Goal: Task Accomplishment & Management: Manage account settings

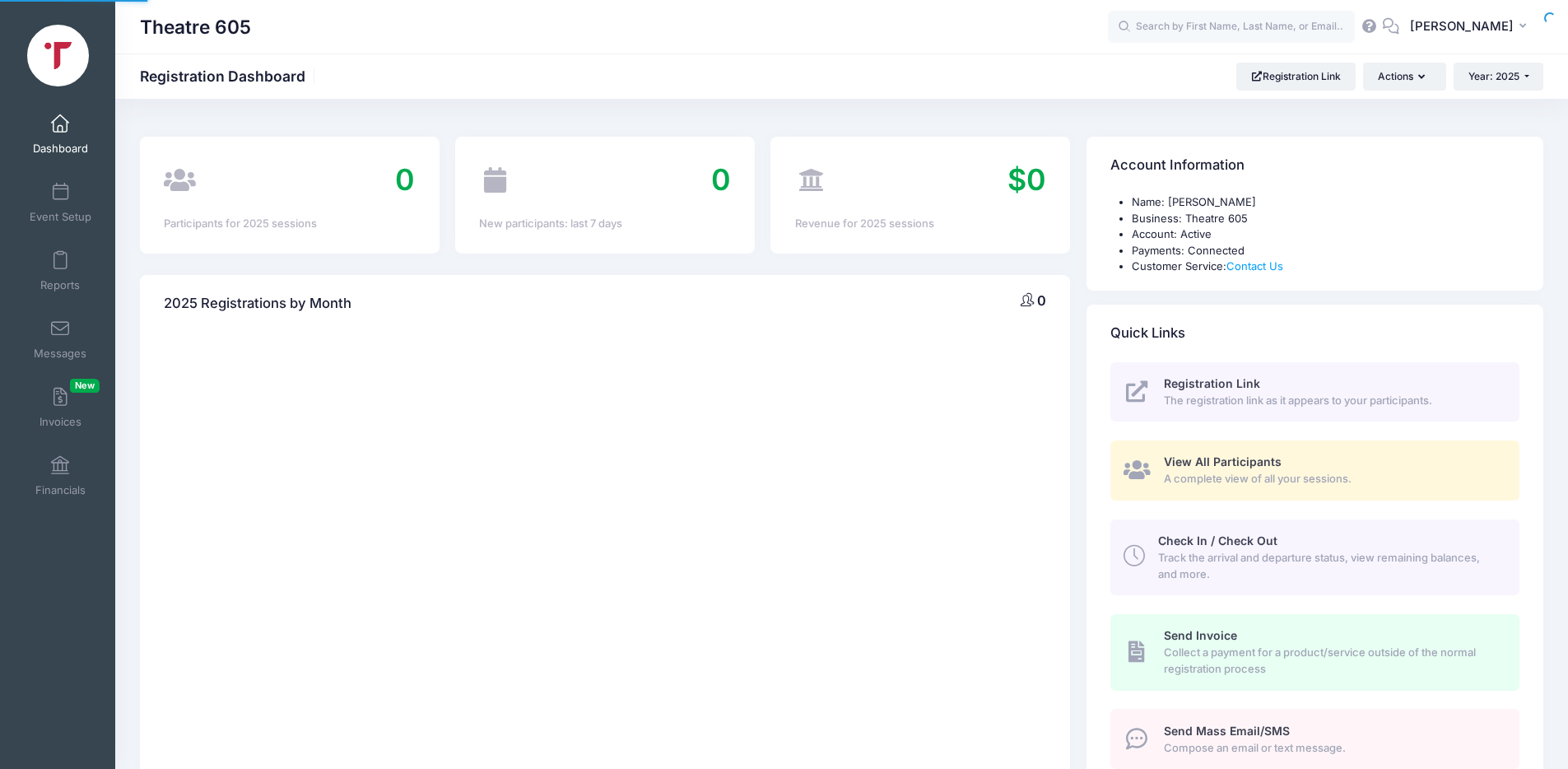
select select
click at [1400, 73] on button "Actions" at bounding box center [1403, 76] width 82 height 28
click at [35, 336] on link "Messages" at bounding box center [60, 340] width 78 height 58
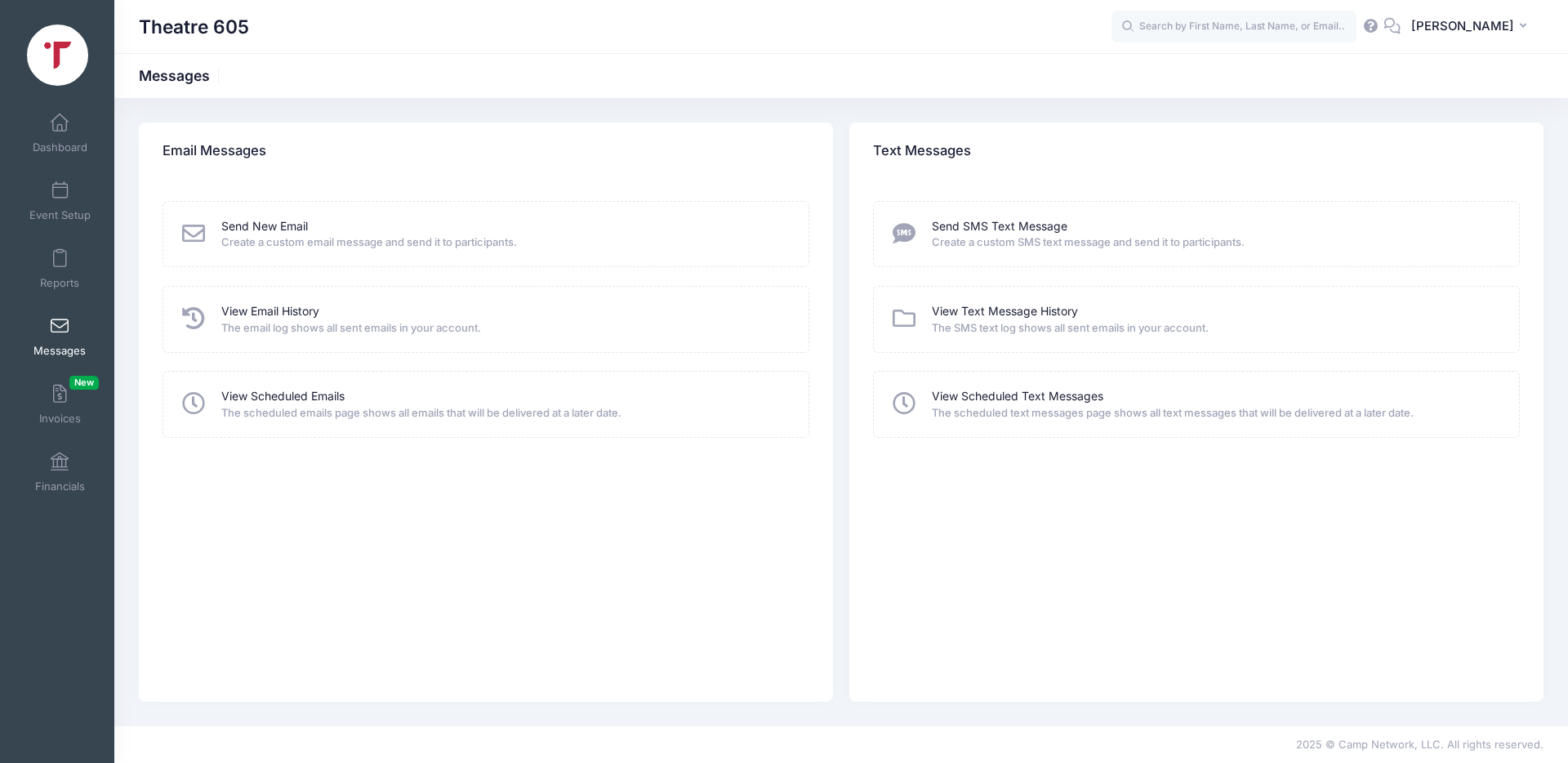
click at [278, 235] on span "Create a custom email message and send it to participants." at bounding box center [504, 242] width 566 height 16
click at [199, 236] on icon at bounding box center [194, 234] width 29 height 23
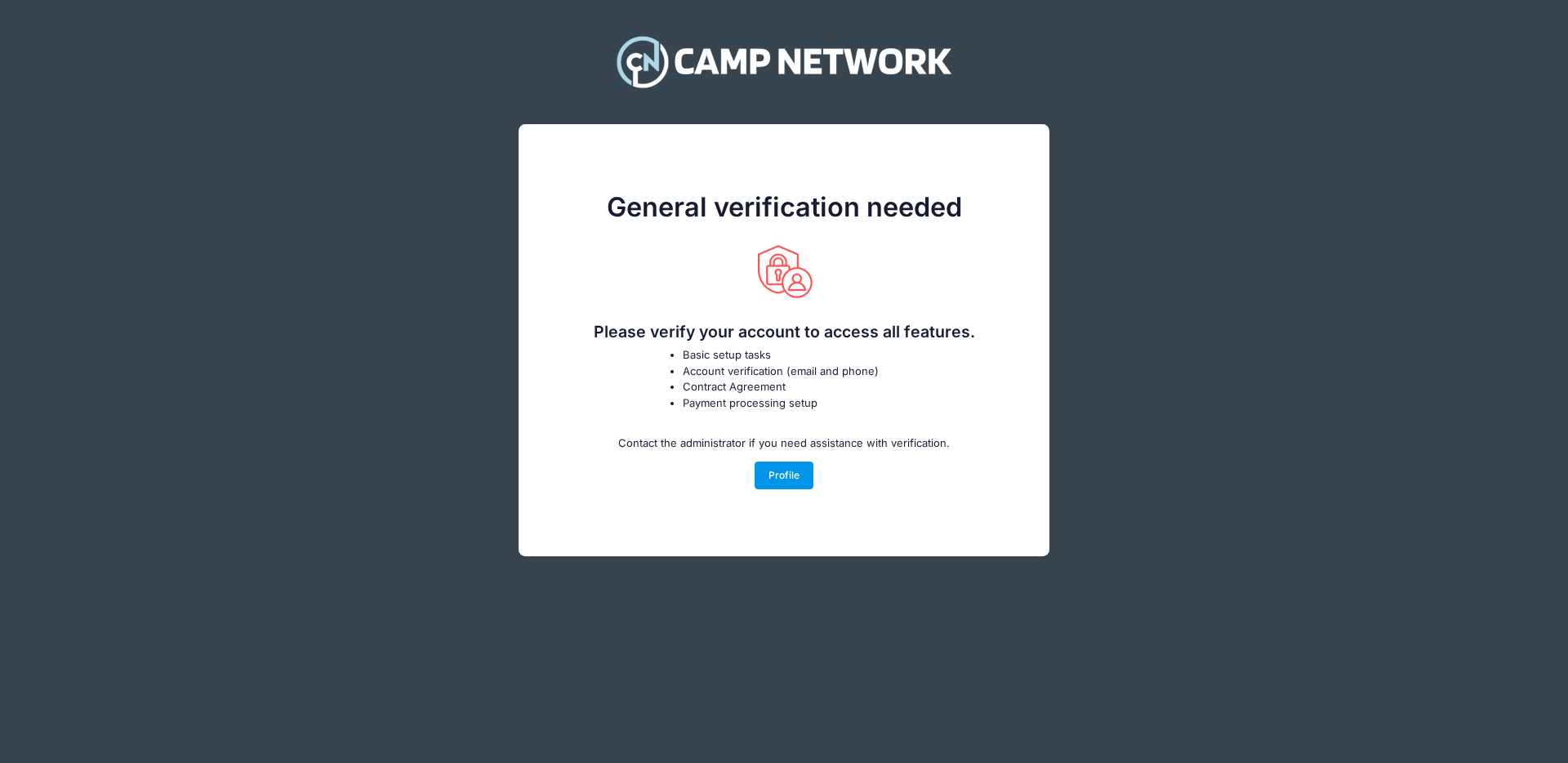
click at [787, 482] on link "Profile" at bounding box center [784, 475] width 59 height 28
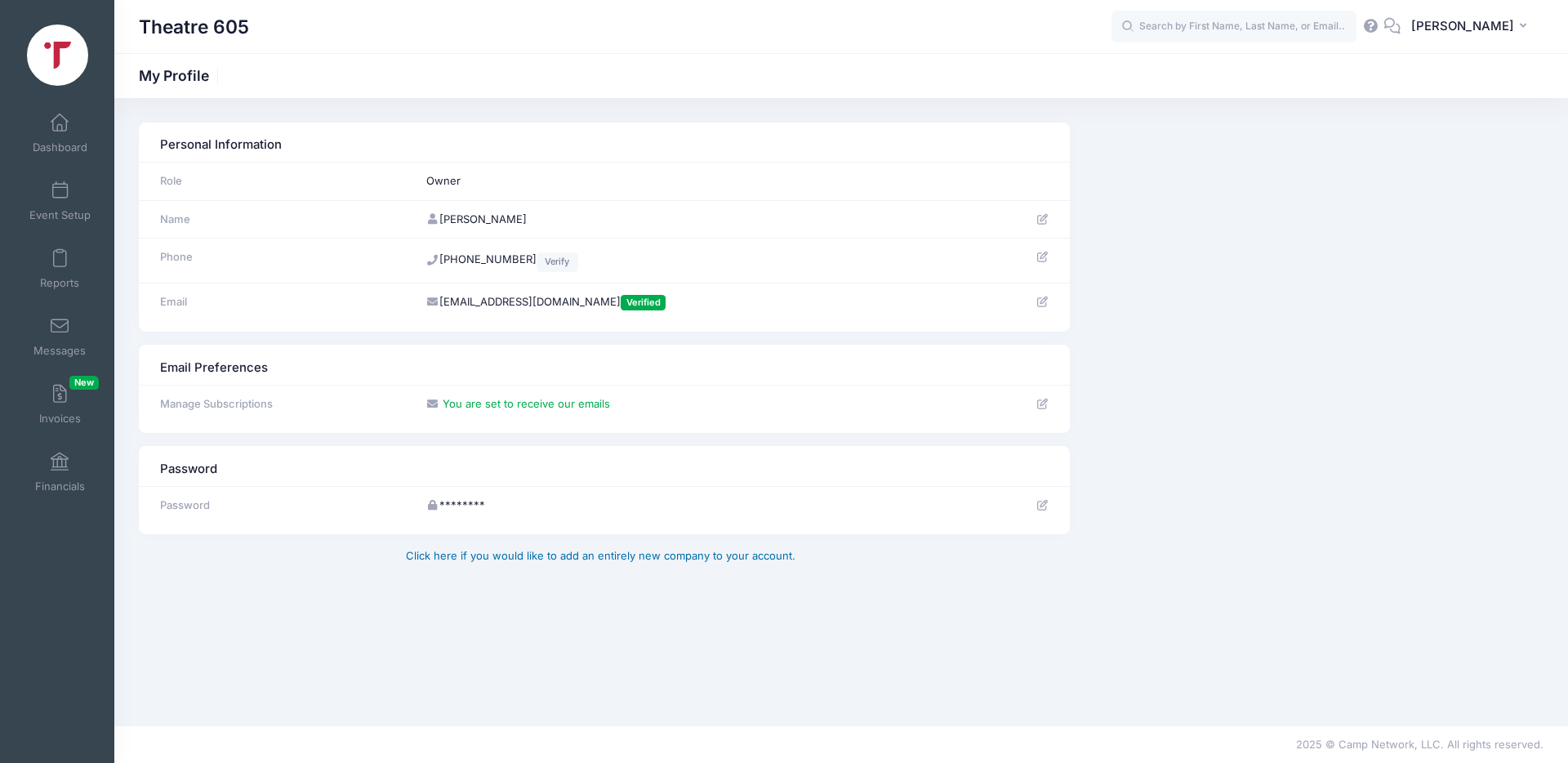
click at [565, 554] on link "Click here if you would like to add an entirely new company to your account." at bounding box center [601, 555] width 390 height 13
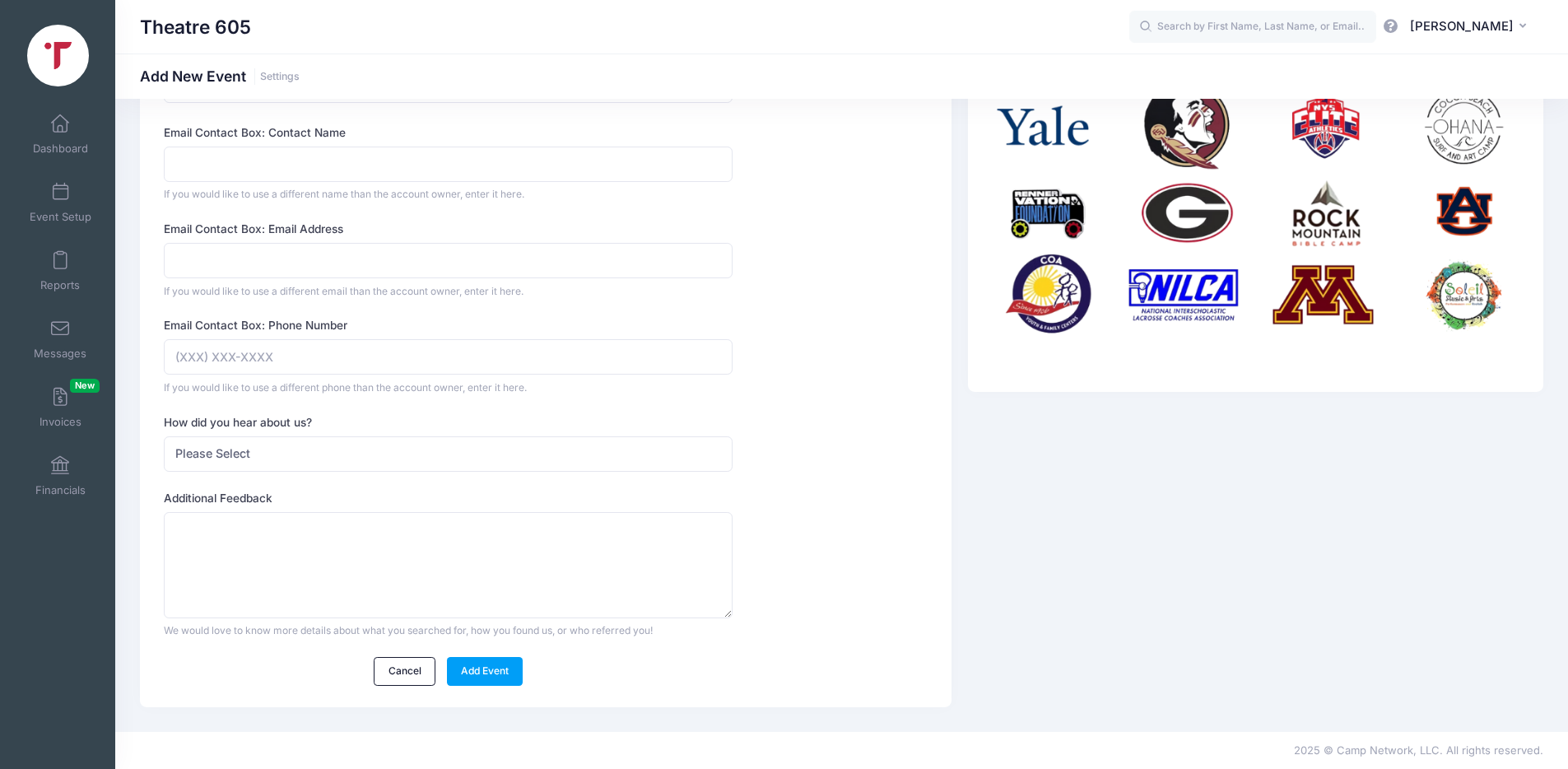
scroll to position [387, 0]
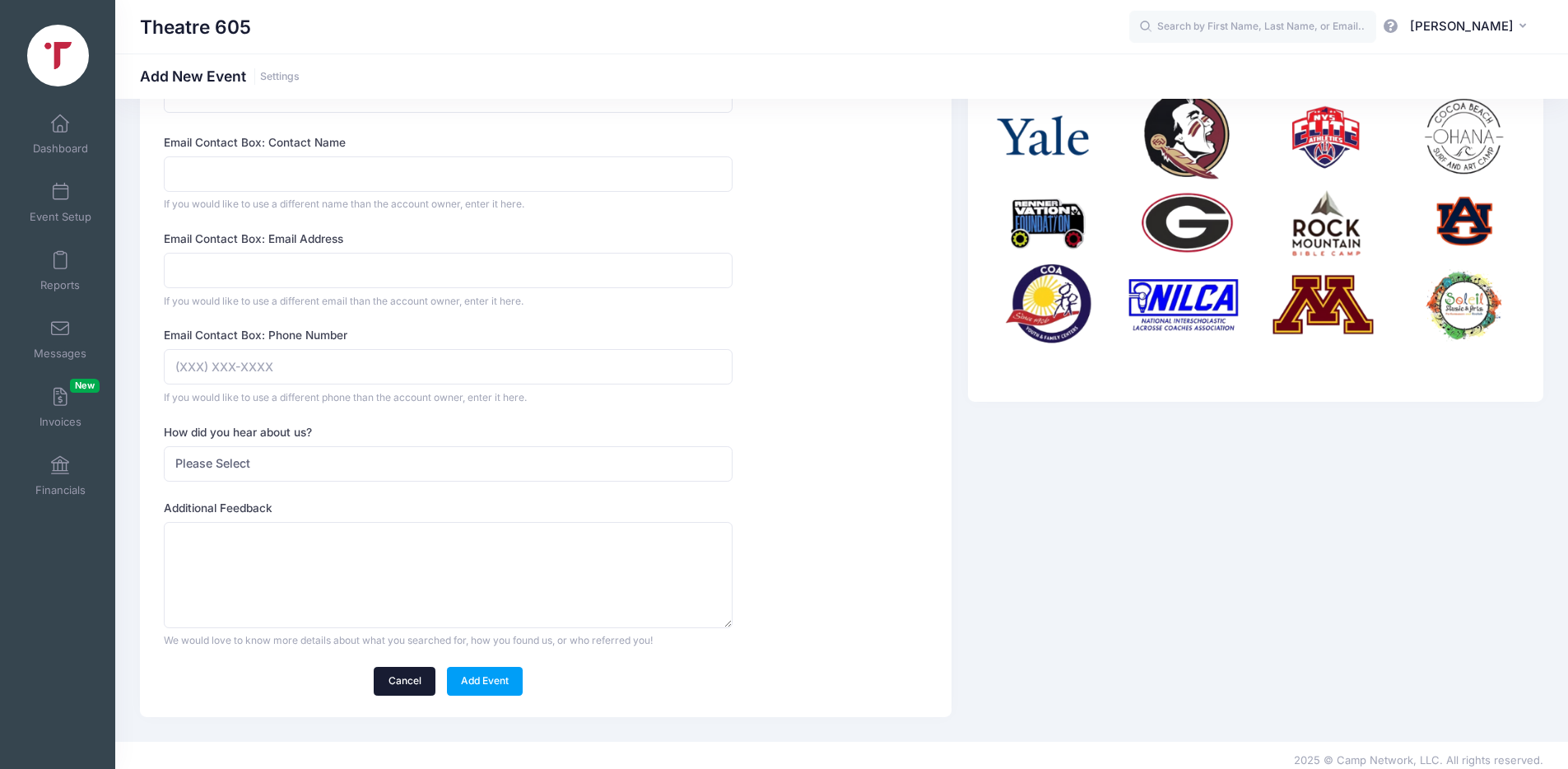
click at [399, 680] on link "Cancel" at bounding box center [404, 680] width 62 height 28
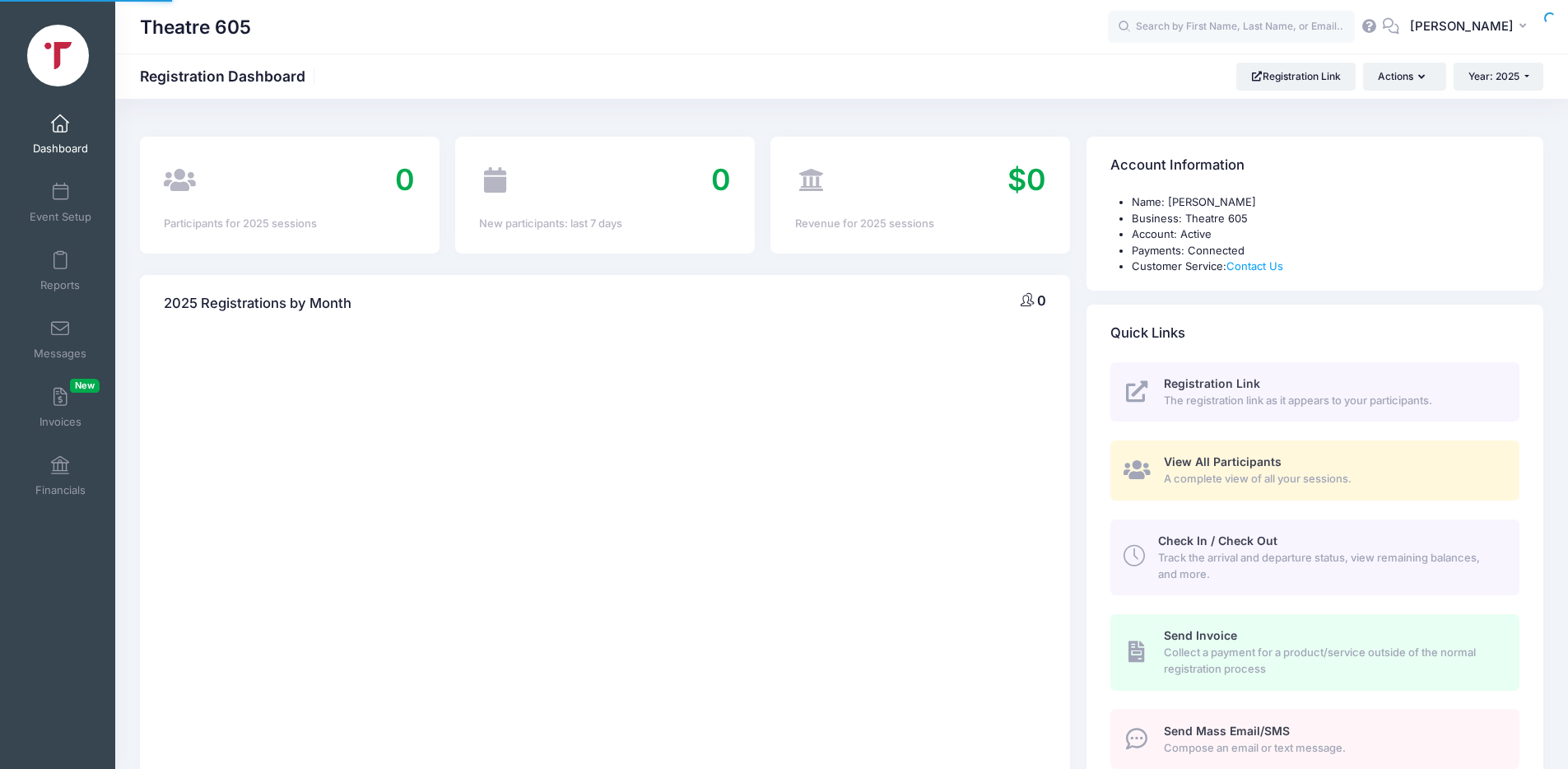
select select
click at [85, 383] on span "New" at bounding box center [84, 385] width 30 height 14
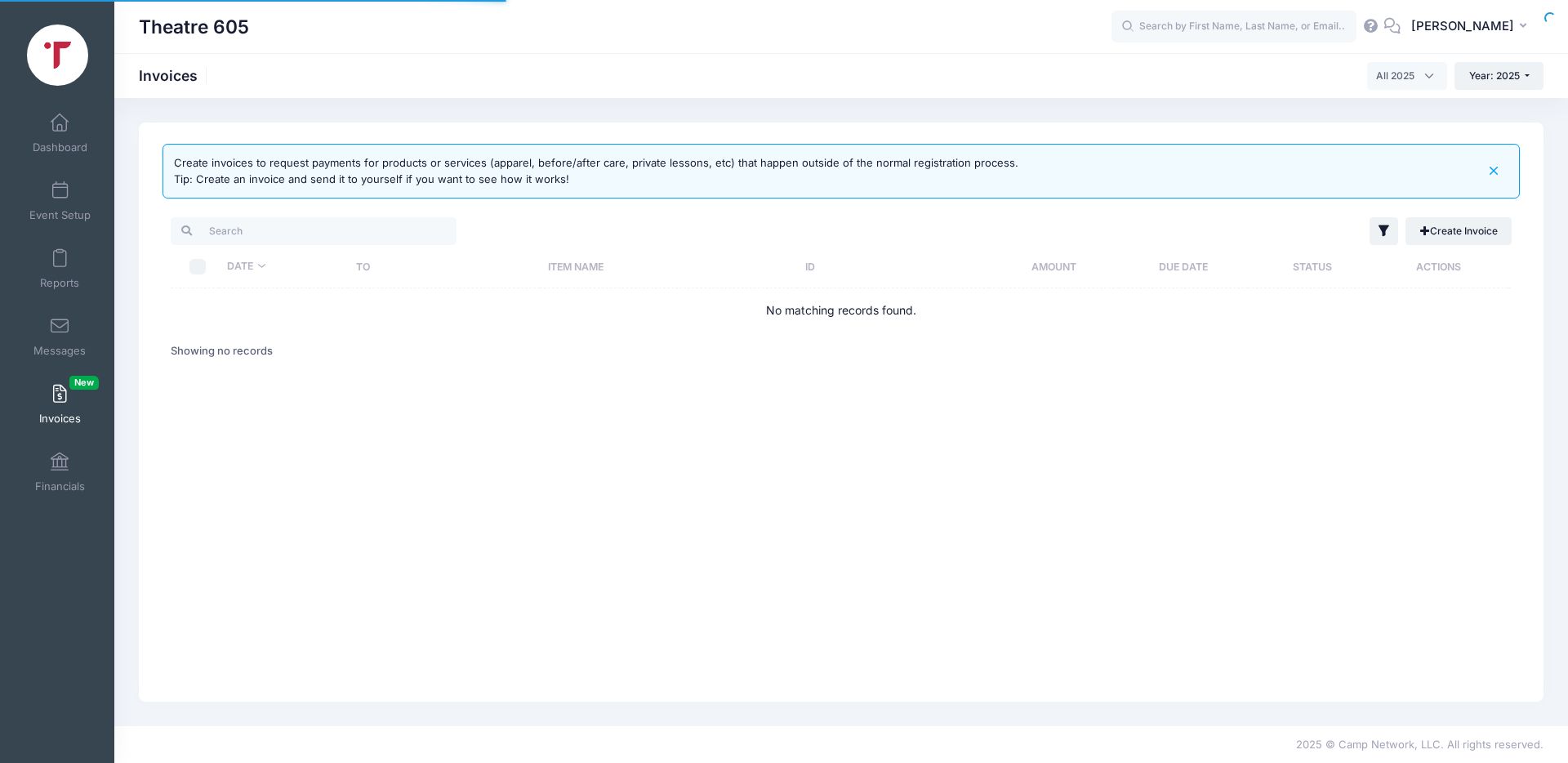
select select
click at [51, 315] on link "Messages" at bounding box center [59, 337] width 78 height 57
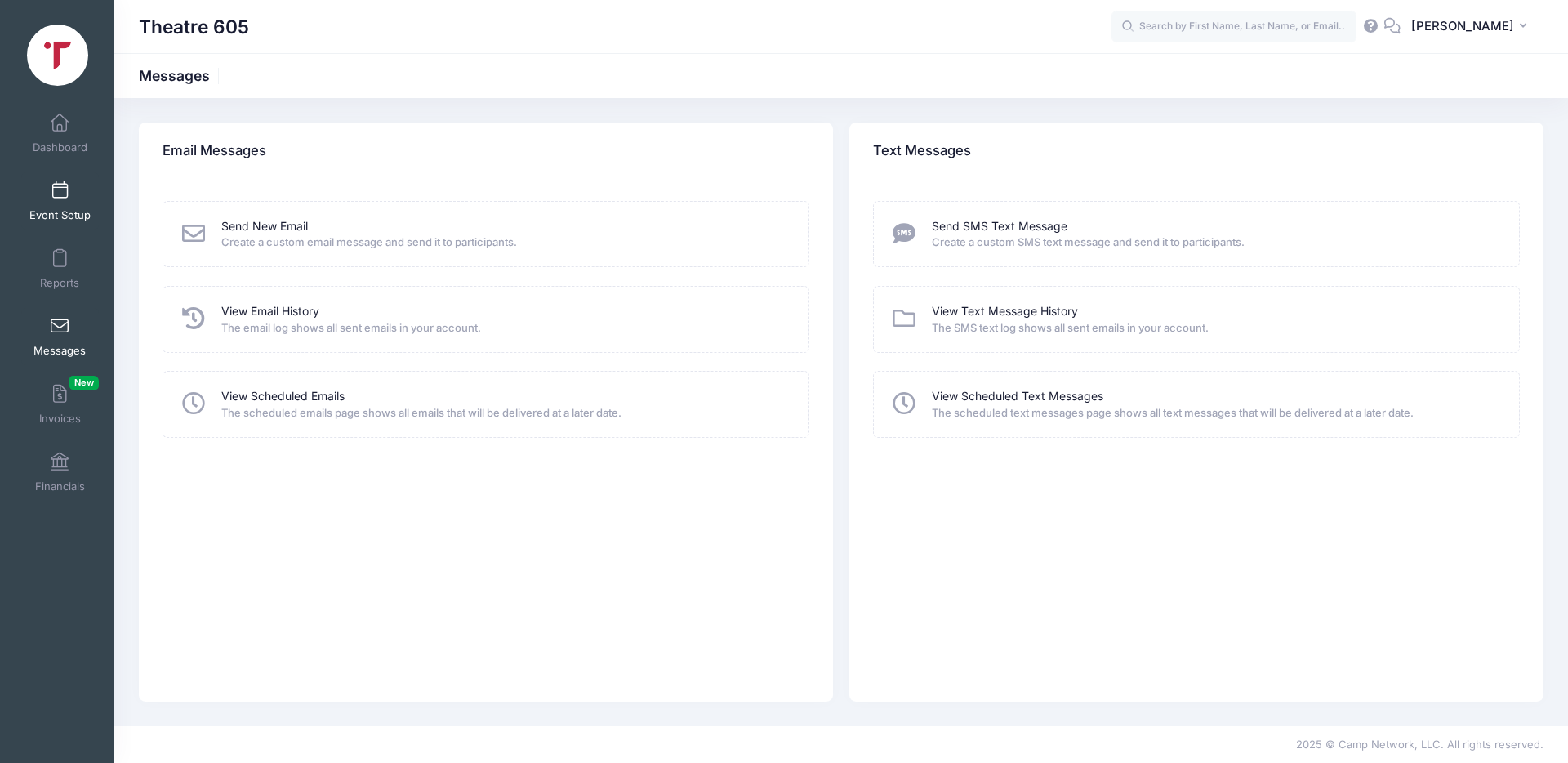
click at [43, 208] on span "Event Setup" at bounding box center [60, 214] width 61 height 13
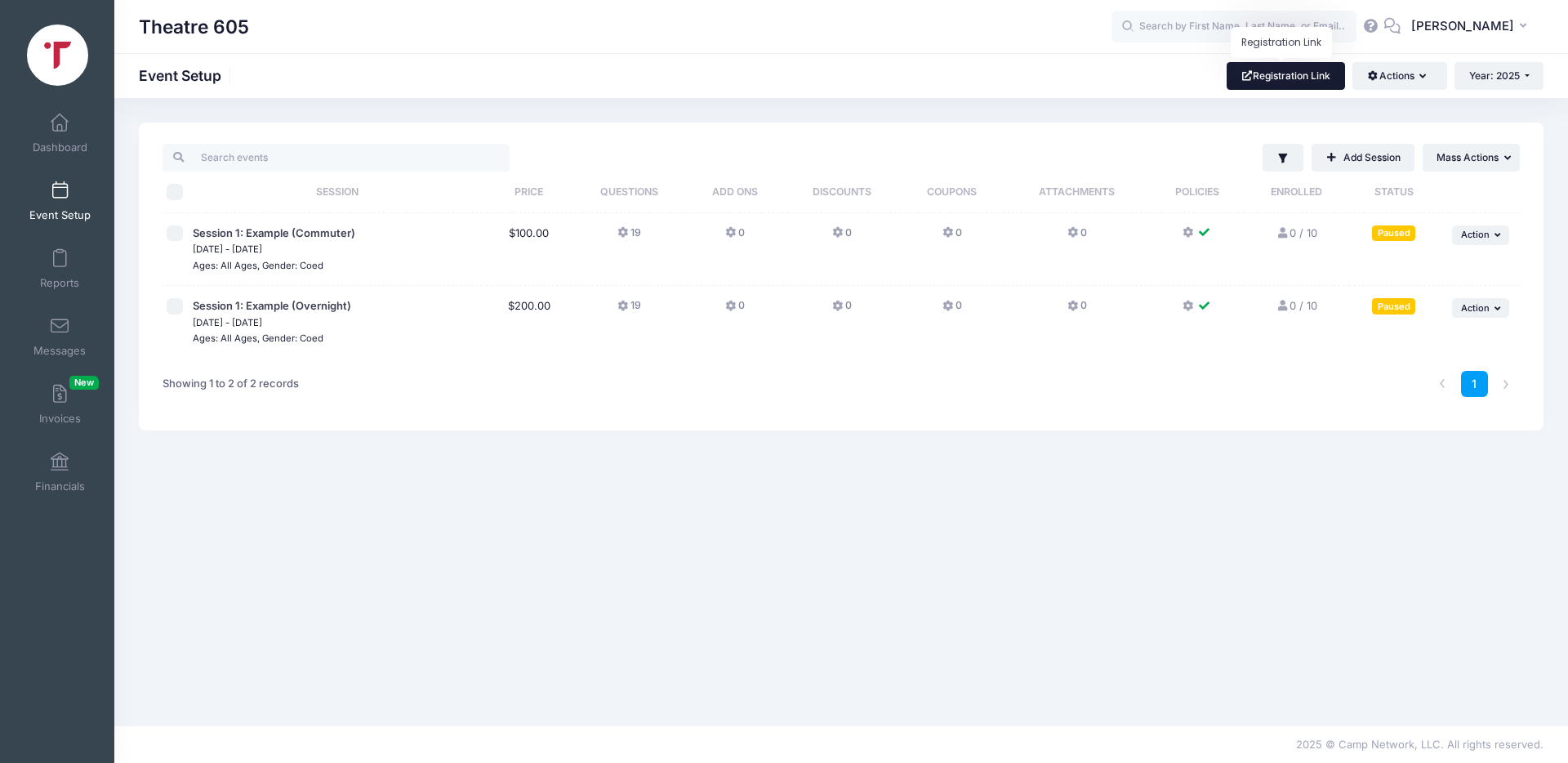
click at [1266, 81] on link "Registration Link" at bounding box center [1286, 76] width 119 height 28
click at [291, 236] on span "Session 1: Example (Commuter)" at bounding box center [274, 233] width 163 height 13
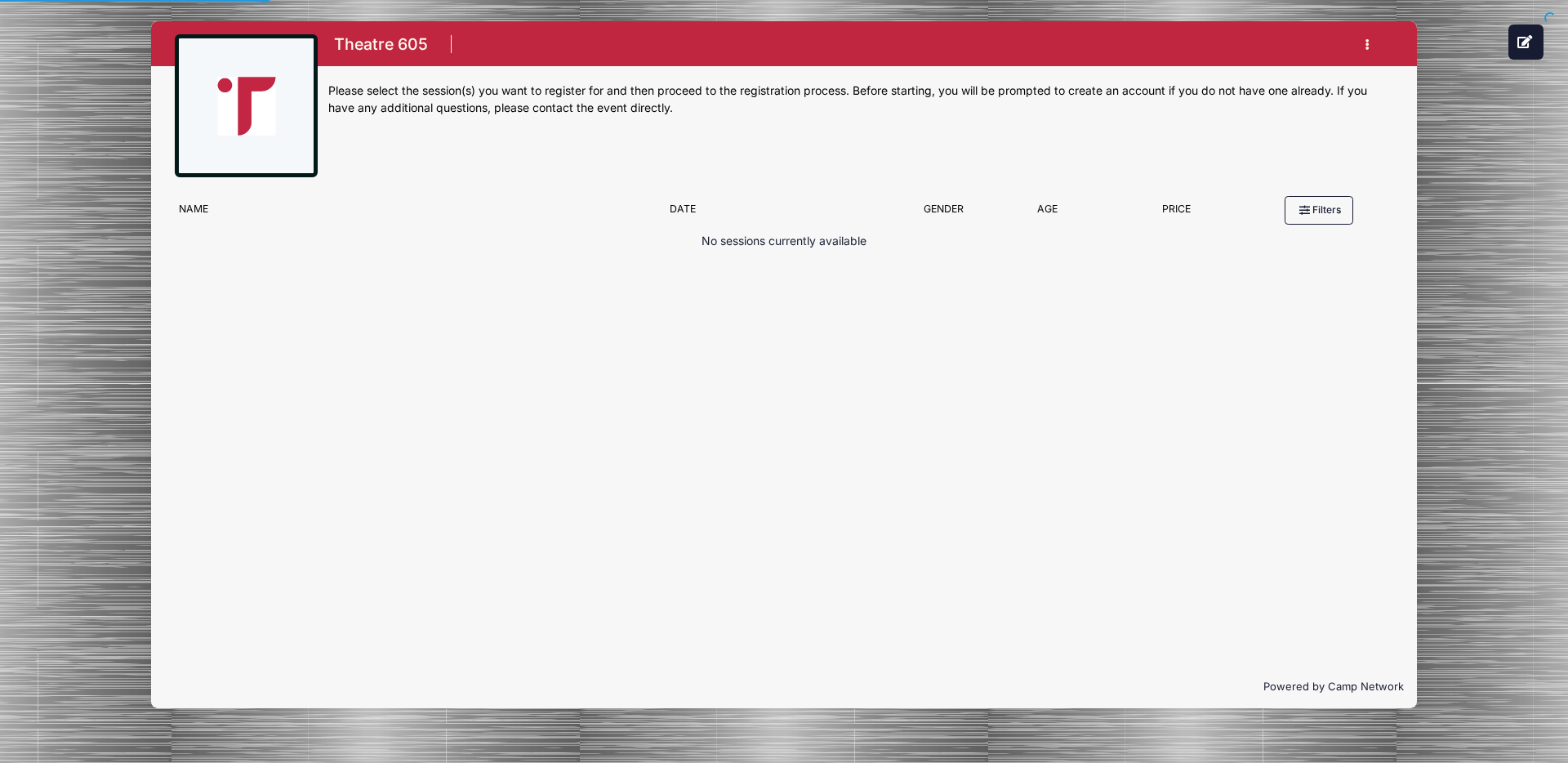
scroll to position [257, 0]
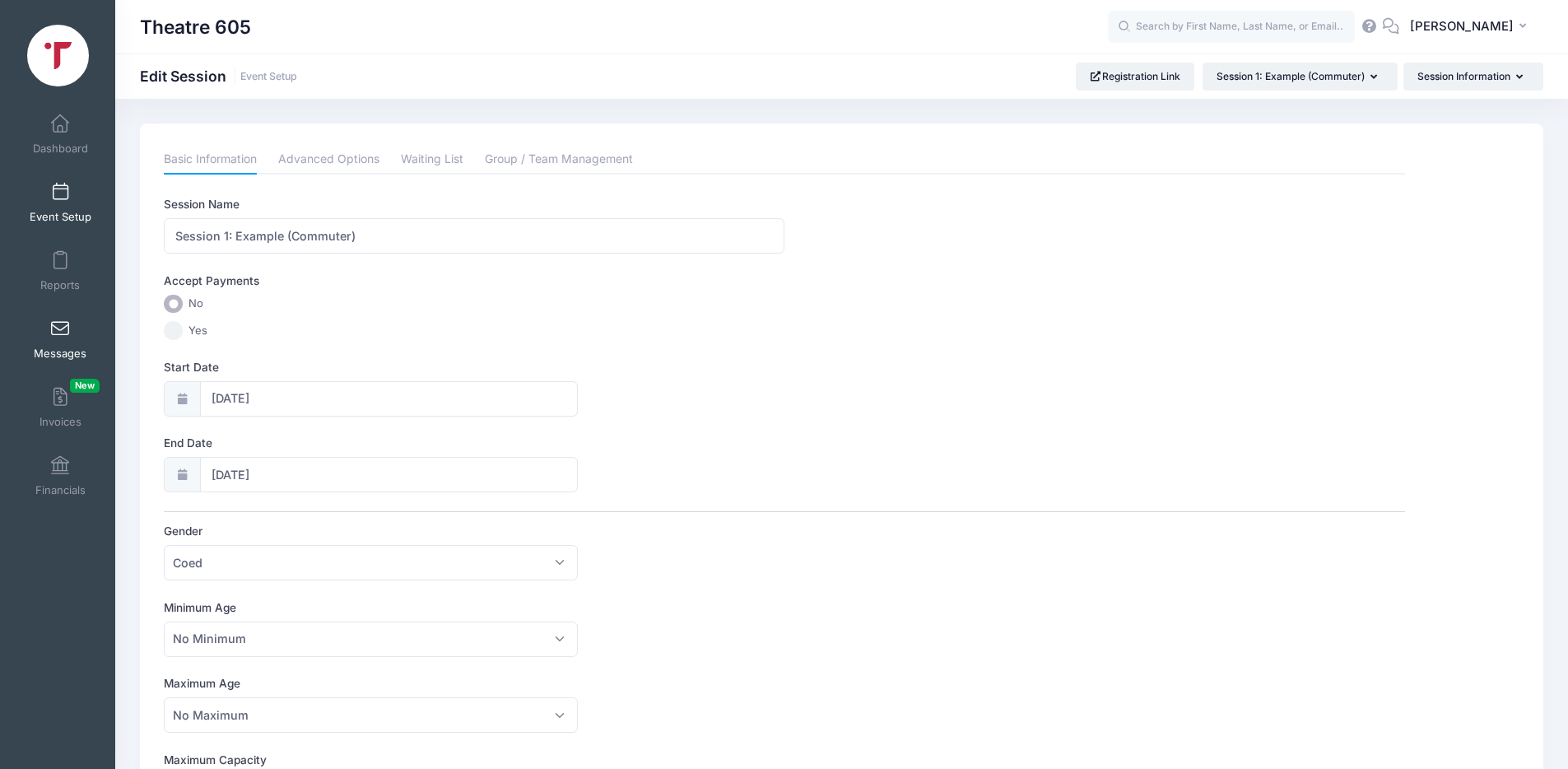
click at [60, 334] on span at bounding box center [60, 329] width 0 height 18
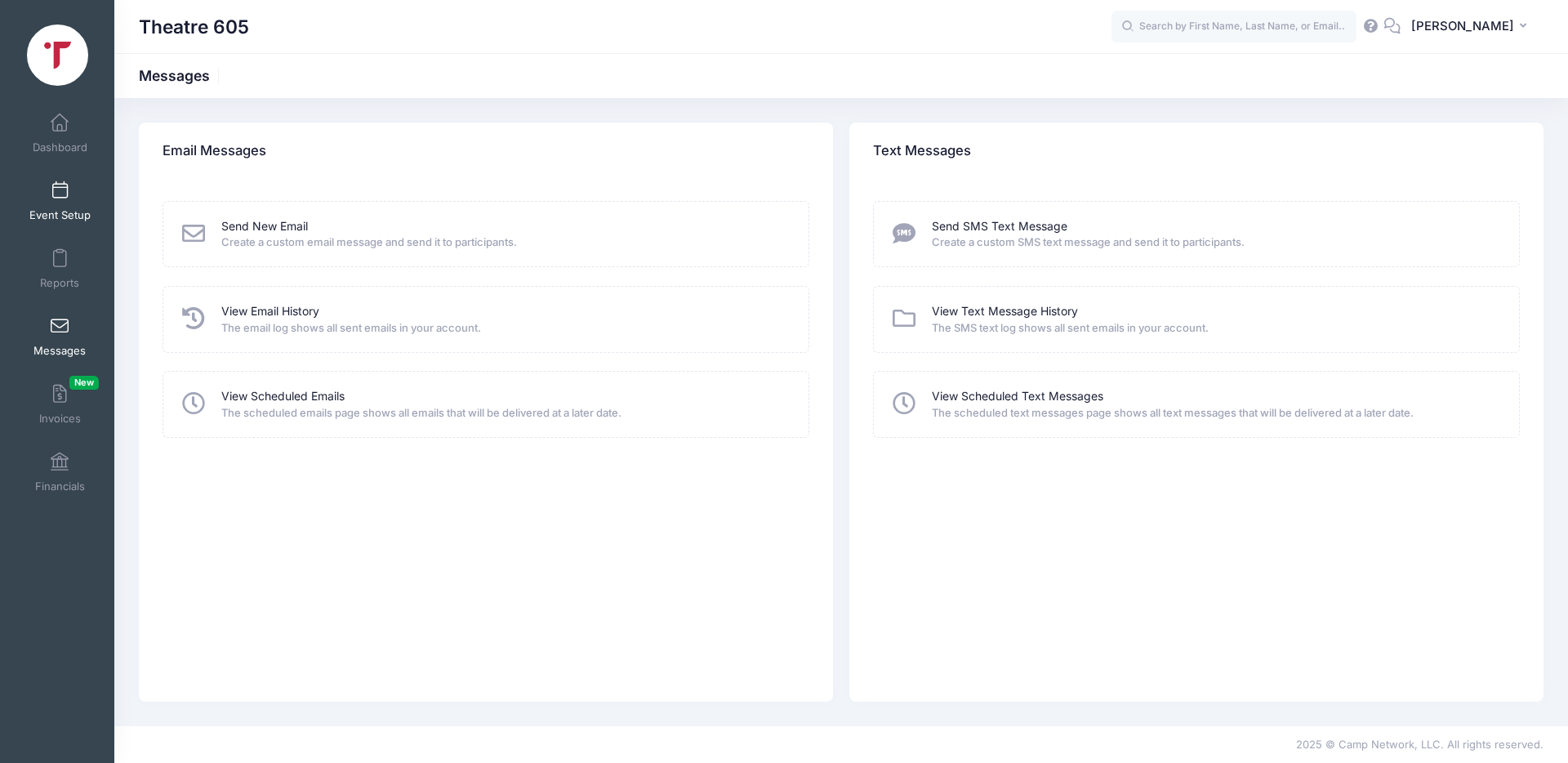
click at [59, 191] on span at bounding box center [59, 191] width 0 height 18
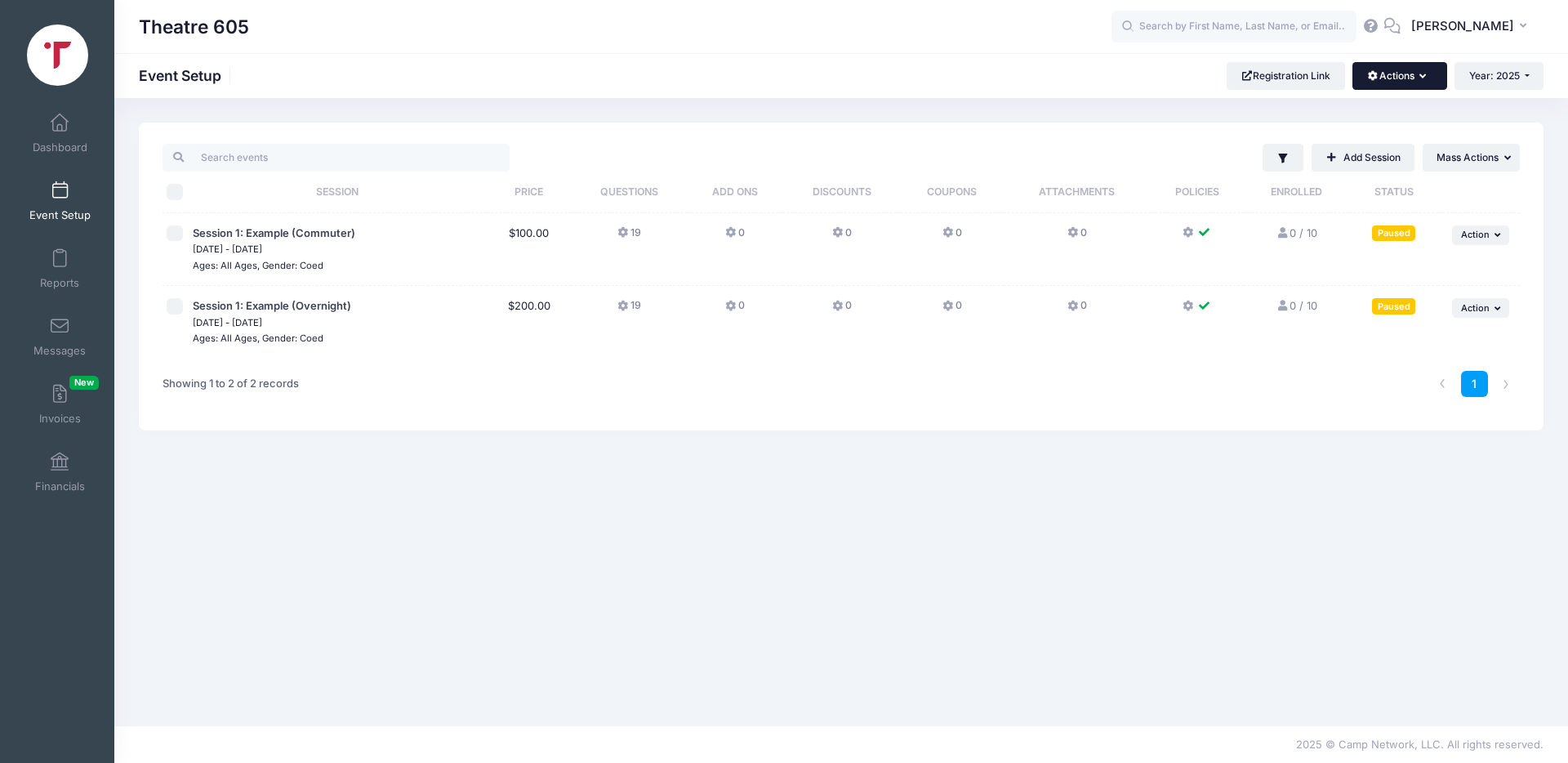
click at [1423, 77] on icon "button" at bounding box center [1426, 77] width 13 height 0
click at [1312, 147] on link "Customization Options" at bounding box center [1345, 146] width 189 height 31
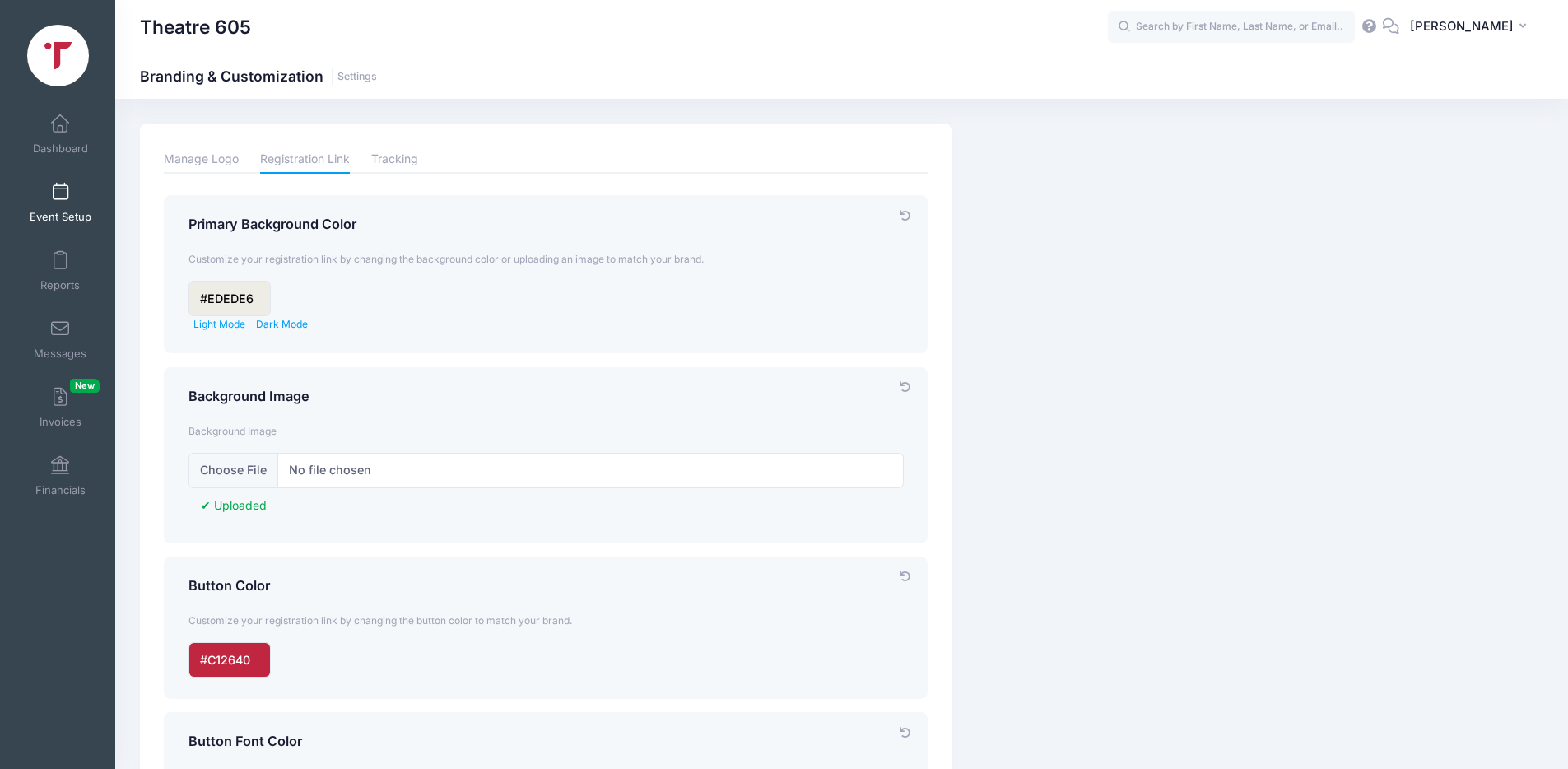
click at [60, 194] on span at bounding box center [60, 192] width 0 height 18
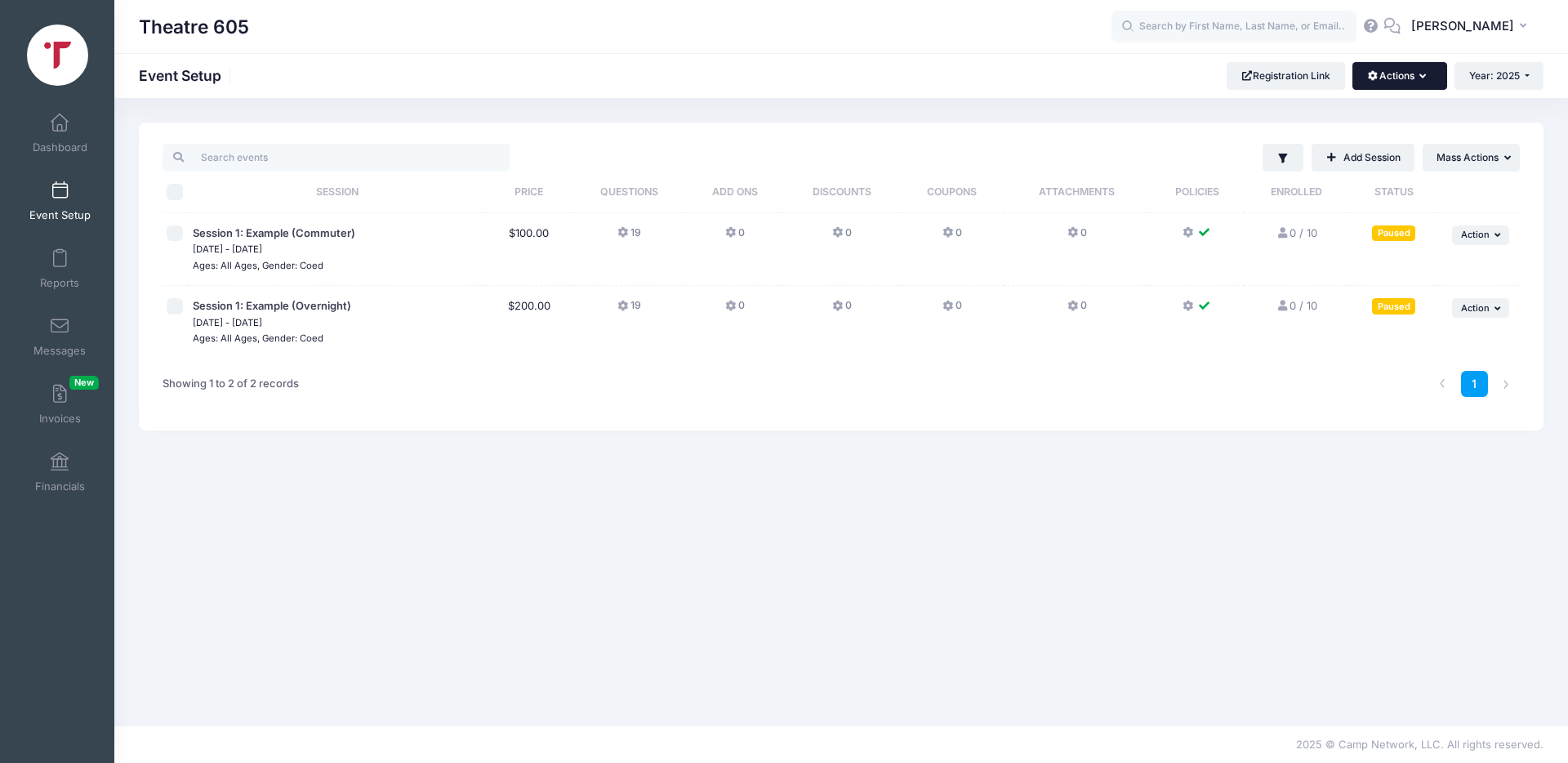
click at [1388, 73] on button "Actions" at bounding box center [1399, 76] width 94 height 28
click at [1128, 133] on div "Filter Filter Options Show: Active Live Completed Add Session ... Mass Actions" at bounding box center [841, 277] width 1405 height 308
click at [1344, 154] on link "Add Session" at bounding box center [1363, 157] width 102 height 28
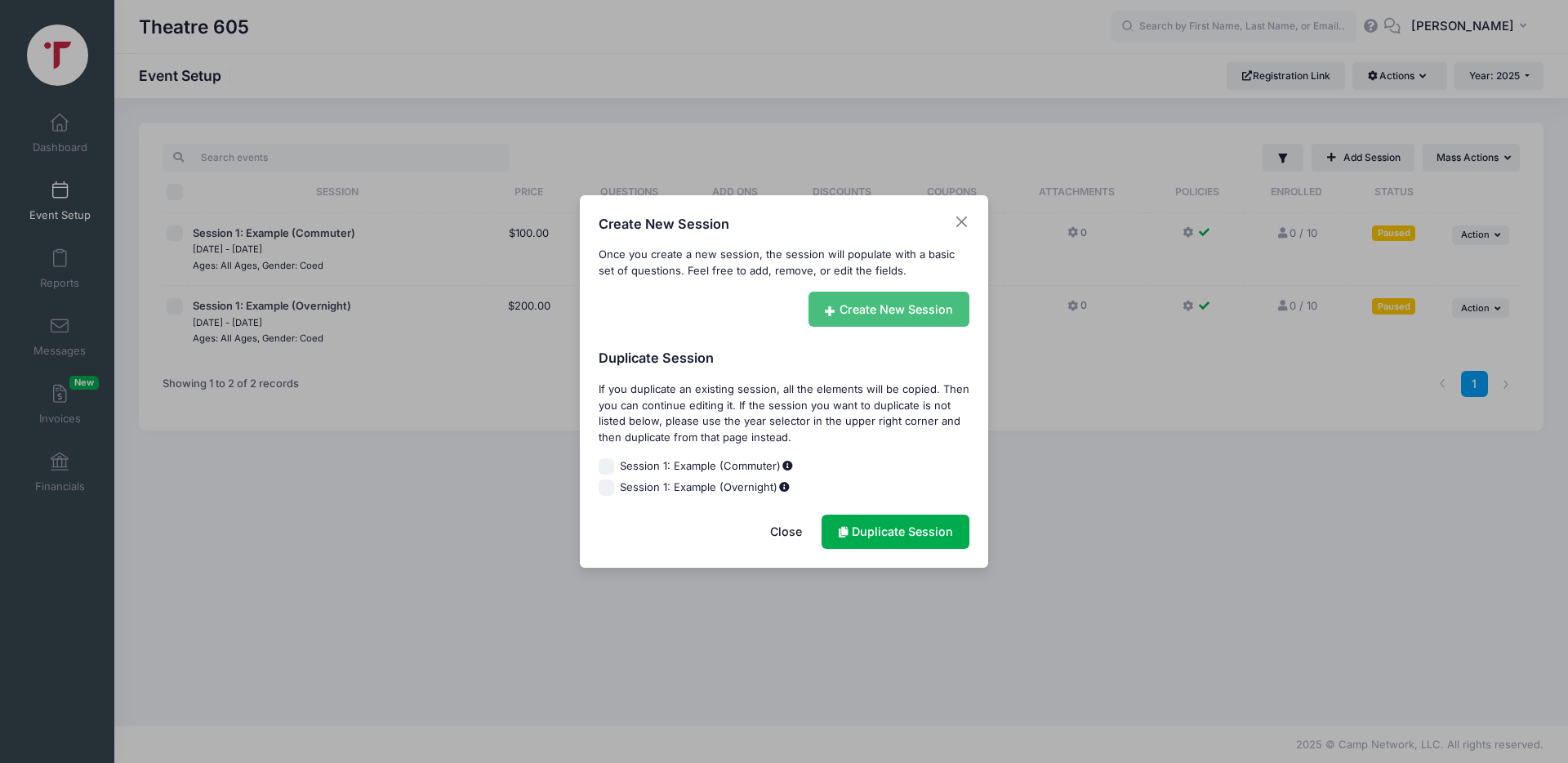
click at [837, 305] on link "Create New Session" at bounding box center [889, 308] width 162 height 35
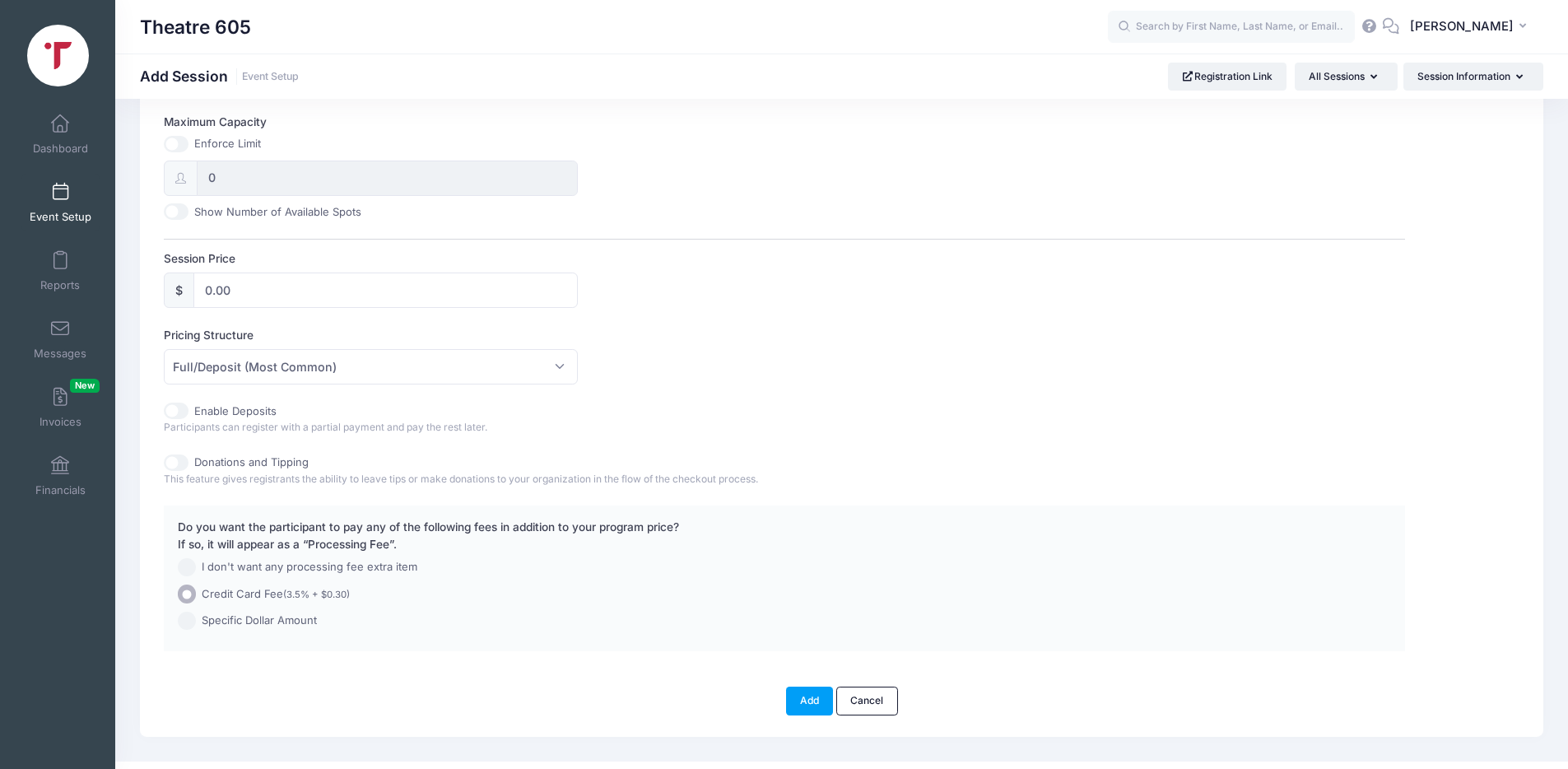
scroll to position [648, 0]
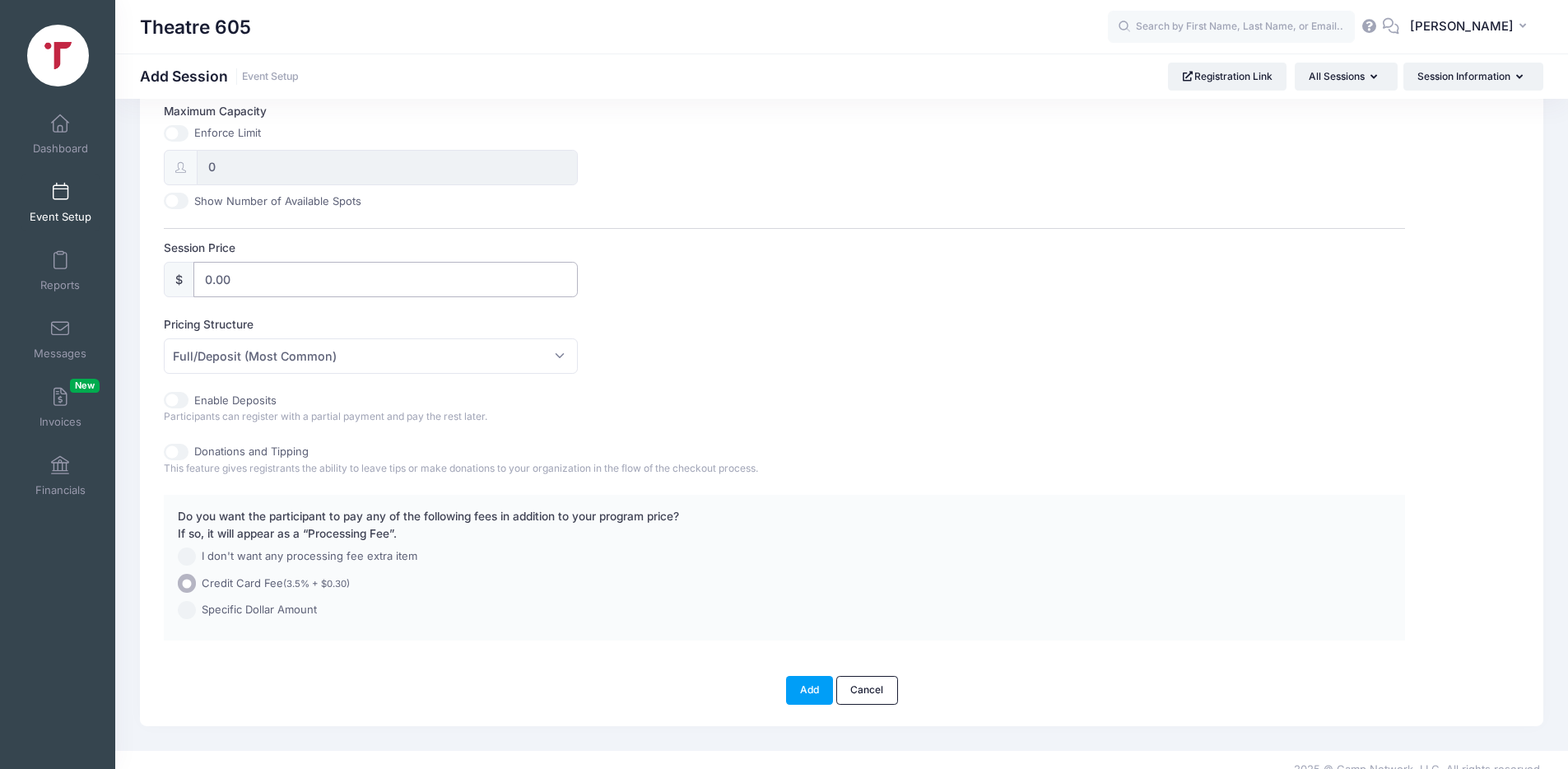
click at [394, 287] on input "0.00" at bounding box center [385, 279] width 384 height 36
click at [399, 353] on span "Full/Deposit (Most Common)" at bounding box center [371, 356] width 414 height 36
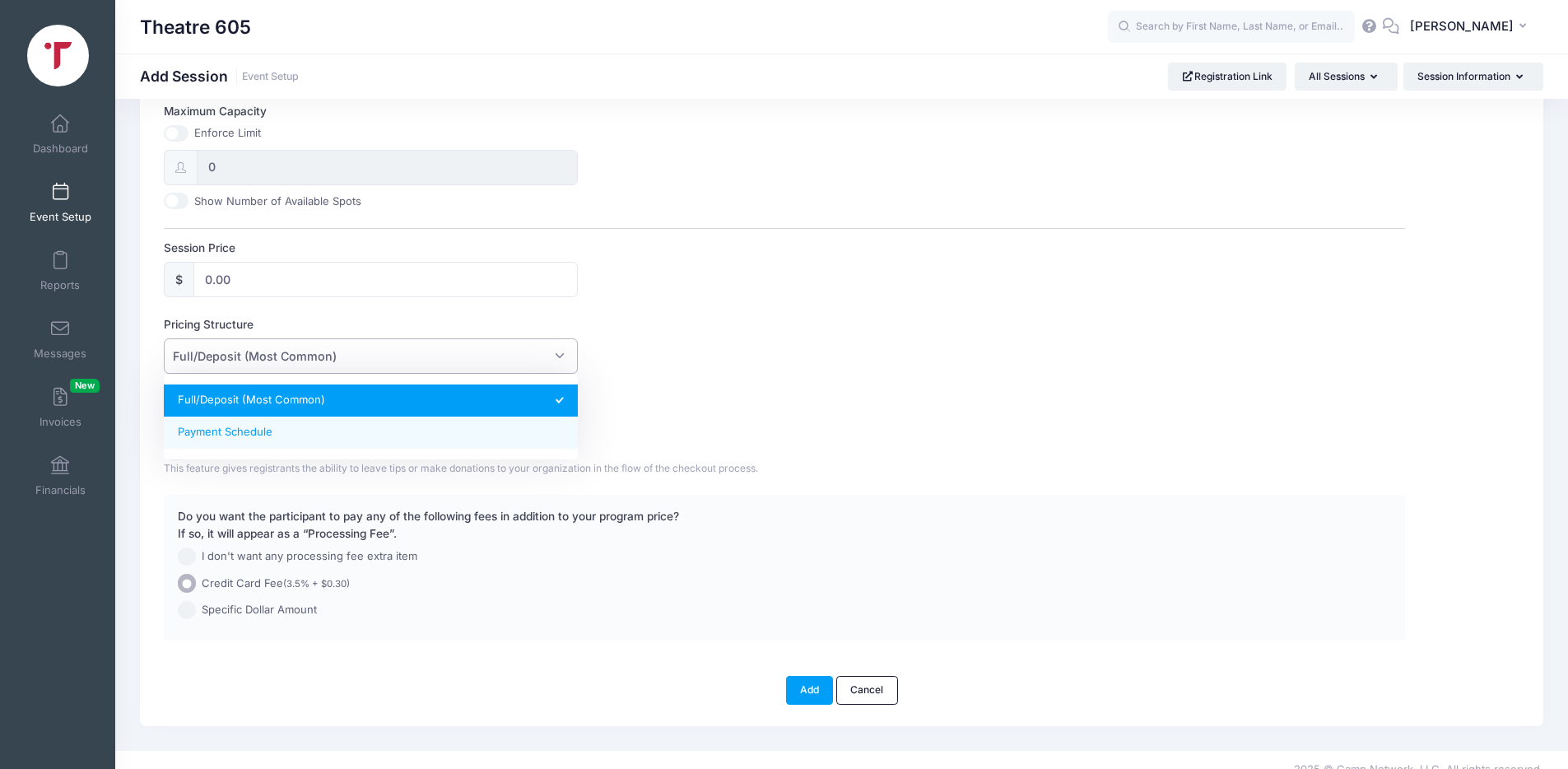
select select "fixed_installments"
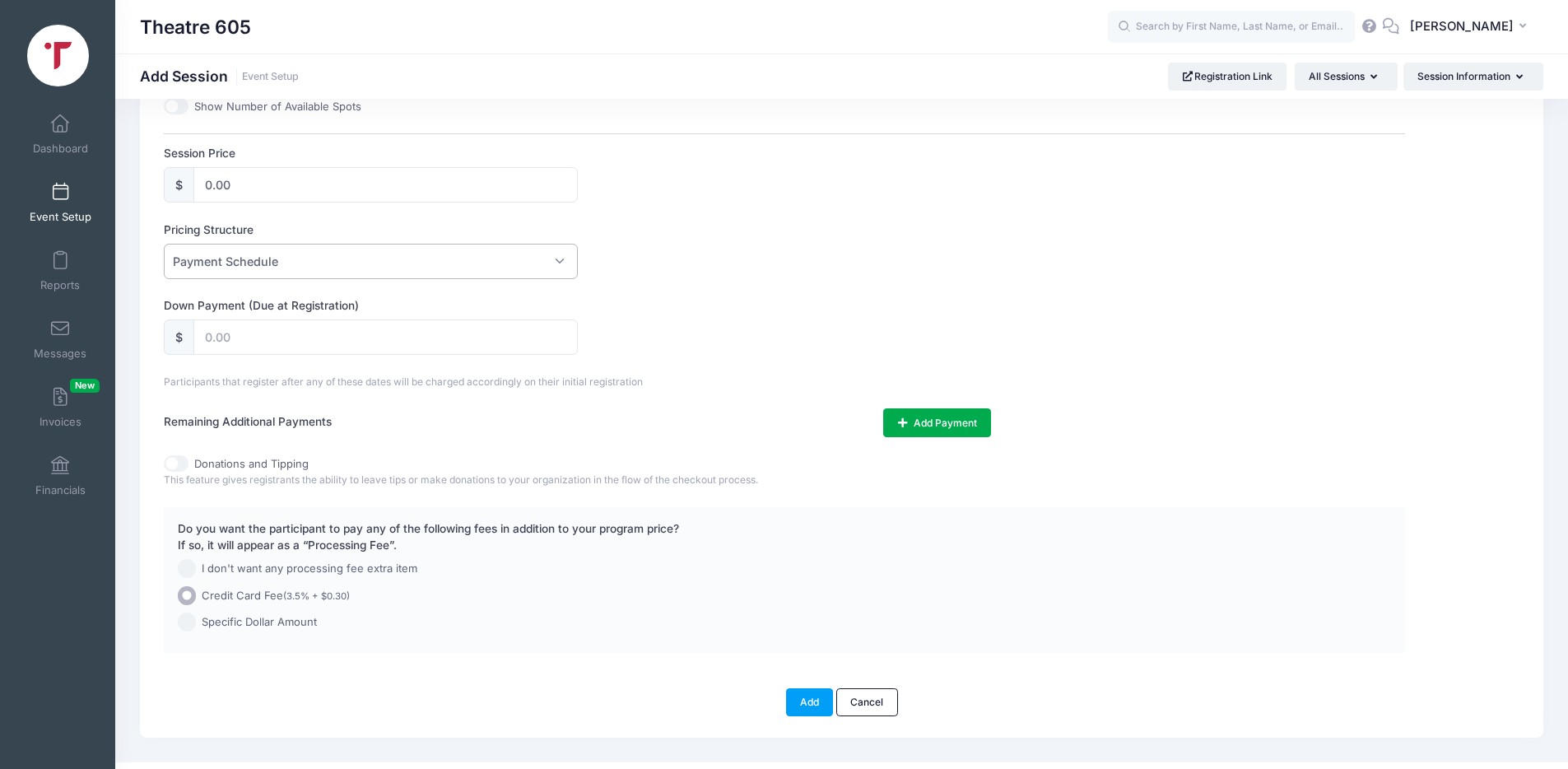
scroll to position [709, 0]
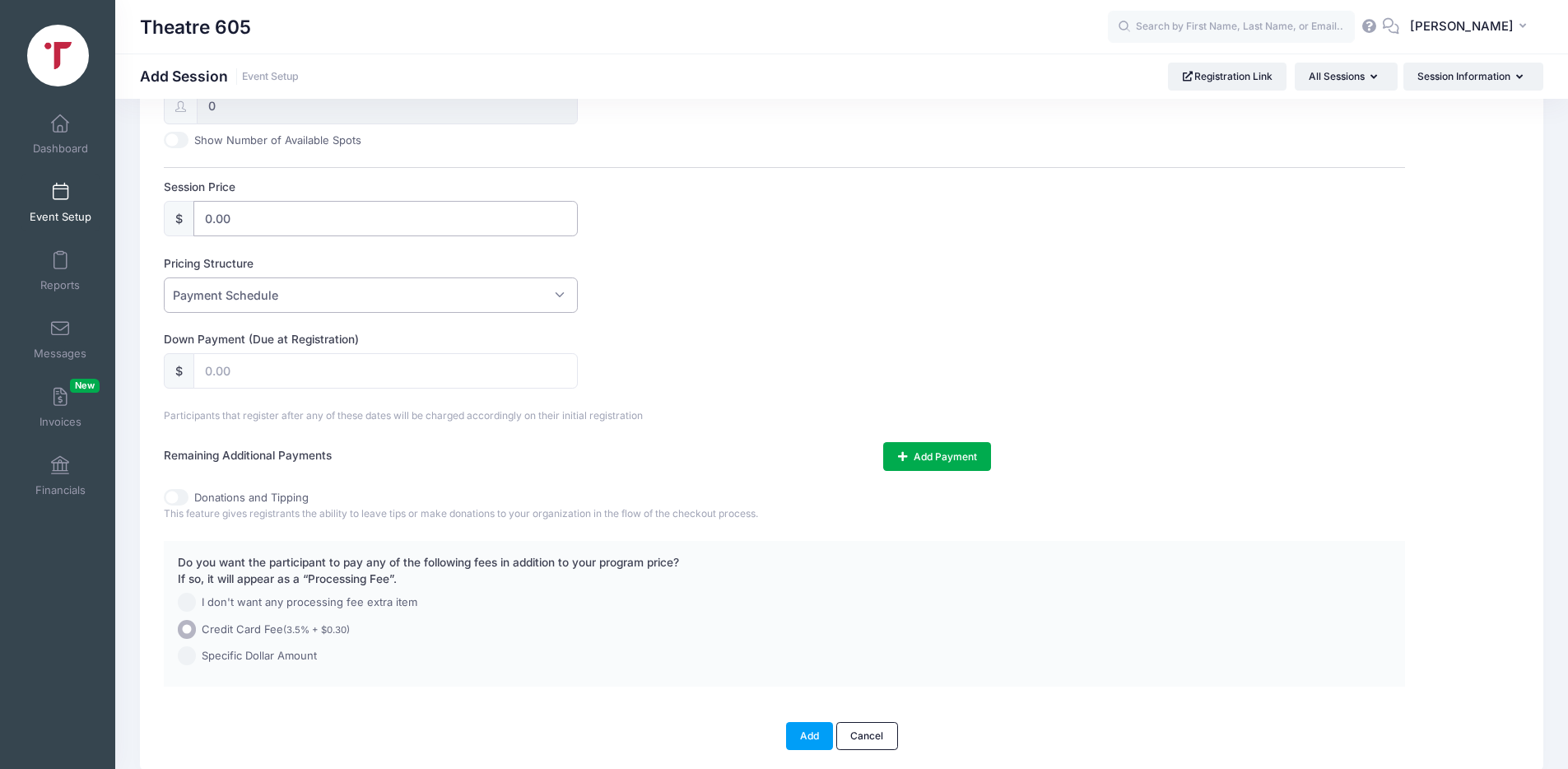
click at [293, 217] on input "0.00" at bounding box center [385, 218] width 384 height 36
type input "0"
type input "100.00"
click at [652, 302] on div "Pricing Structure Full/Deposit (Most Common) Payment Schedule Payment Schedule" at bounding box center [784, 284] width 1241 height 58
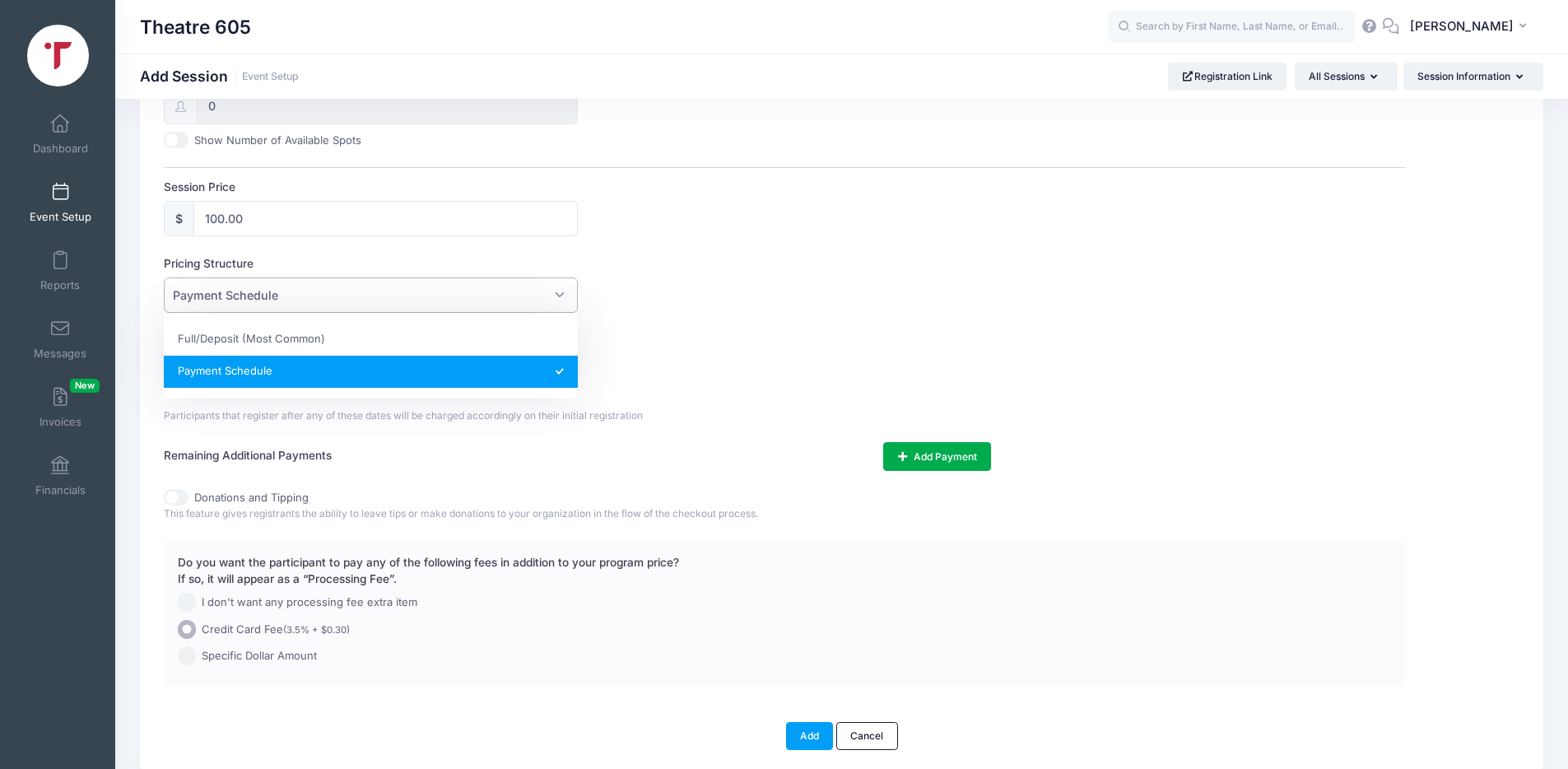
click at [375, 299] on span "Payment Schedule" at bounding box center [371, 294] width 414 height 36
select select "default"
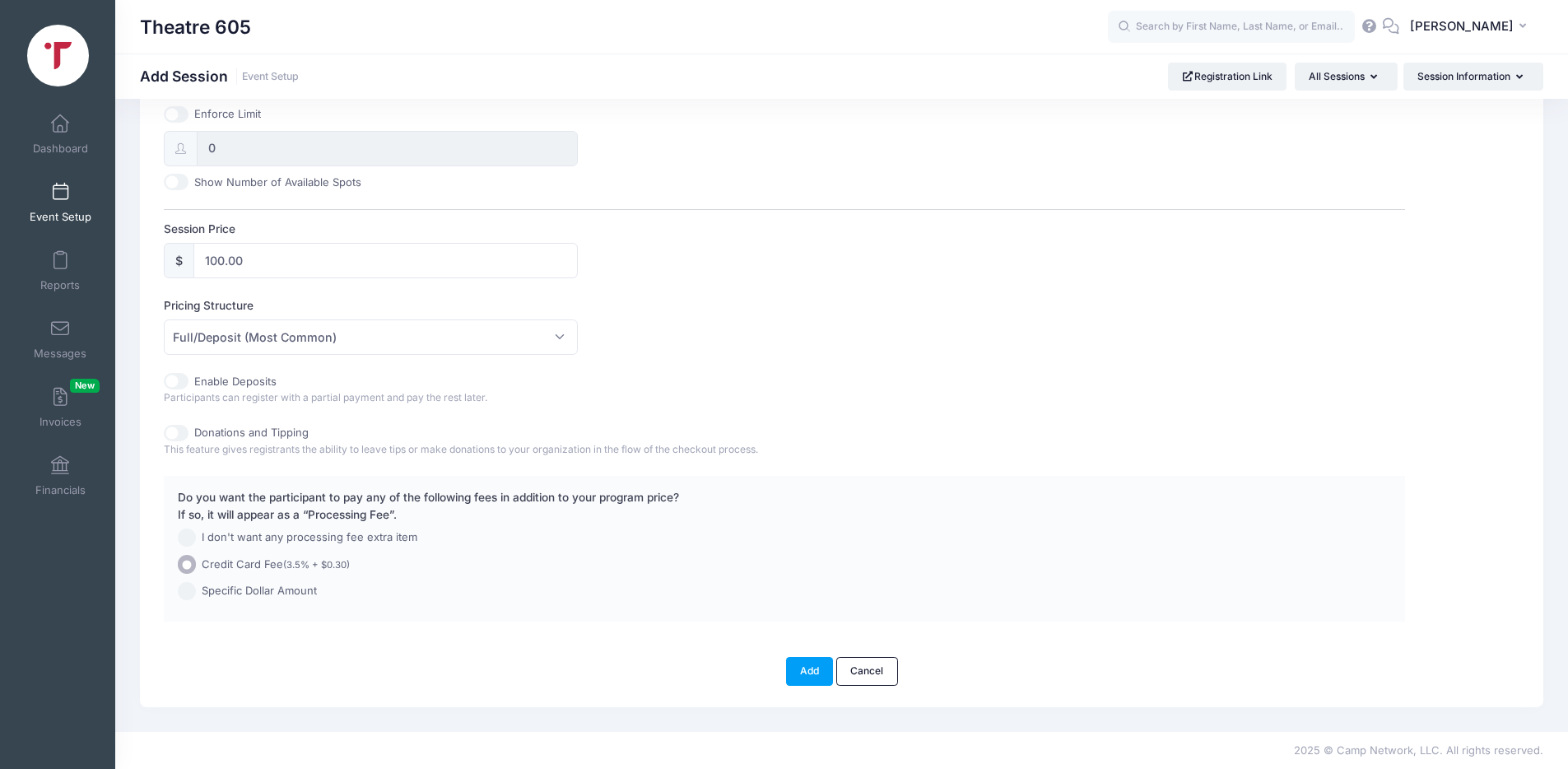
click at [251, 374] on label "Enable Deposits" at bounding box center [234, 381] width 82 height 16
click at [188, 374] on input "Enable Deposits" at bounding box center [177, 380] width 25 height 16
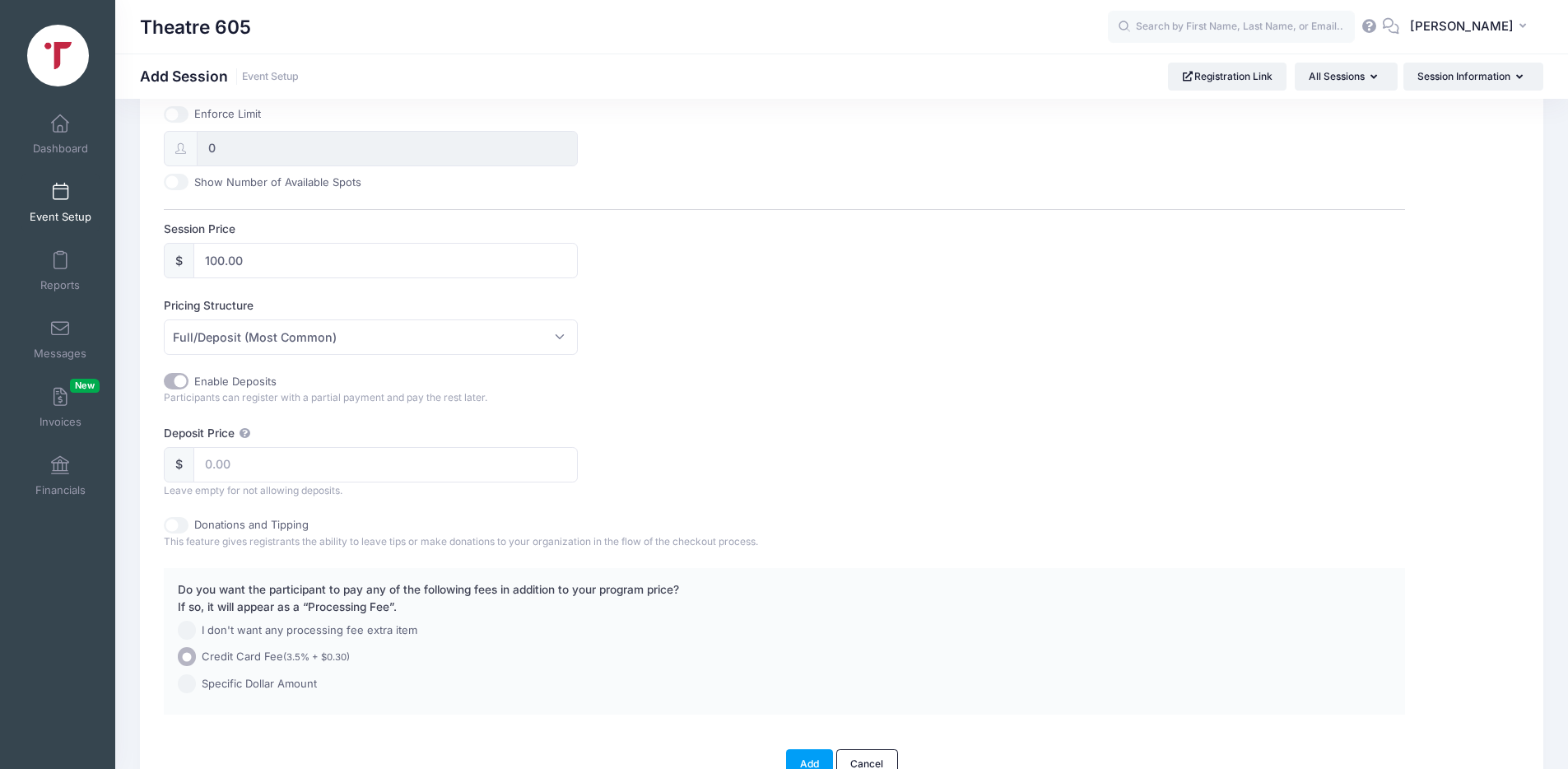
click at [171, 383] on input "Enable Deposits" at bounding box center [177, 380] width 25 height 16
checkbox input "false"
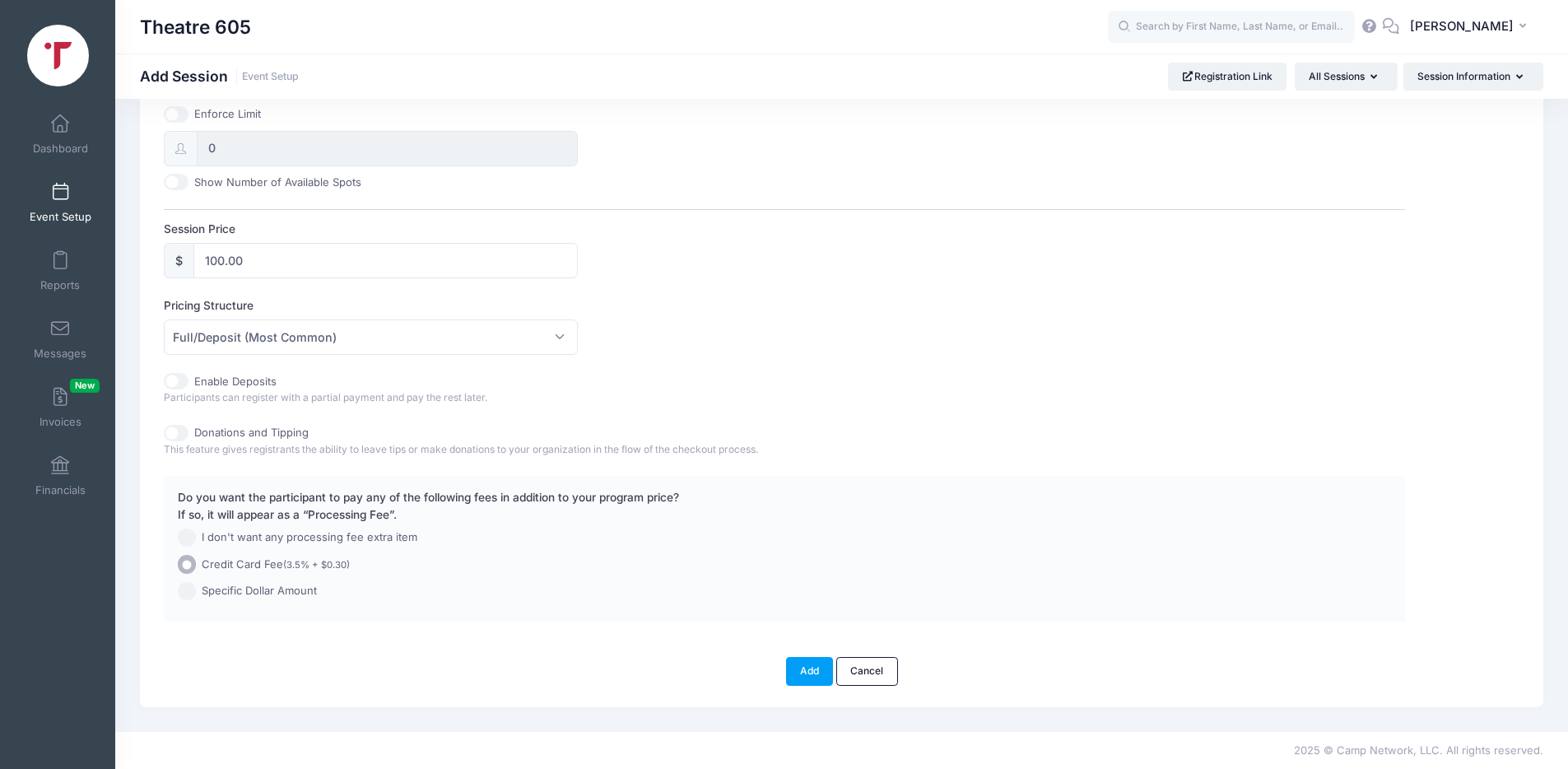
click at [255, 536] on span "I don't want any processing fee extra item" at bounding box center [309, 536] width 215 height 16
click at [197, 536] on input "I don't want any processing fee extra item" at bounding box center [187, 538] width 19 height 19
radio input "true"
click at [173, 539] on div "I don't want any processing fee extra item" at bounding box center [734, 538] width 1129 height 19
click at [175, 558] on div "Credit Card Fee (3.5% + $0.30)" at bounding box center [734, 564] width 1129 height 19
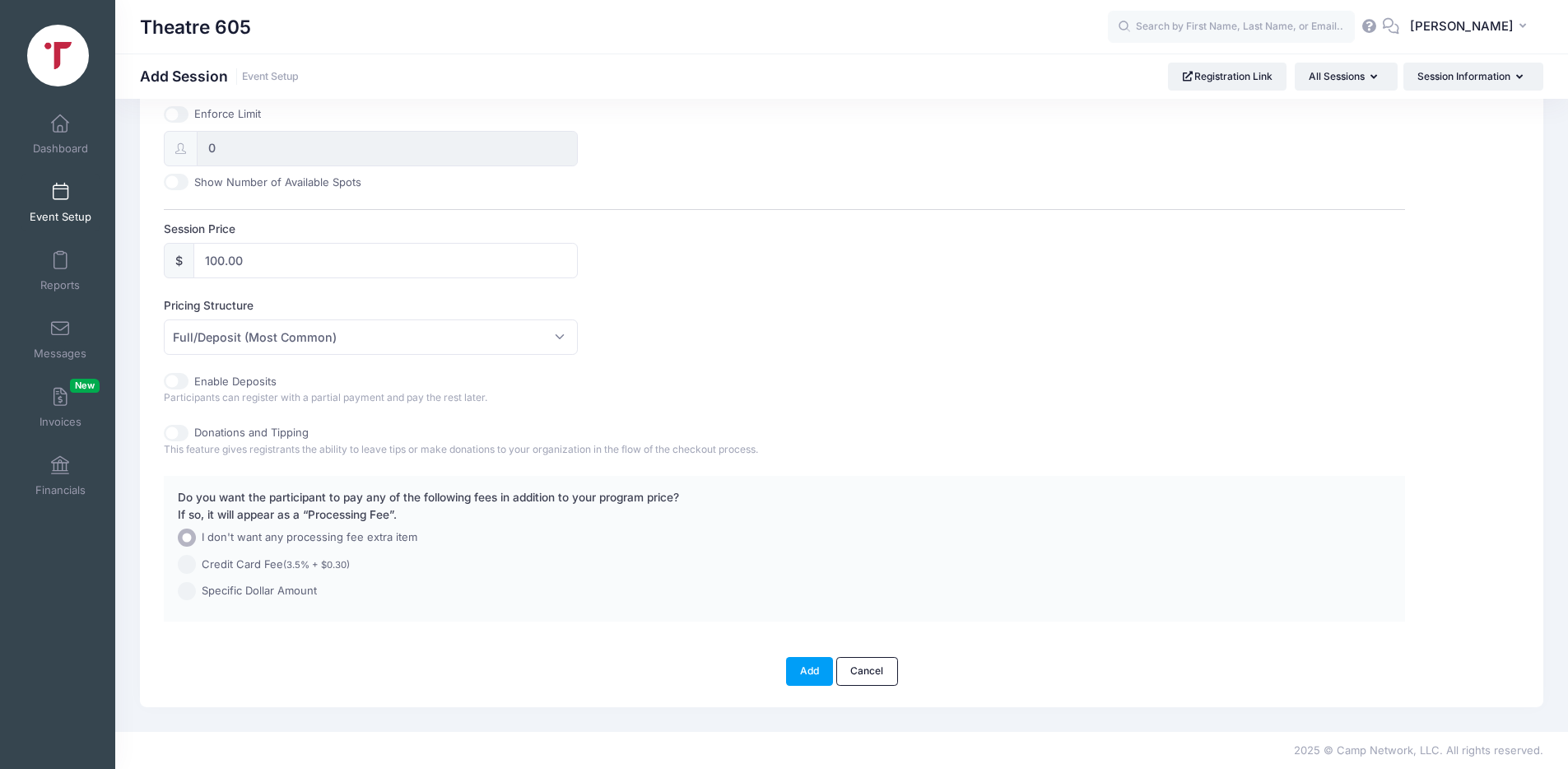
click at [193, 562] on input "Credit Card Fee (3.5% + $0.30)" at bounding box center [187, 564] width 19 height 19
radio input "true"
click at [195, 590] on input "Specific Dollar Amount" at bounding box center [187, 591] width 19 height 19
radio input "true"
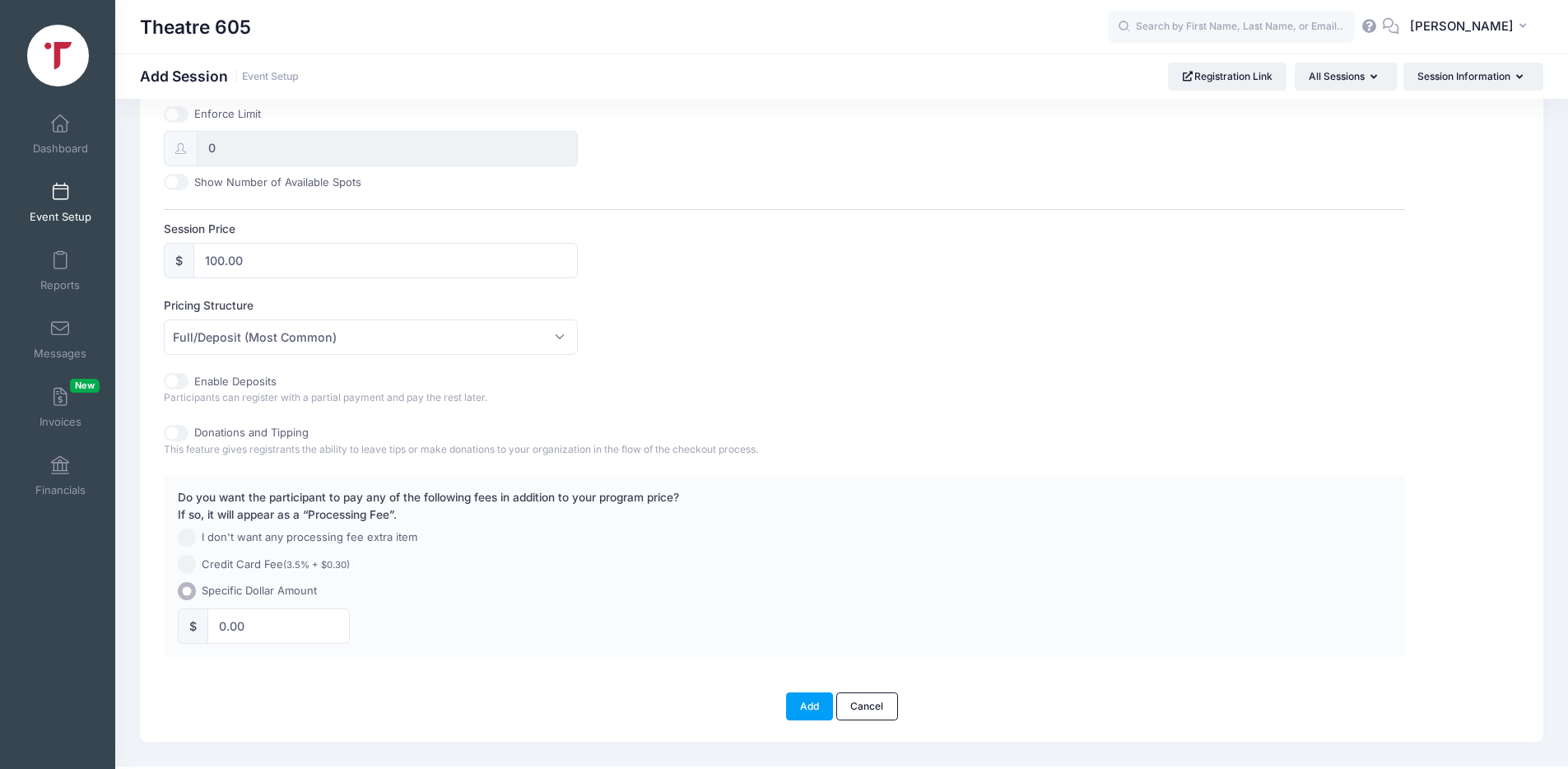
click at [232, 540] on span "I don't want any processing fee extra item" at bounding box center [309, 536] width 215 height 16
click at [197, 540] on input "I don't want any processing fee extra item" at bounding box center [187, 538] width 19 height 19
radio input "true"
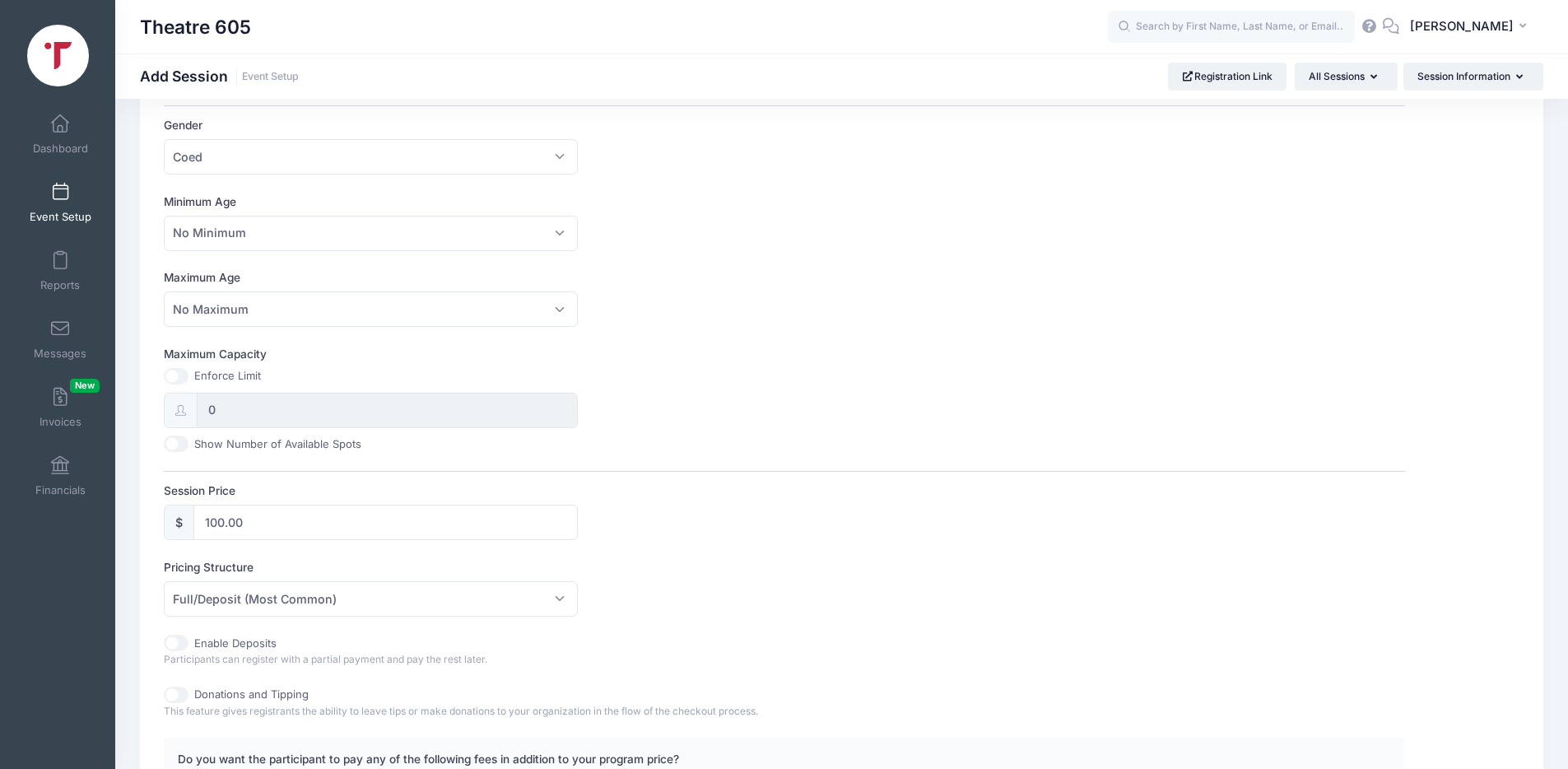
scroll to position [384, 0]
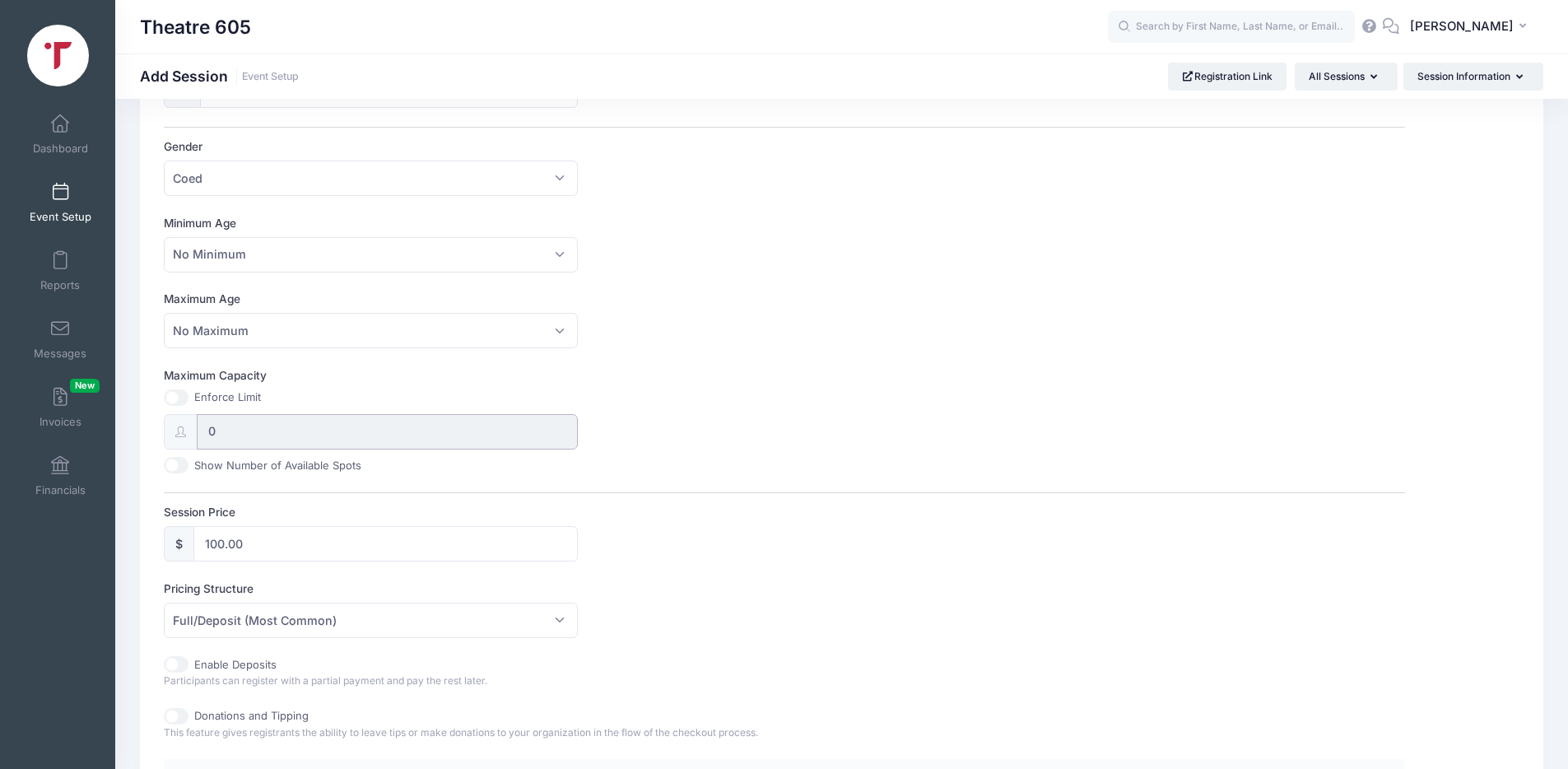
click at [278, 441] on input "0" at bounding box center [387, 431] width 381 height 36
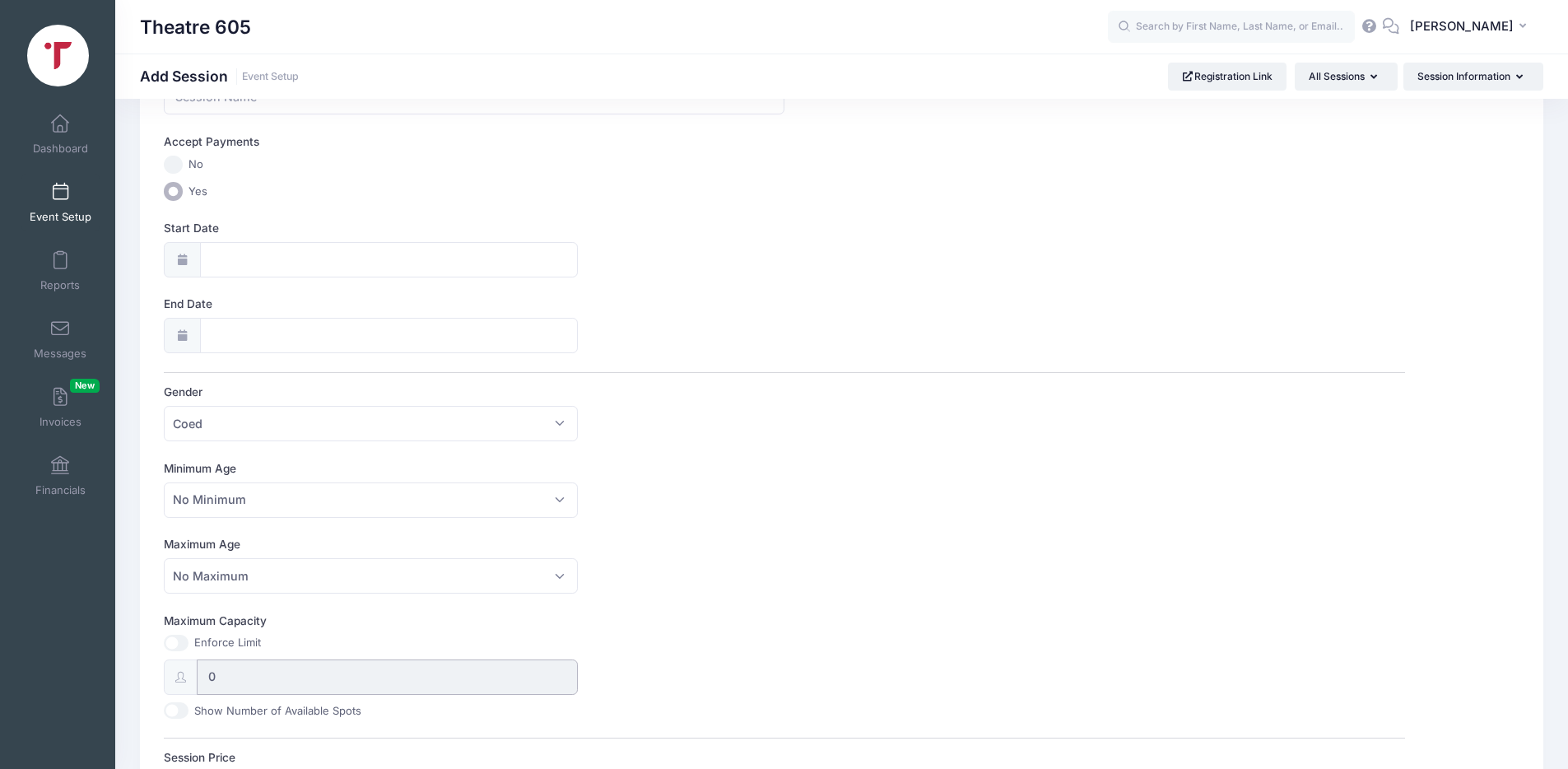
scroll to position [0, 0]
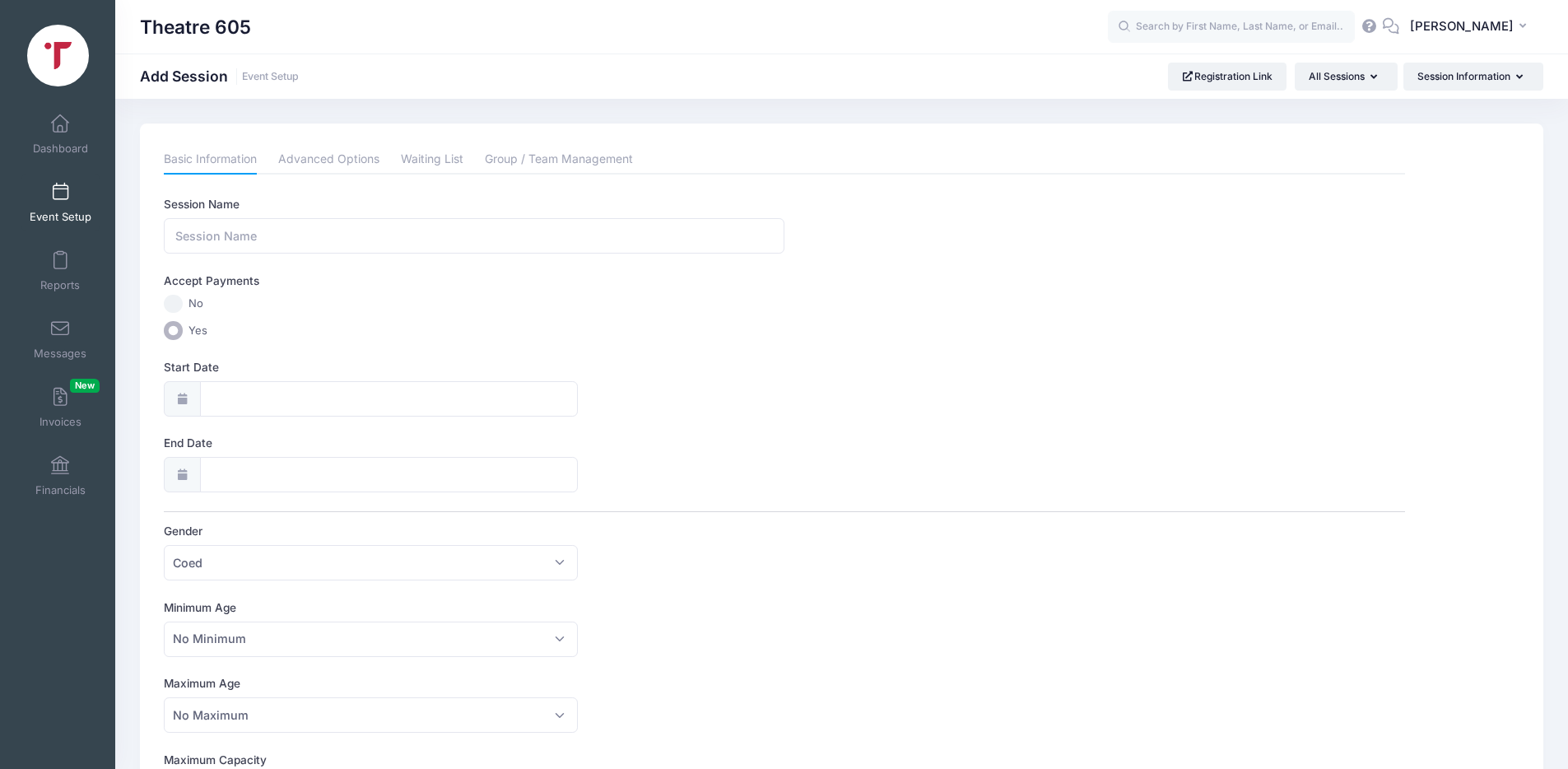
click at [193, 254] on div "Session Name Accept Payments No Yes Start Date End Date Gender Please select Co…" at bounding box center [784, 742] width 1241 height 1093
click at [199, 234] on input "Session Name" at bounding box center [474, 235] width 620 height 36
type input "T"
type input "Summer Theatre Camp 2026"
click at [195, 331] on span "Yes" at bounding box center [198, 330] width 19 height 16
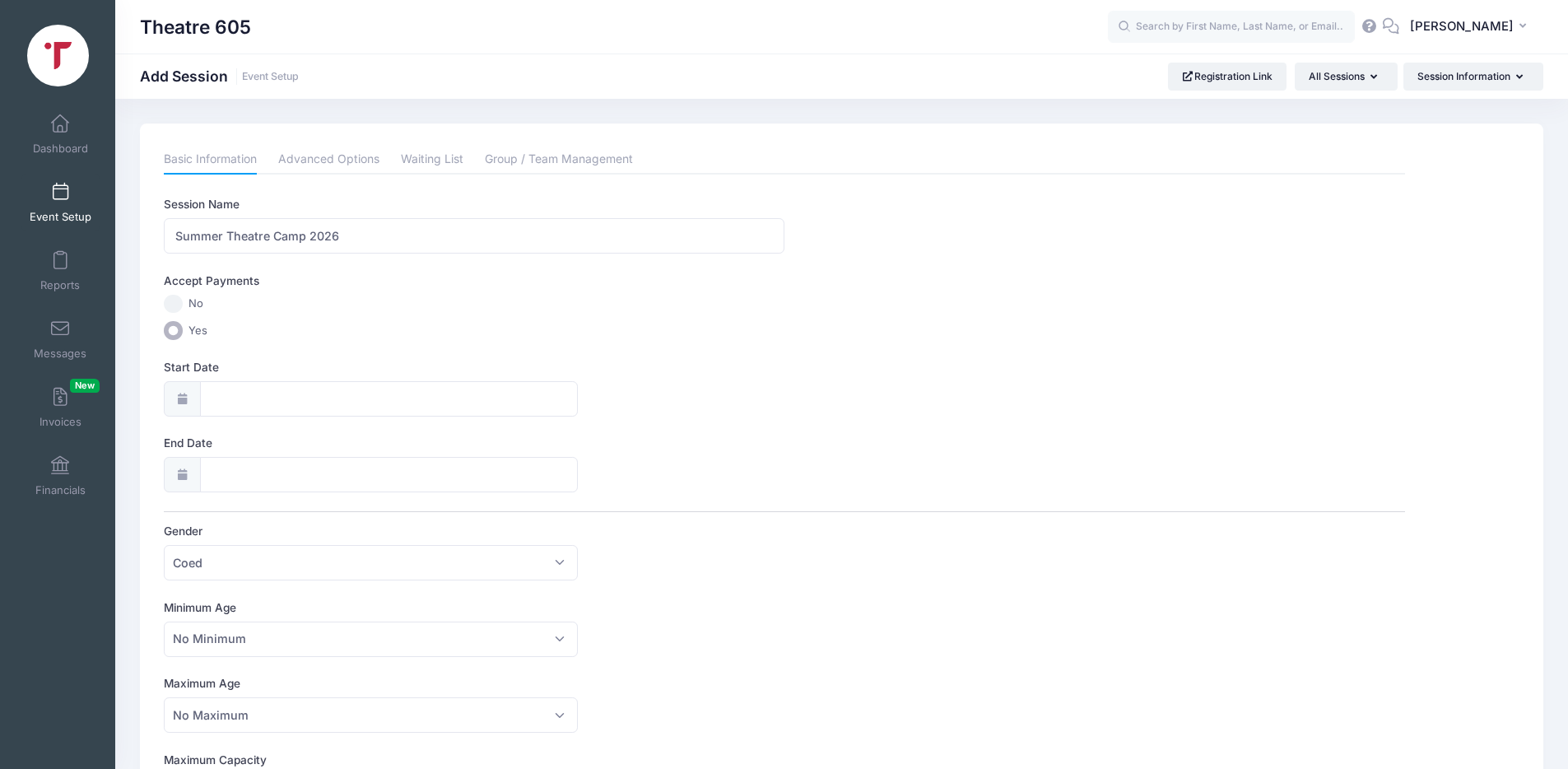
click at [182, 331] on input "Yes" at bounding box center [174, 331] width 19 height 19
click at [179, 397] on icon at bounding box center [182, 398] width 14 height 11
click at [182, 397] on icon at bounding box center [182, 398] width 14 height 11
click at [234, 400] on input "Start Date" at bounding box center [388, 398] width 377 height 36
click at [404, 444] on icon at bounding box center [405, 442] width 11 height 11
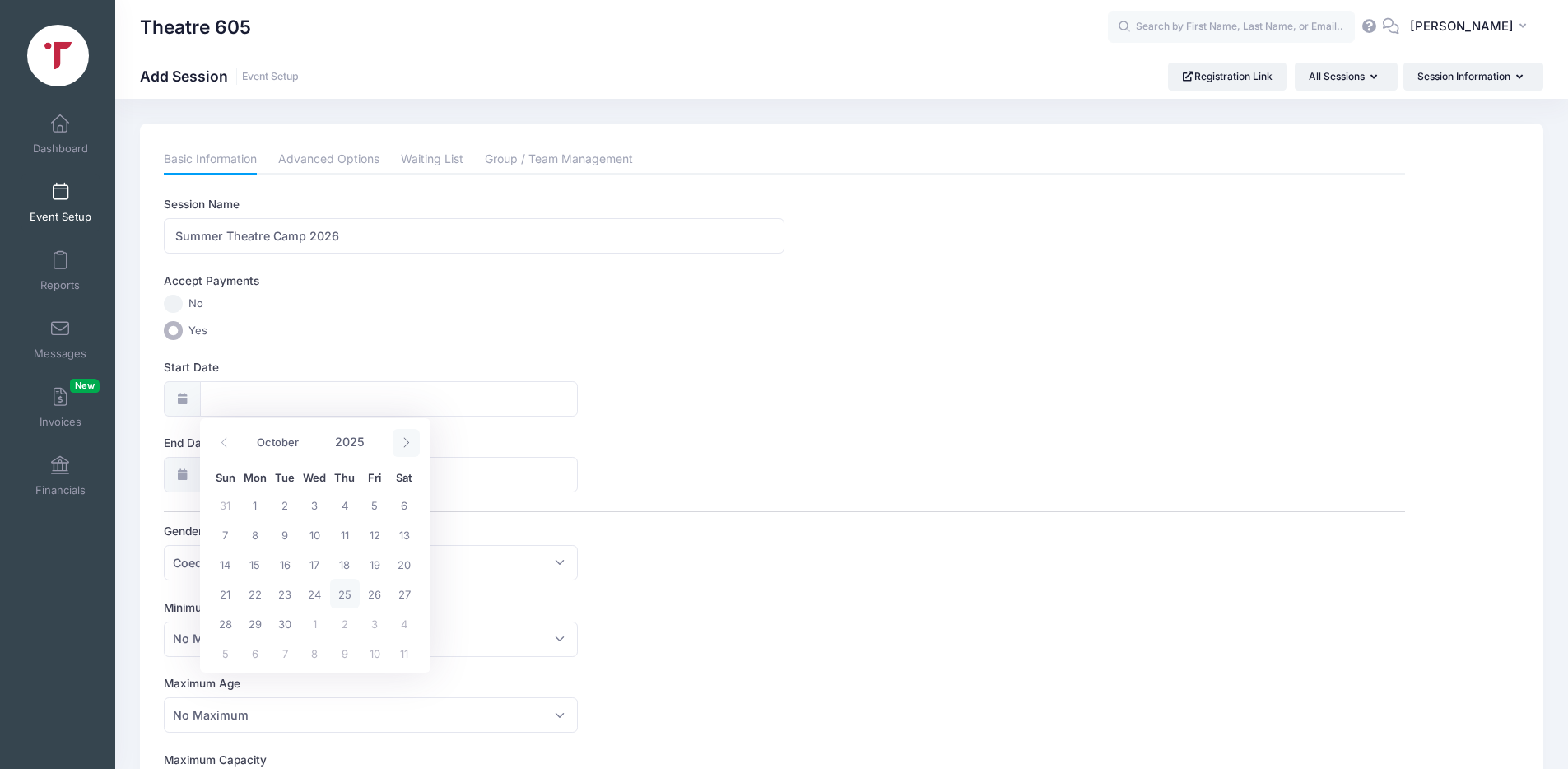
click at [404, 444] on icon at bounding box center [405, 442] width 11 height 11
click at [404, 443] on icon at bounding box center [405, 442] width 11 height 11
select select "11"
click at [404, 443] on icon at bounding box center [405, 442] width 11 height 11
type input "2026"
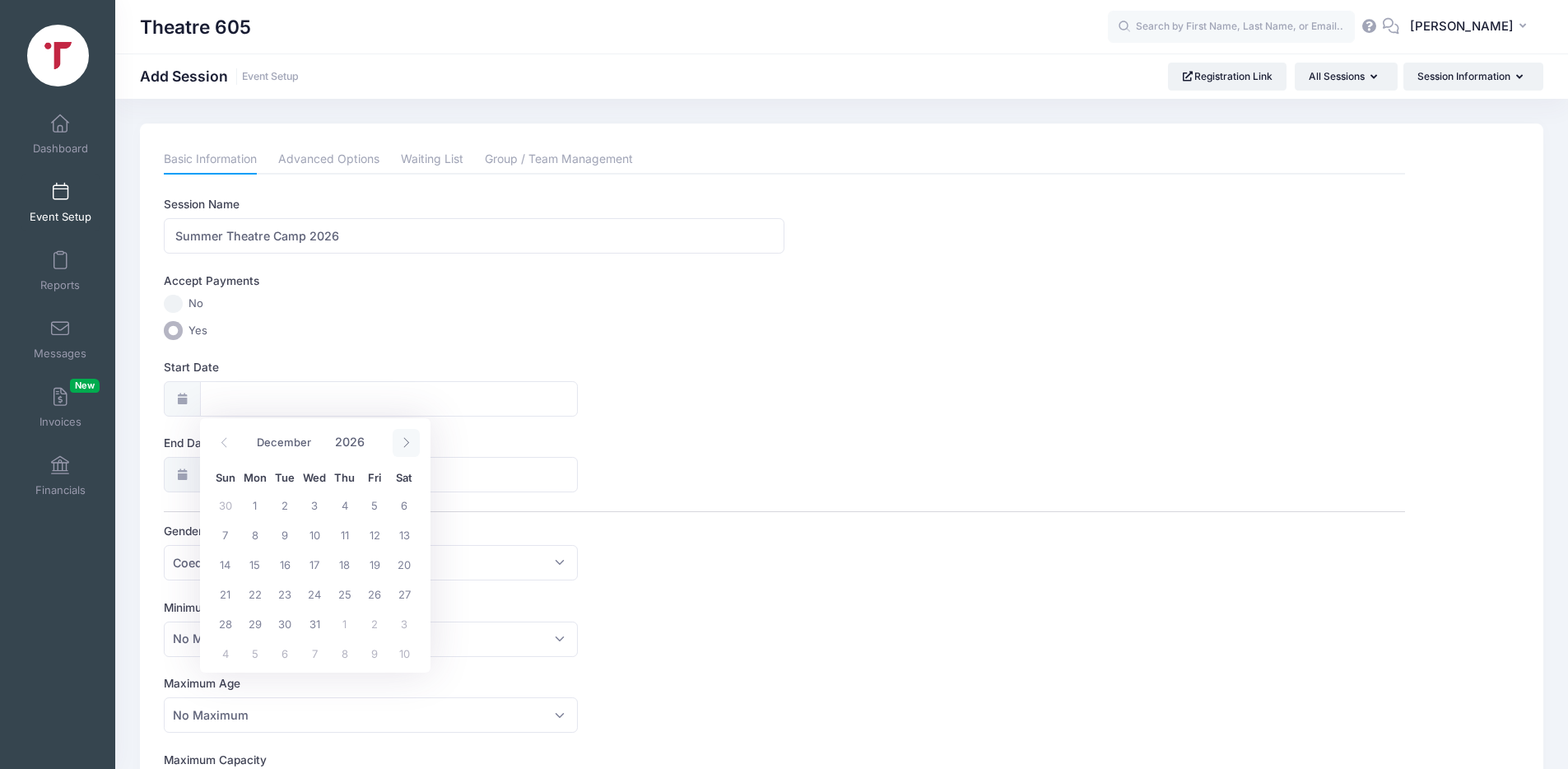
click at [404, 443] on icon at bounding box center [405, 442] width 11 height 11
click at [404, 442] on icon at bounding box center [405, 442] width 11 height 11
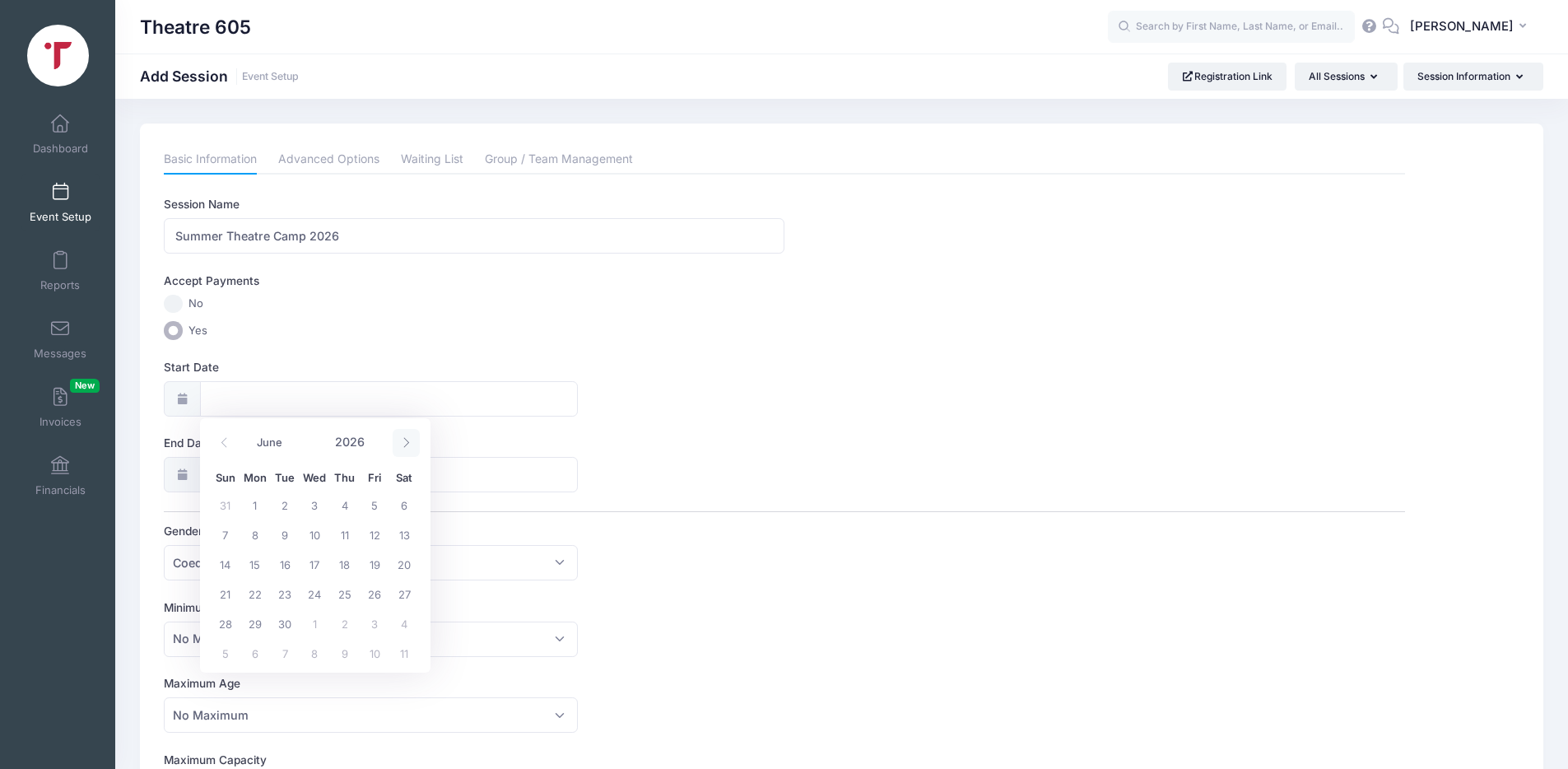
click at [404, 441] on icon at bounding box center [405, 442] width 11 height 11
select select "6"
click at [227, 595] on span "19" at bounding box center [225, 593] width 30 height 30
type input "07/19/2026"
type input "07/20/2026"
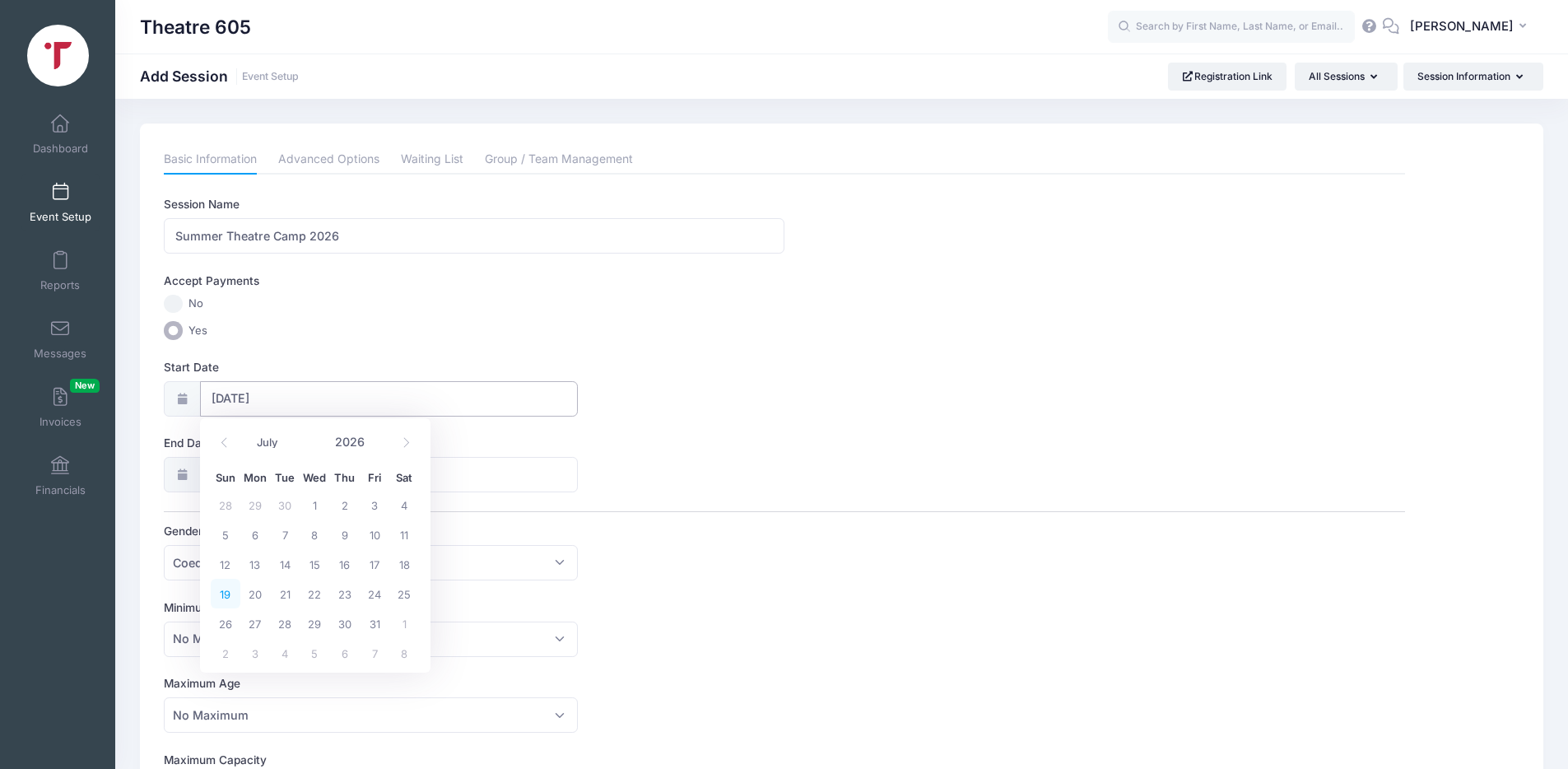
type input "2026"
select select "6"
click at [309, 479] on input "07/20/2026" at bounding box center [388, 474] width 377 height 36
click at [530, 471] on input "07/20/2026" at bounding box center [388, 474] width 377 height 36
click at [191, 473] on div at bounding box center [182, 474] width 37 height 36
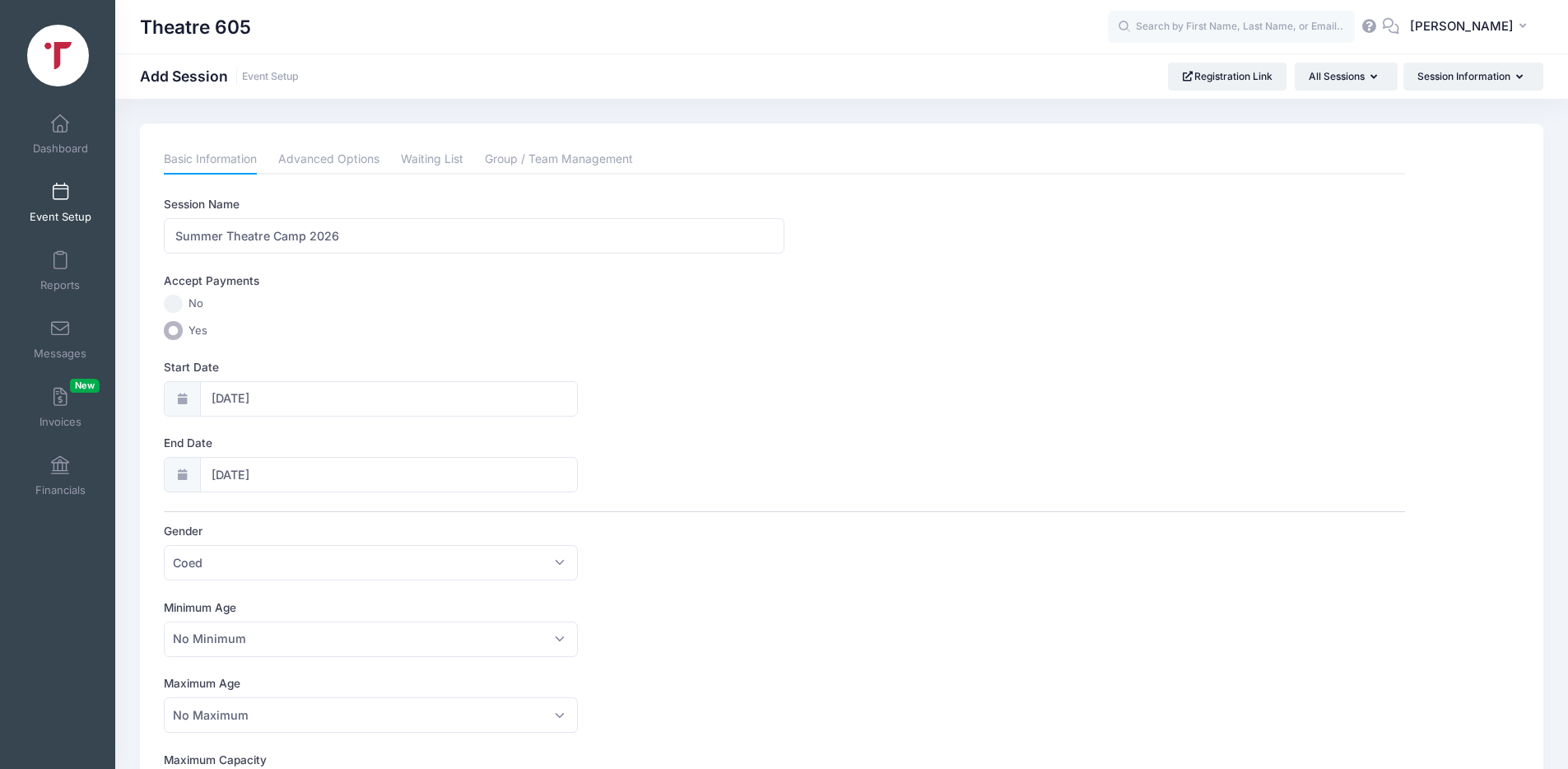
click at [181, 473] on icon at bounding box center [182, 474] width 14 height 11
click at [187, 473] on icon at bounding box center [182, 474] width 14 height 11
click at [233, 473] on input "[DATE]" at bounding box center [388, 474] width 377 height 36
click at [217, 698] on span "26" at bounding box center [225, 699] width 30 height 30
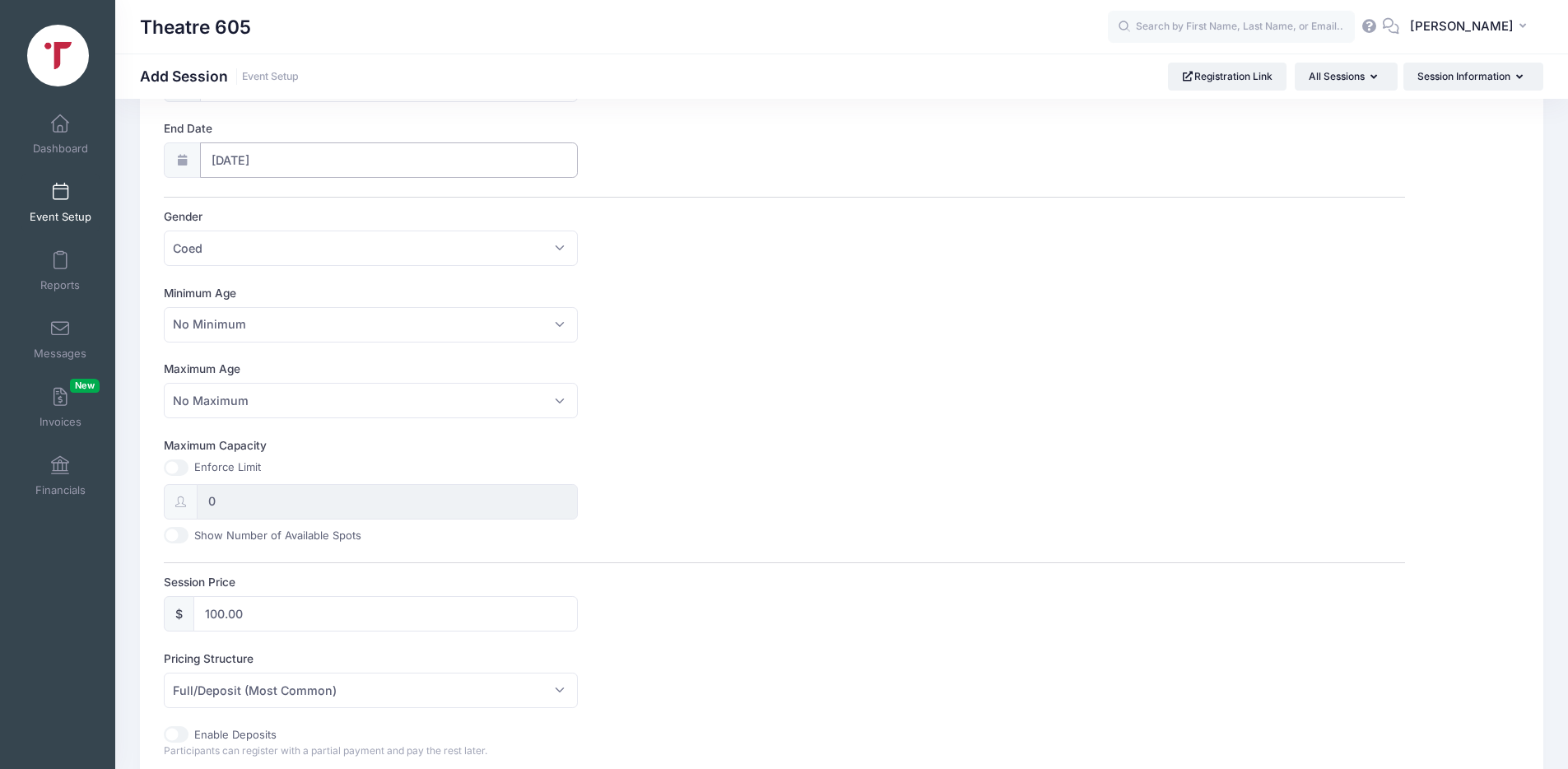
scroll to position [237, 0]
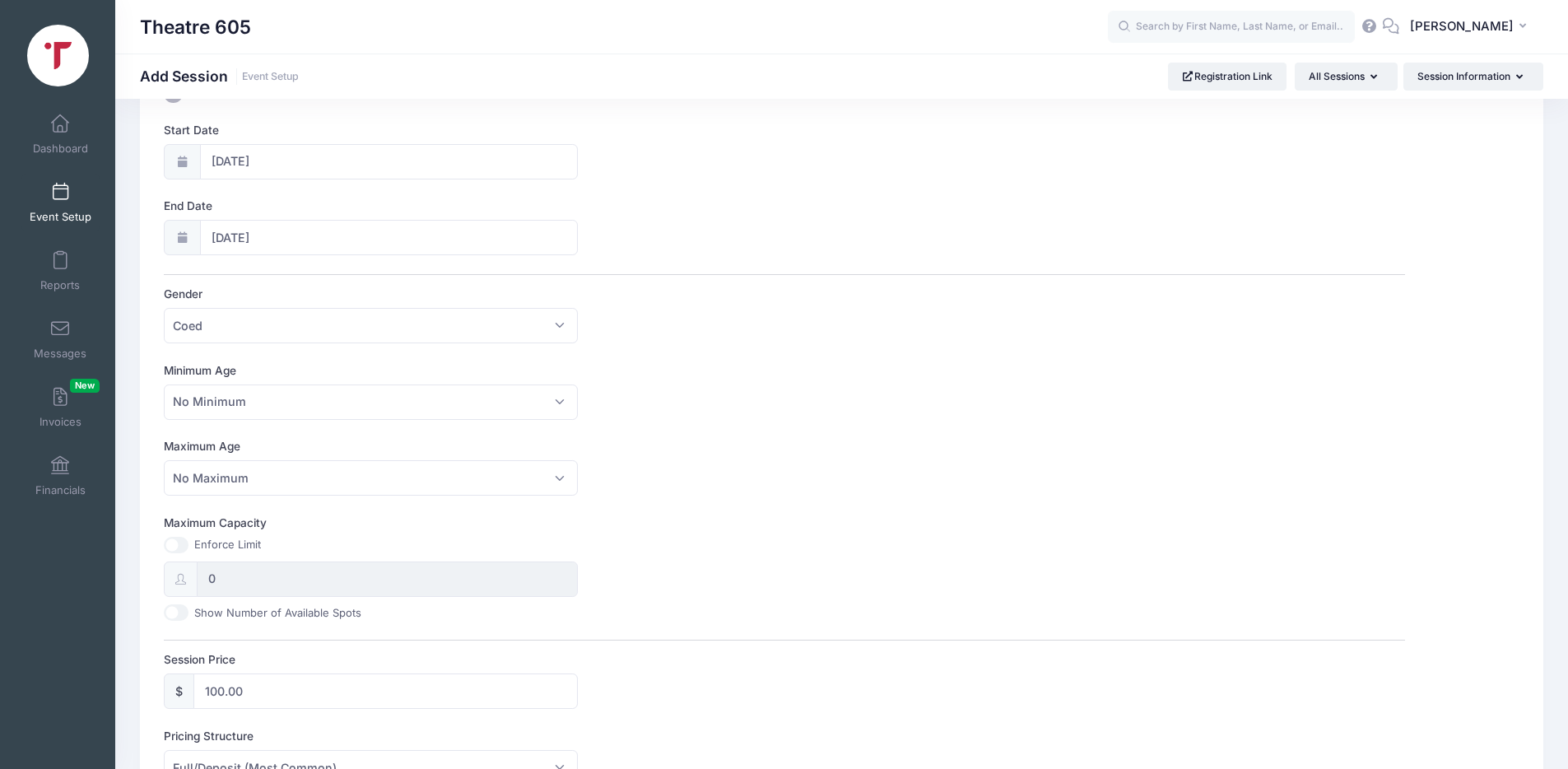
click at [179, 237] on icon at bounding box center [182, 236] width 14 height 11
click at [182, 238] on icon at bounding box center [182, 236] width 14 height 11
click at [247, 243] on input "07/26/2026" at bounding box center [388, 237] width 377 height 36
click at [406, 433] on span "25" at bounding box center [403, 431] width 30 height 30
type input "07/25/2026"
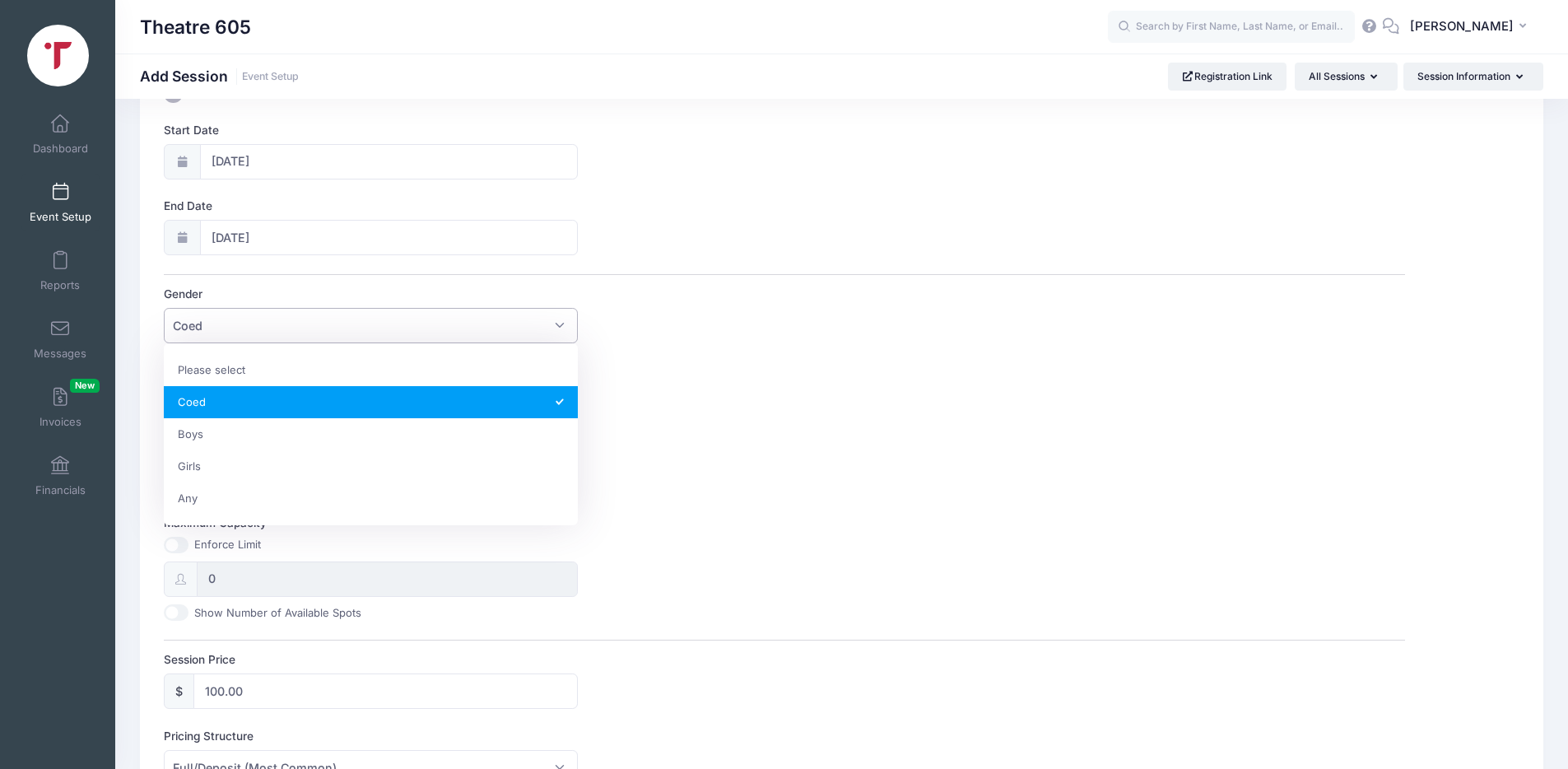
click at [383, 327] on span "Coed" at bounding box center [371, 325] width 414 height 36
select select "Any"
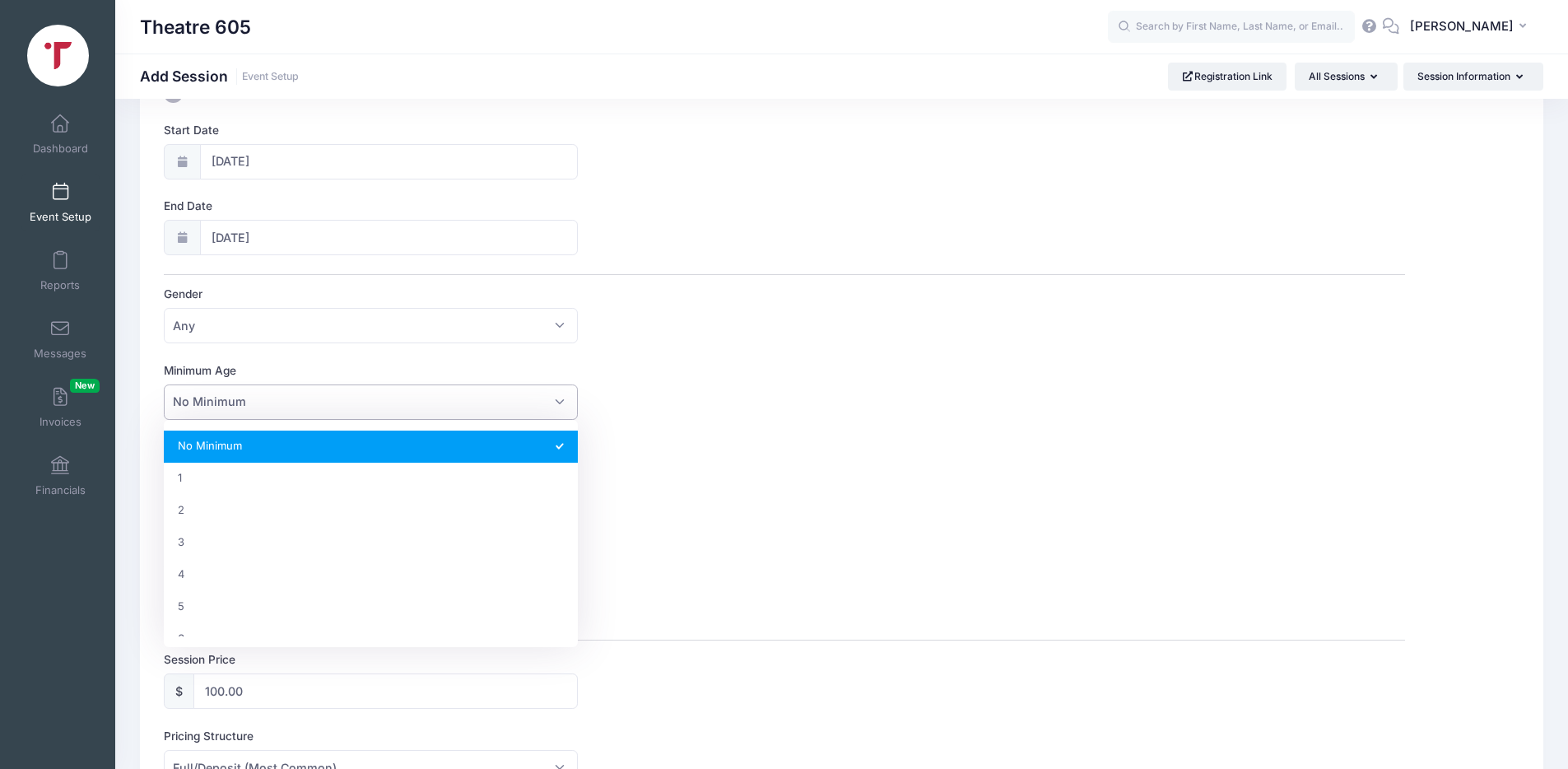
click at [255, 403] on span "No Minimum" at bounding box center [371, 401] width 414 height 36
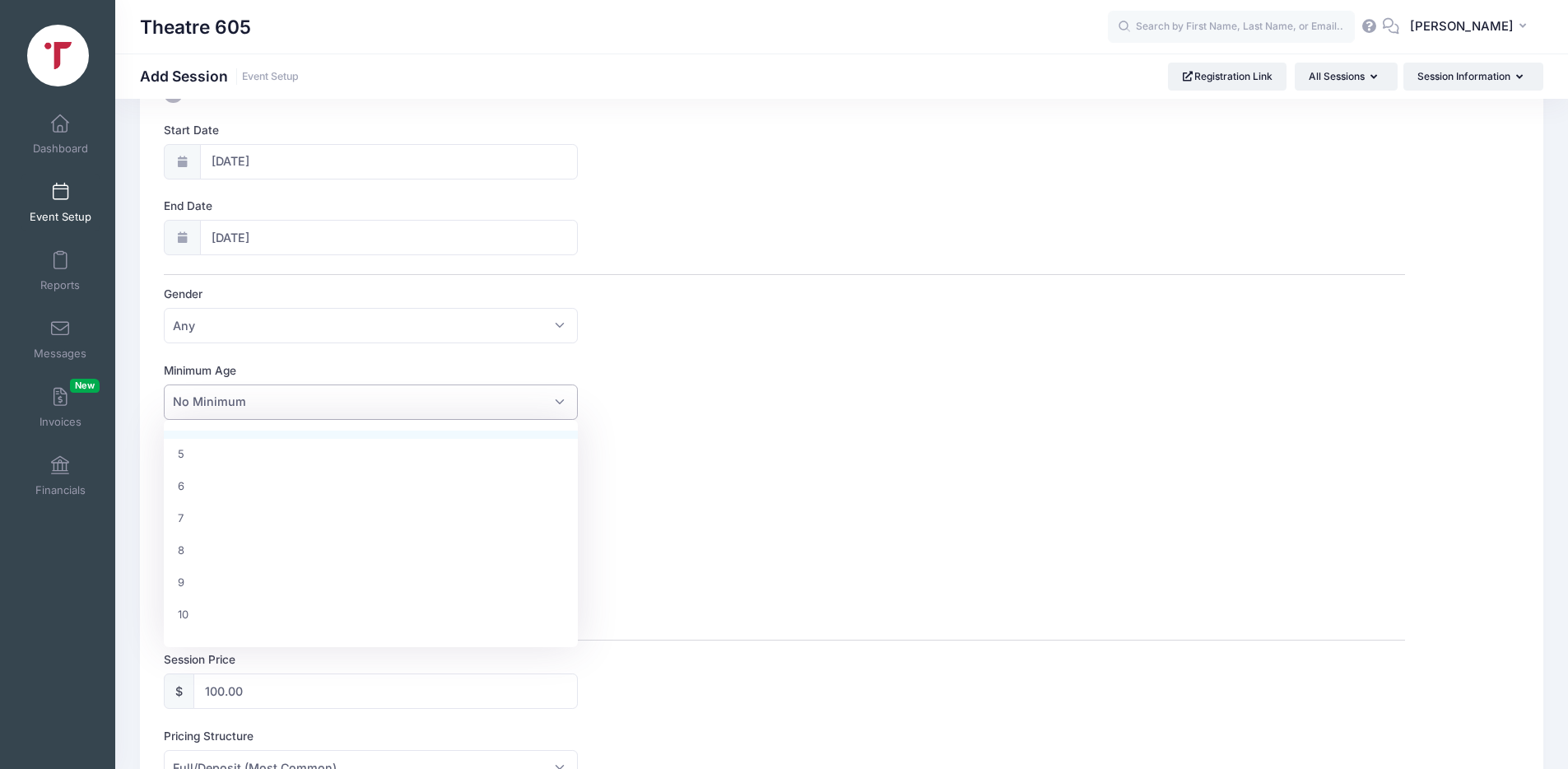
scroll to position [174, 0]
select select "9"
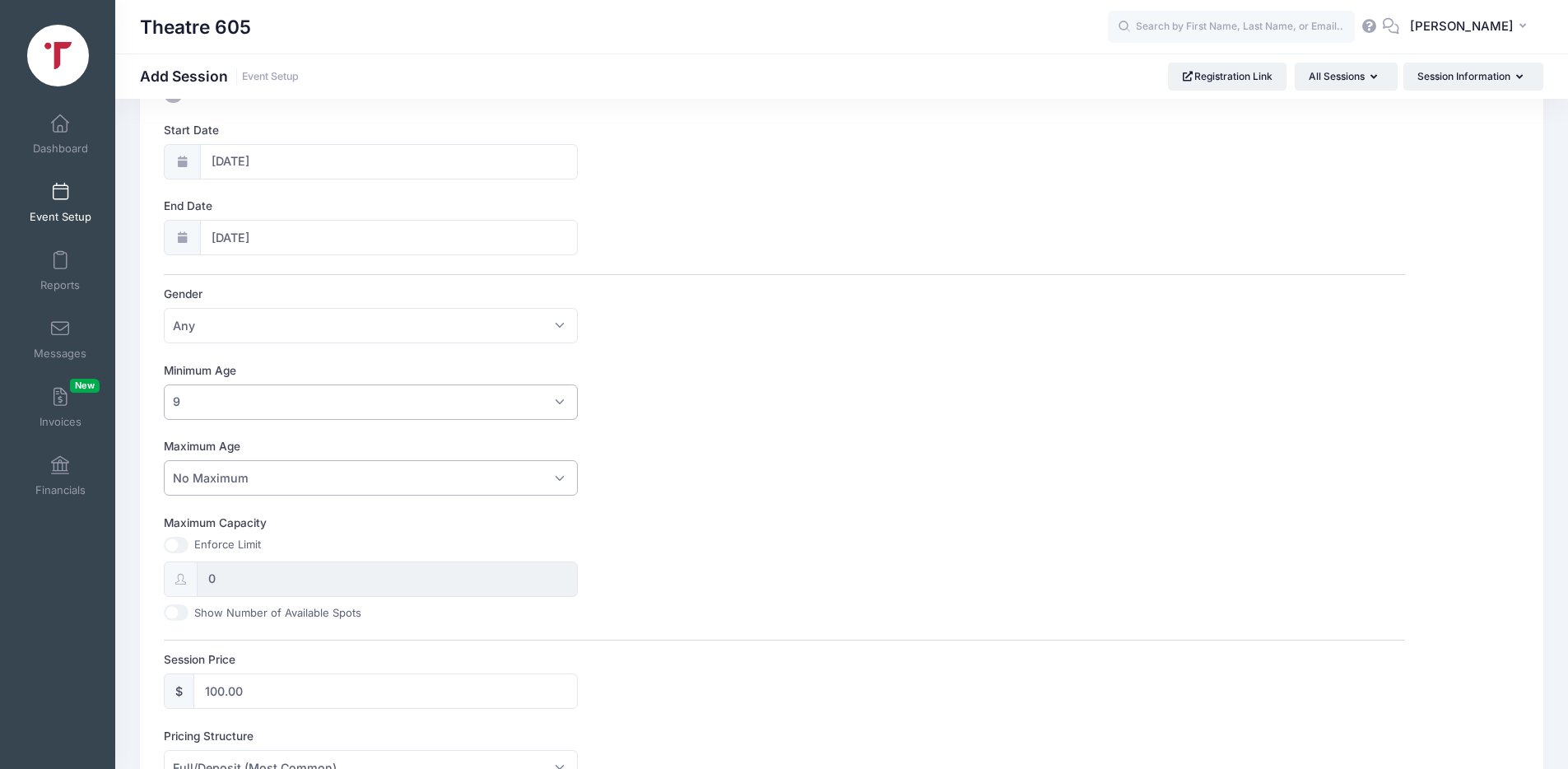
click at [318, 474] on span "No Maximum" at bounding box center [371, 478] width 414 height 36
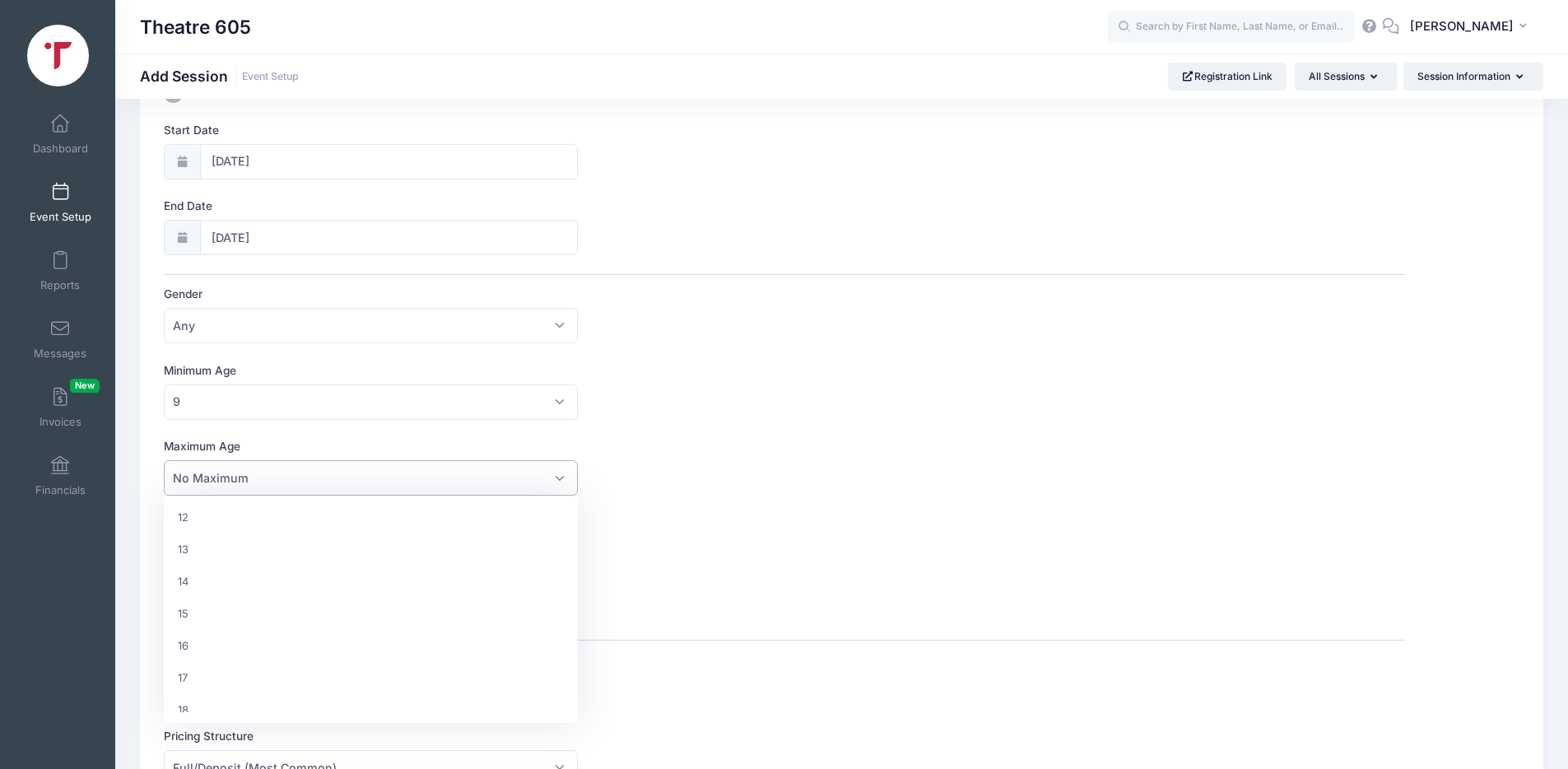
scroll to position [475, 0]
select select "19"
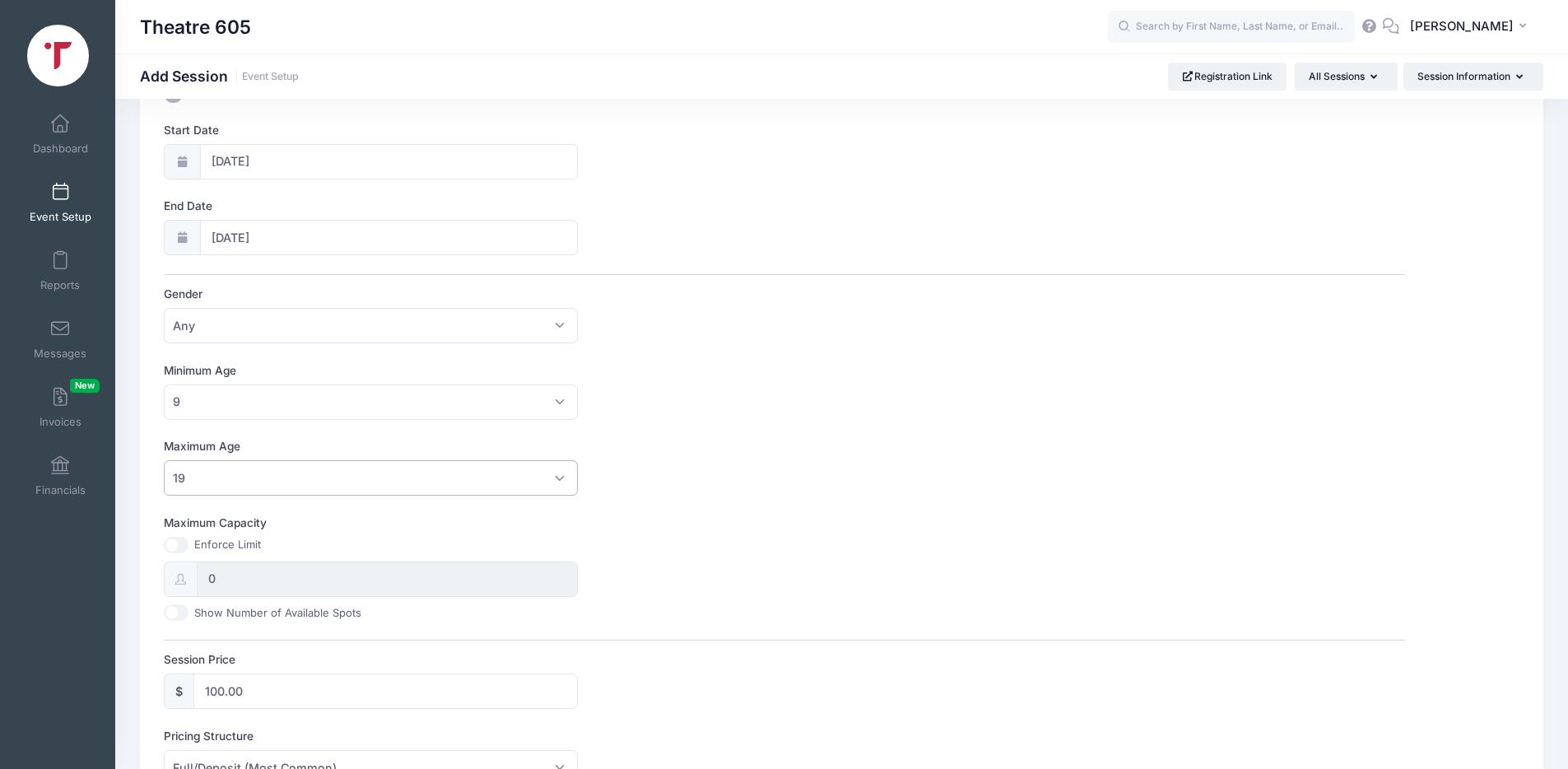
click at [484, 531] on div "Maximum Capacity Enforce Limit 0 Show Number of Available Spots" at bounding box center [784, 567] width 1241 height 106
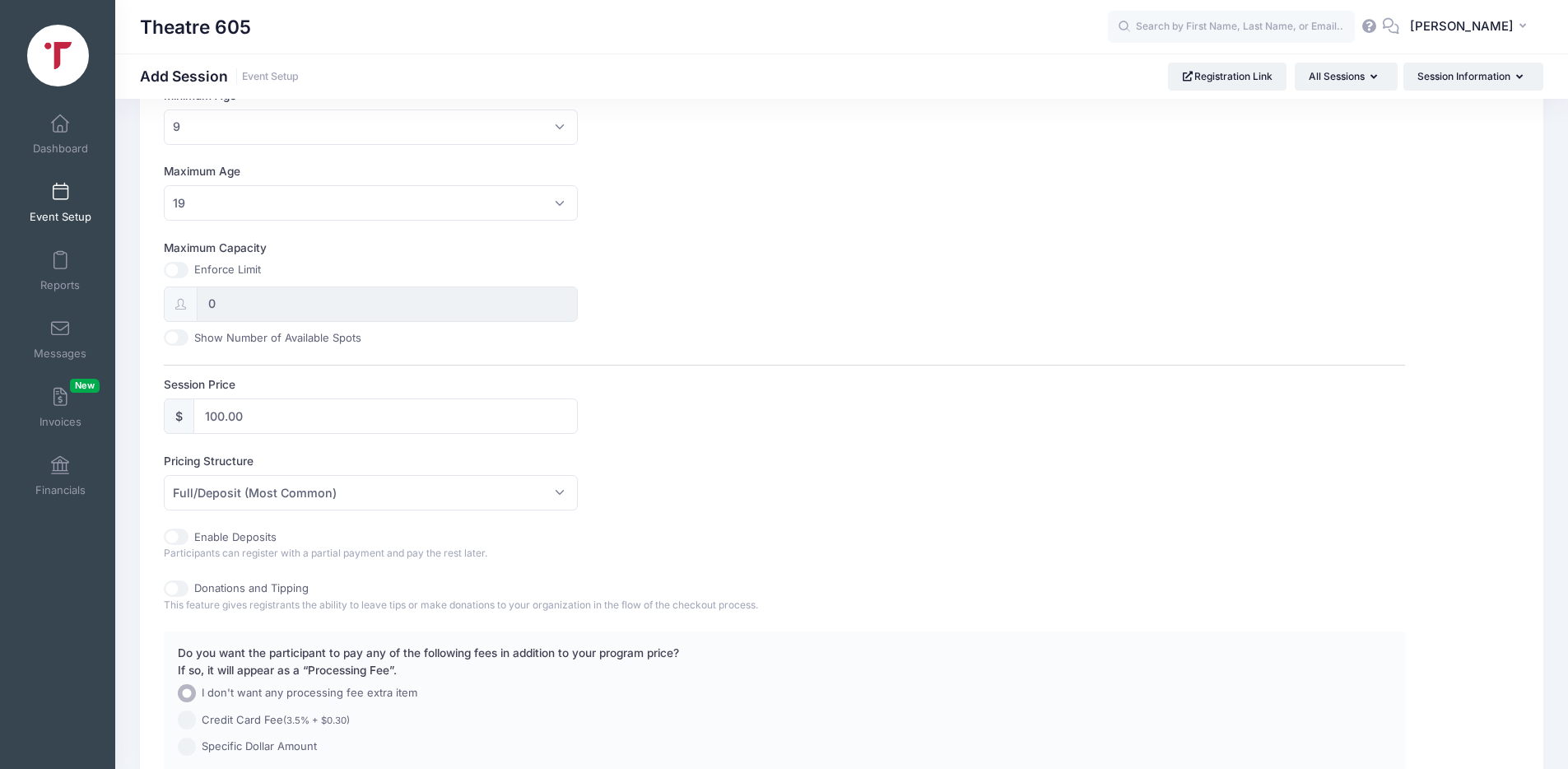
scroll to position [596, 0]
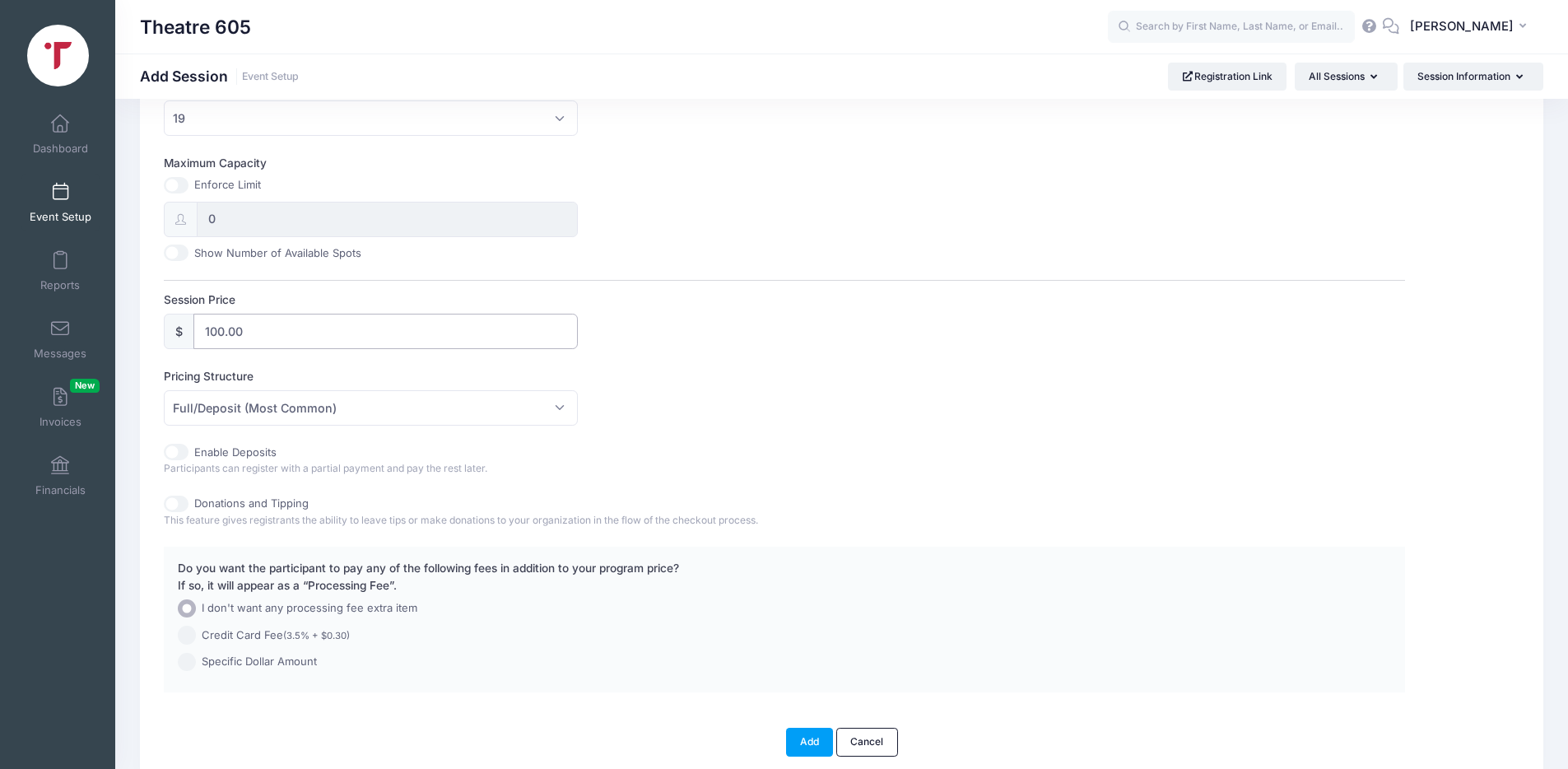
click at [216, 333] on input "100.00" at bounding box center [385, 331] width 384 height 36
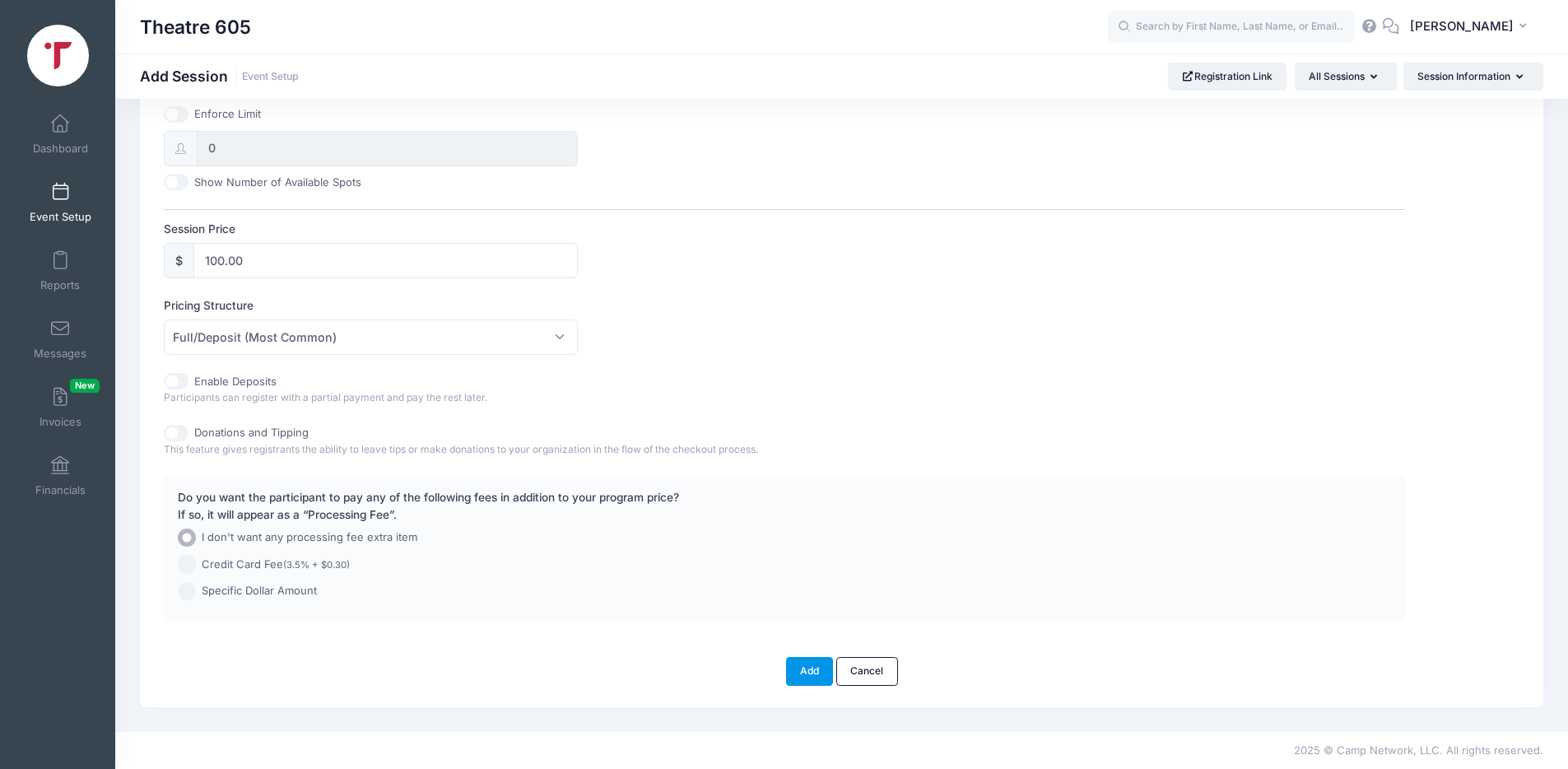
click at [803, 674] on button "Add" at bounding box center [809, 671] width 47 height 28
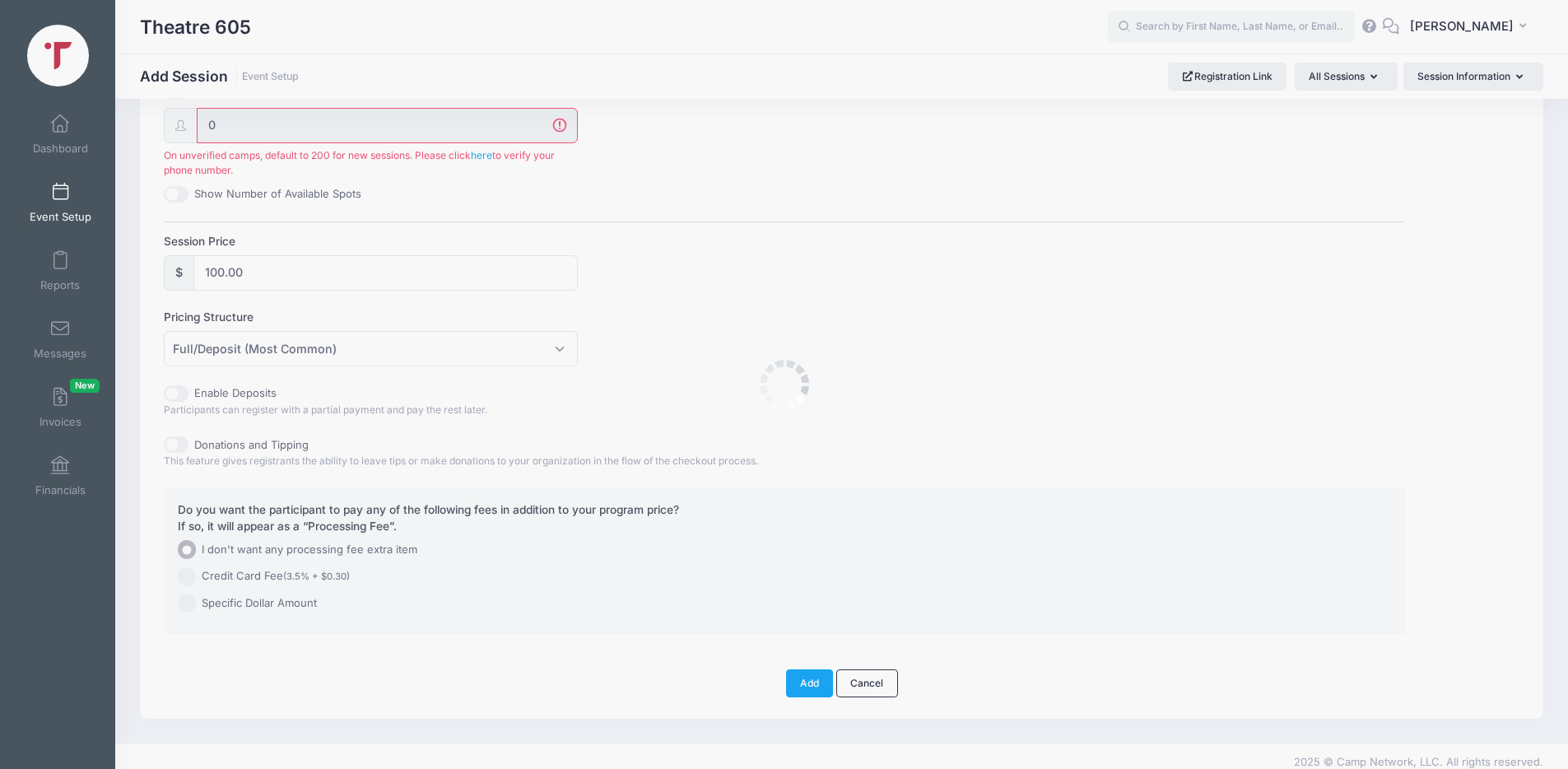
scroll to position [691, 0]
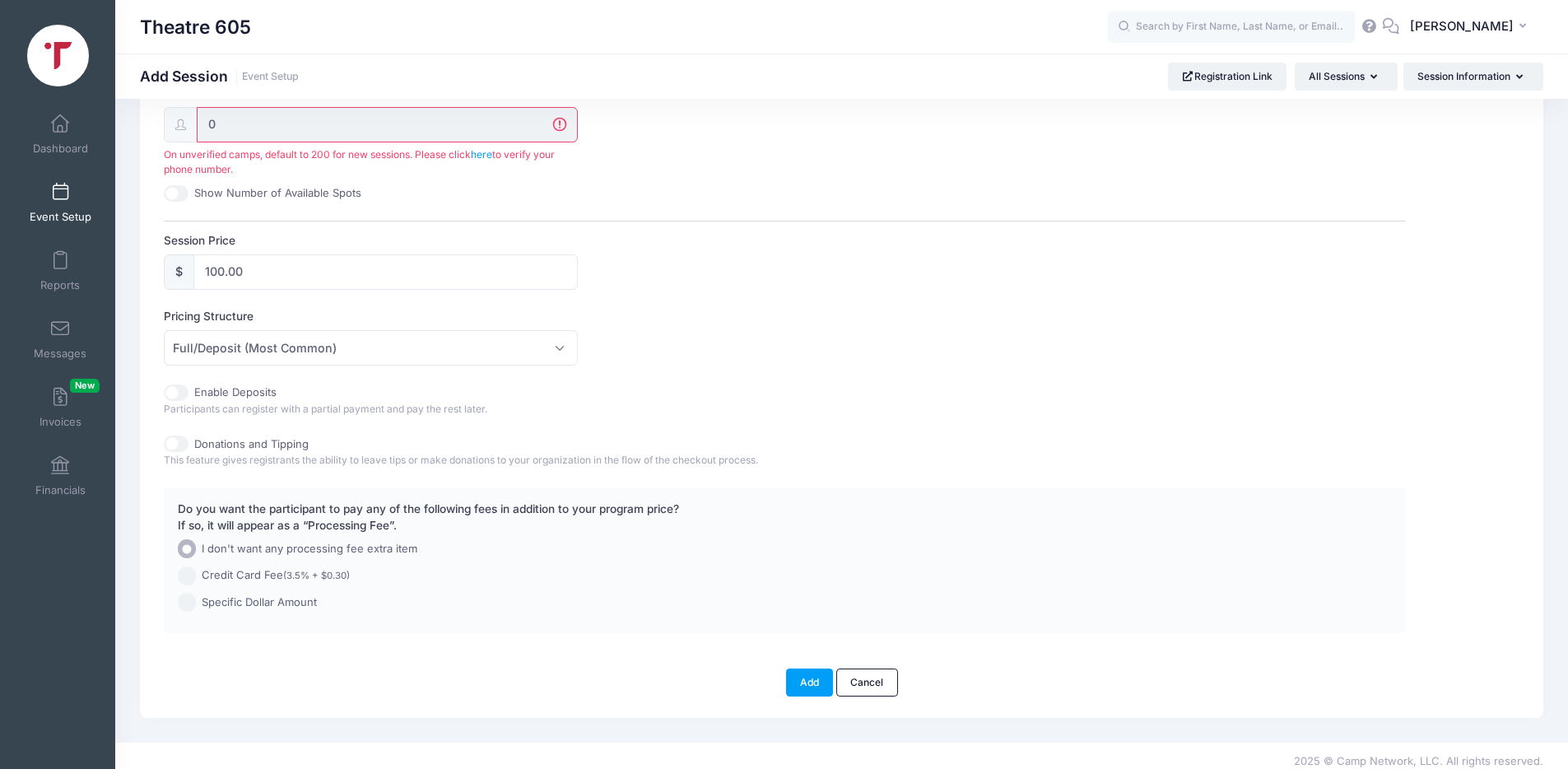
drag, startPoint x: 241, startPoint y: 125, endPoint x: 203, endPoint y: 124, distance: 38.0
click at [203, 124] on input "0" at bounding box center [387, 124] width 381 height 36
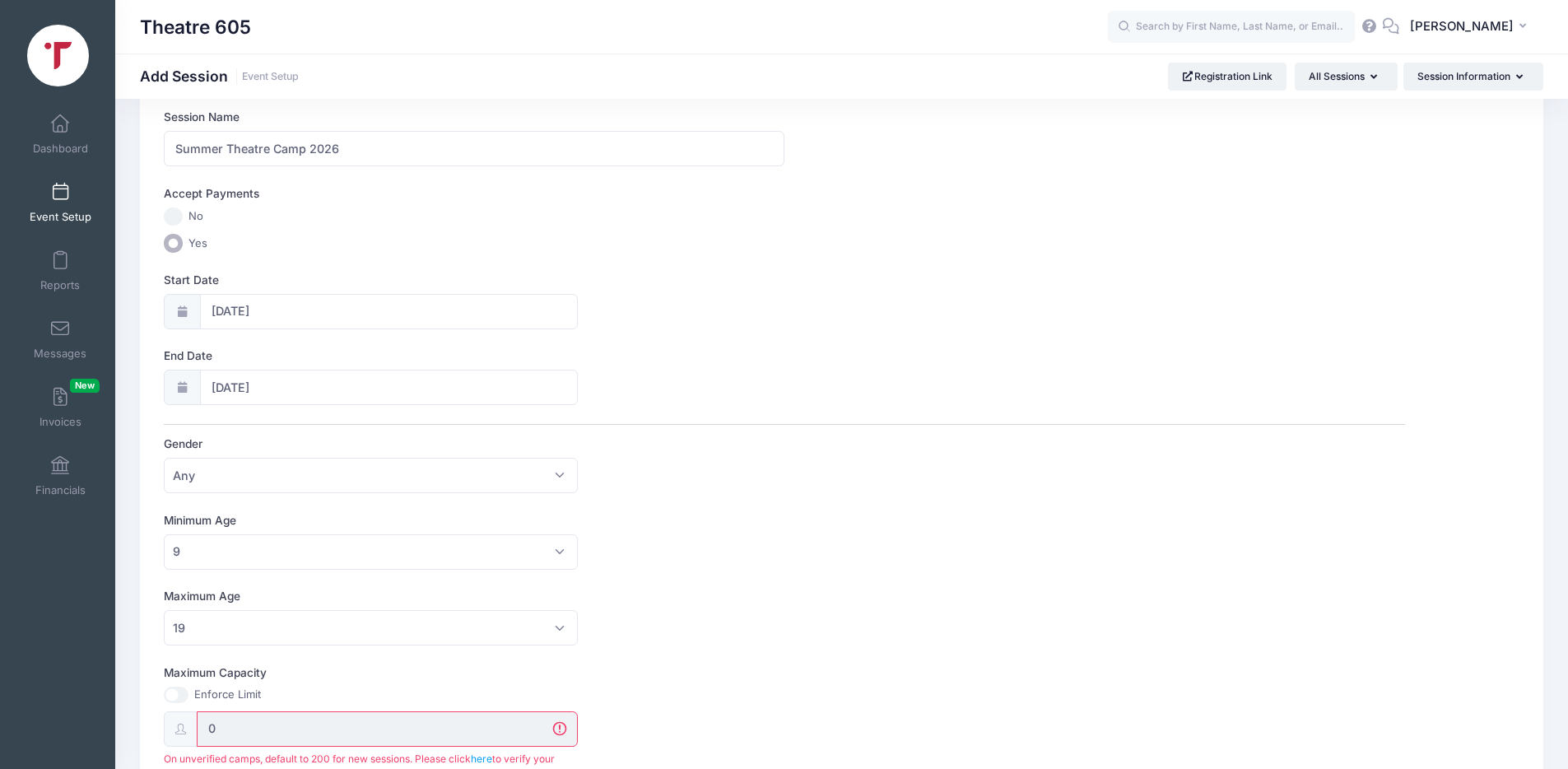
scroll to position [0, 0]
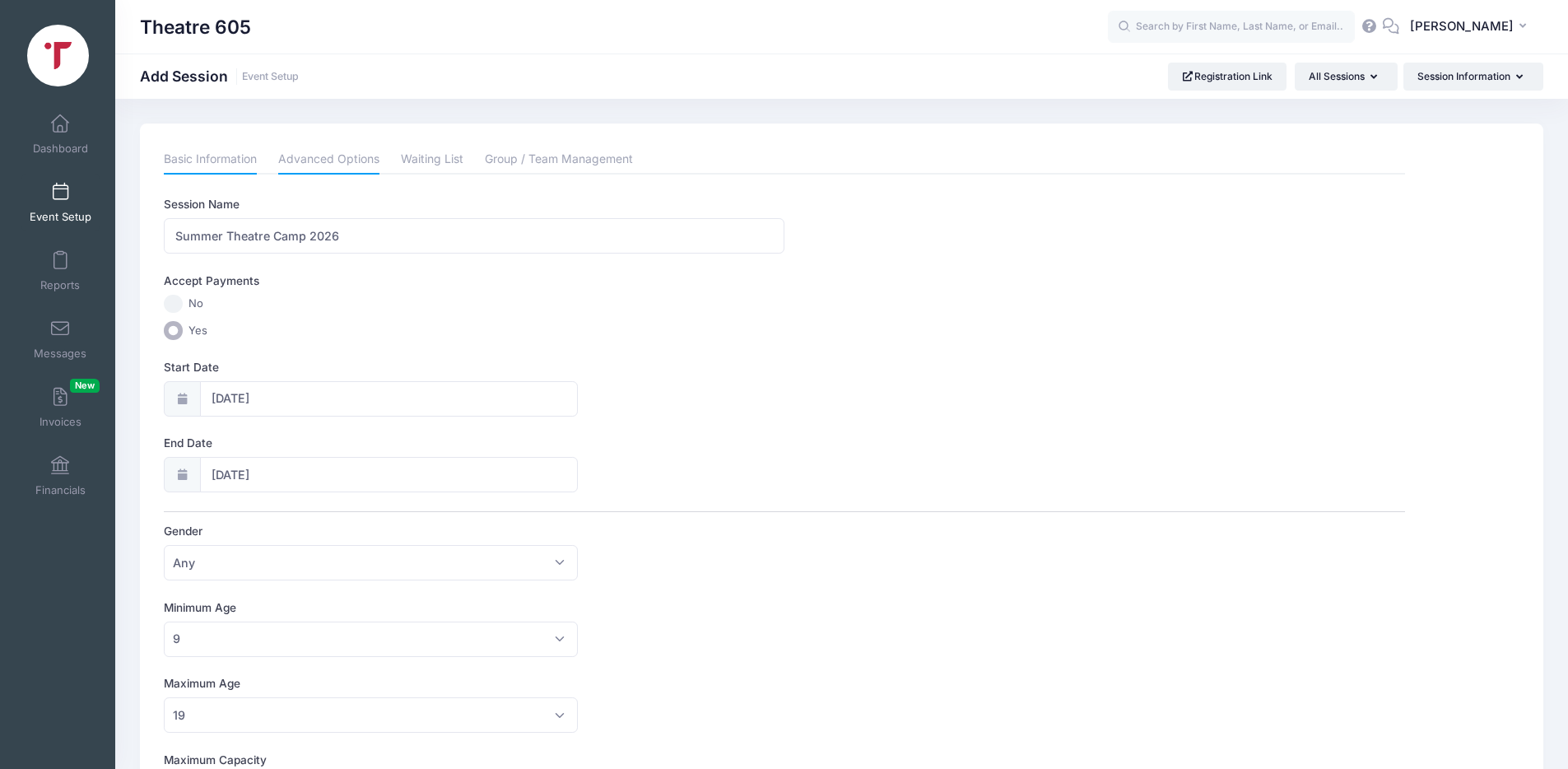
click at [352, 162] on link "Advanced Options" at bounding box center [328, 159] width 101 height 30
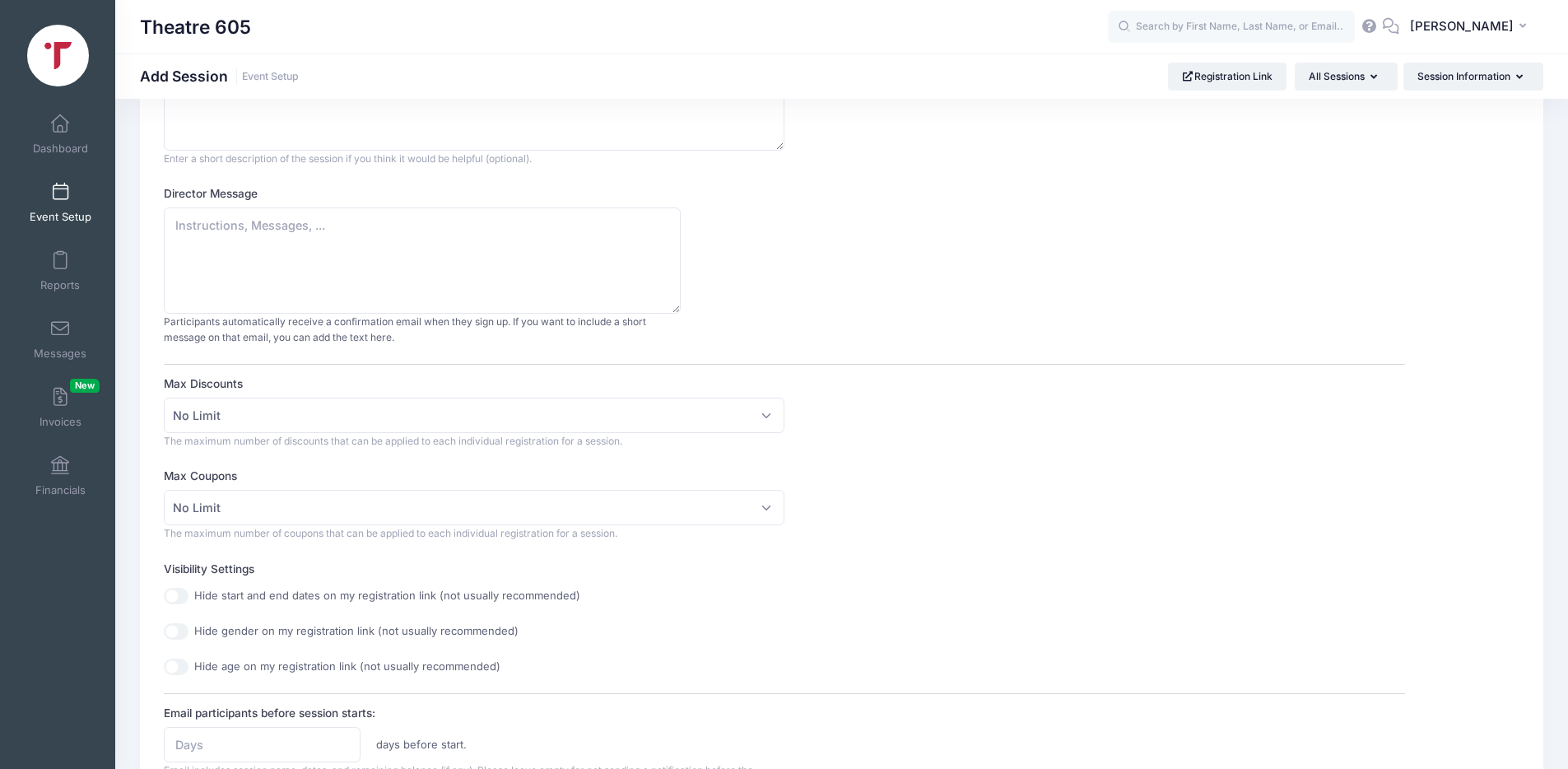
scroll to position [215, 0]
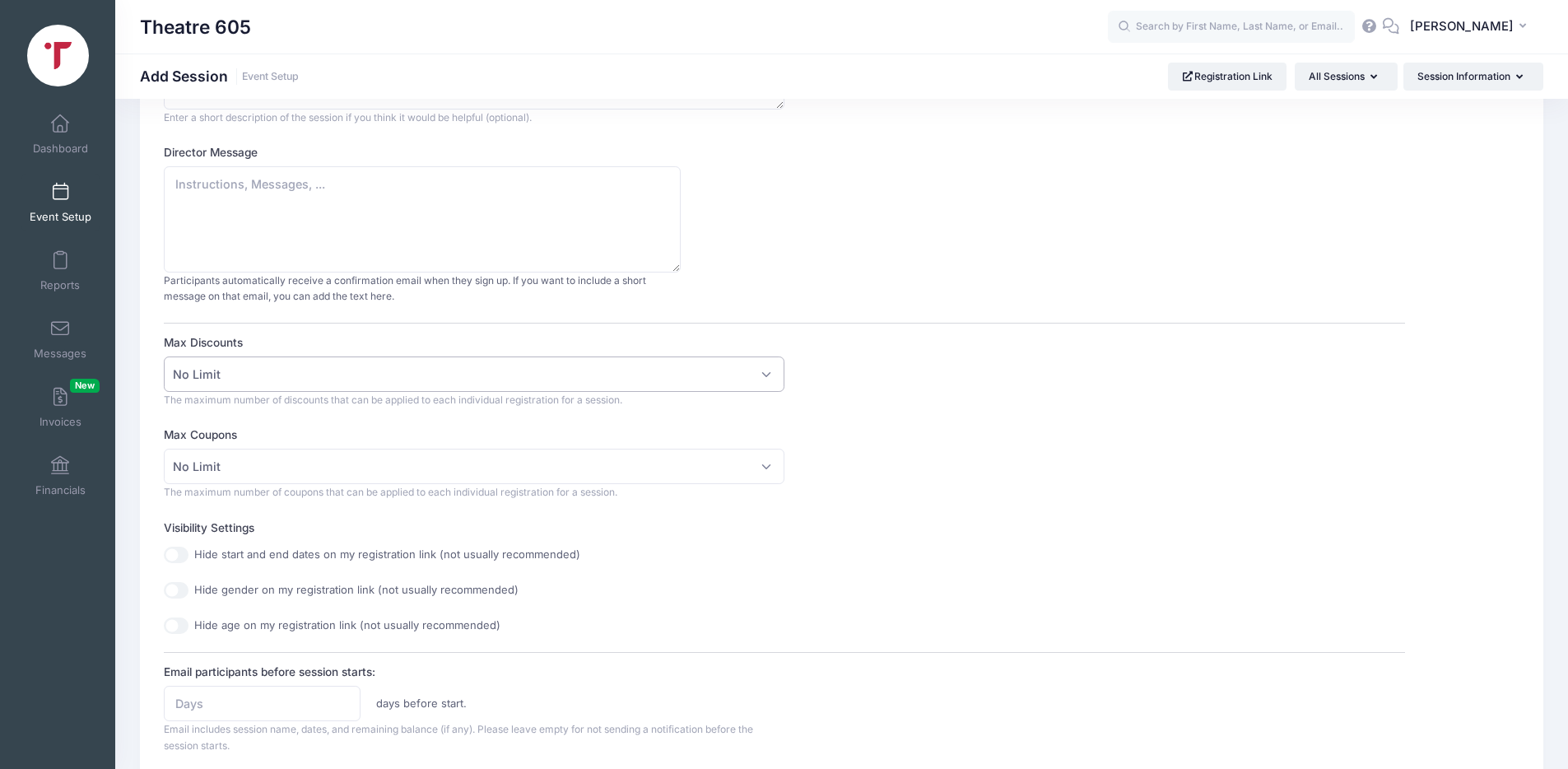
click at [297, 371] on span "No Limit" at bounding box center [474, 373] width 620 height 36
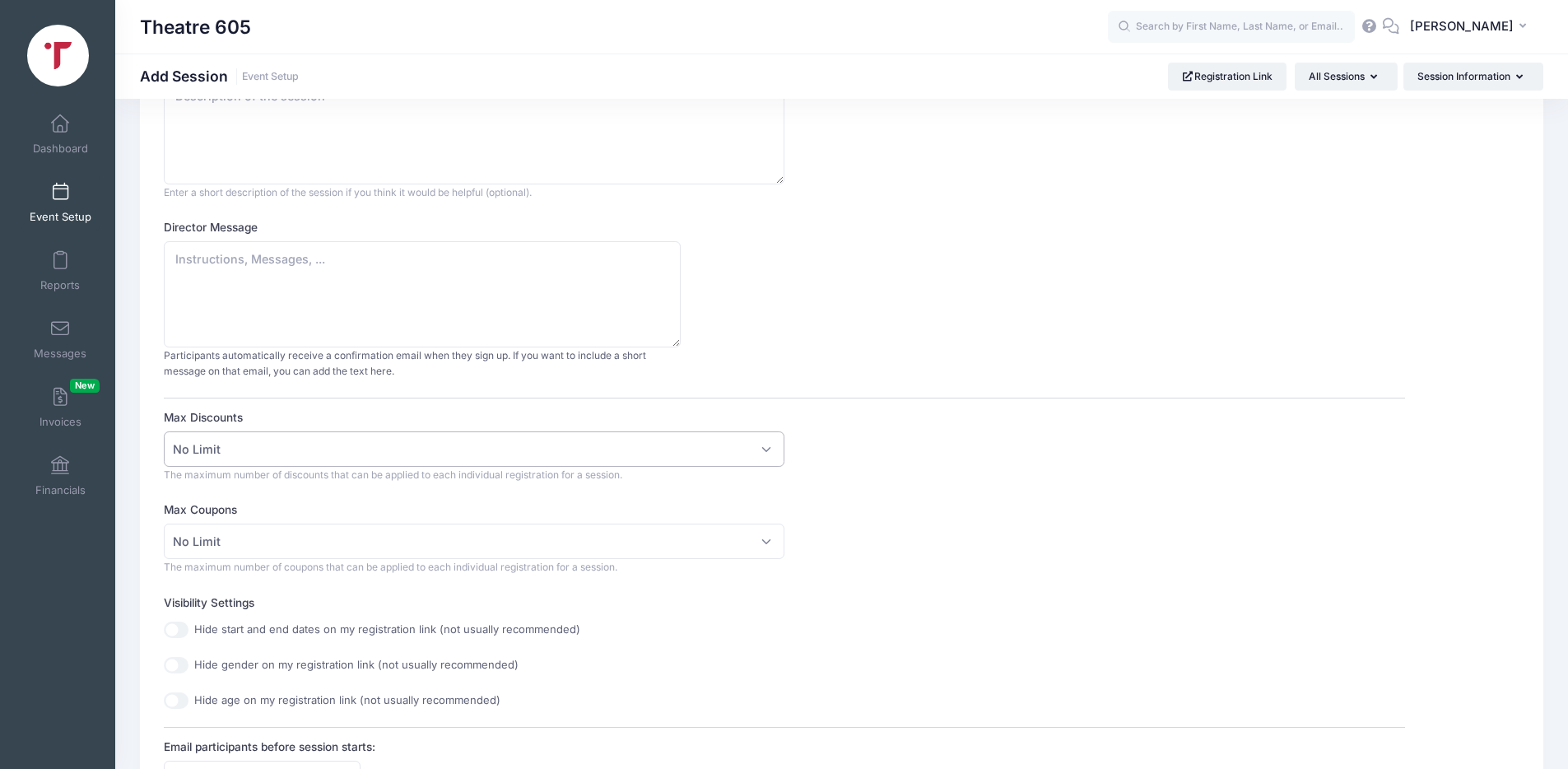
scroll to position [0, 0]
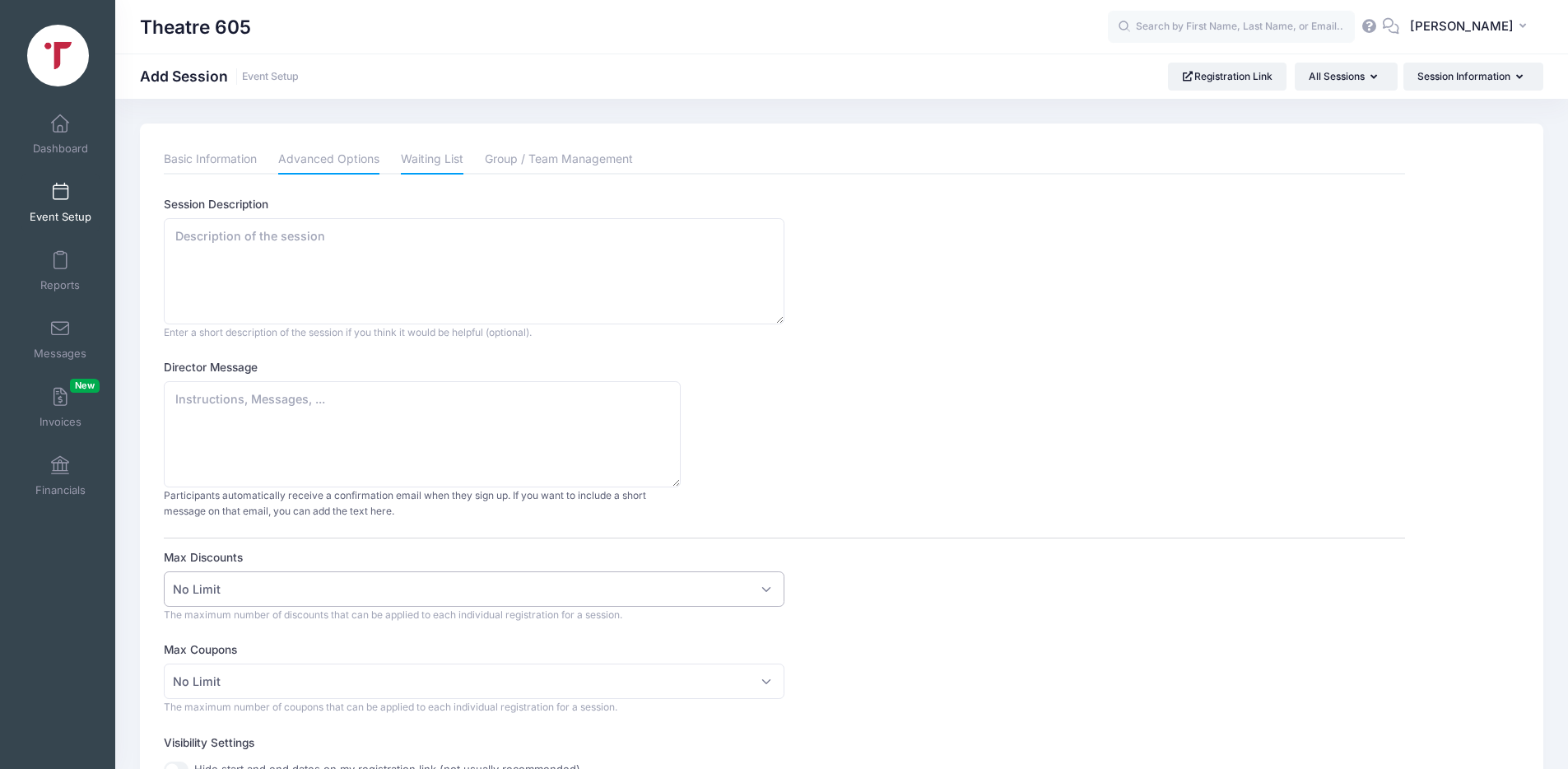
click at [439, 162] on link "Waiting List" at bounding box center [431, 159] width 63 height 30
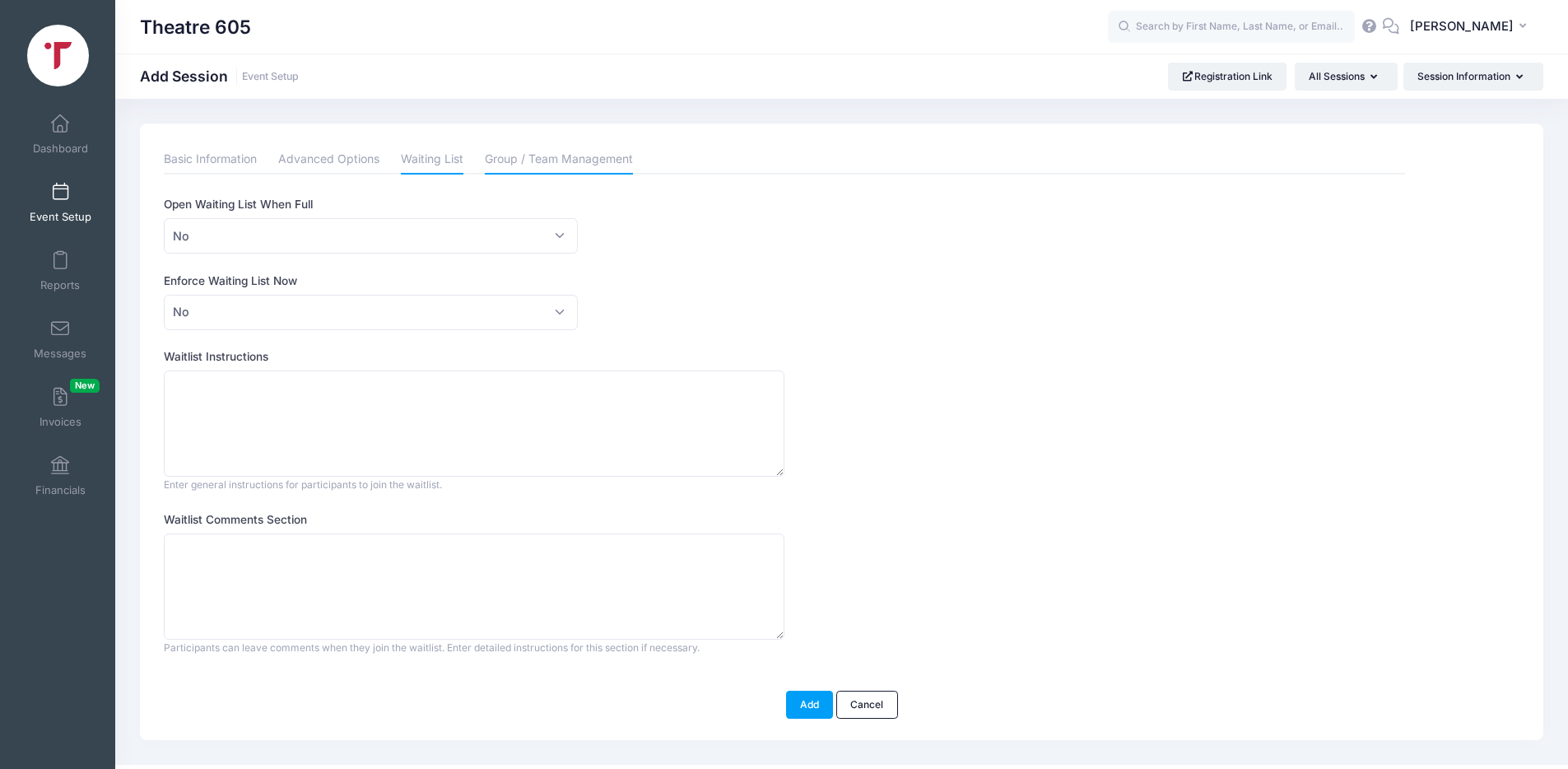
click at [569, 158] on link "Group / Team Management" at bounding box center [559, 159] width 149 height 30
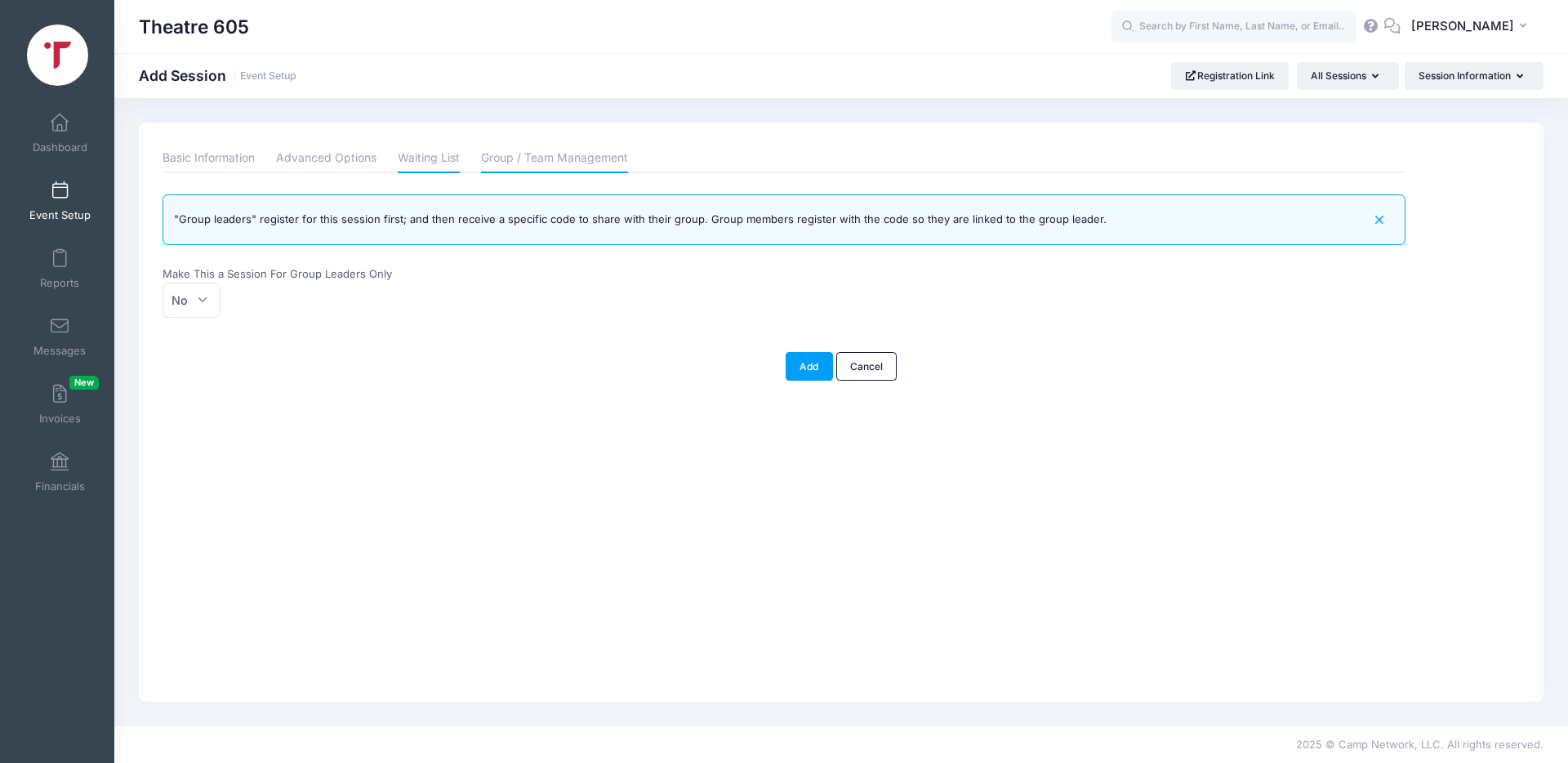
click at [442, 156] on link "Waiting List" at bounding box center [428, 158] width 62 height 30
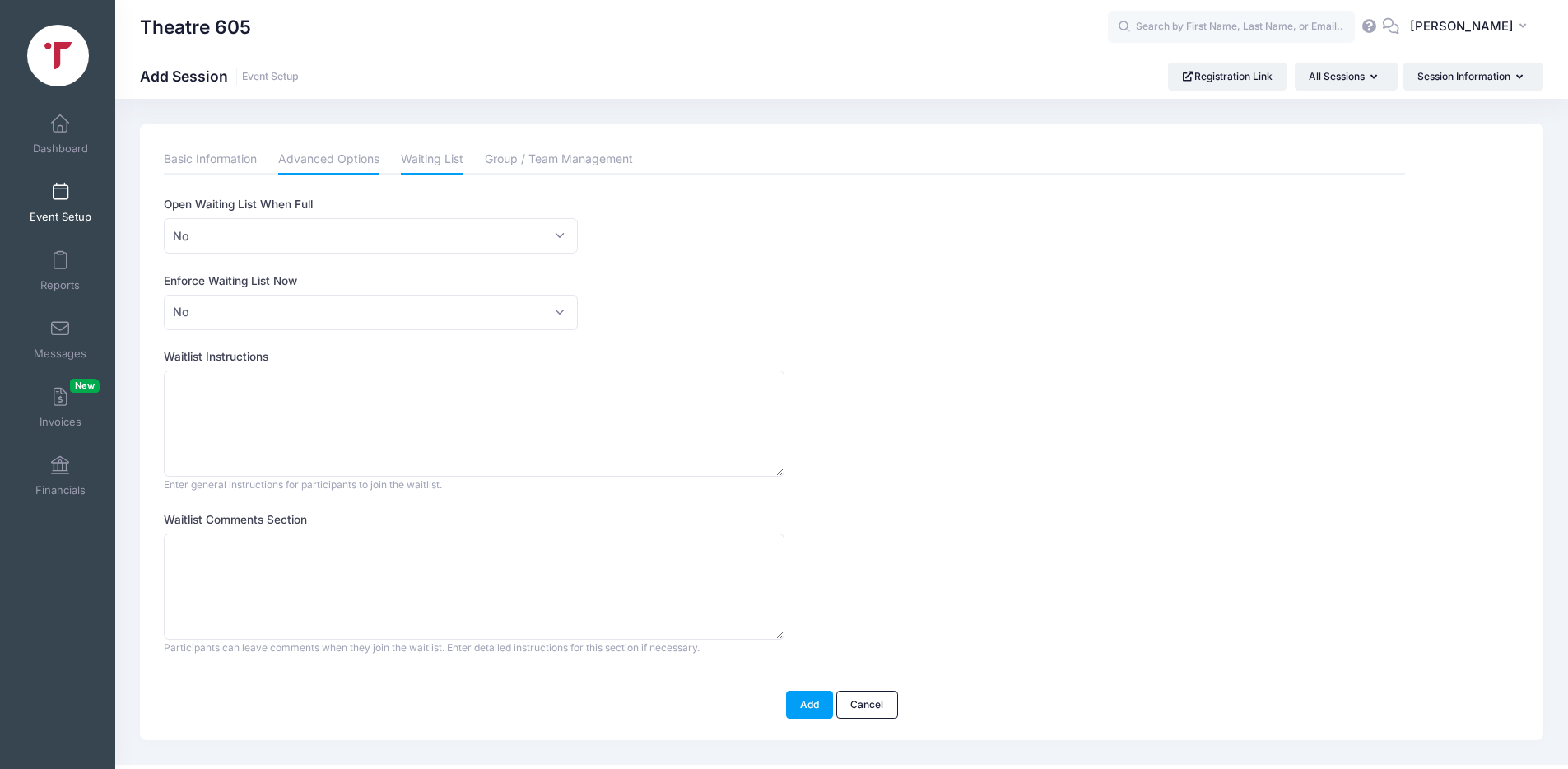
click at [328, 159] on link "Advanced Options" at bounding box center [328, 159] width 101 height 30
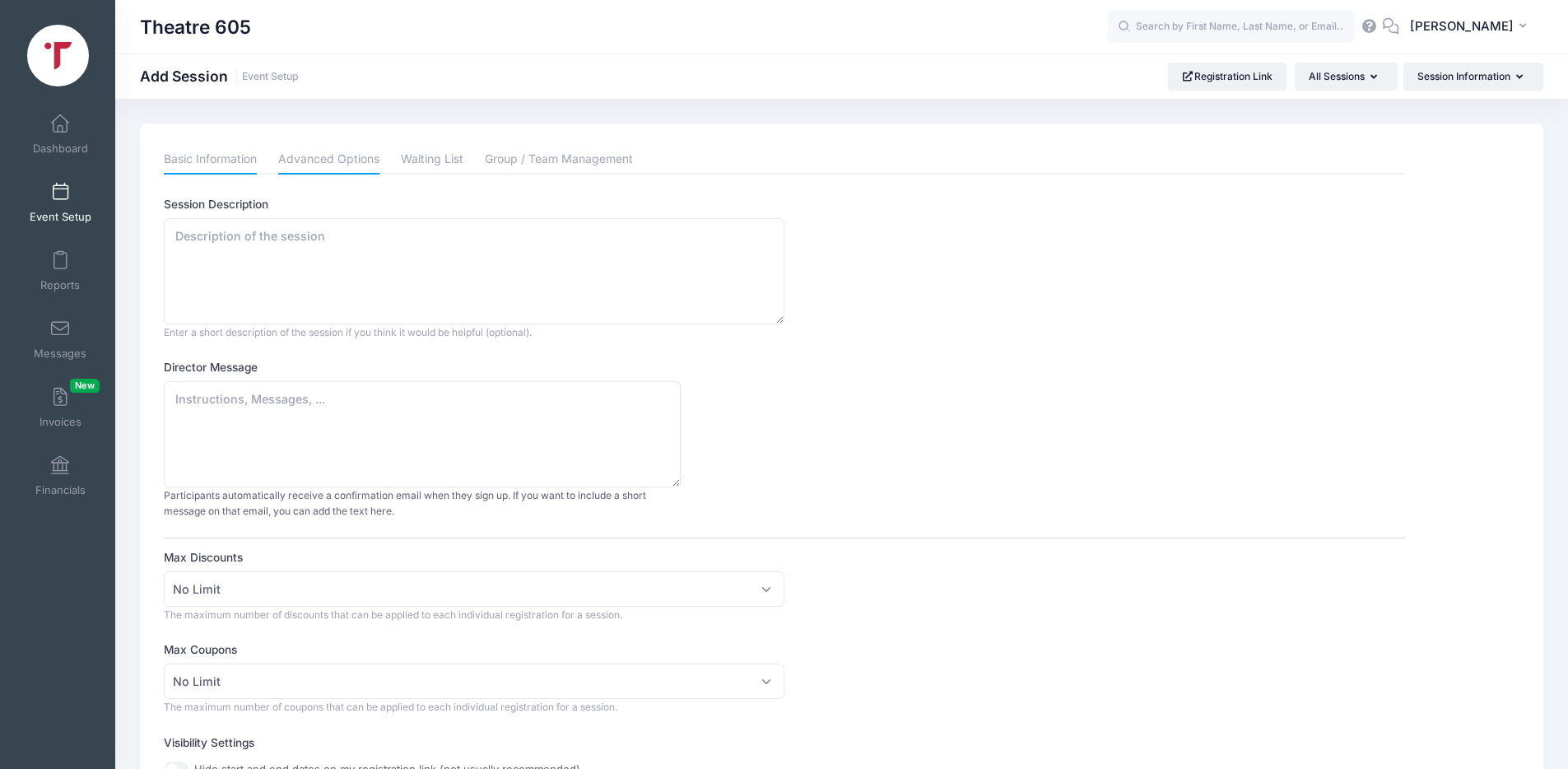
click at [211, 158] on link "Basic Information" at bounding box center [210, 159] width 93 height 30
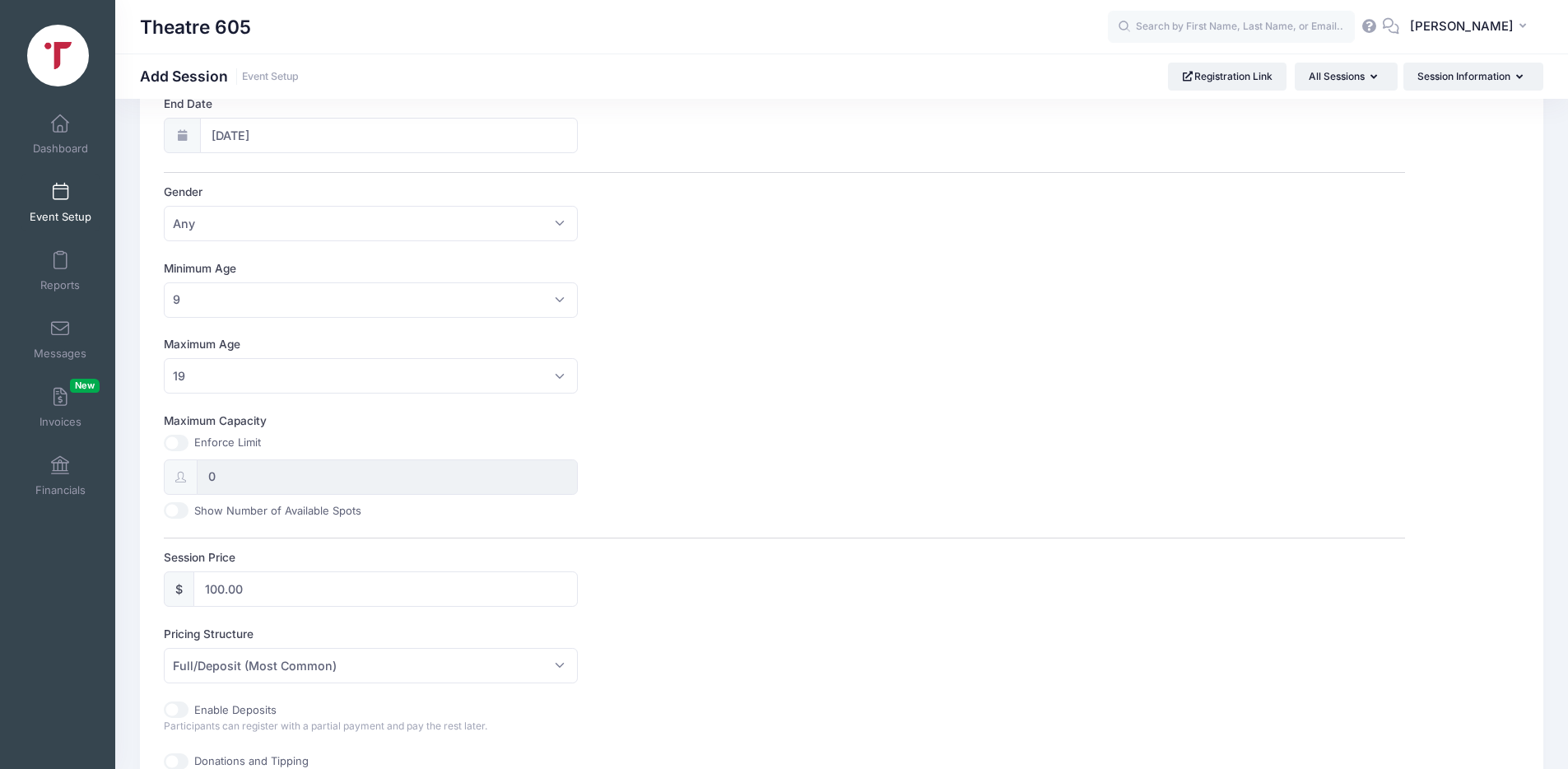
scroll to position [668, 0]
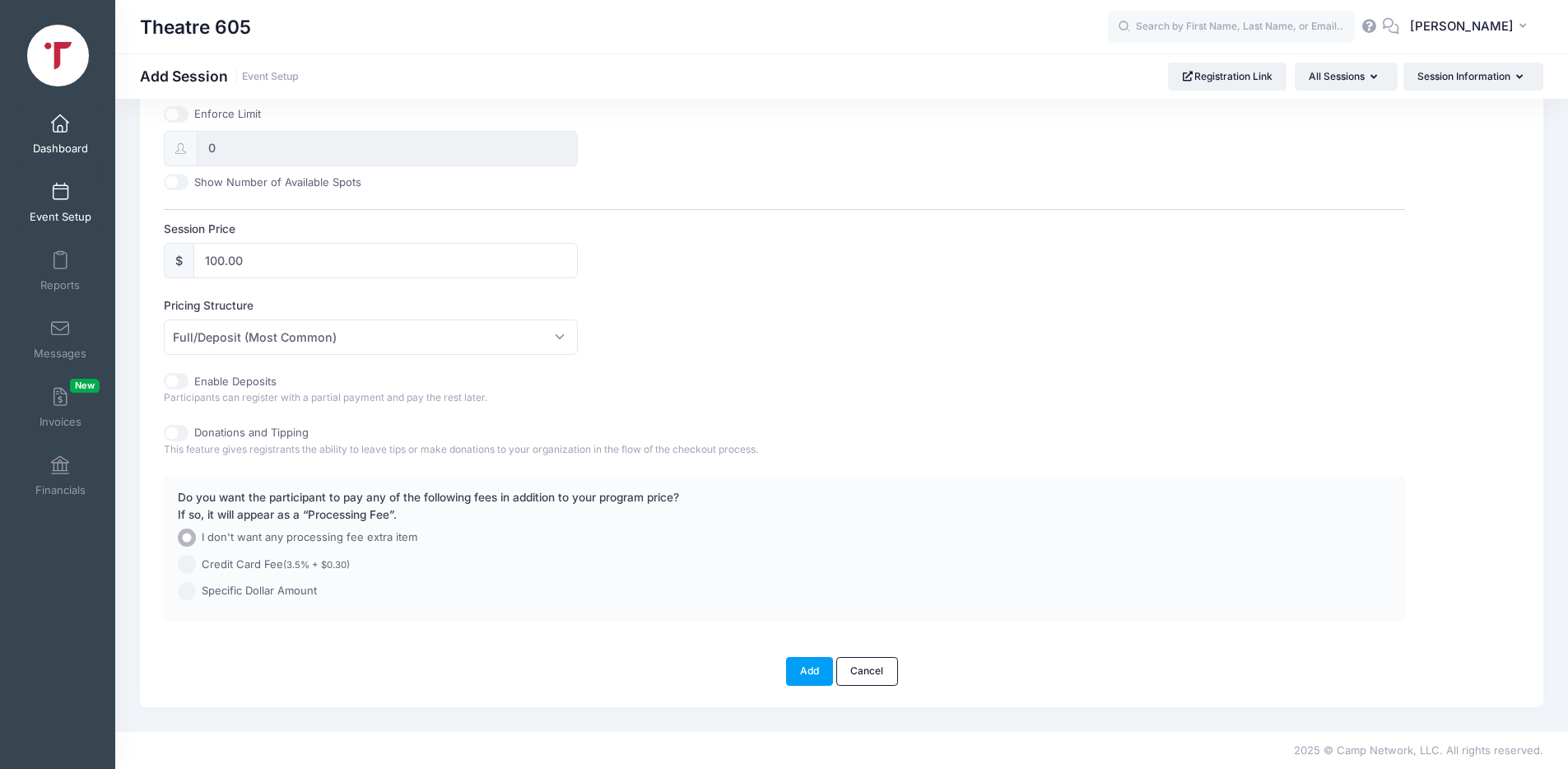
click at [60, 131] on span at bounding box center [60, 124] width 0 height 18
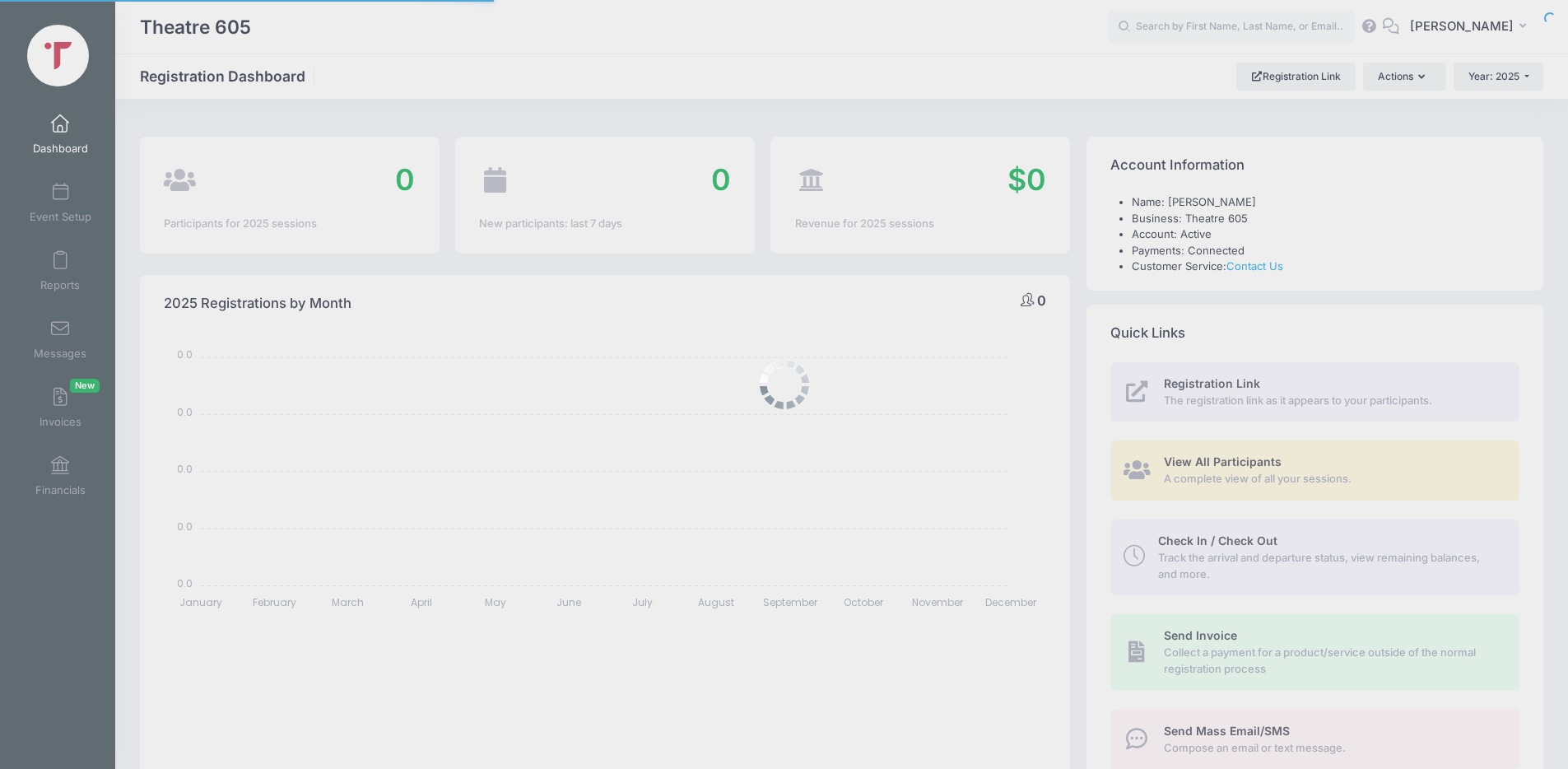
select select
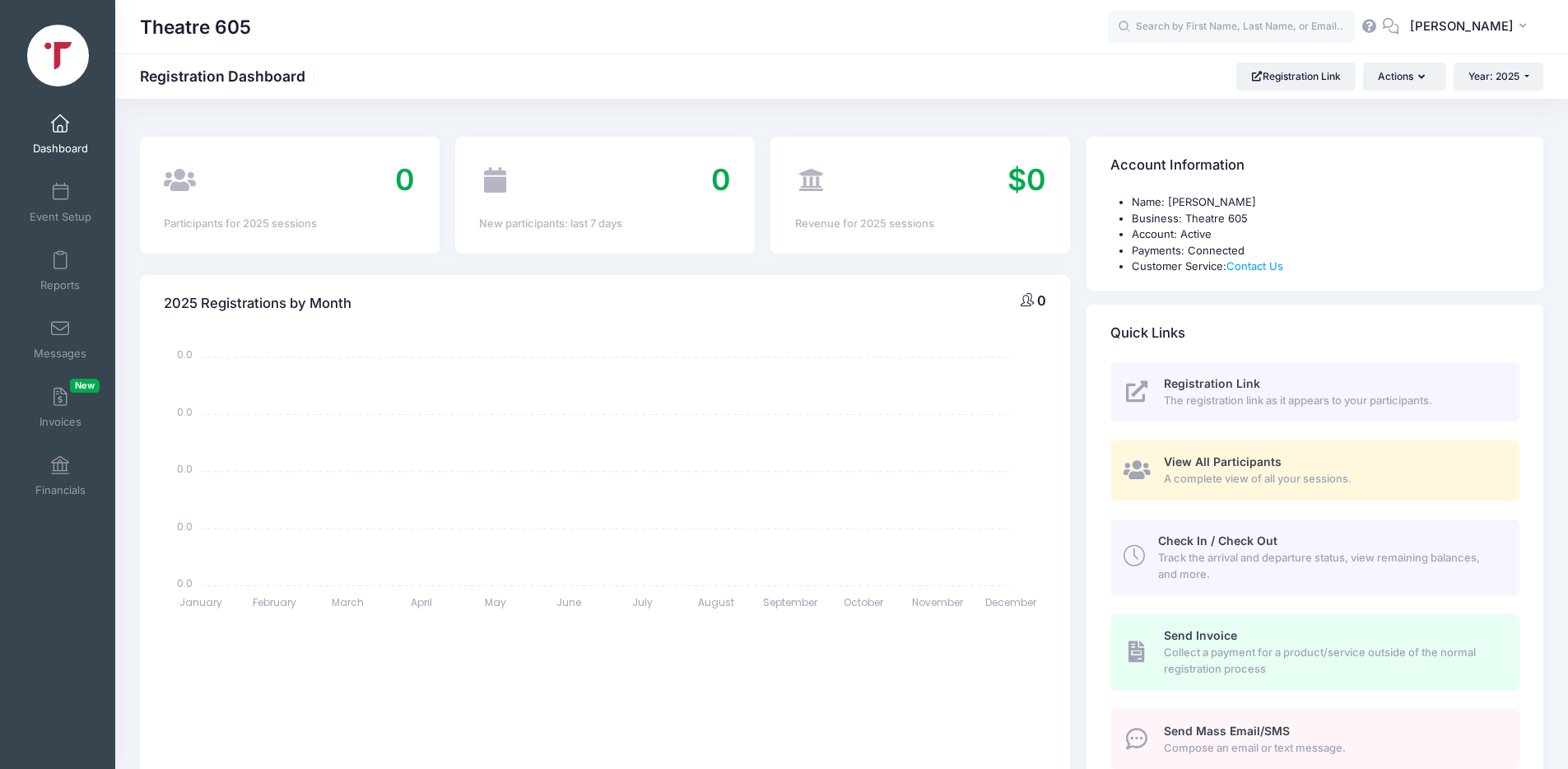
click at [60, 123] on span at bounding box center [60, 124] width 0 height 18
select select
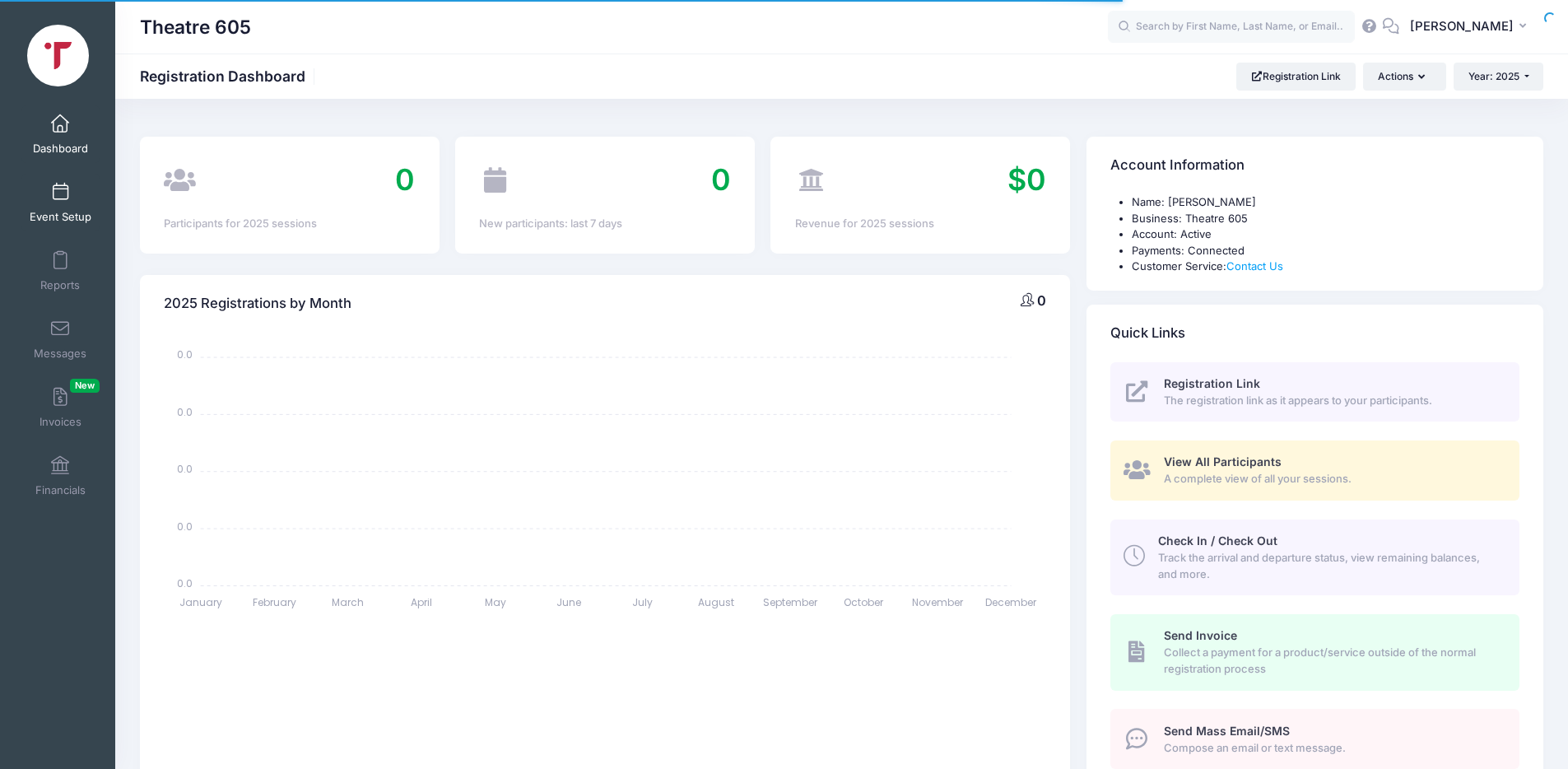
click at [60, 192] on span at bounding box center [60, 192] width 0 height 18
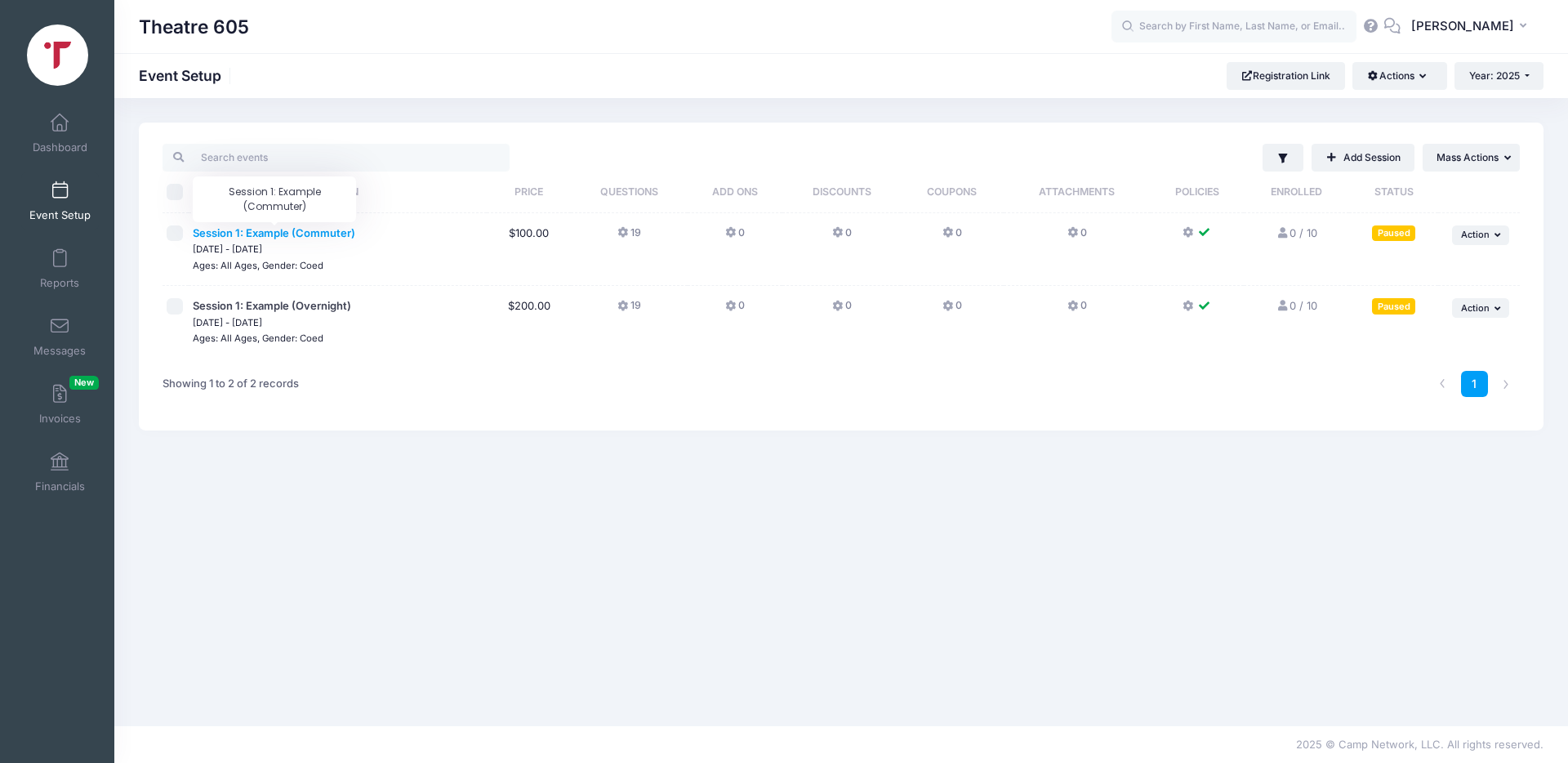
click at [282, 236] on span "Session 1: Example (Commuter)" at bounding box center [274, 233] width 163 height 13
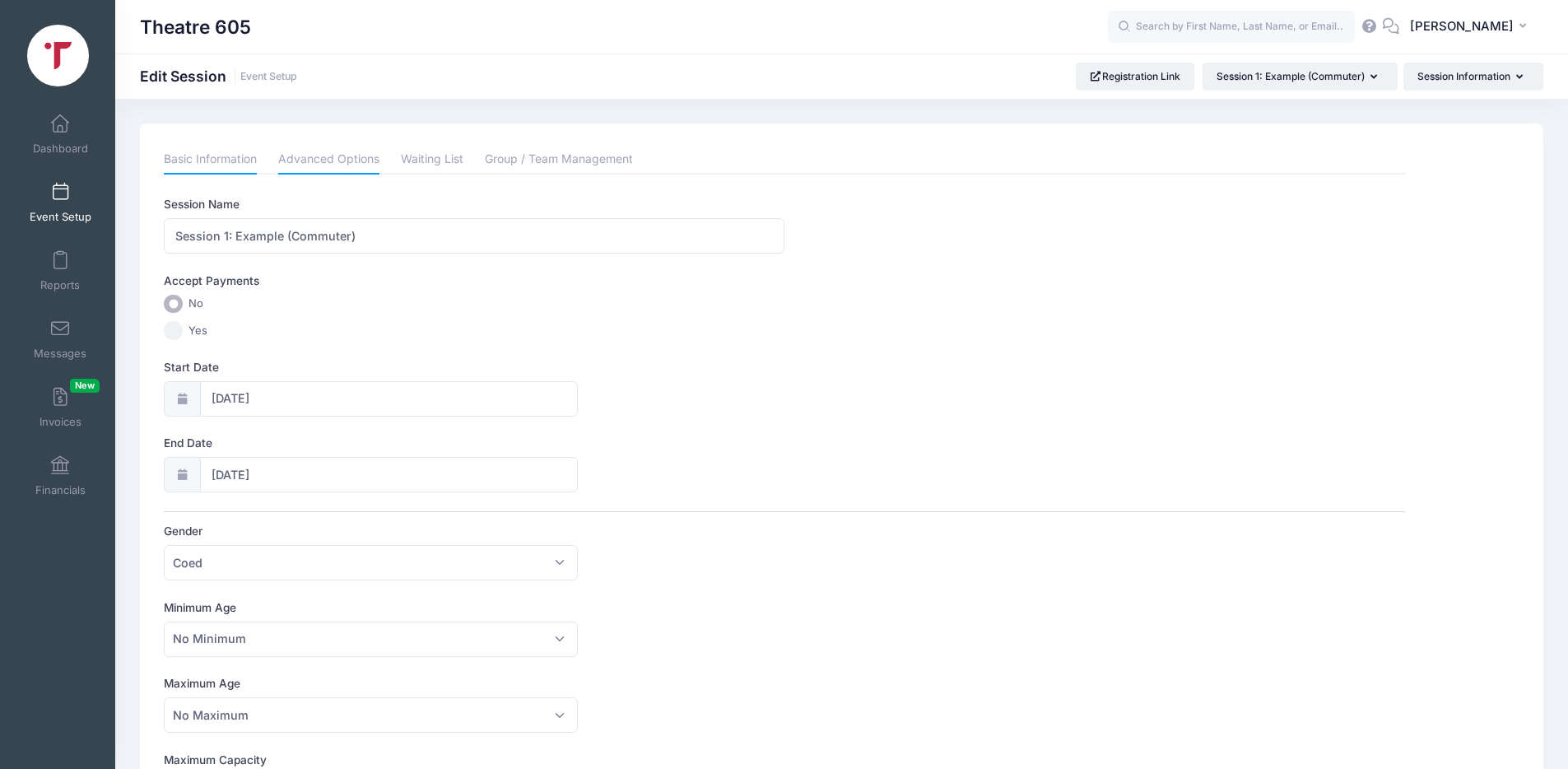
click at [343, 155] on link "Advanced Options" at bounding box center [328, 159] width 101 height 30
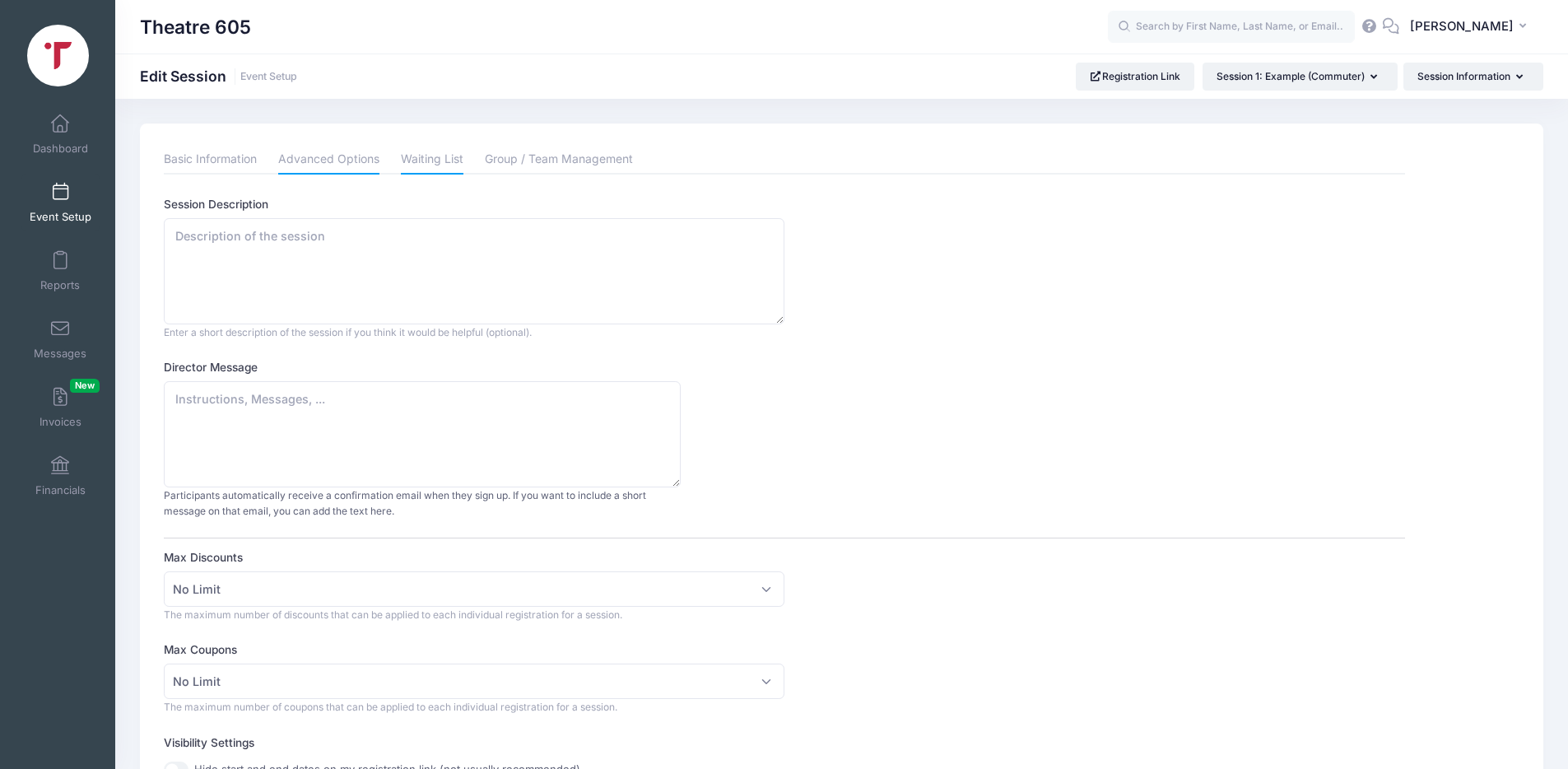
click at [426, 166] on link "Waiting List" at bounding box center [431, 159] width 63 height 30
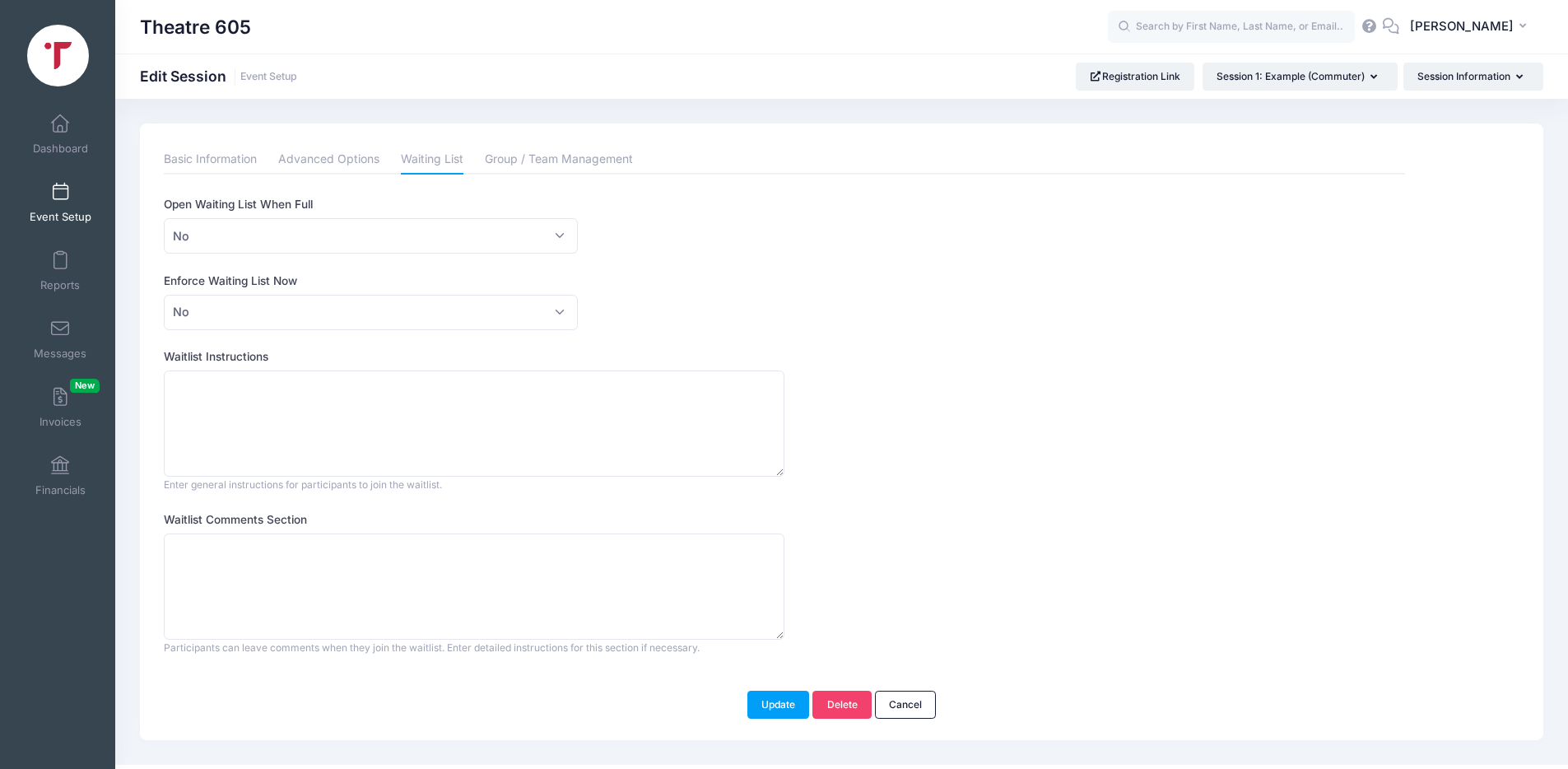
scroll to position [20, 0]
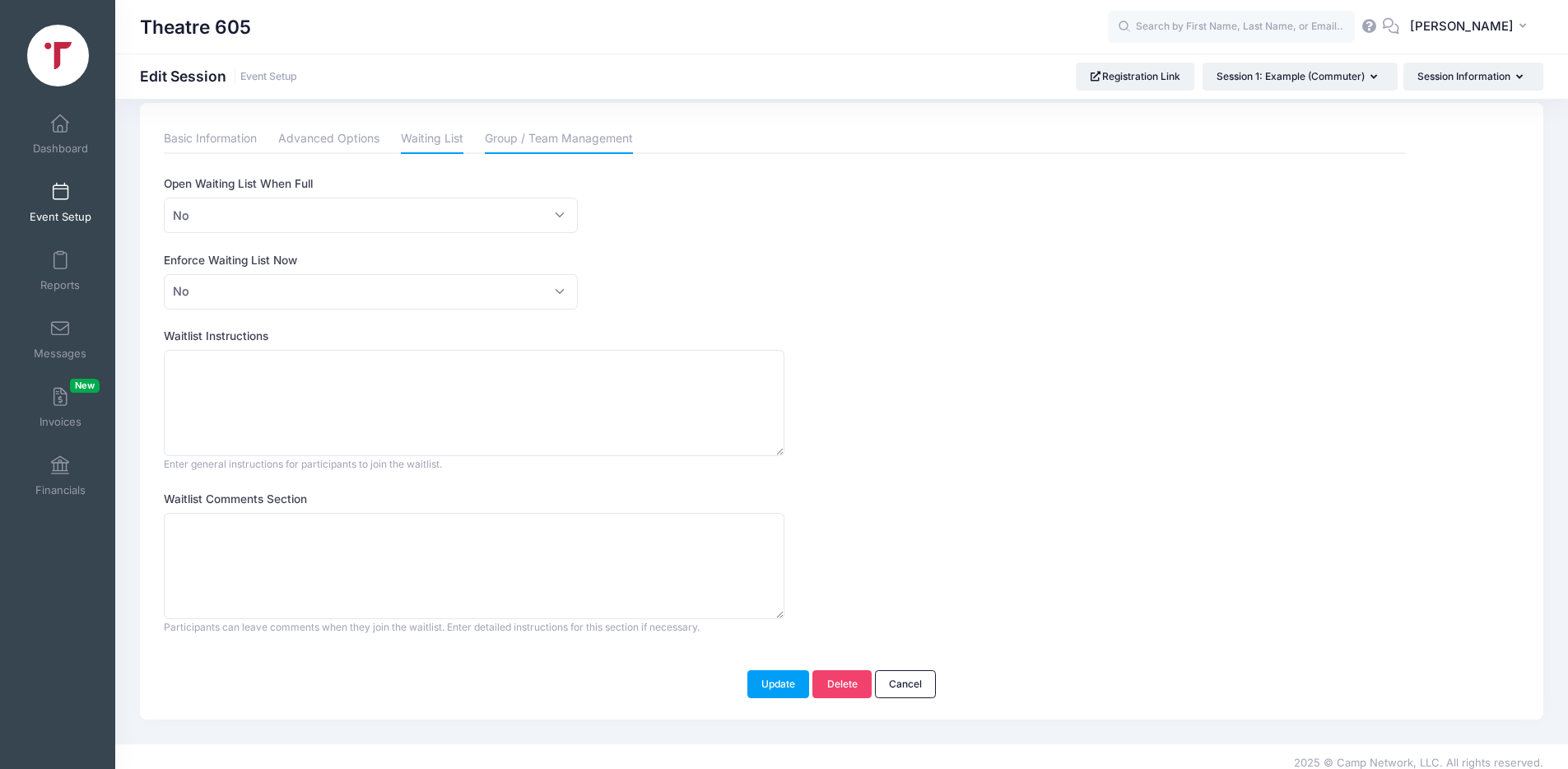
click at [591, 131] on link "Group / Team Management" at bounding box center [559, 139] width 149 height 30
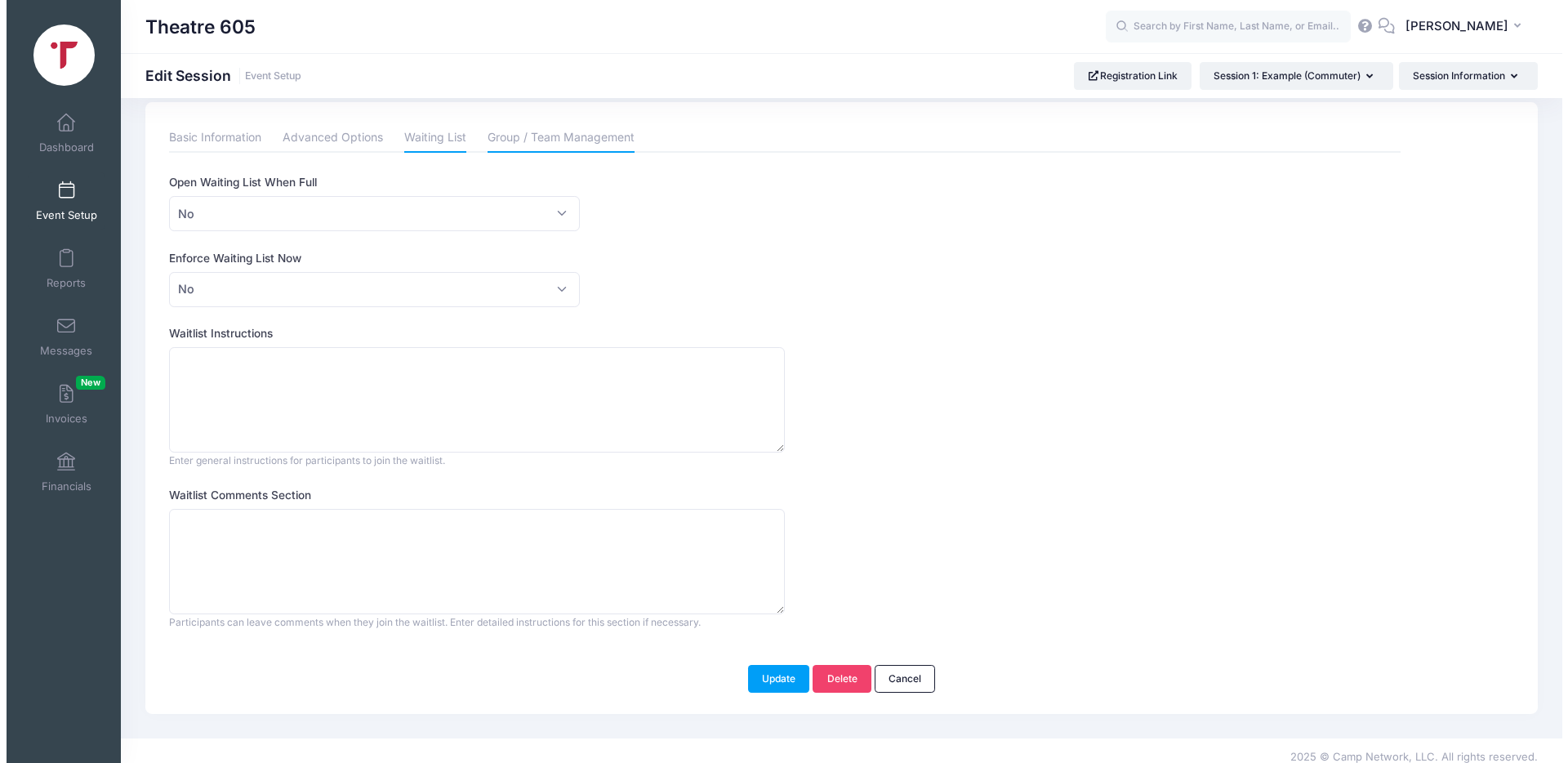
scroll to position [0, 0]
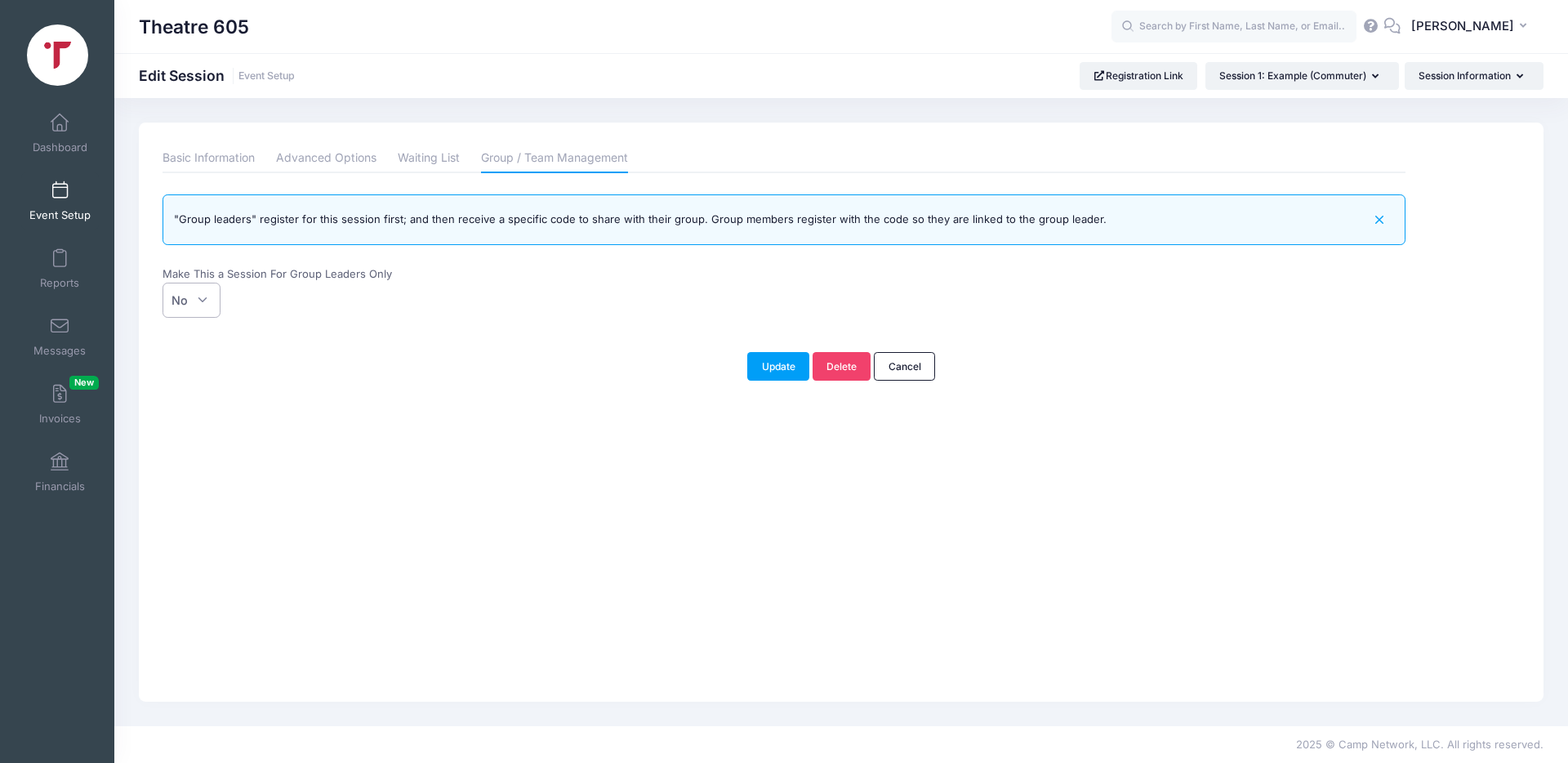
click at [187, 302] on span "No" at bounding box center [179, 300] width 16 height 17
click at [164, 283] on select "No Yes" at bounding box center [163, 282] width 1 height 1
click at [187, 302] on span "No" at bounding box center [179, 300] width 16 height 17
click at [164, 283] on select "No Yes" at bounding box center [163, 282] width 1 height 1
click at [72, 339] on link "Messages" at bounding box center [59, 337] width 78 height 57
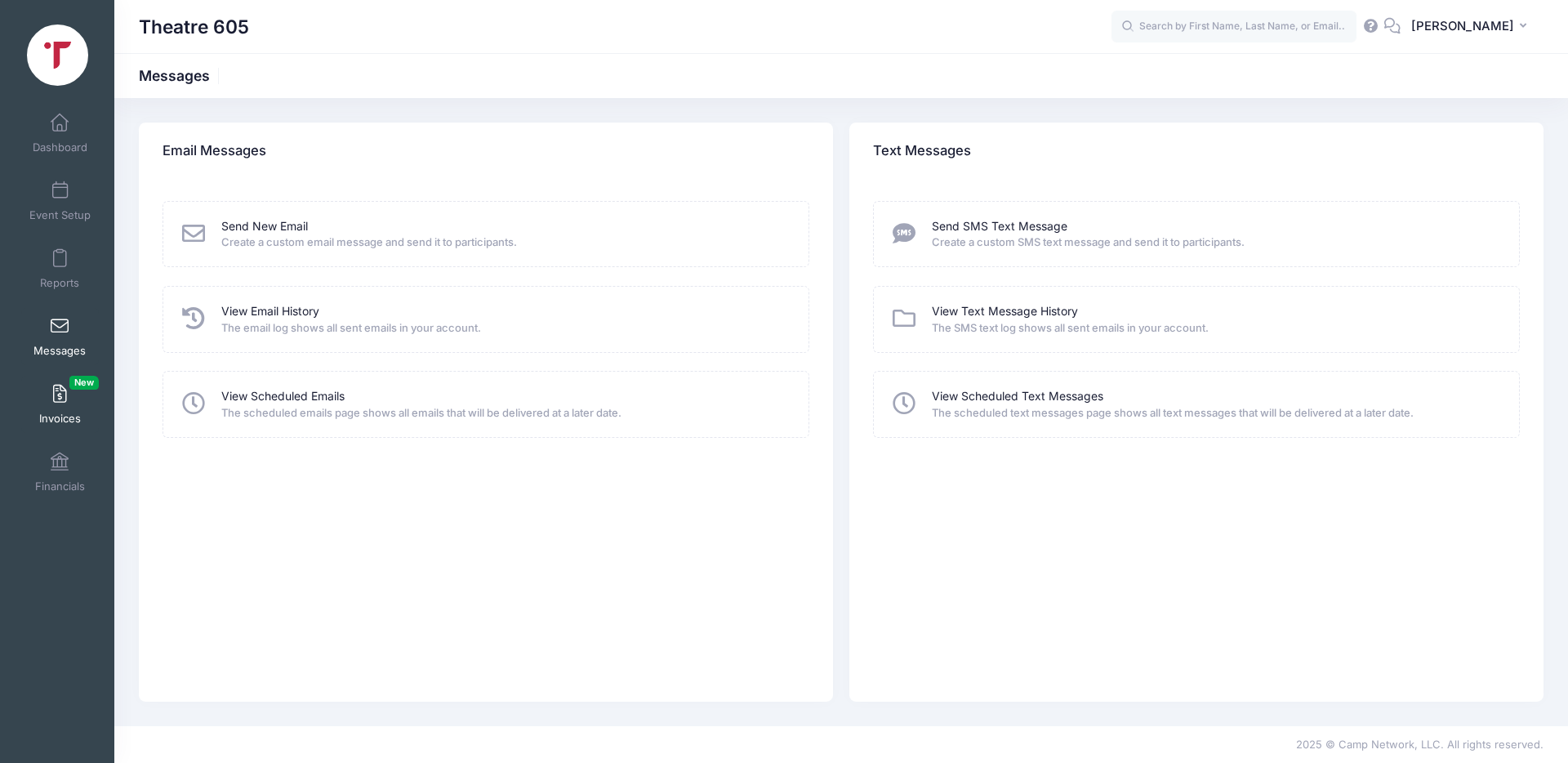
click at [59, 402] on span at bounding box center [59, 394] width 0 height 18
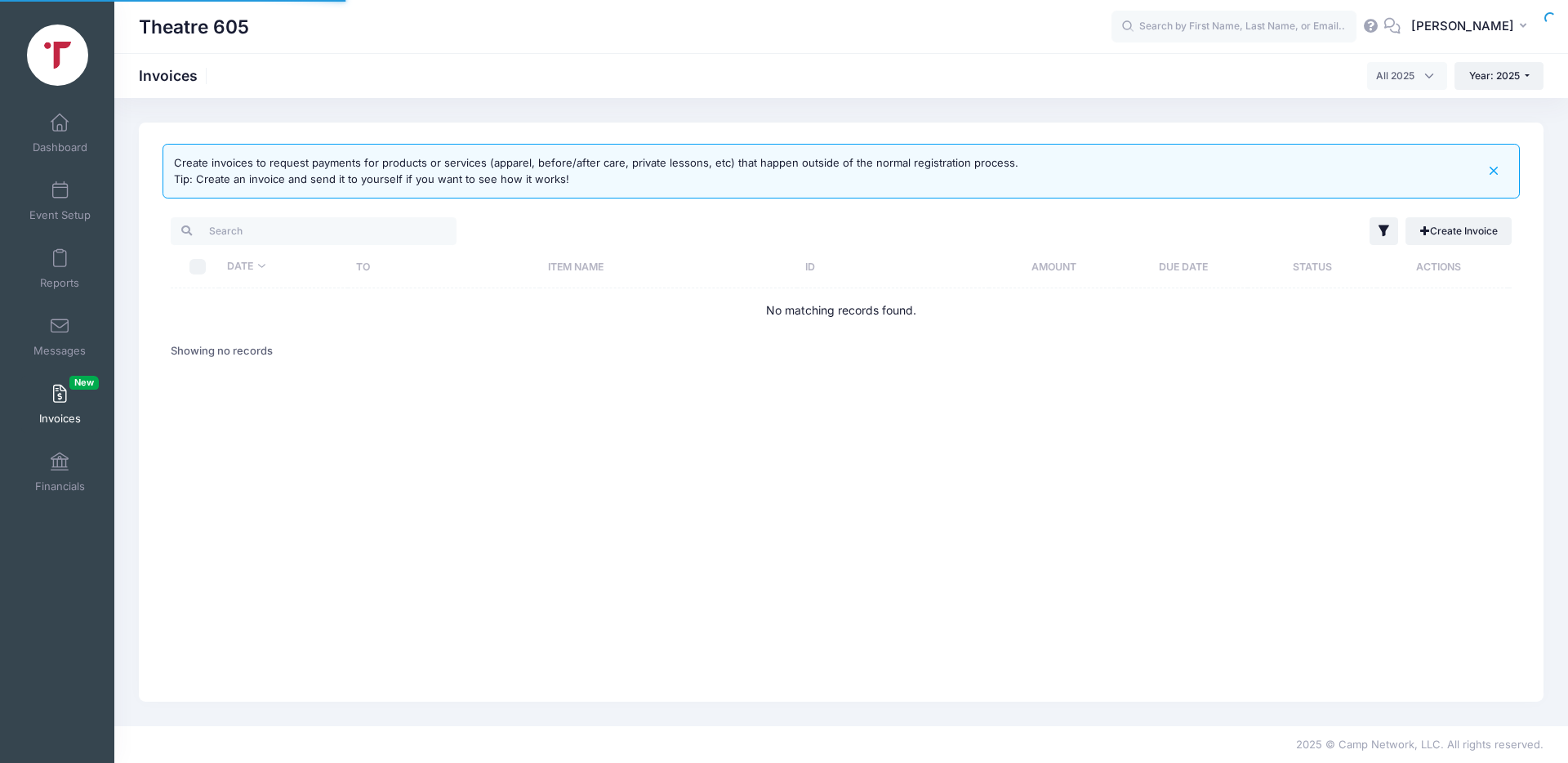
select select
click at [1441, 232] on link "Create Invoice" at bounding box center [1459, 231] width 106 height 28
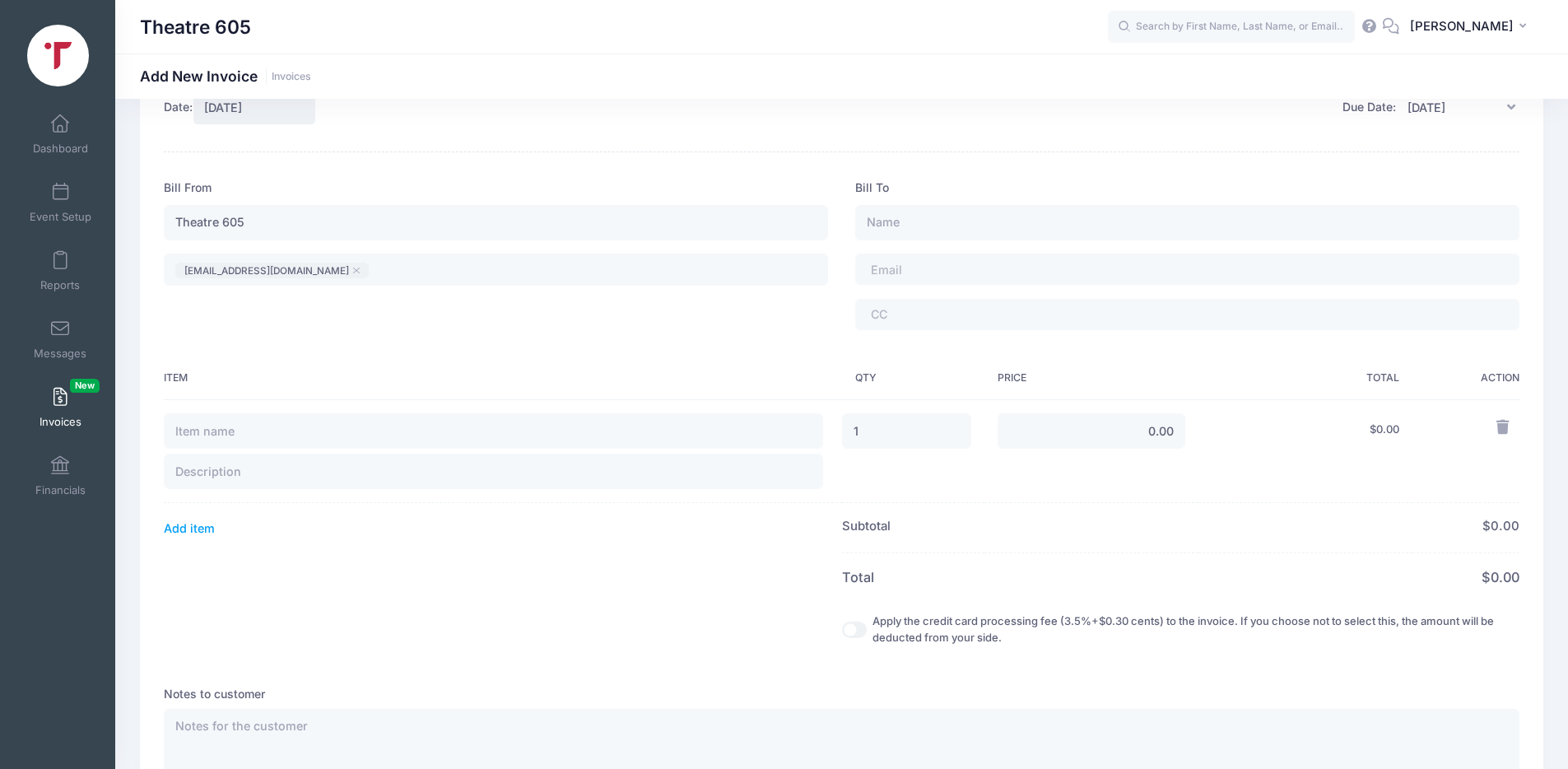
scroll to position [115, 0]
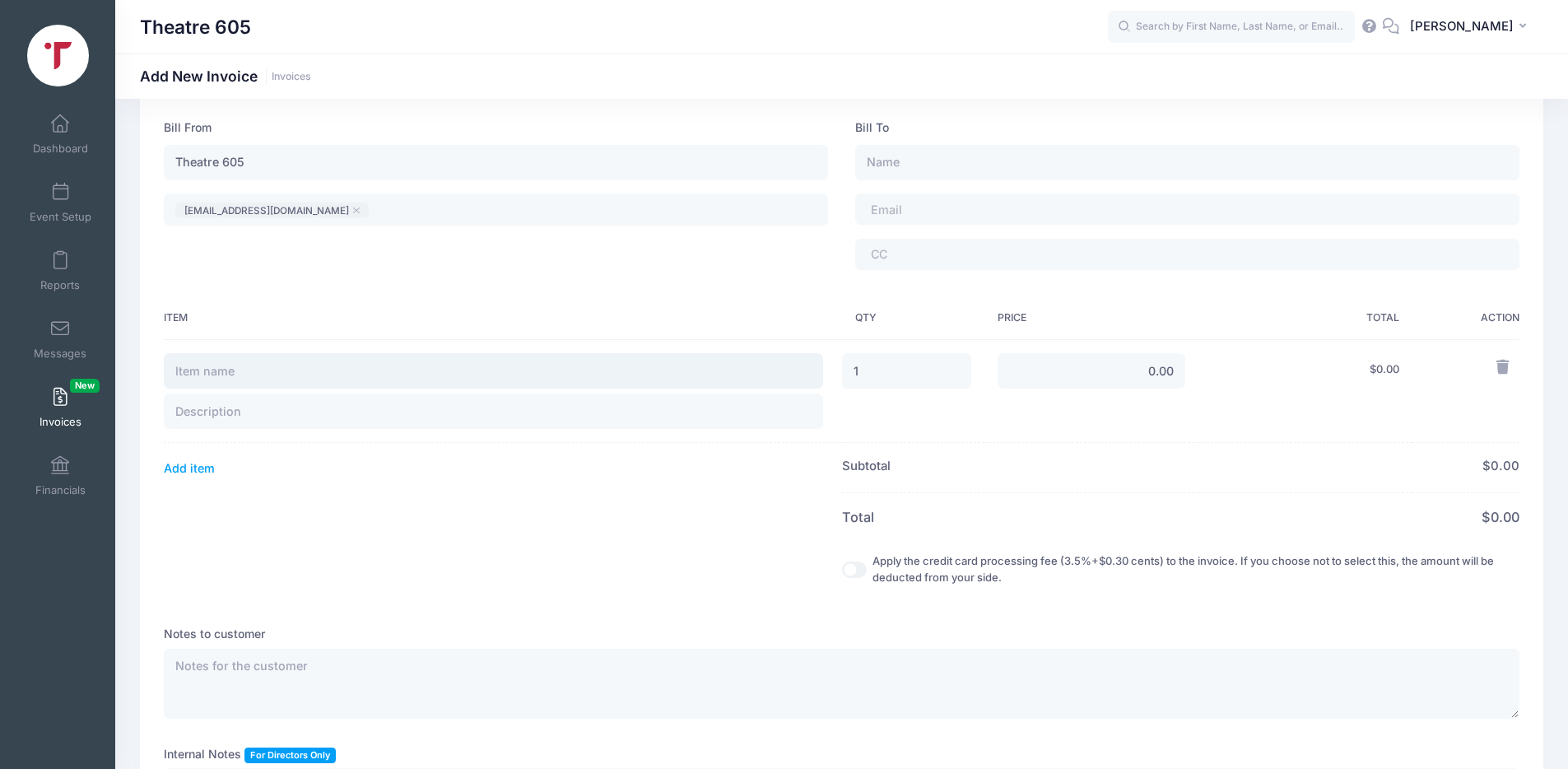
click at [228, 372] on input "text" at bounding box center [493, 371] width 659 height 36
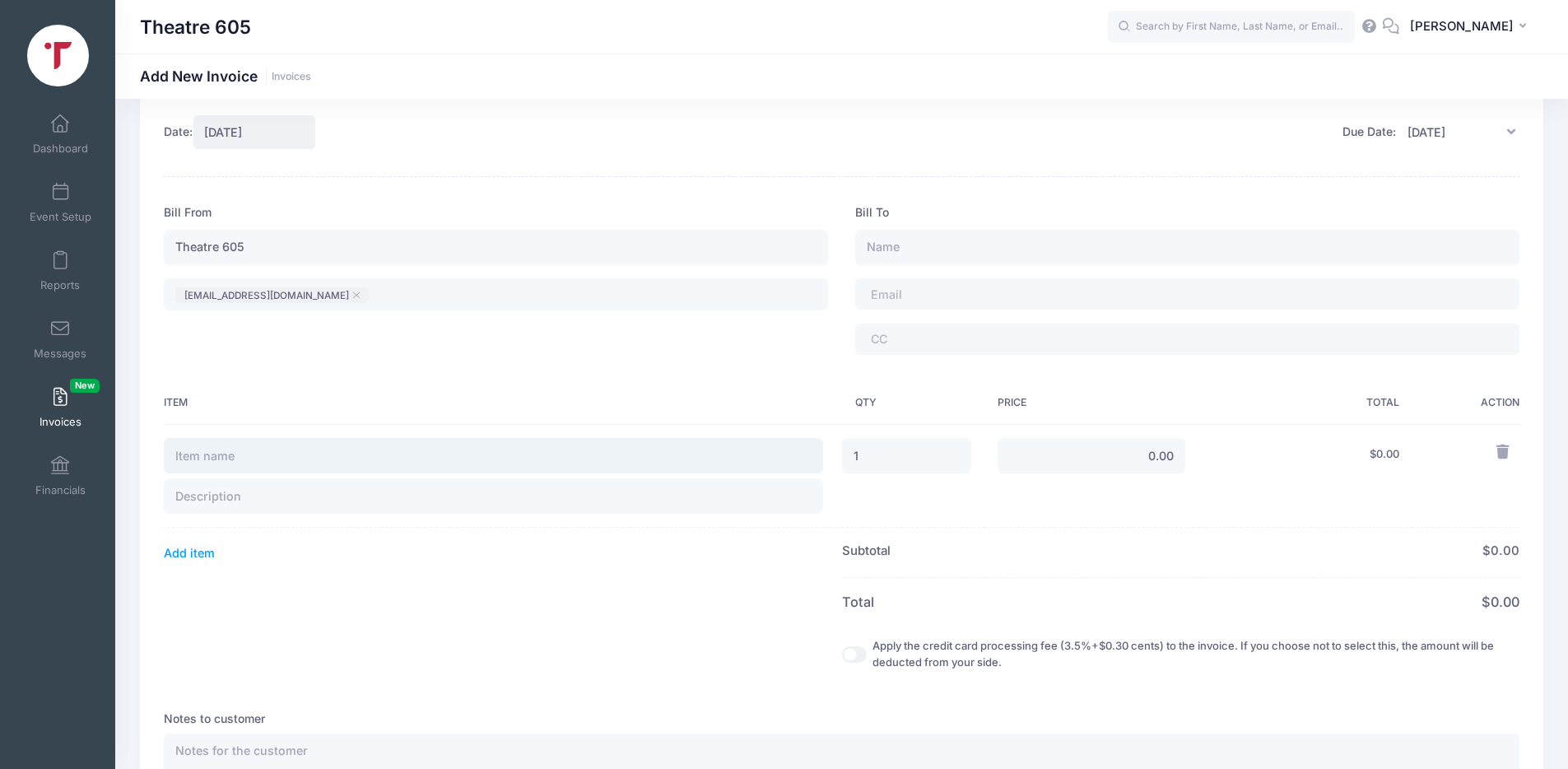
scroll to position [0, 0]
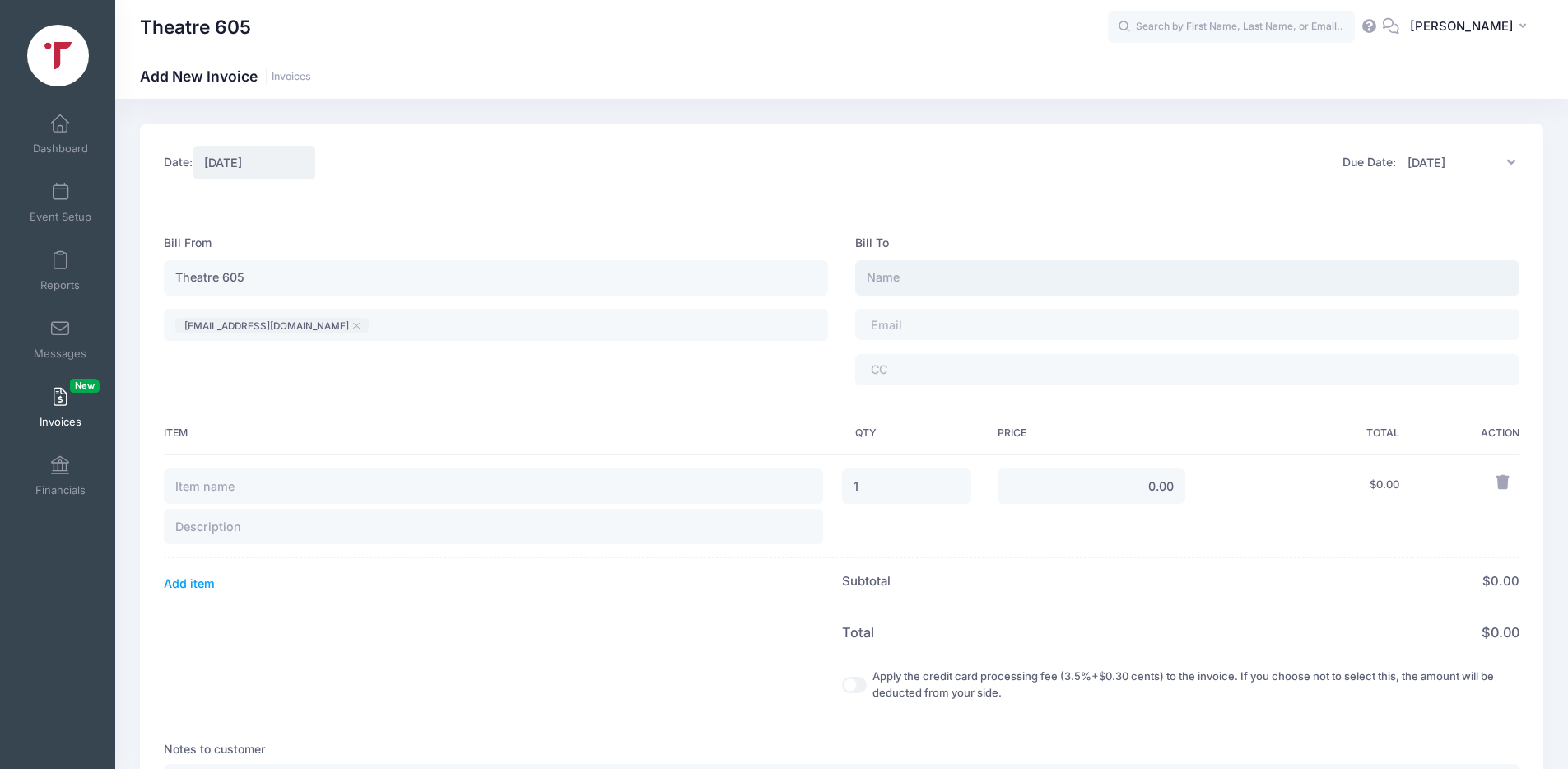
click at [915, 276] on input "text" at bounding box center [1187, 277] width 664 height 36
click at [773, 285] on input "Theatre 605" at bounding box center [496, 277] width 664 height 36
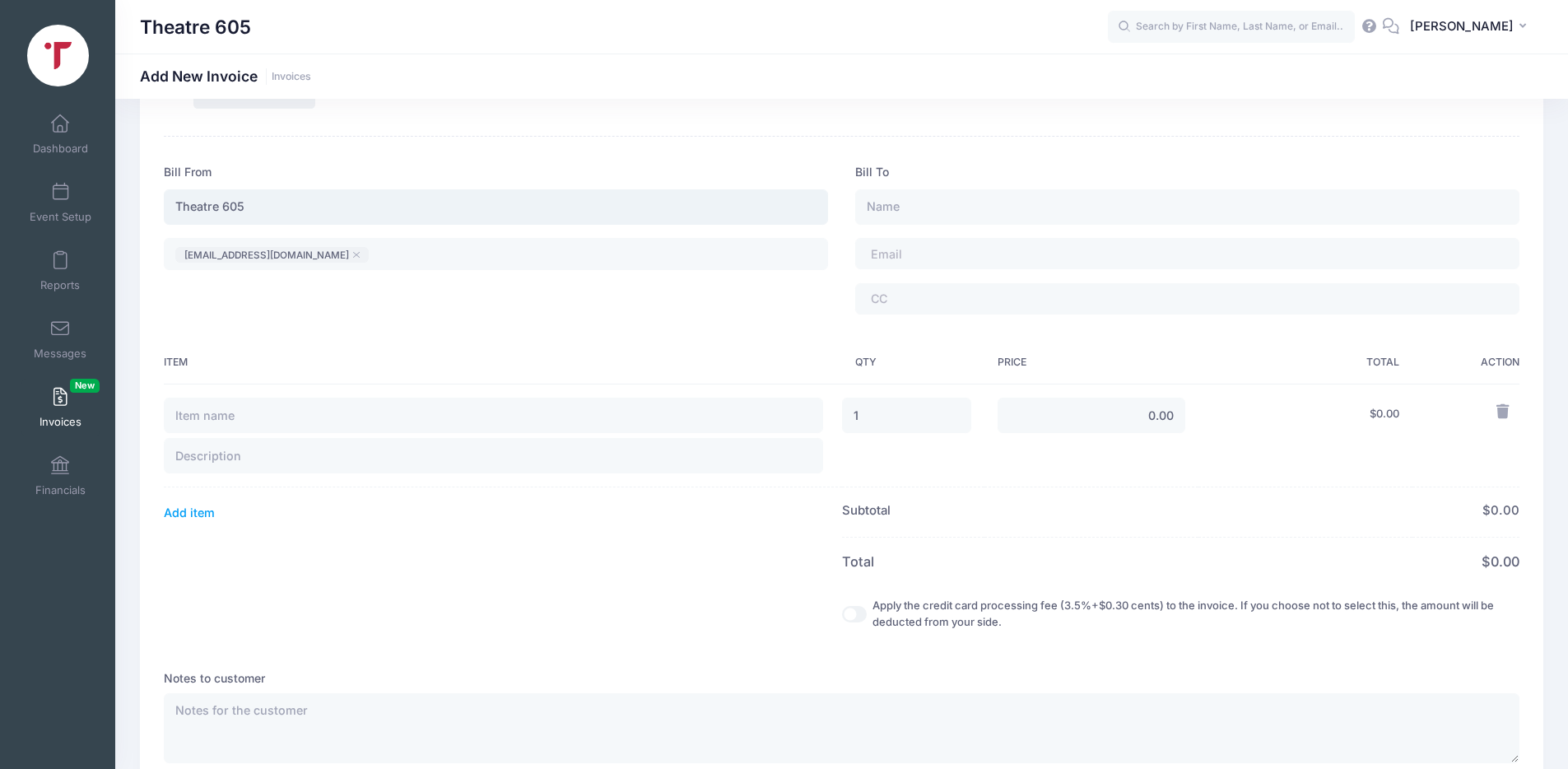
scroll to position [217, 0]
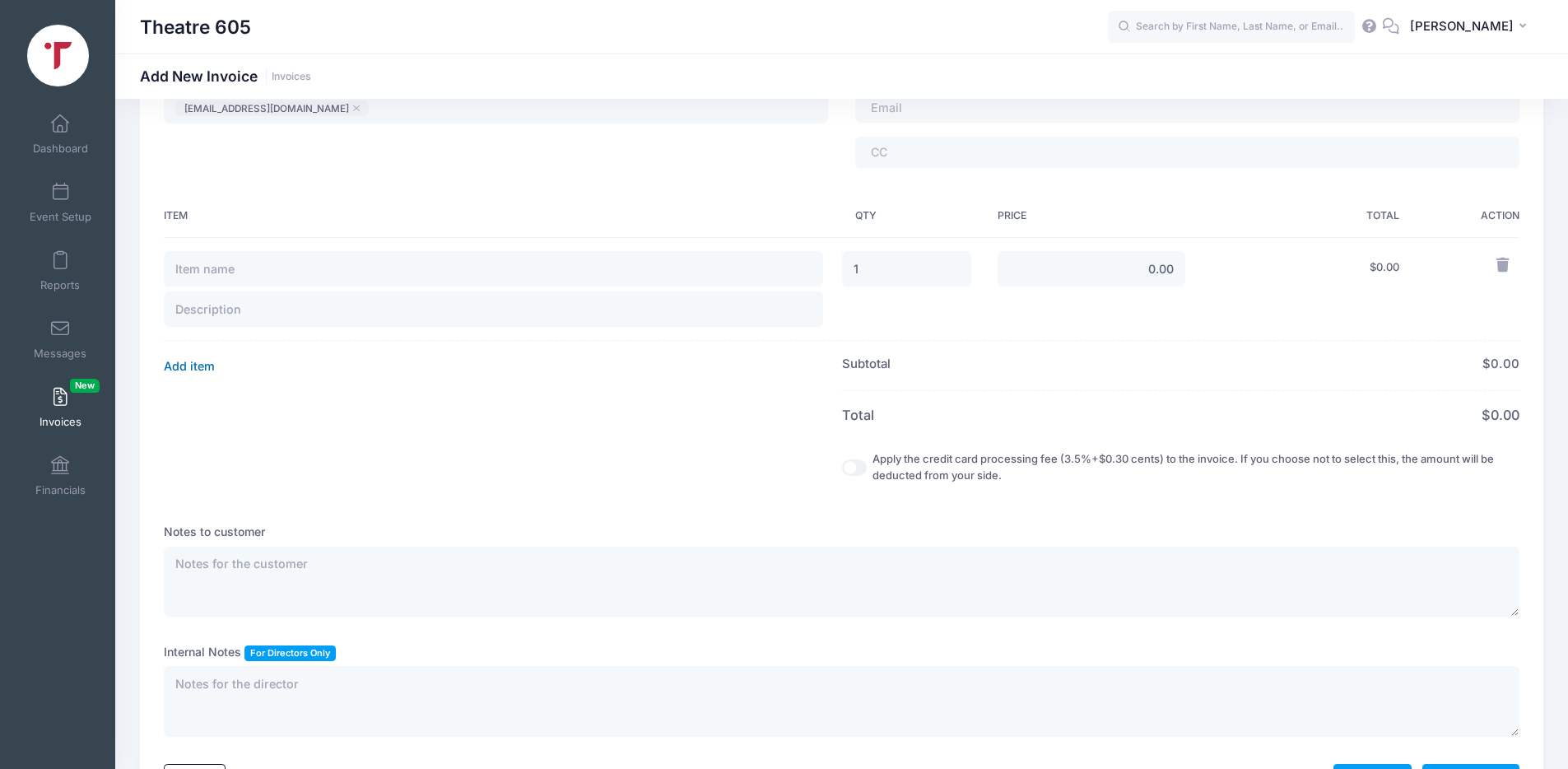
click at [207, 374] on button "Add item" at bounding box center [189, 367] width 51 height 23
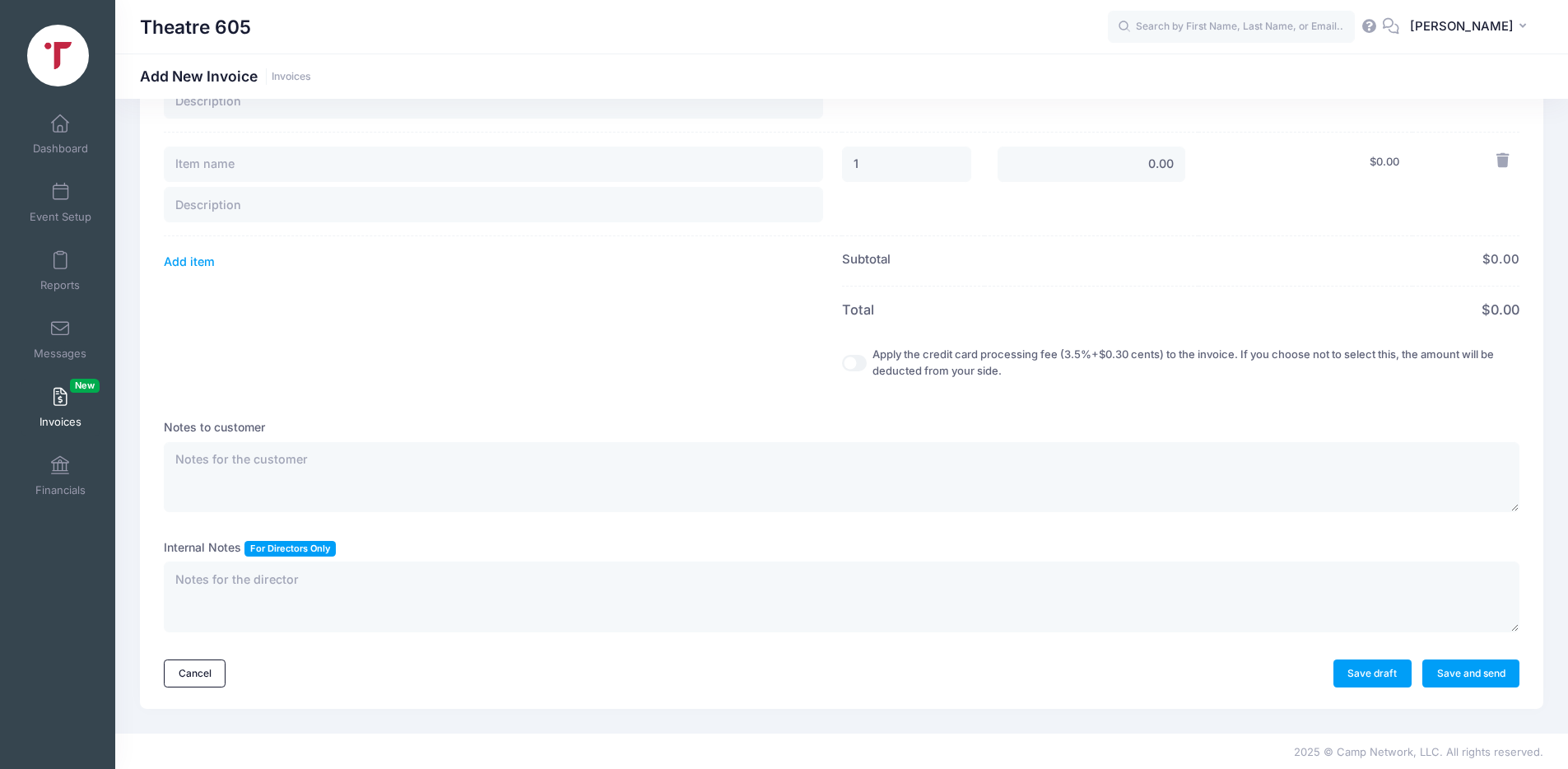
scroll to position [427, 0]
click at [234, 457] on textarea at bounding box center [841, 475] width 1356 height 70
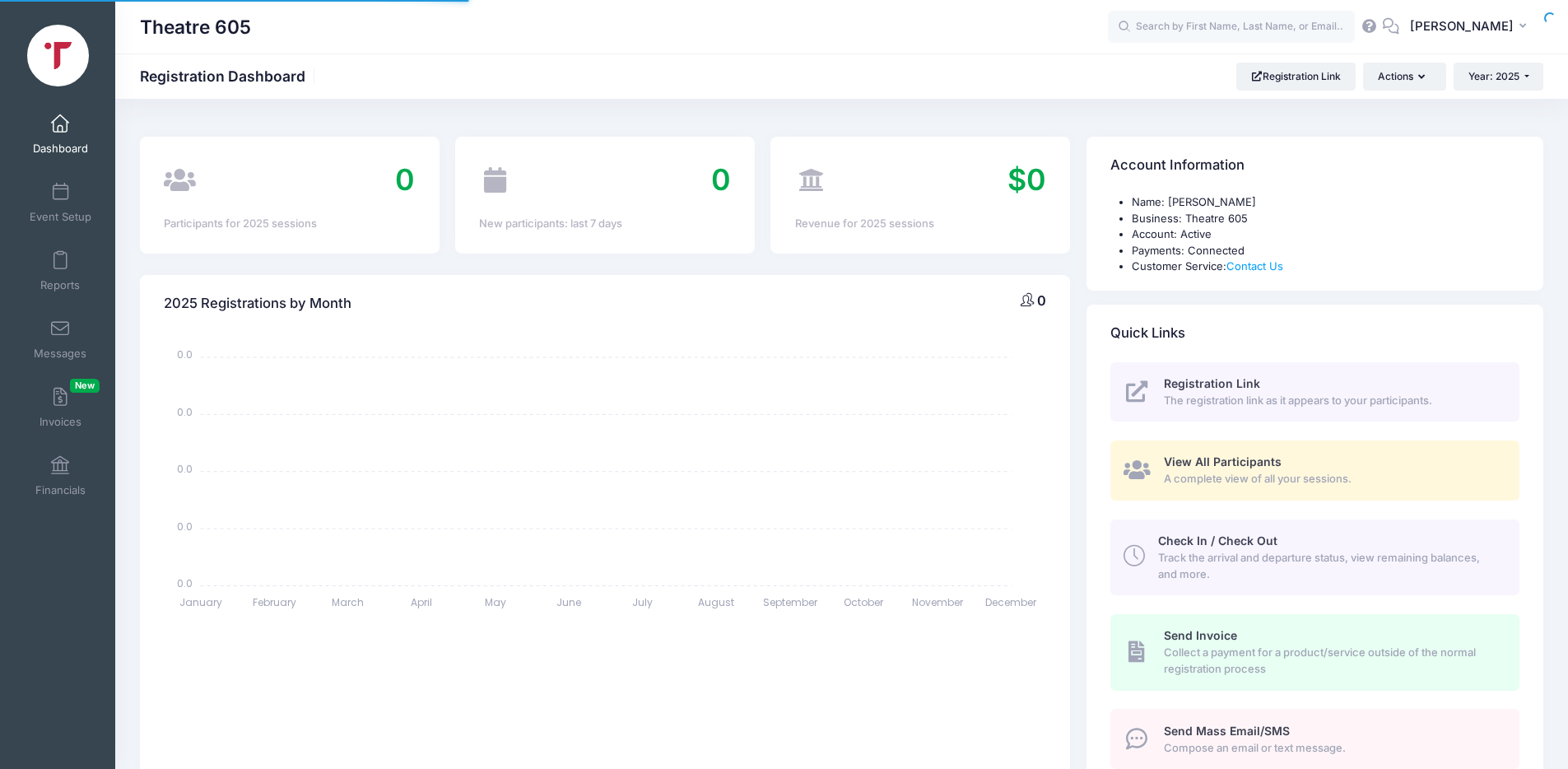
select select
click at [60, 200] on span at bounding box center [60, 192] width 0 height 18
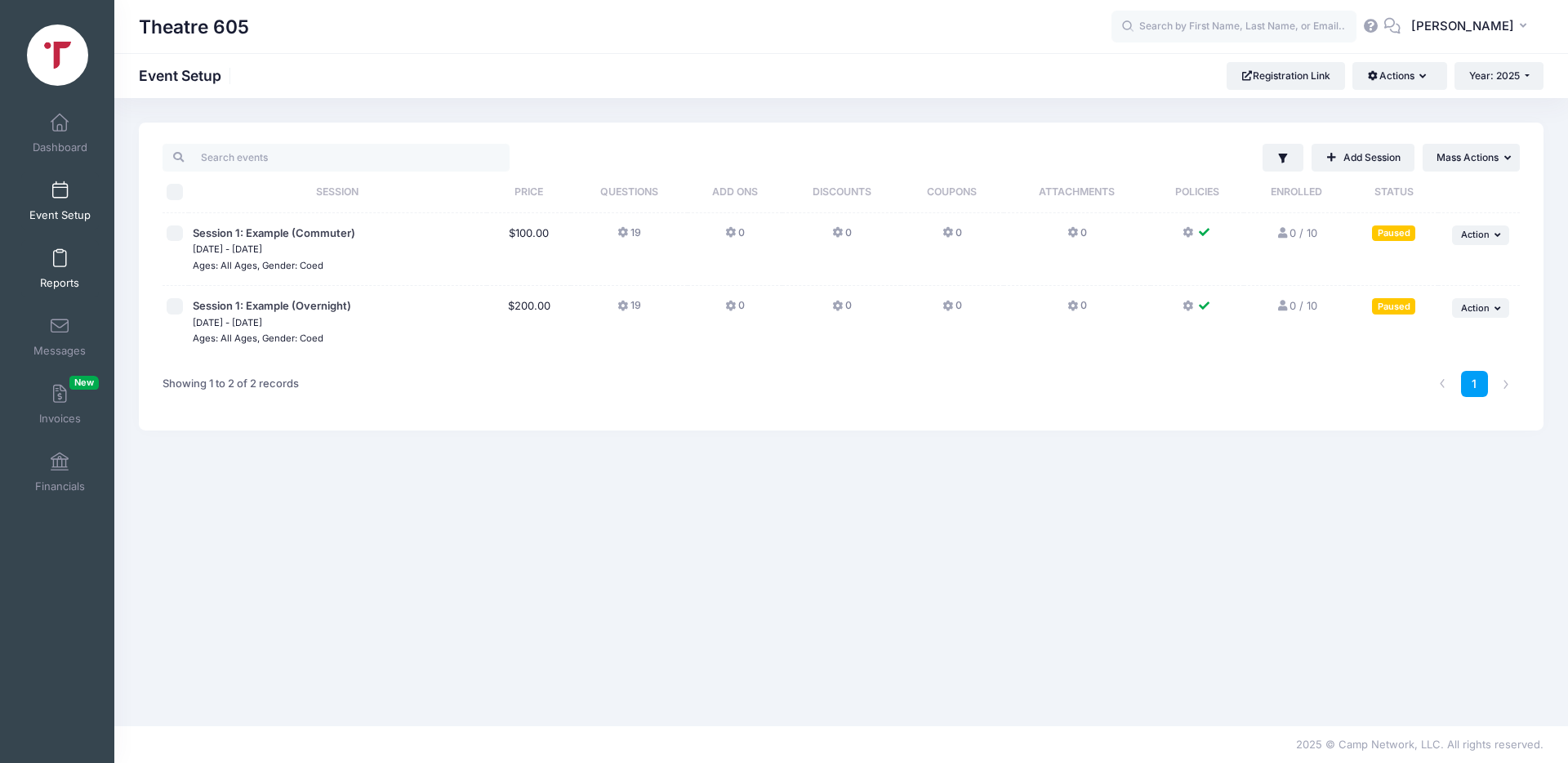
click at [59, 254] on span at bounding box center [59, 258] width 0 height 18
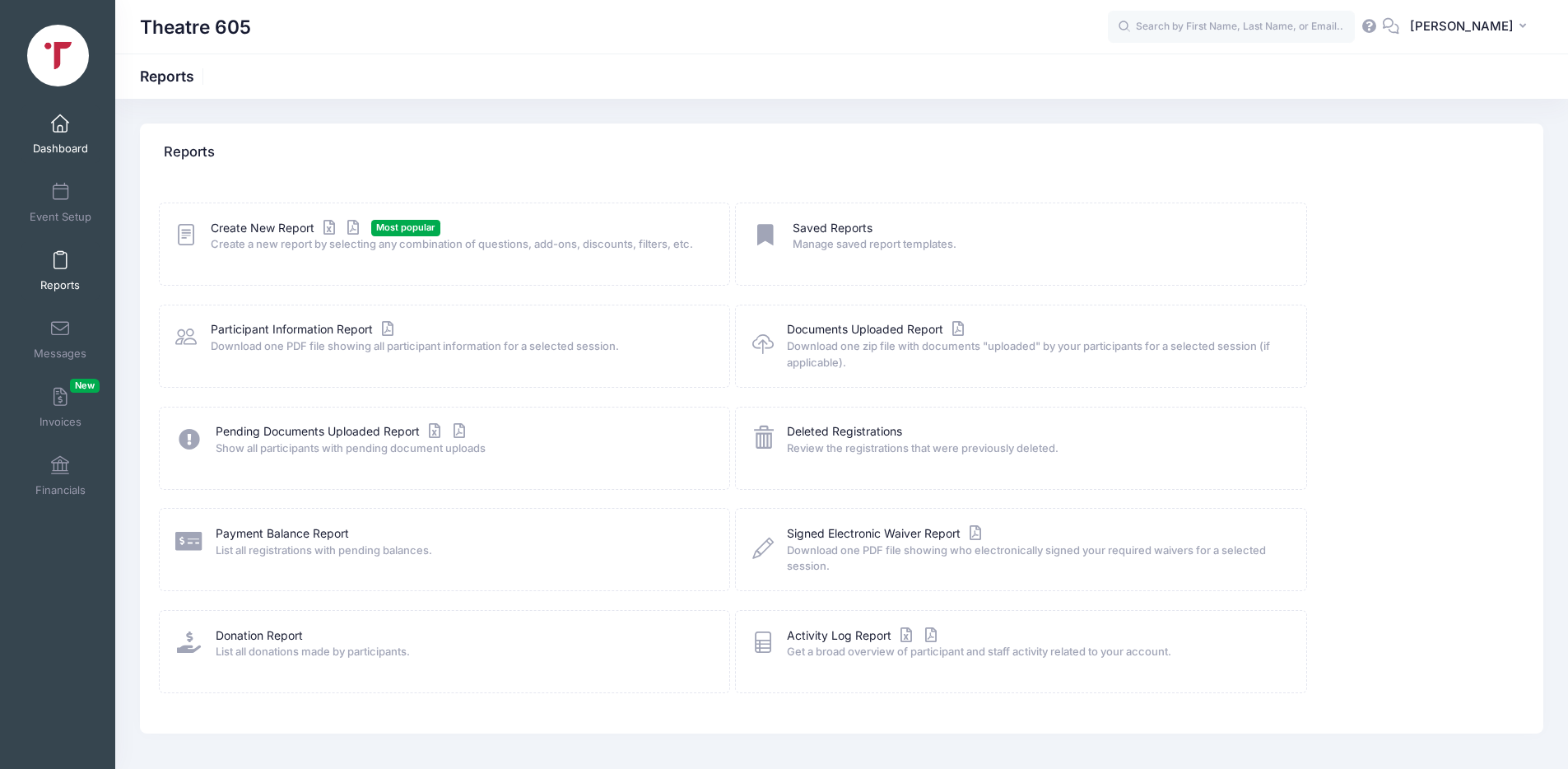
click at [61, 149] on span "Dashboard" at bounding box center [60, 149] width 55 height 14
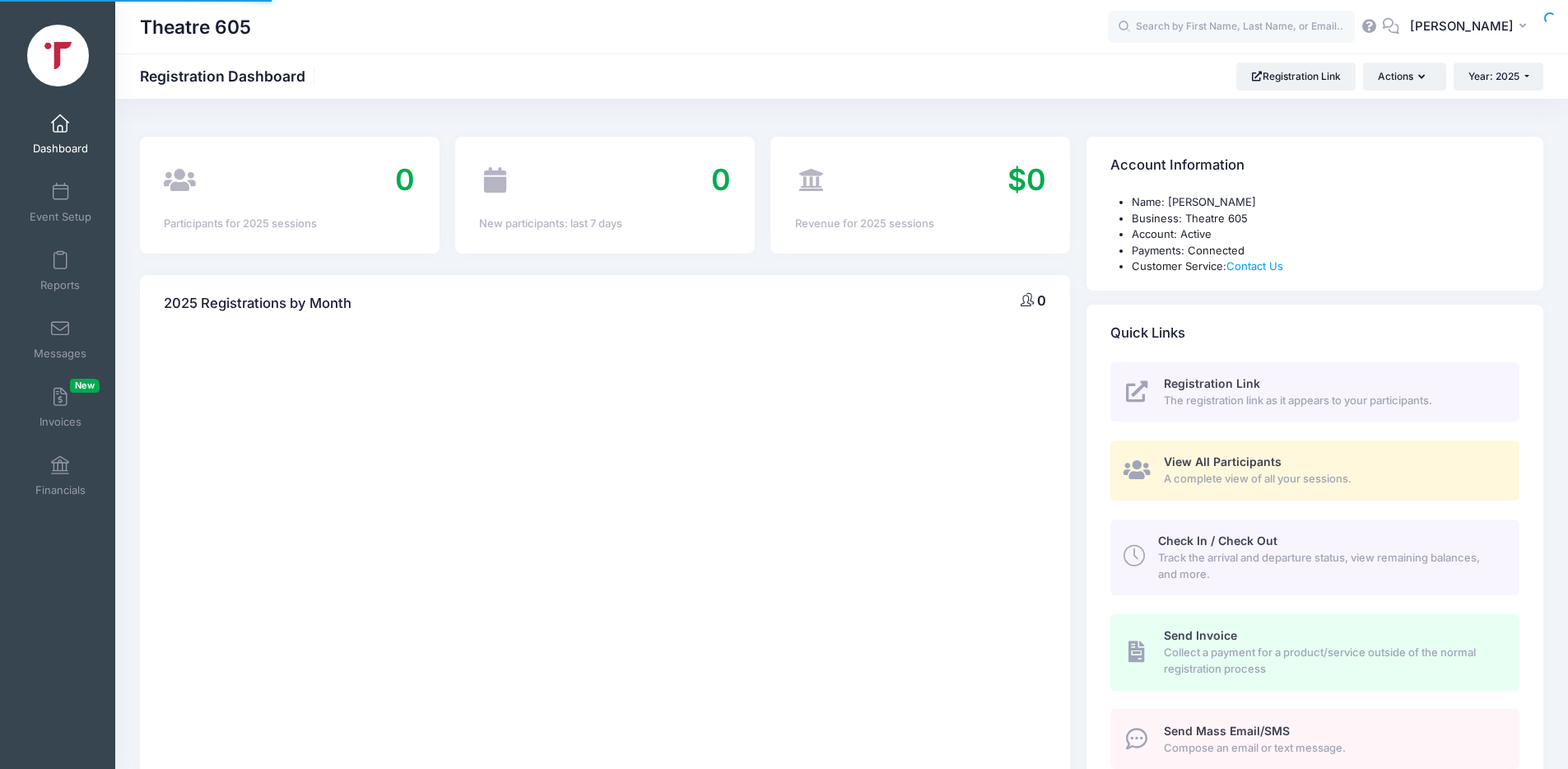
select select
click at [66, 140] on link "Dashboard" at bounding box center [60, 134] width 78 height 58
select select
click at [60, 190] on span at bounding box center [60, 192] width 0 height 18
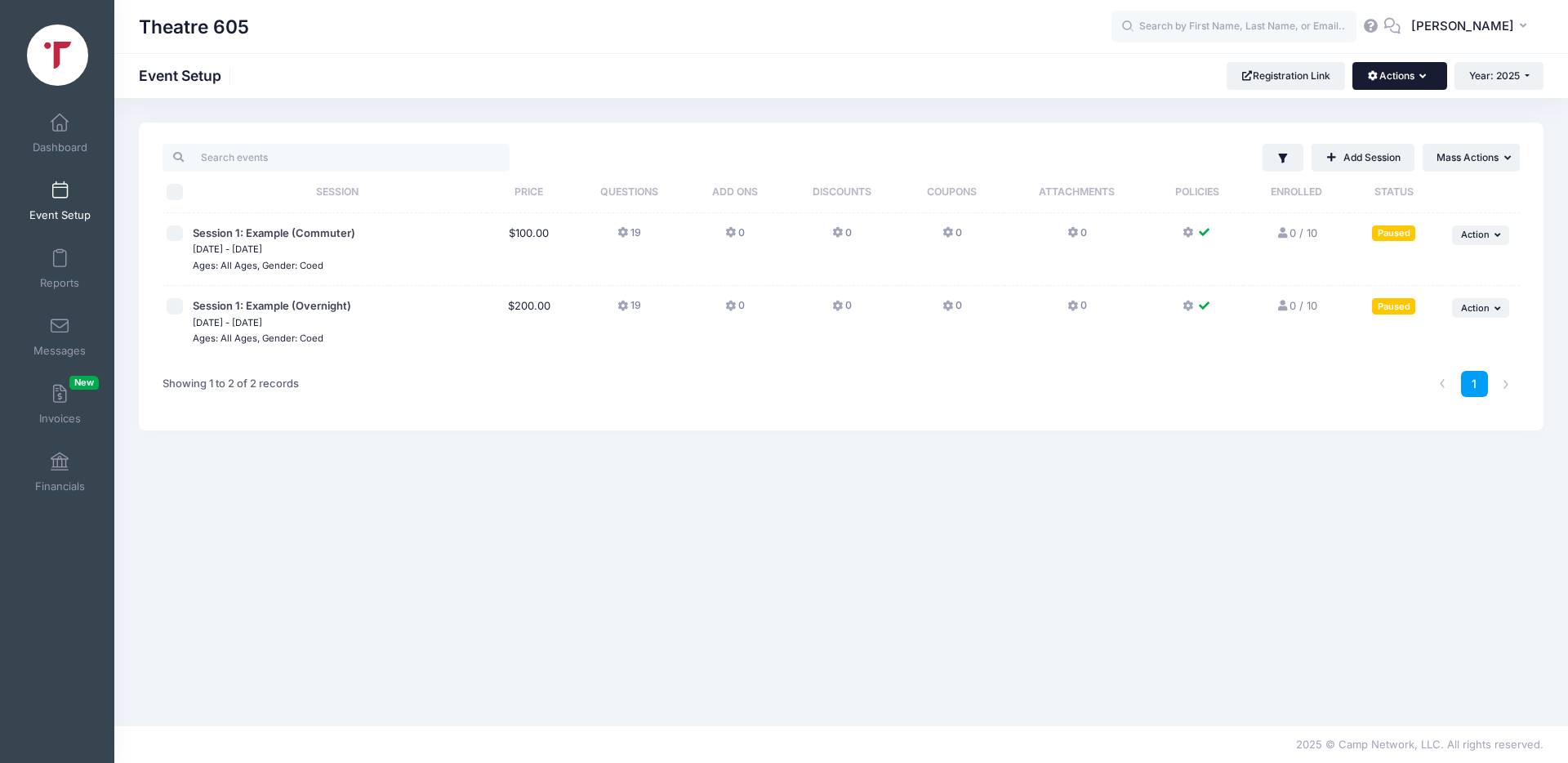
click at [1410, 80] on button "Actions" at bounding box center [1399, 76] width 94 height 28
click at [1349, 143] on link "Customization Options" at bounding box center [1345, 146] width 189 height 31
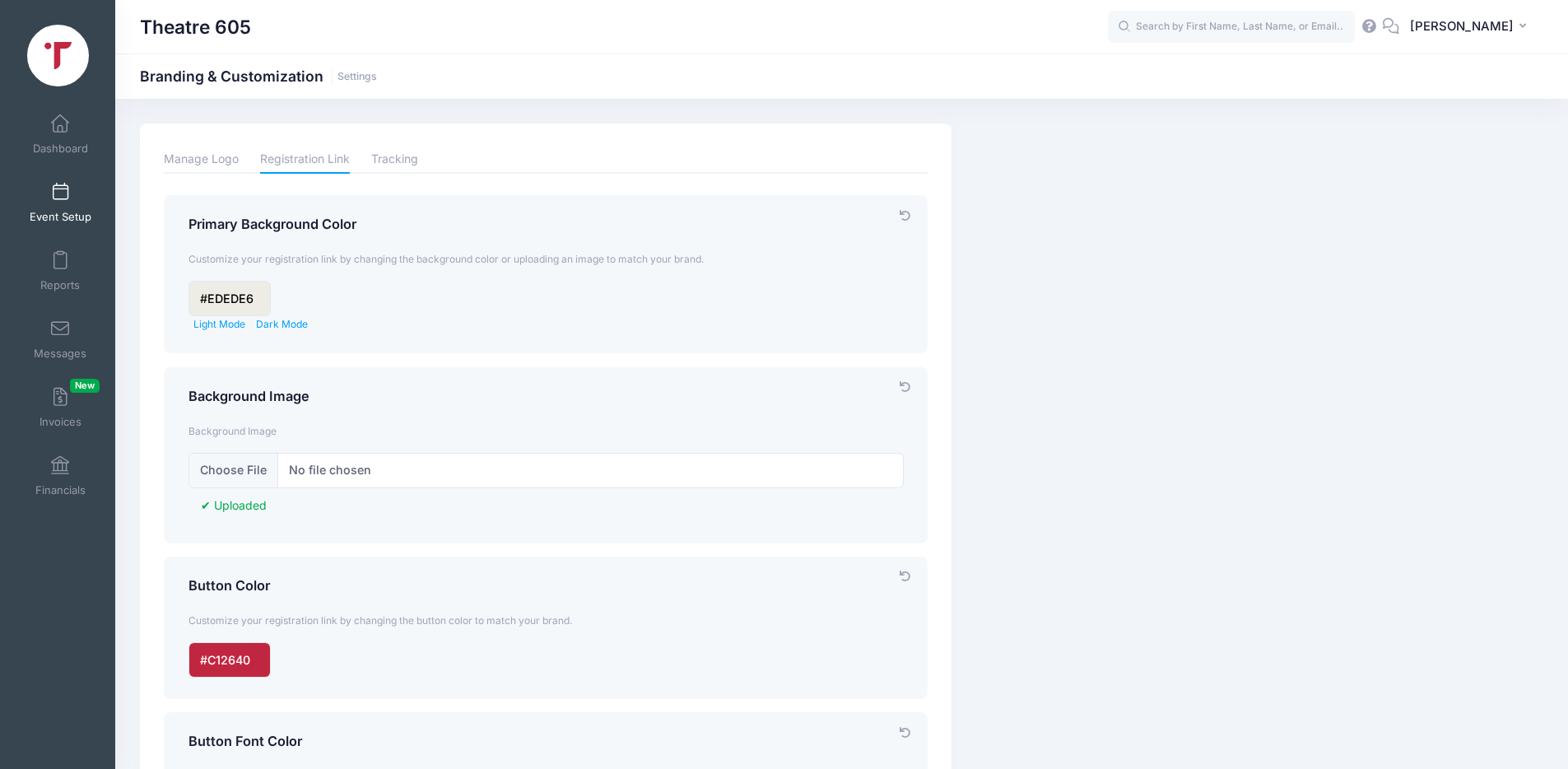
click at [60, 199] on span at bounding box center [60, 192] width 0 height 18
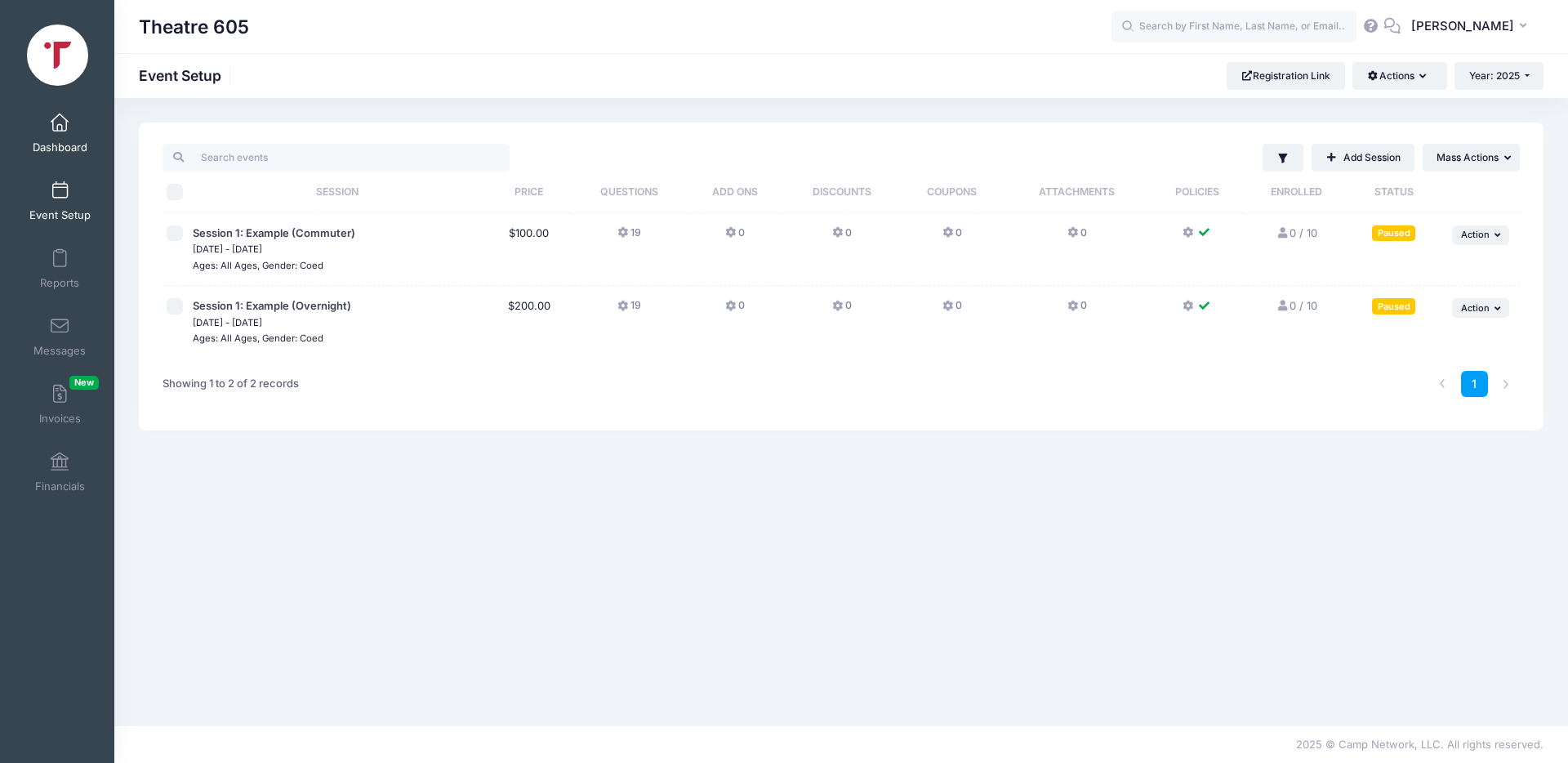
click at [58, 143] on span "Dashboard" at bounding box center [59, 147] width 55 height 13
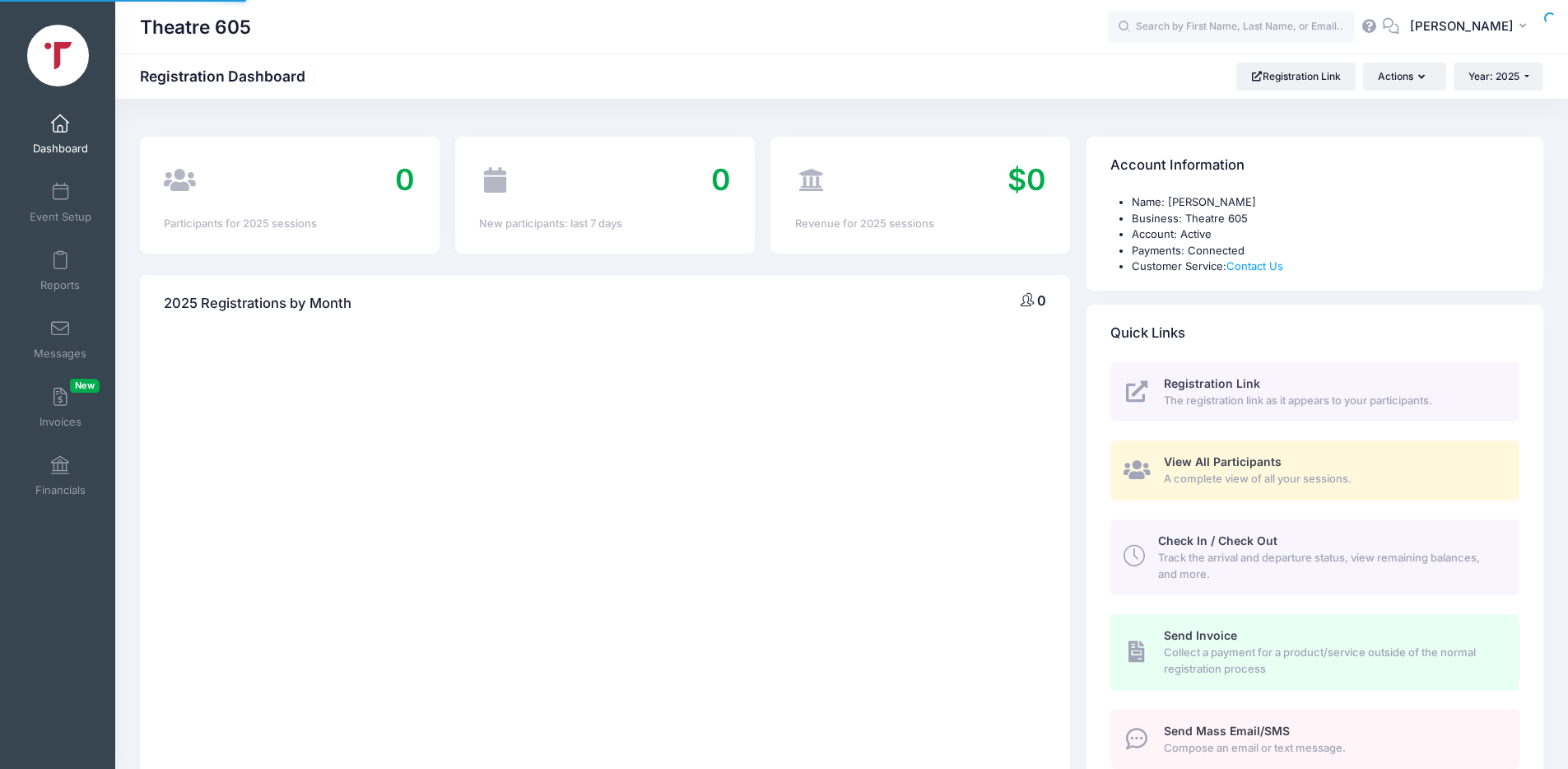
select select
click at [1515, 18] on button "DW [PERSON_NAME]" at bounding box center [1471, 27] width 144 height 38
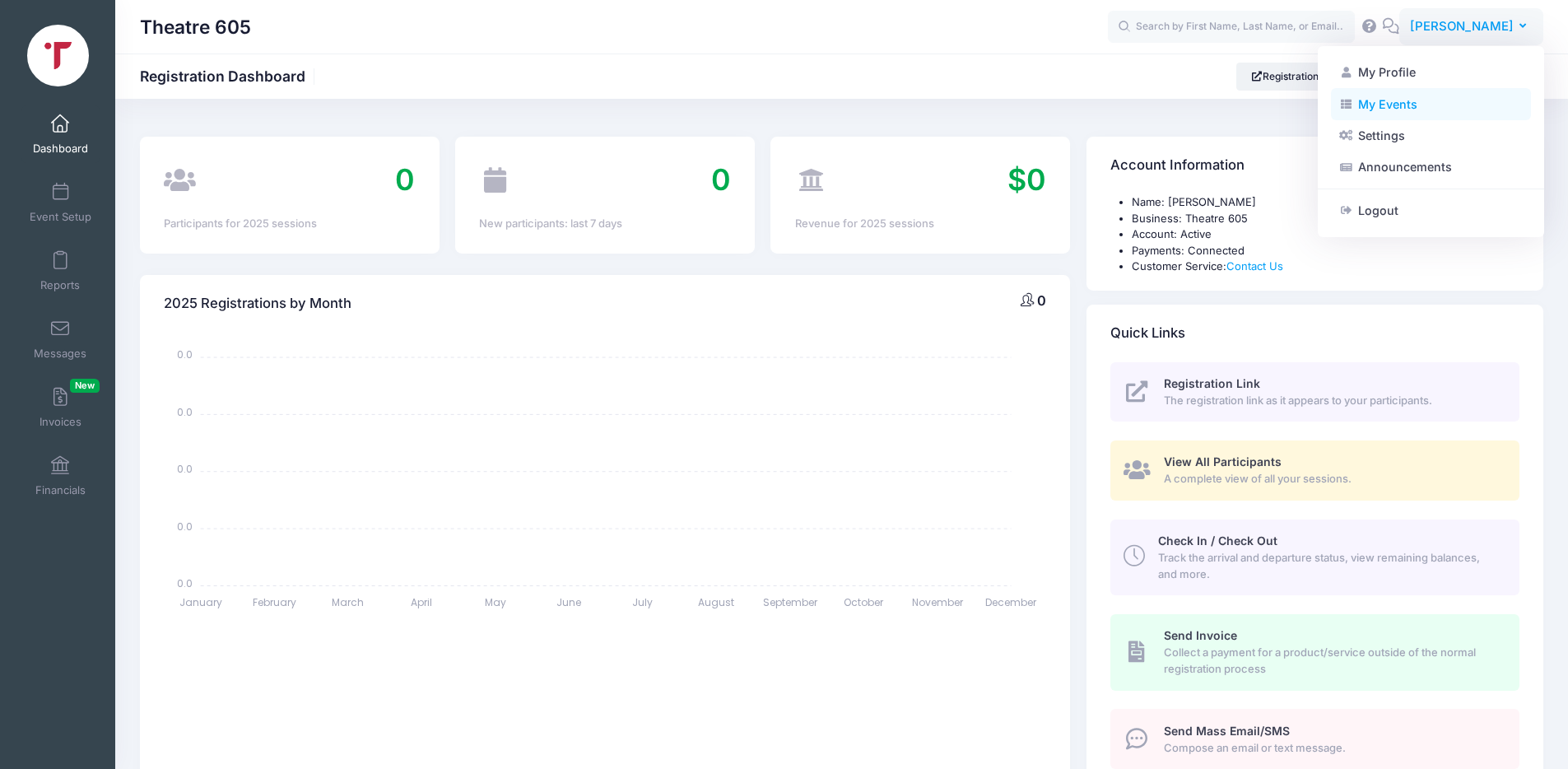
click at [1381, 99] on link "My Events" at bounding box center [1430, 103] width 200 height 31
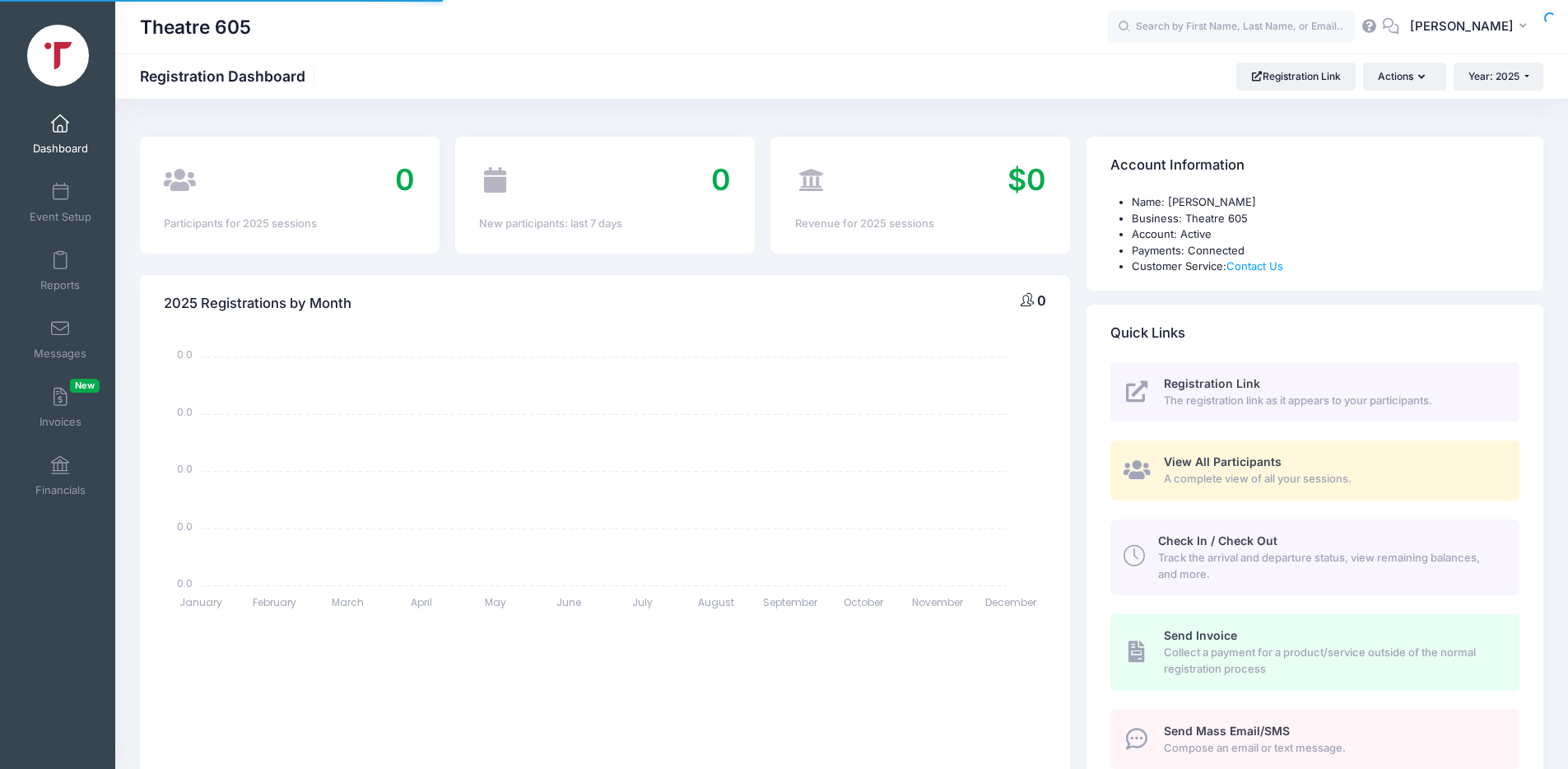
select select
click at [1484, 33] on span "[PERSON_NAME]" at bounding box center [1461, 26] width 103 height 18
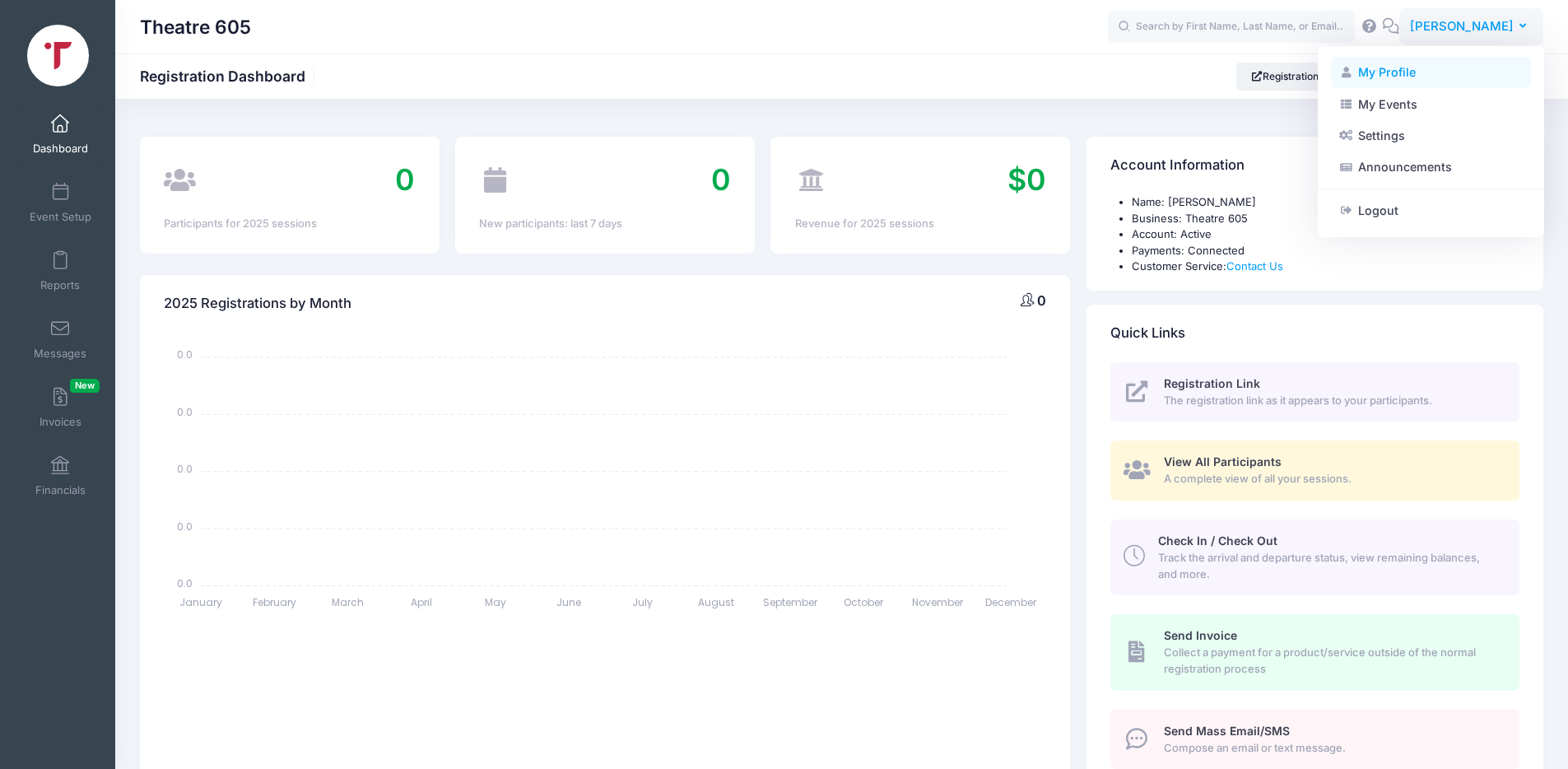
click at [1390, 70] on link "My Profile" at bounding box center [1430, 72] width 200 height 31
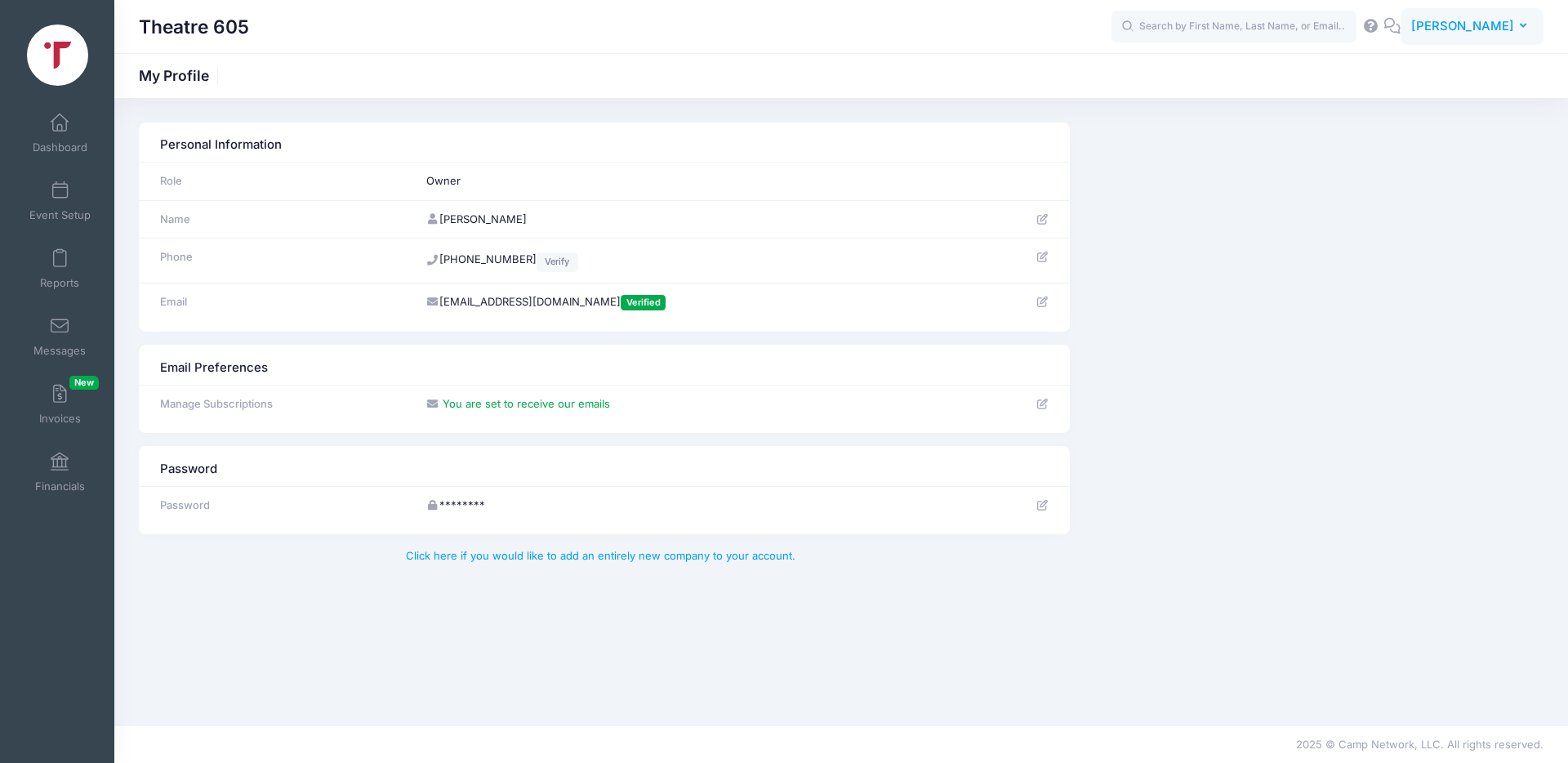
click at [1523, 26] on icon "button" at bounding box center [1527, 26] width 13 height 0
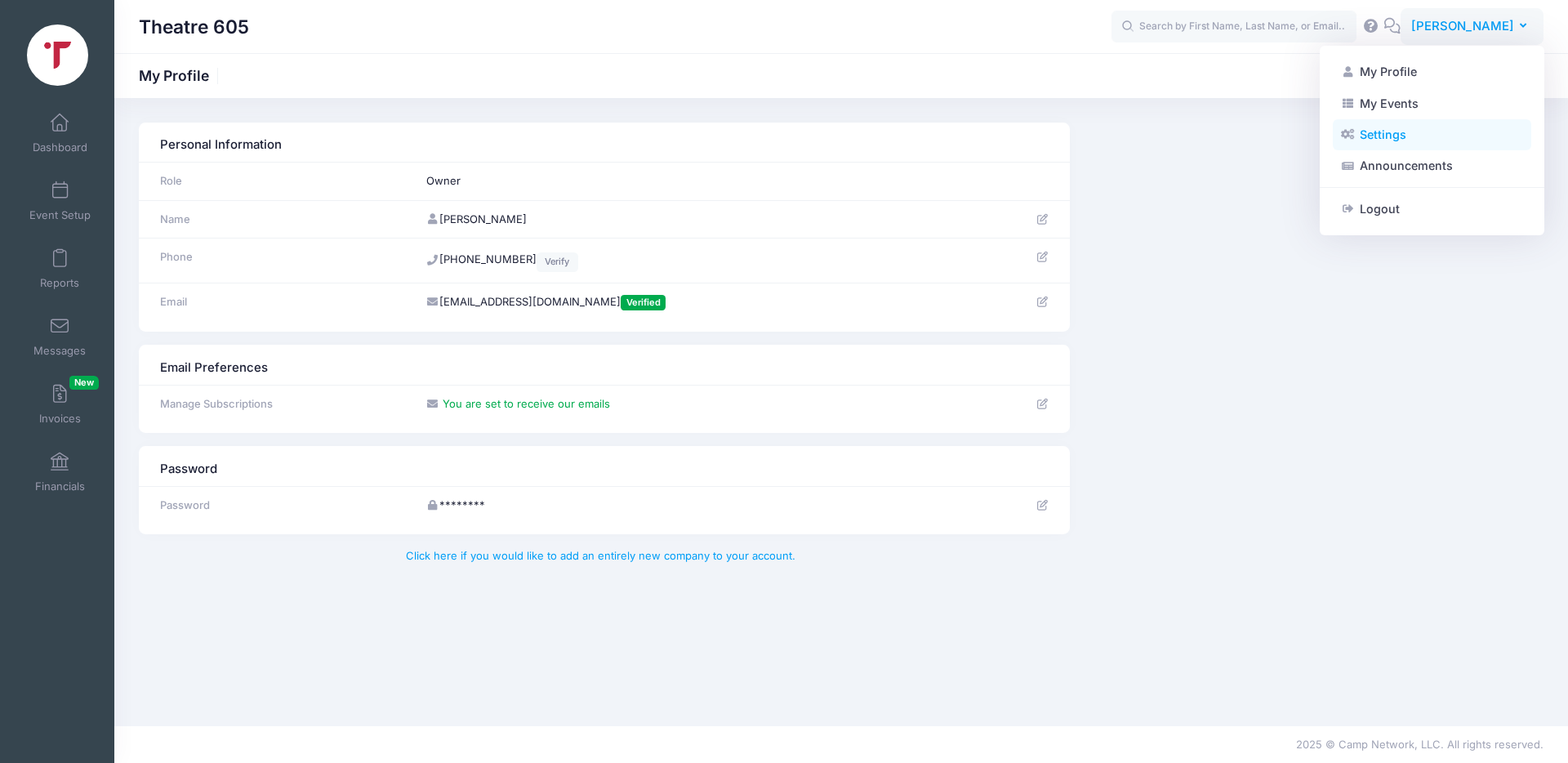
click at [1375, 130] on link "Settings" at bounding box center [1432, 135] width 198 height 31
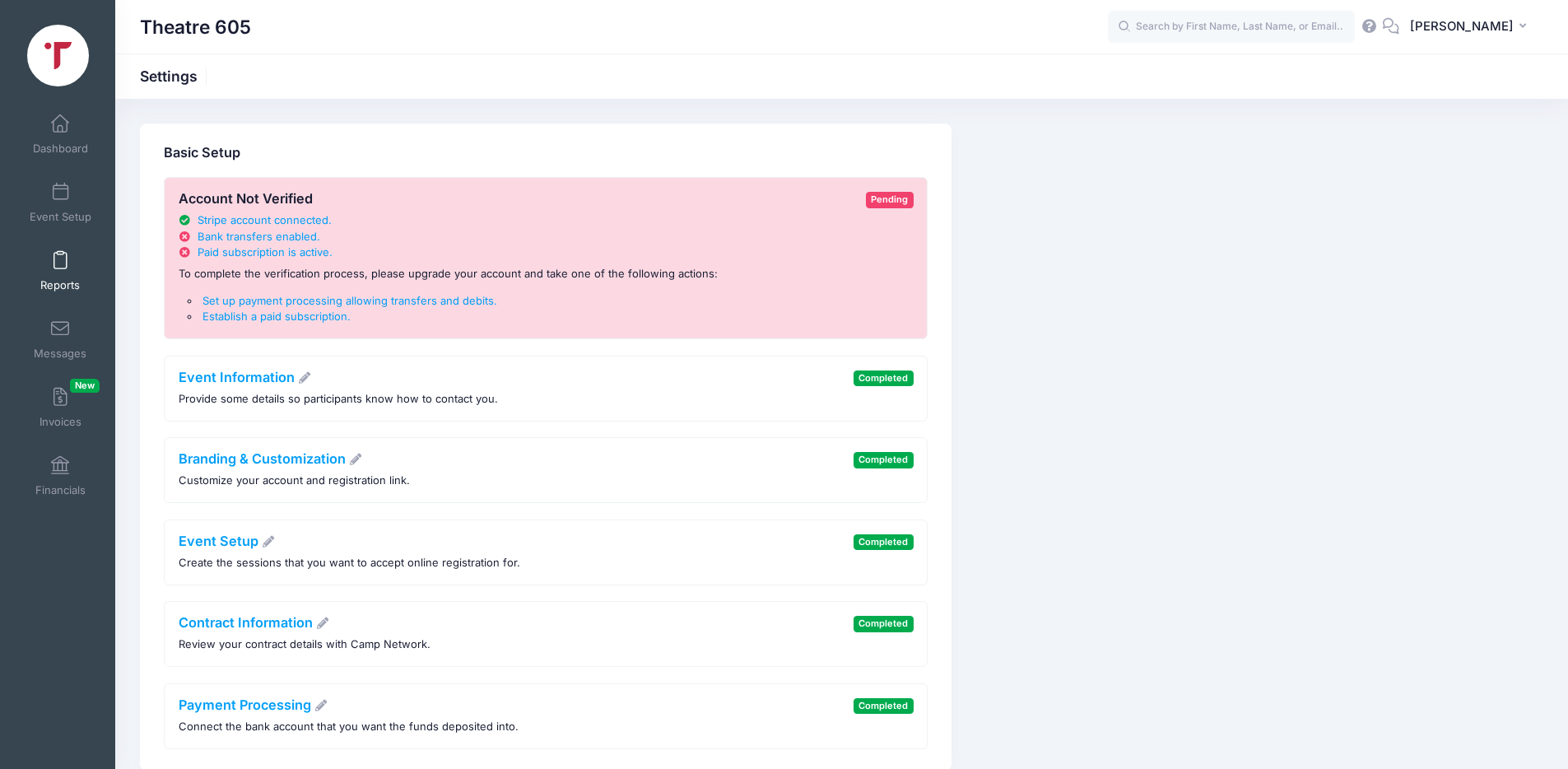
click at [47, 253] on link "Reports" at bounding box center [60, 271] width 78 height 58
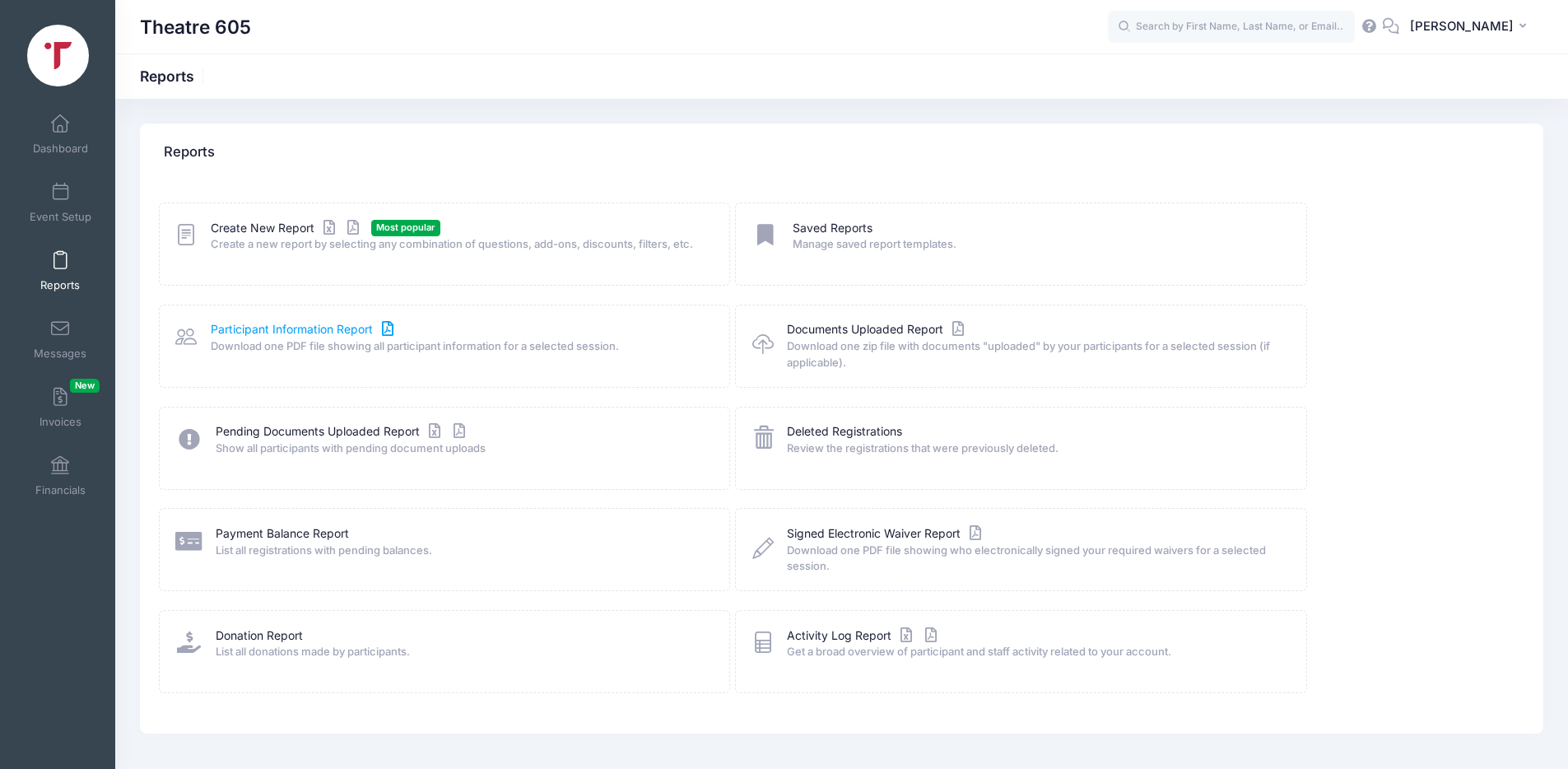
click at [292, 329] on link "Participant Information Report" at bounding box center [304, 330] width 187 height 17
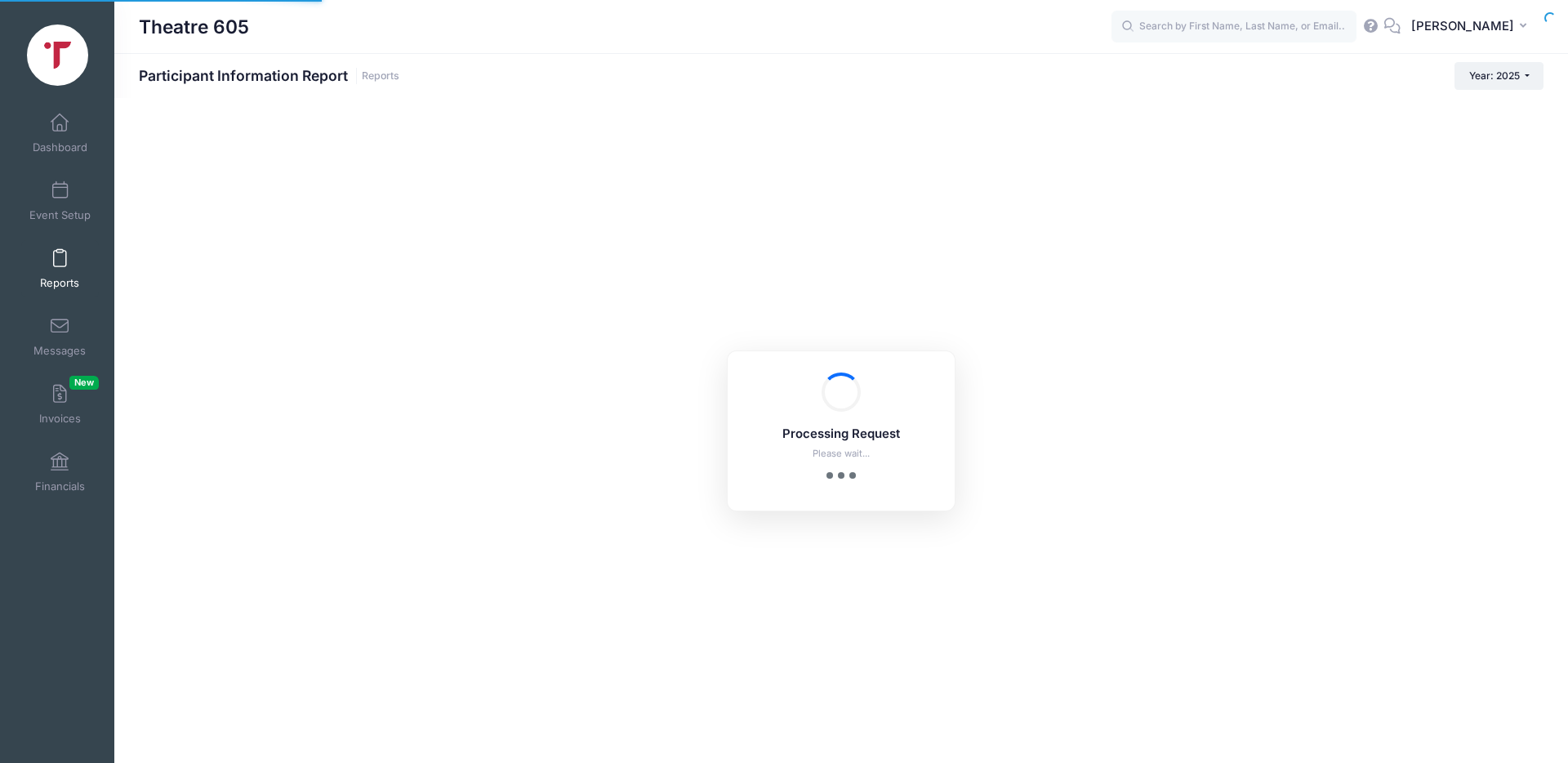
checkbox input "true"
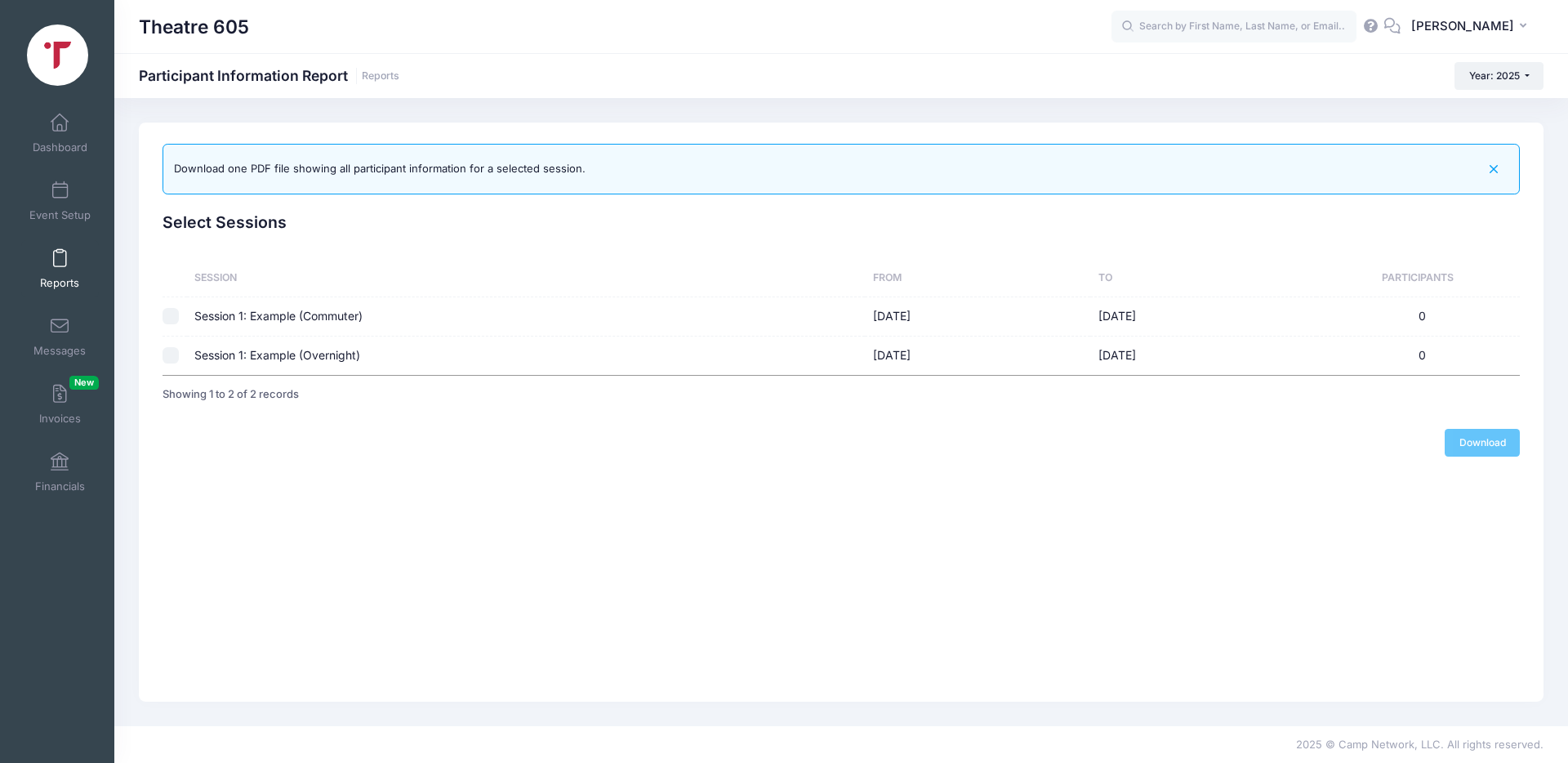
click at [261, 316] on td "Session 1: Example (Commuter)" at bounding box center [526, 316] width 679 height 39
click at [259, 312] on td "Session 1: Example (Commuter)" at bounding box center [526, 316] width 679 height 39
checkbox input "false"
click at [246, 352] on td "Session 1: Example (Overnight)" at bounding box center [526, 355] width 679 height 38
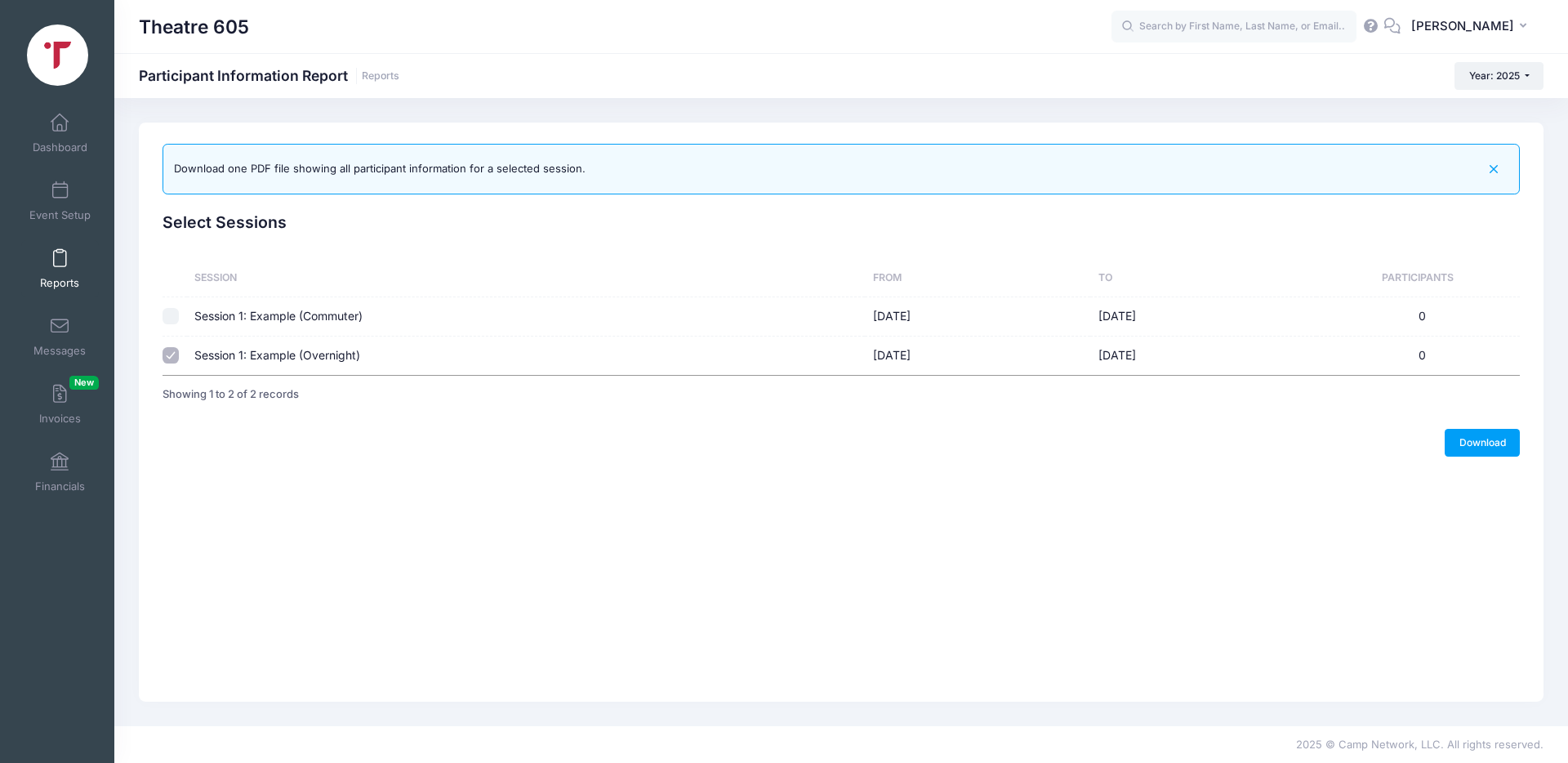
checkbox input "false"
click at [296, 168] on div "Download one PDF file showing all participant information for a selected sessio…" at bounding box center [380, 168] width 412 height 16
click at [59, 263] on span at bounding box center [59, 258] width 0 height 18
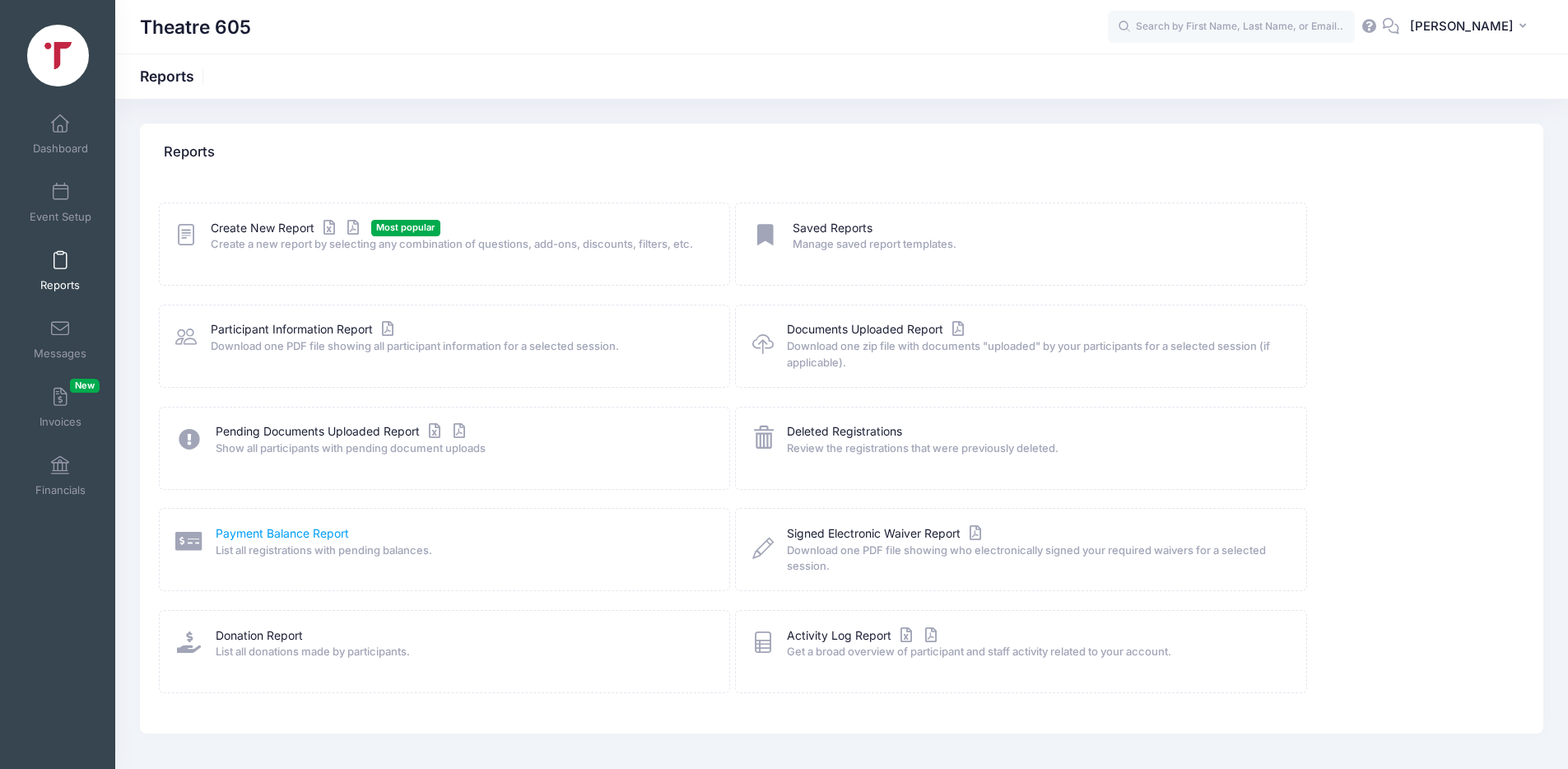
click at [280, 532] on link "Payment Balance Report" at bounding box center [282, 534] width 133 height 17
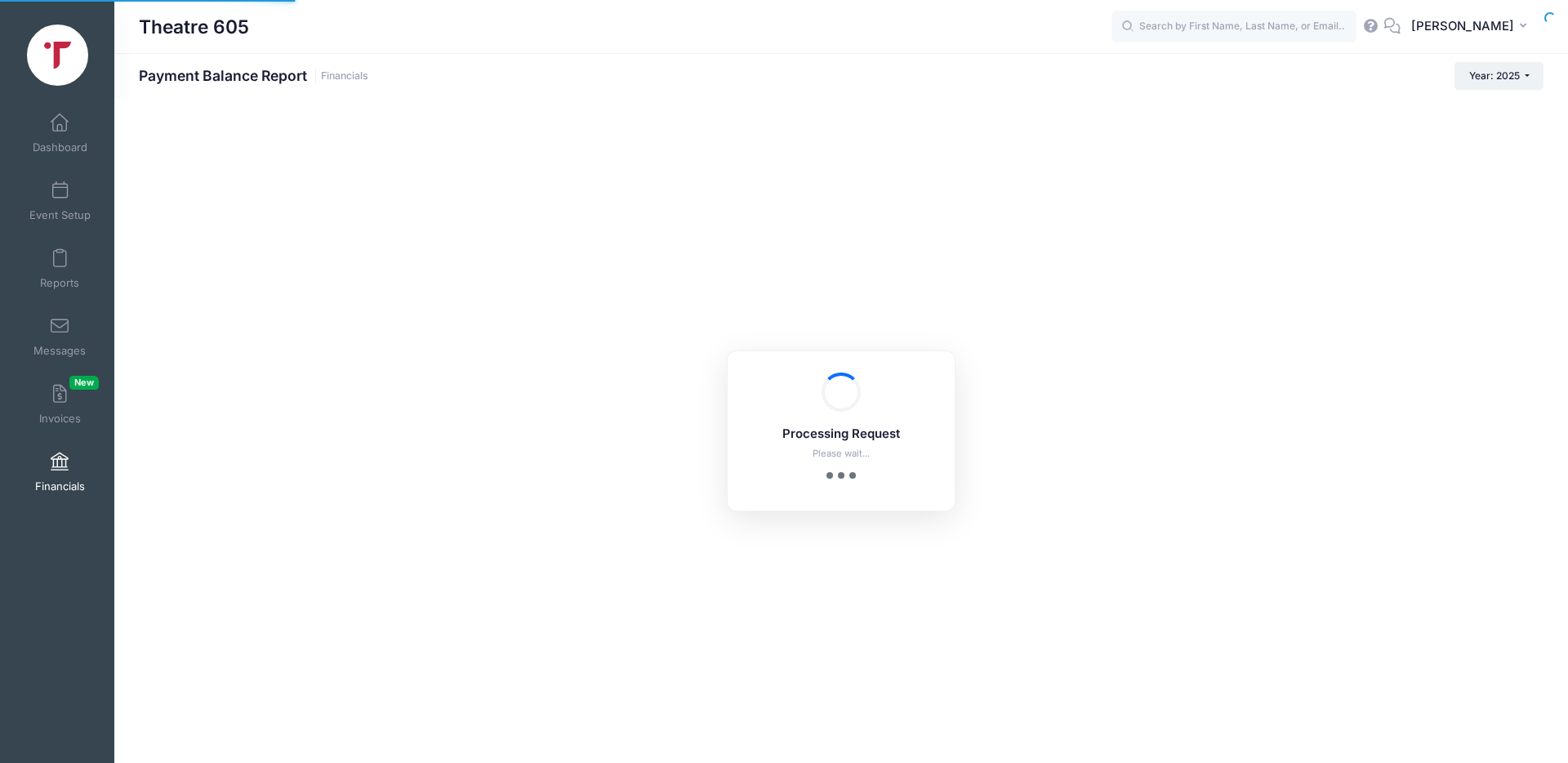
select select "10"
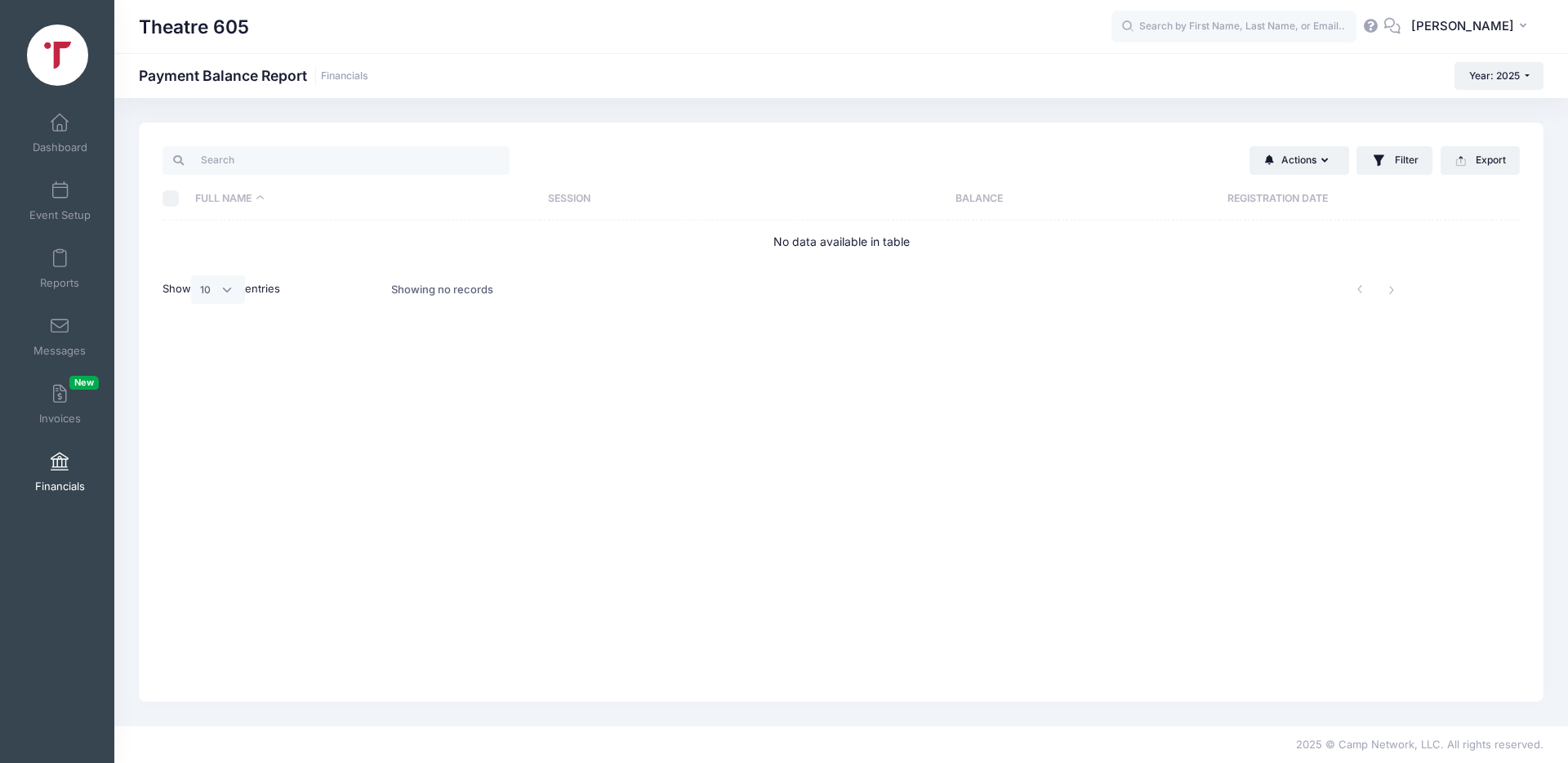
click at [59, 467] on span at bounding box center [59, 461] width 0 height 18
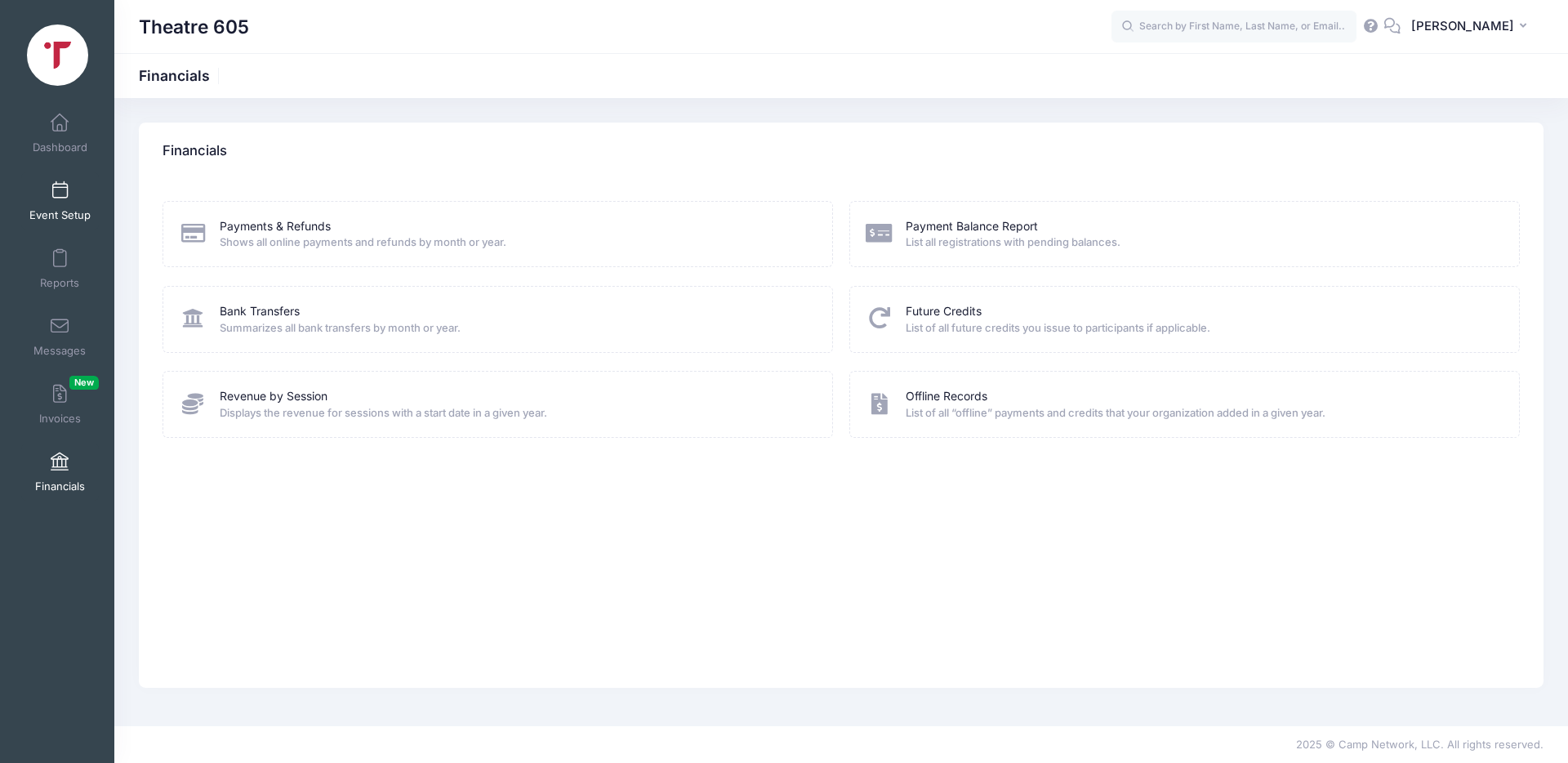
click at [59, 191] on span at bounding box center [59, 191] width 0 height 18
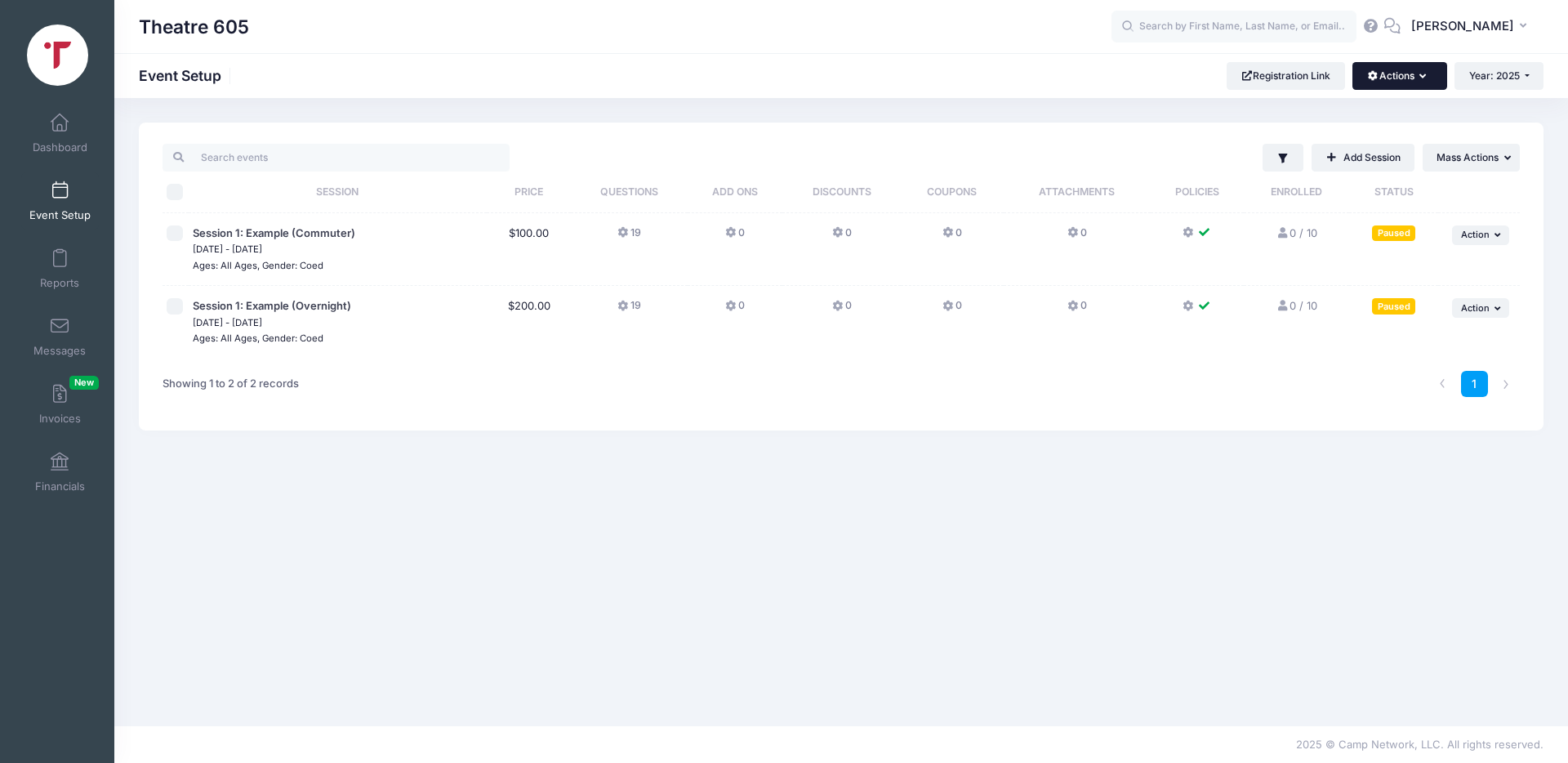
click at [1406, 81] on button "Actions" at bounding box center [1399, 76] width 94 height 28
click at [1405, 80] on button "Actions" at bounding box center [1399, 76] width 94 height 28
click at [1284, 160] on icon "button" at bounding box center [1284, 159] width 13 height 13
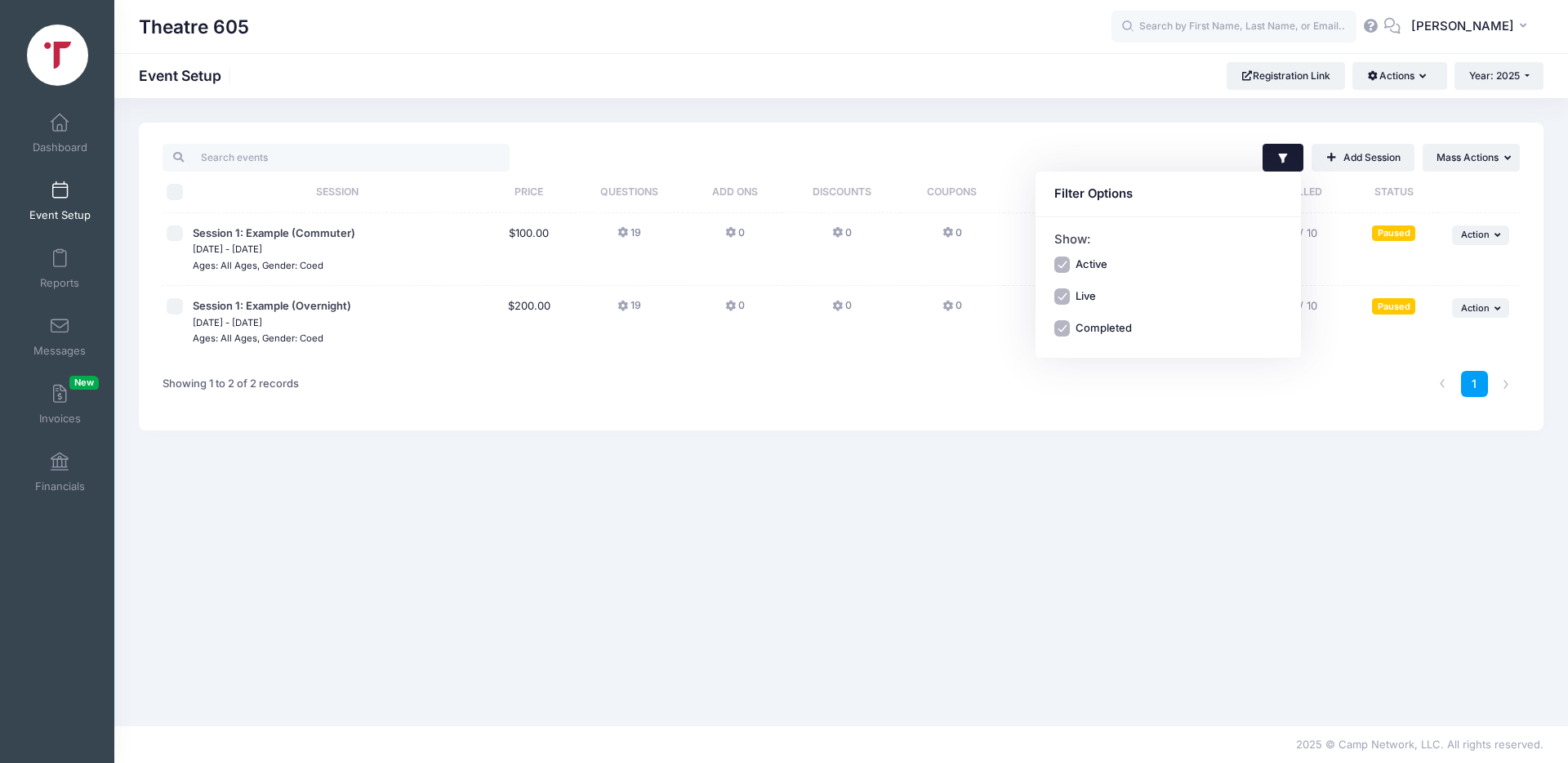
click at [1172, 128] on div "Filter Filter Options Show: Active Live Completed Add Session ... Mass Actions" at bounding box center [841, 277] width 1405 height 308
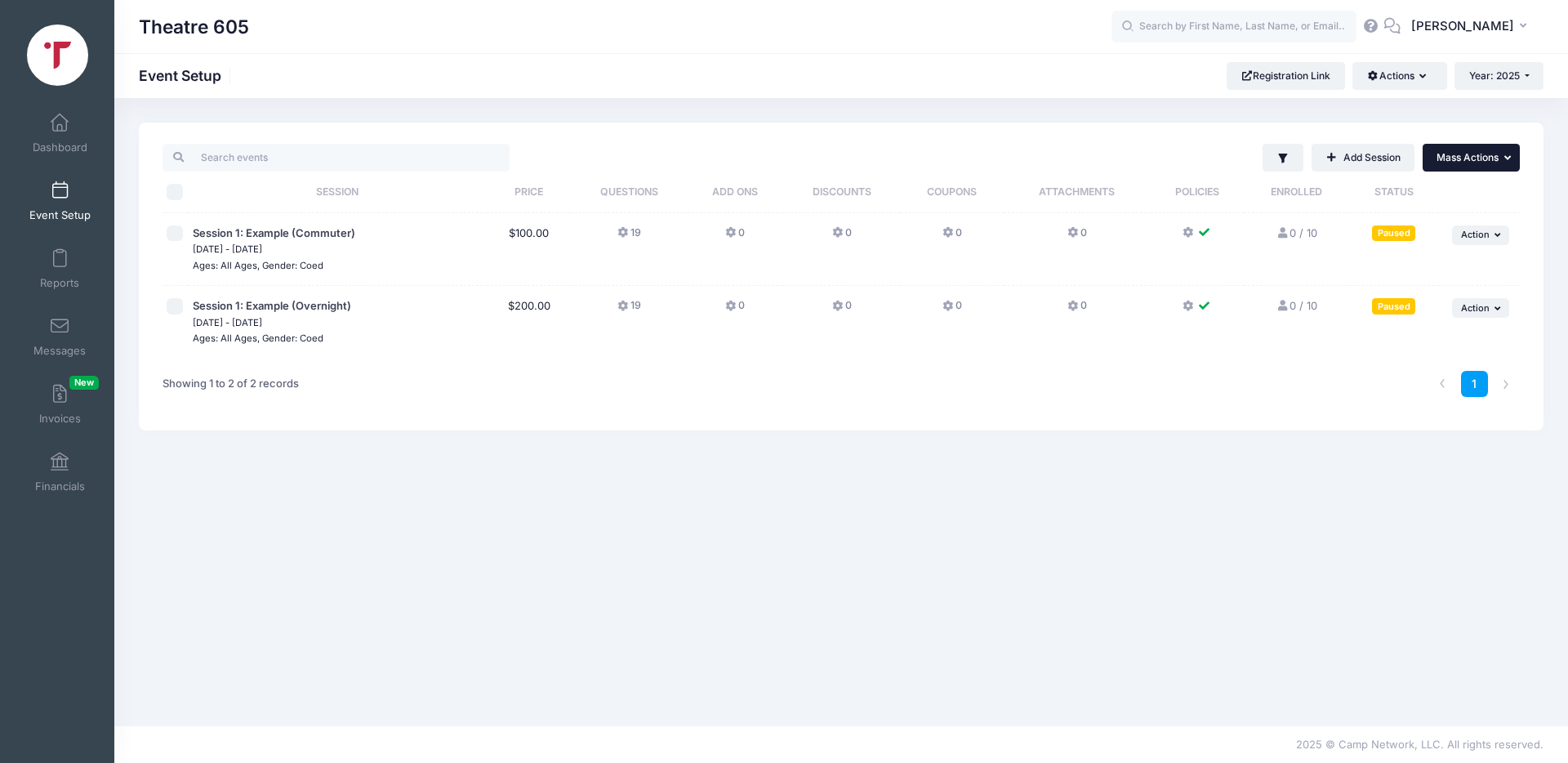
click at [1453, 163] on span "Mass Actions" at bounding box center [1467, 157] width 62 height 12
click at [1380, 154] on link "Add Session" at bounding box center [1363, 157] width 102 height 28
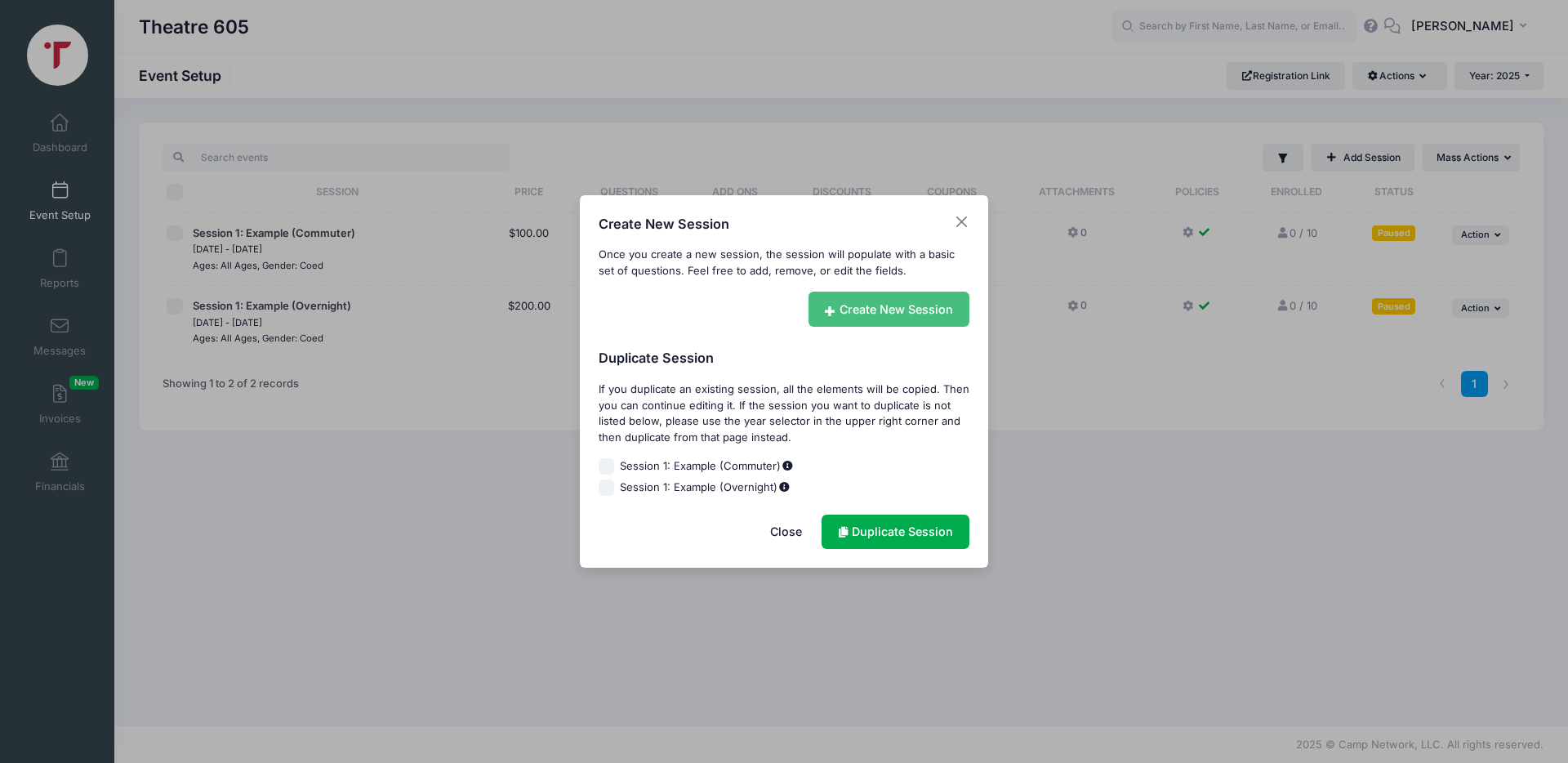
click at [887, 308] on link "Create New Session" at bounding box center [889, 308] width 162 height 35
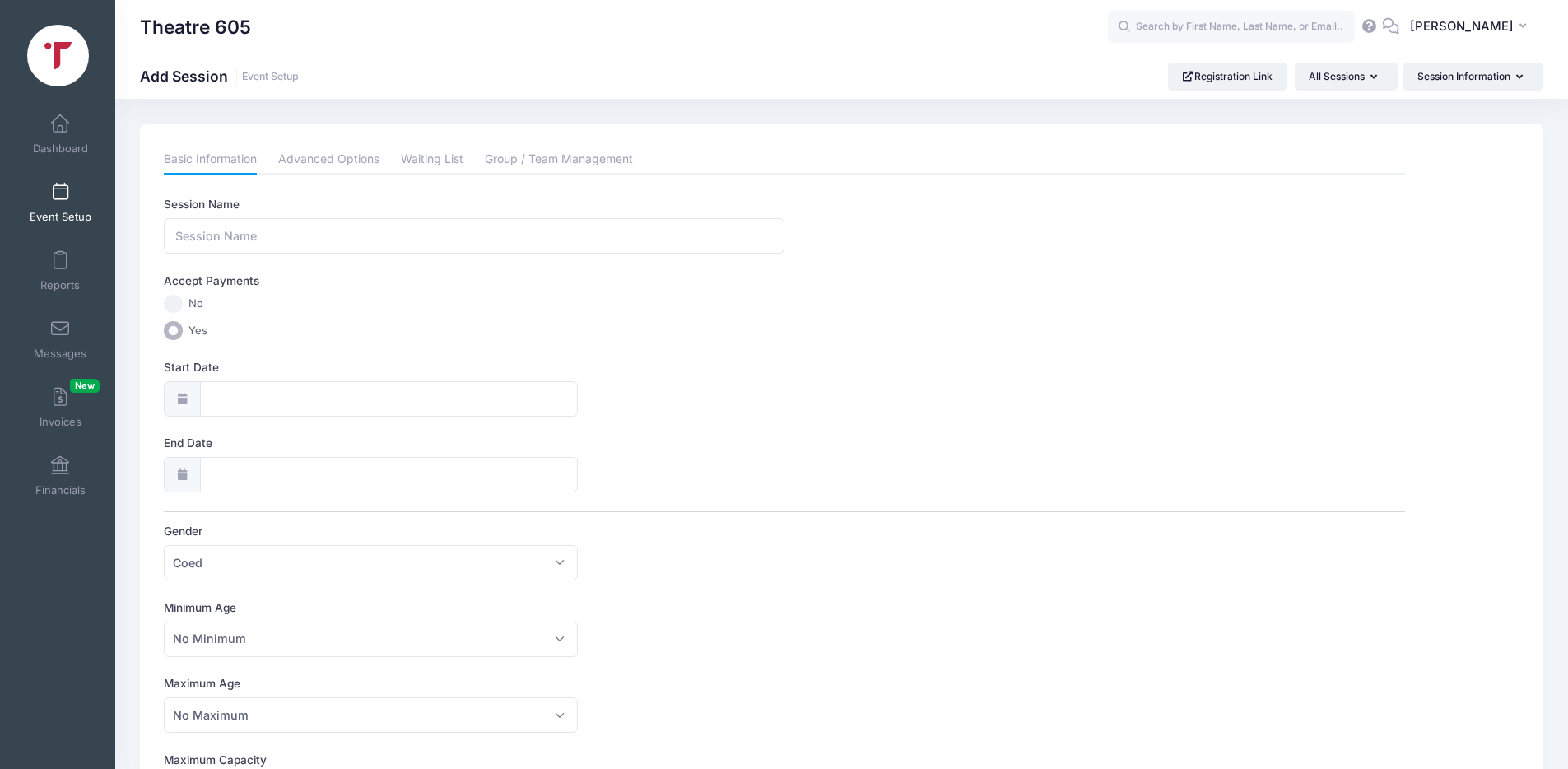
click at [276, 85] on h1 "Add Session Event Setup" at bounding box center [219, 76] width 159 height 17
click at [272, 77] on link "Event Setup" at bounding box center [270, 76] width 57 height 13
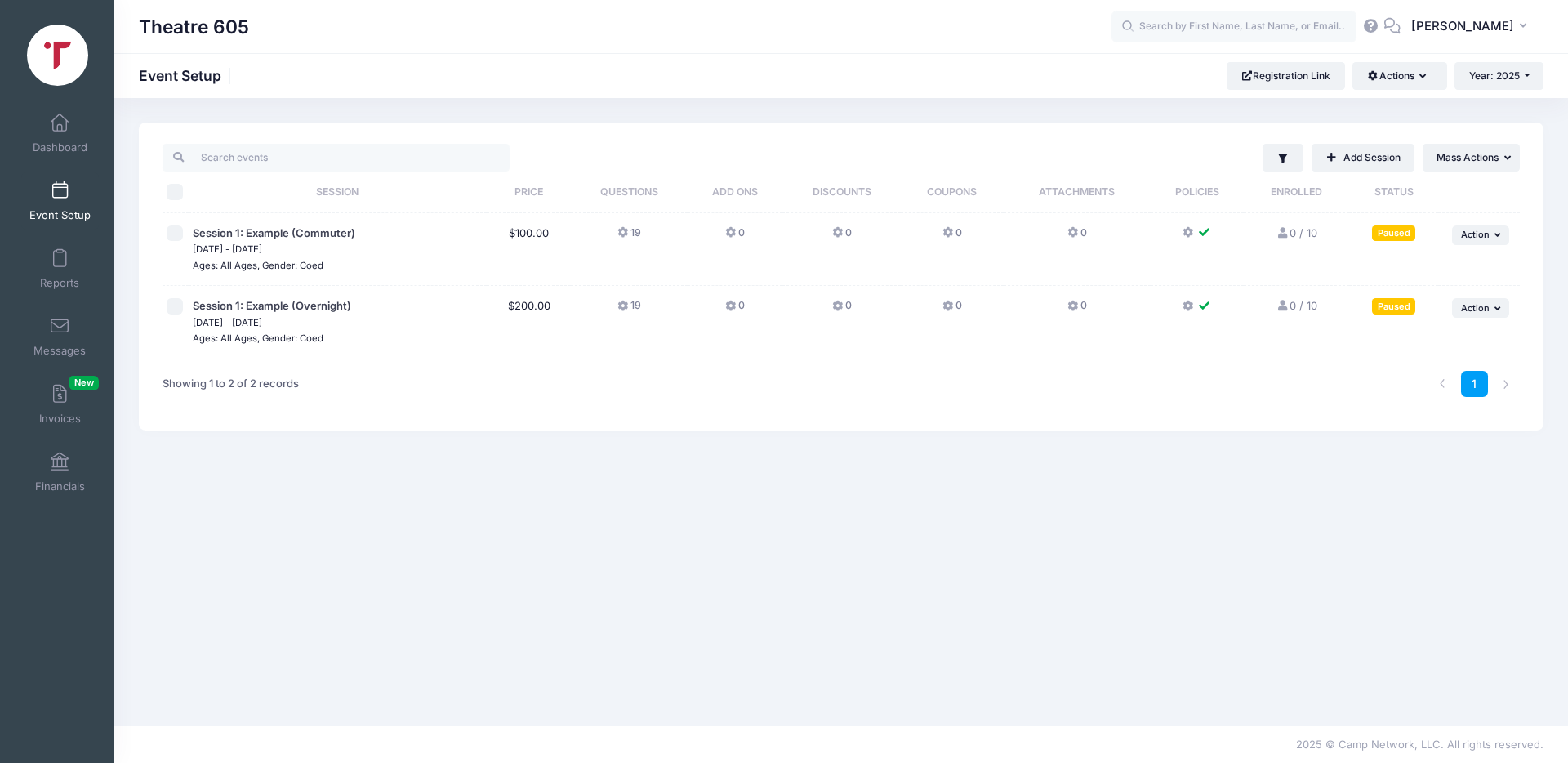
click at [59, 191] on span at bounding box center [59, 191] width 0 height 18
click at [1384, 157] on link "Add Session" at bounding box center [1363, 157] width 102 height 28
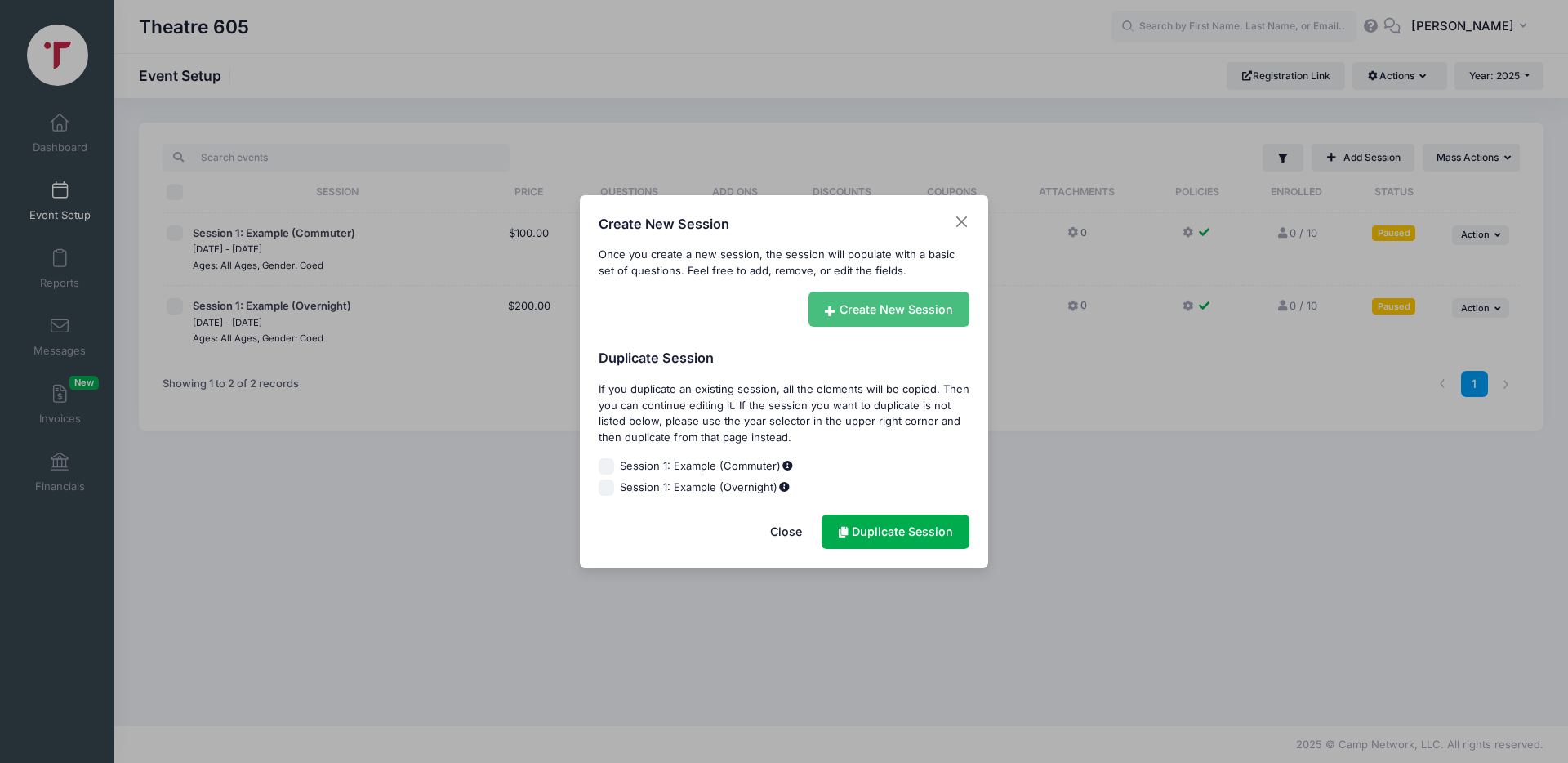
click at [898, 319] on link "Create New Session" at bounding box center [889, 308] width 162 height 35
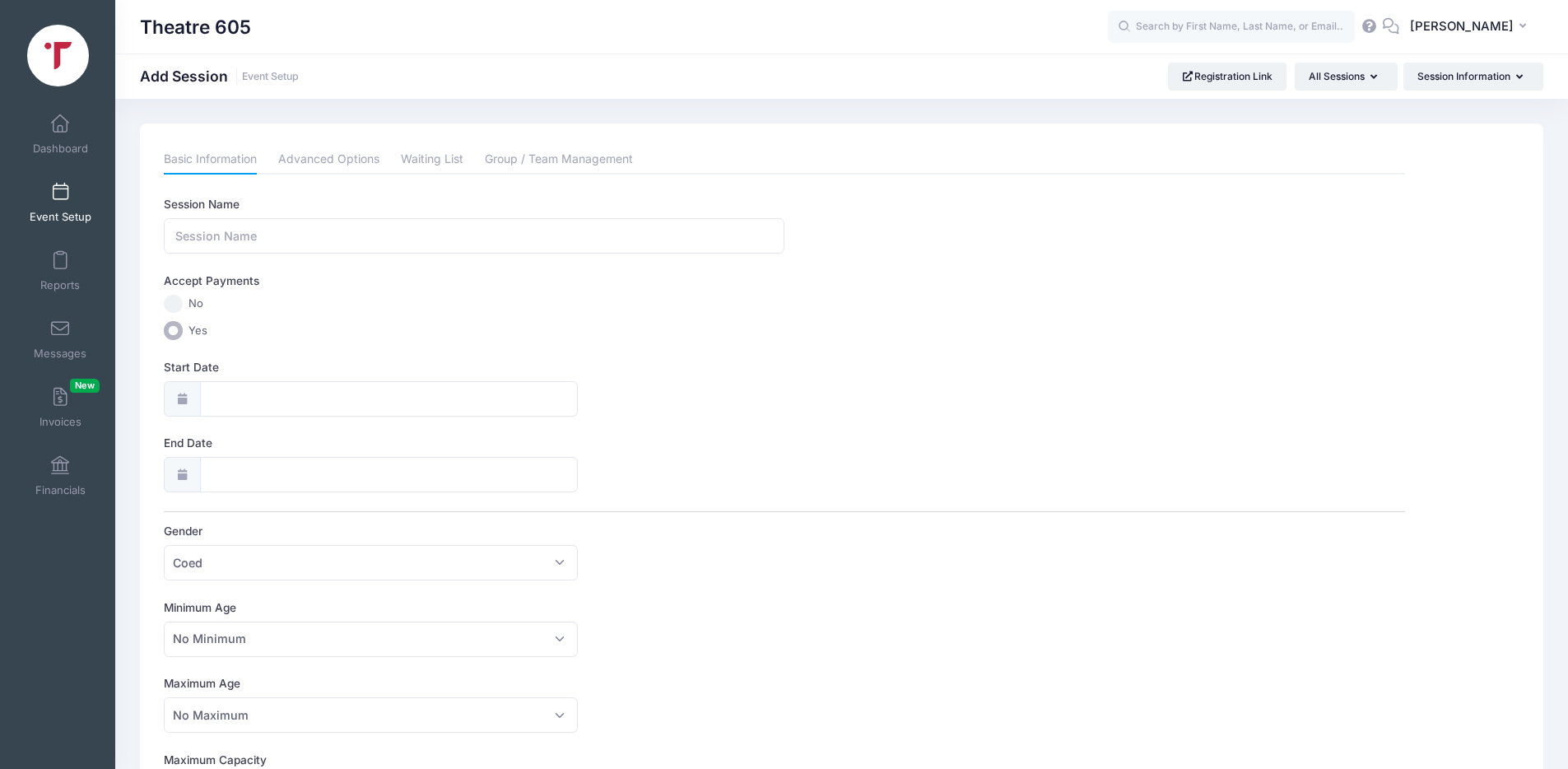
scroll to position [295, 0]
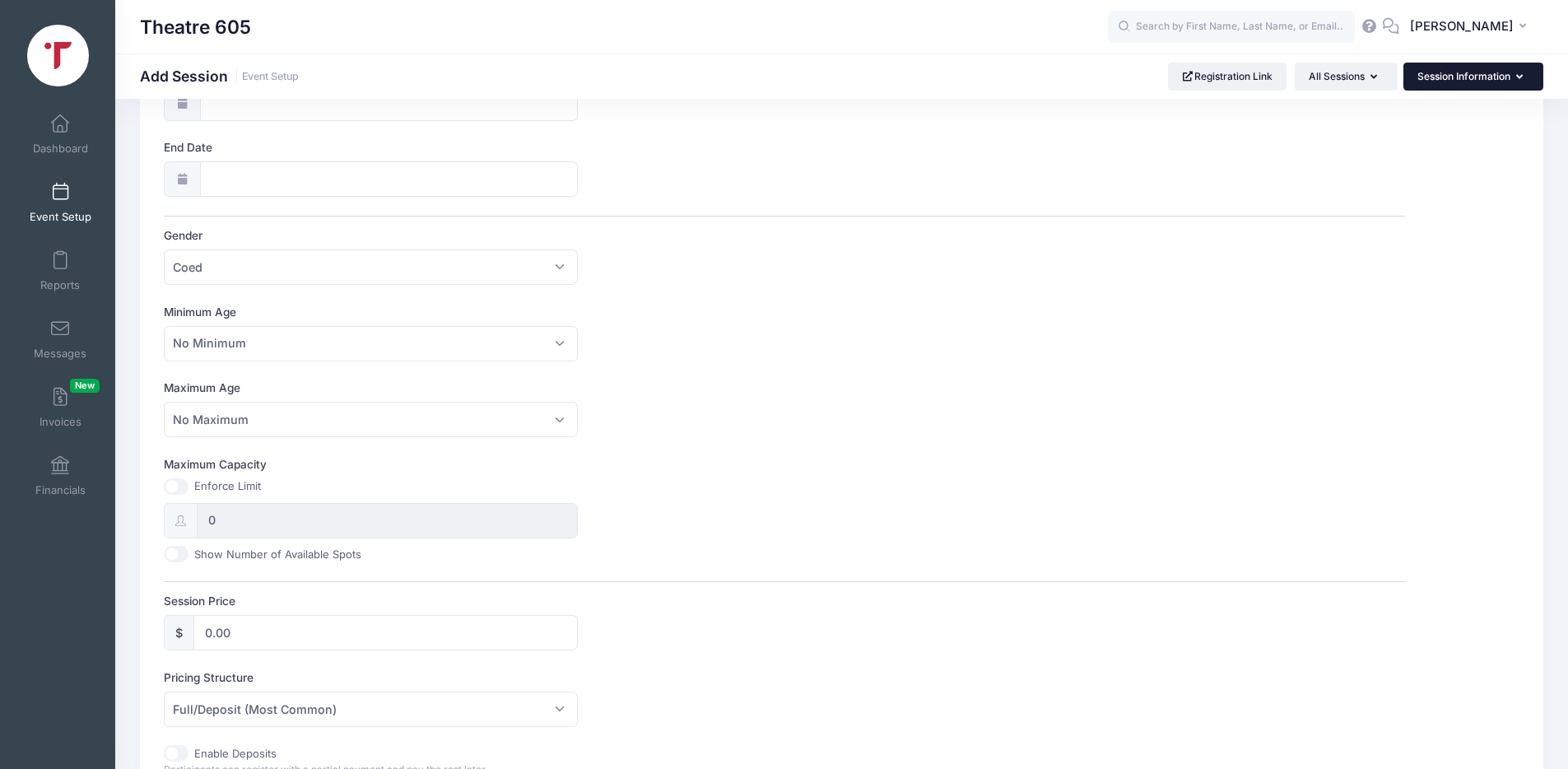
click at [1477, 72] on button "Session Information" at bounding box center [1472, 76] width 140 height 28
click at [1374, 83] on button "All Sessions" at bounding box center [1345, 76] width 103 height 28
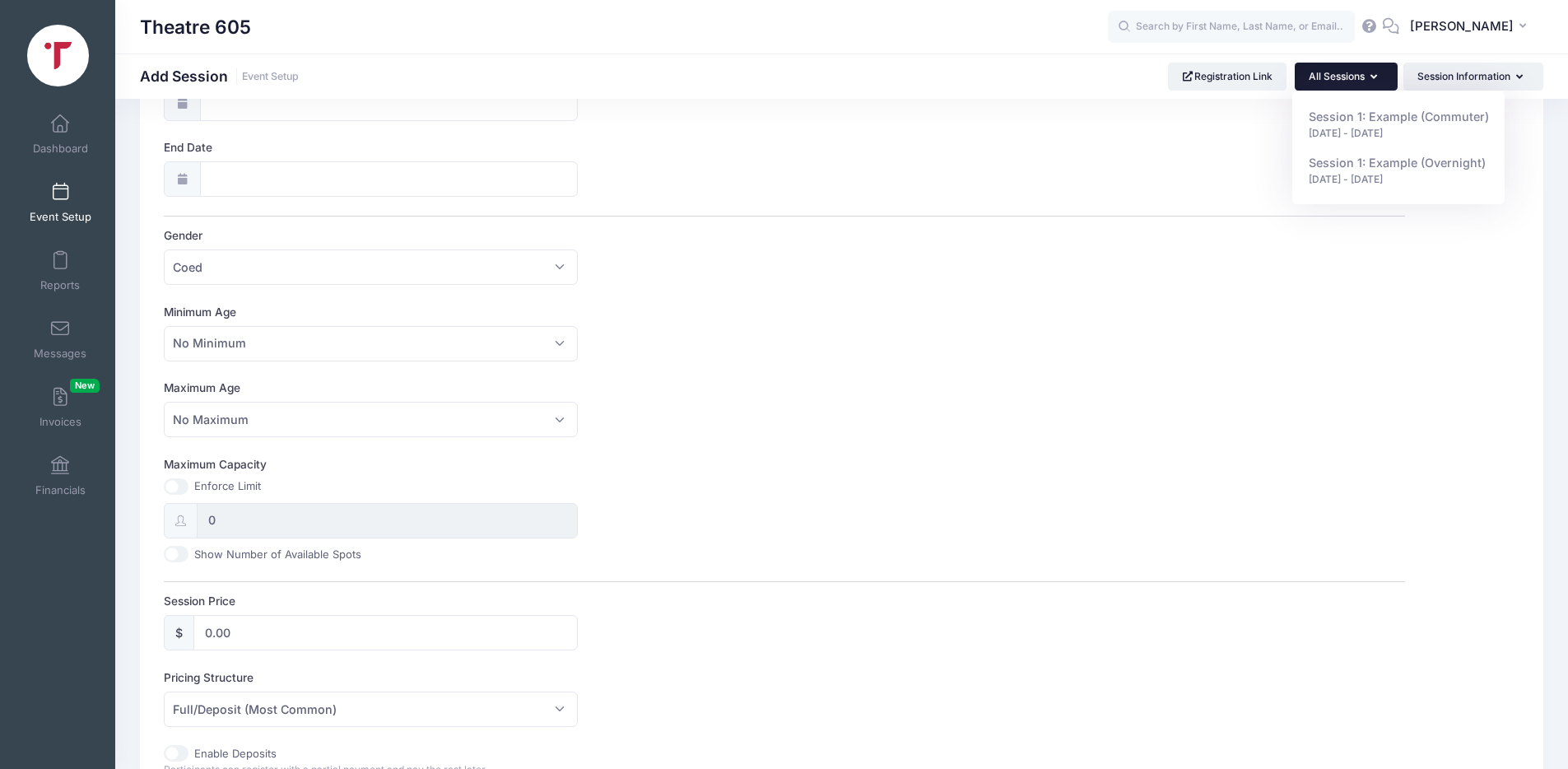
click at [1373, 82] on button "All Sessions" at bounding box center [1345, 76] width 103 height 28
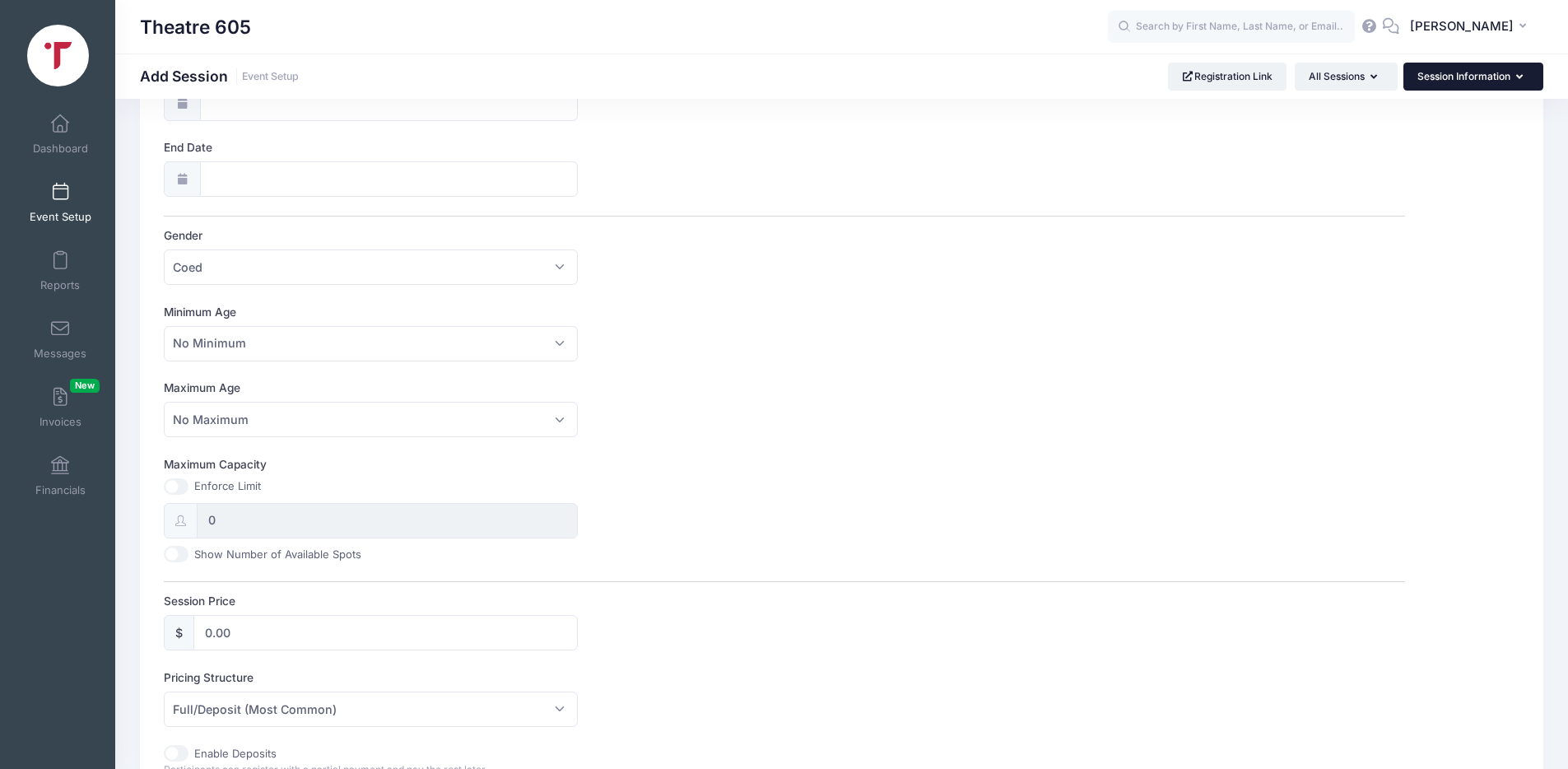
click at [1462, 81] on button "Session Information" at bounding box center [1472, 76] width 140 height 28
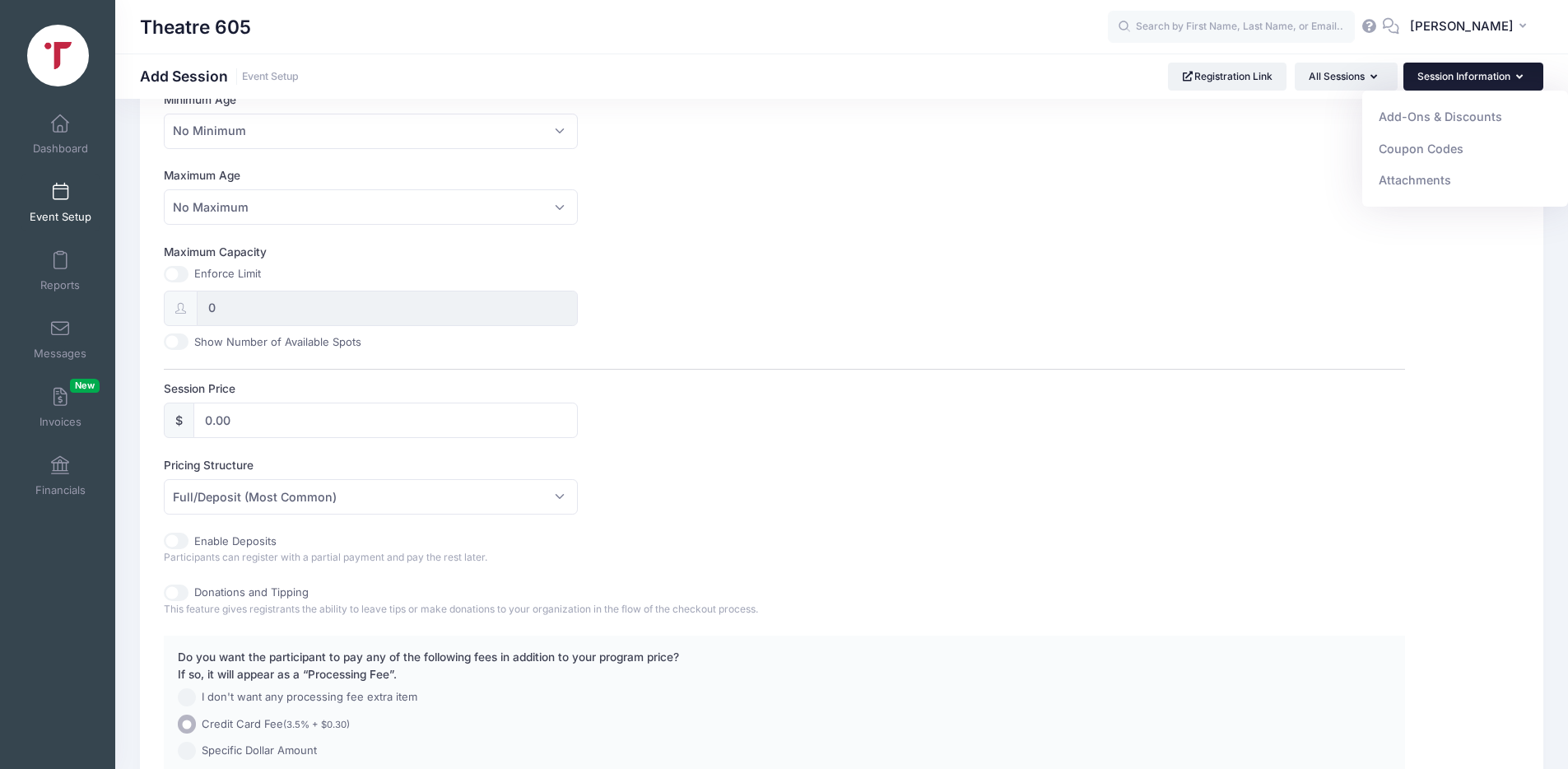
scroll to position [668, 0]
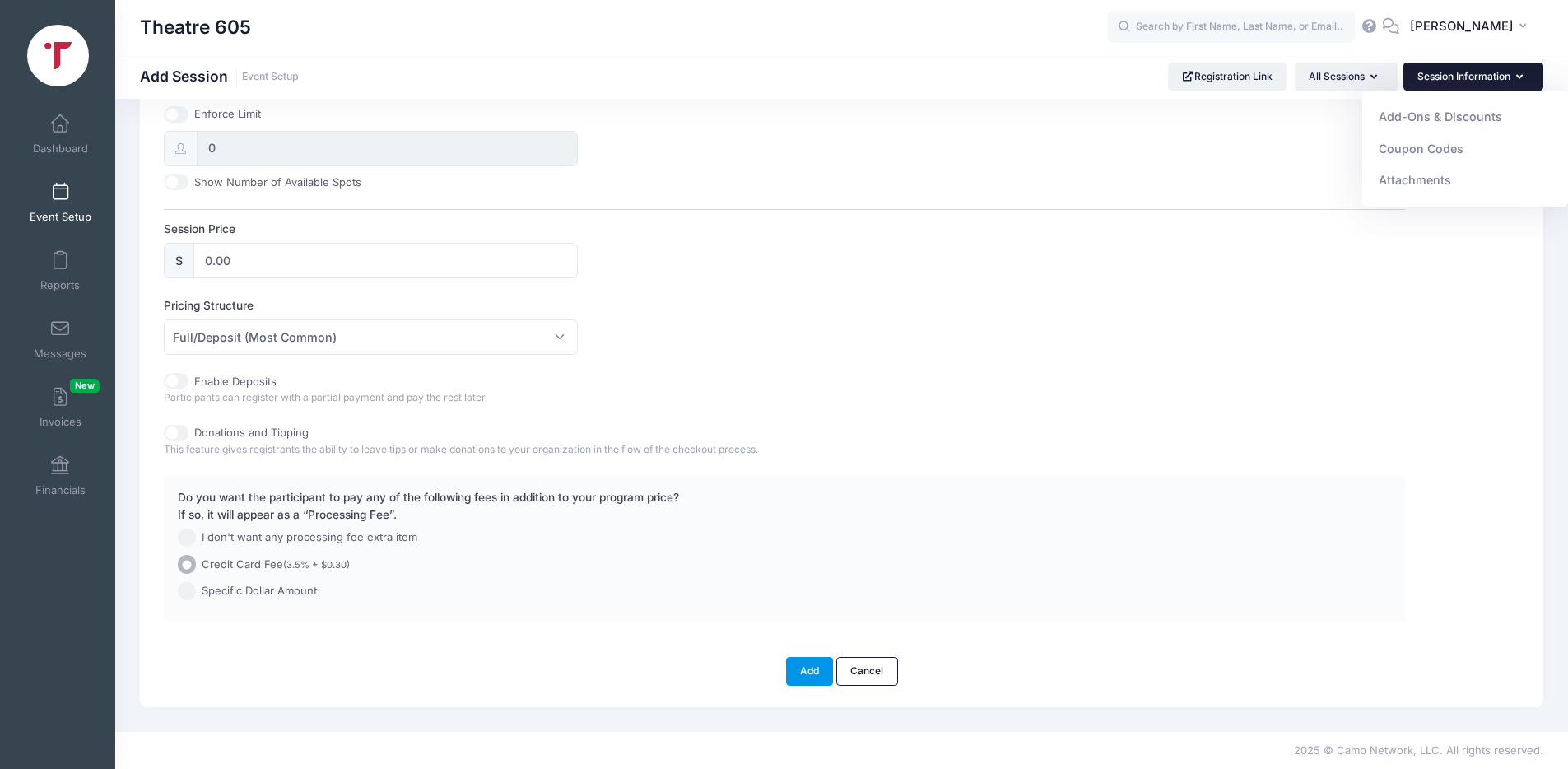
click at [818, 668] on button "Add" at bounding box center [809, 671] width 47 height 28
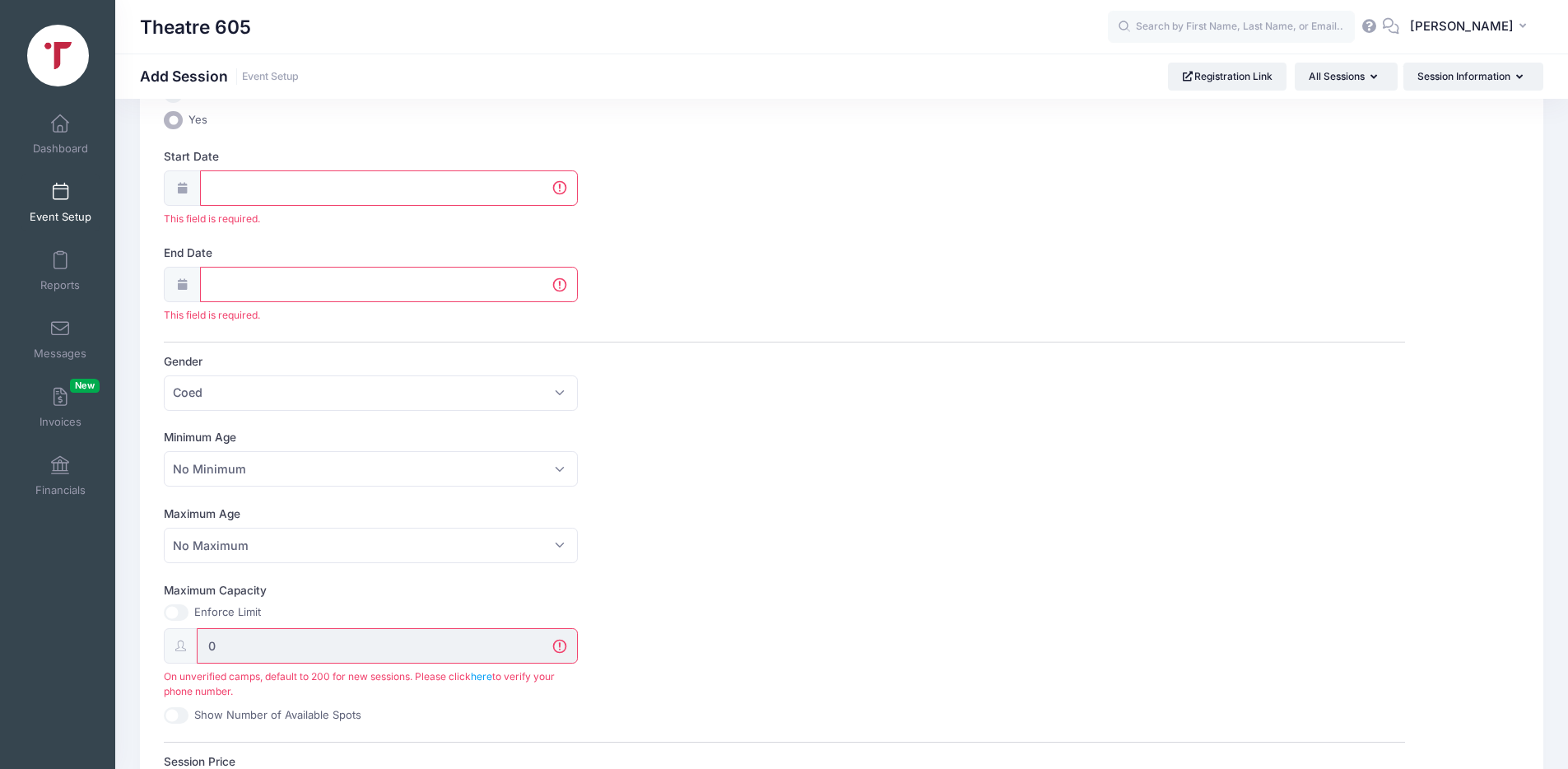
scroll to position [111, 0]
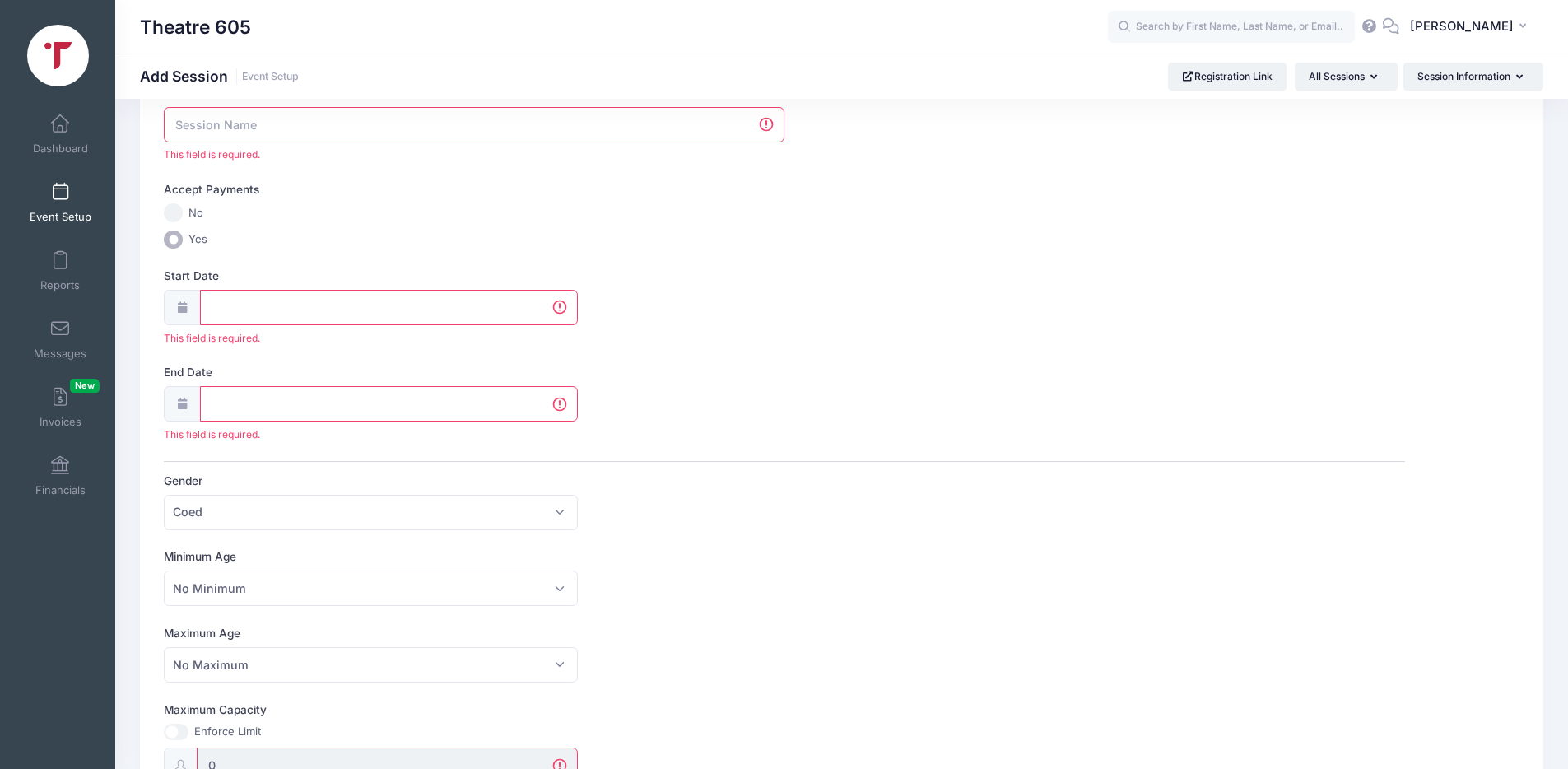
click at [231, 124] on input "Session Name" at bounding box center [474, 124] width 620 height 36
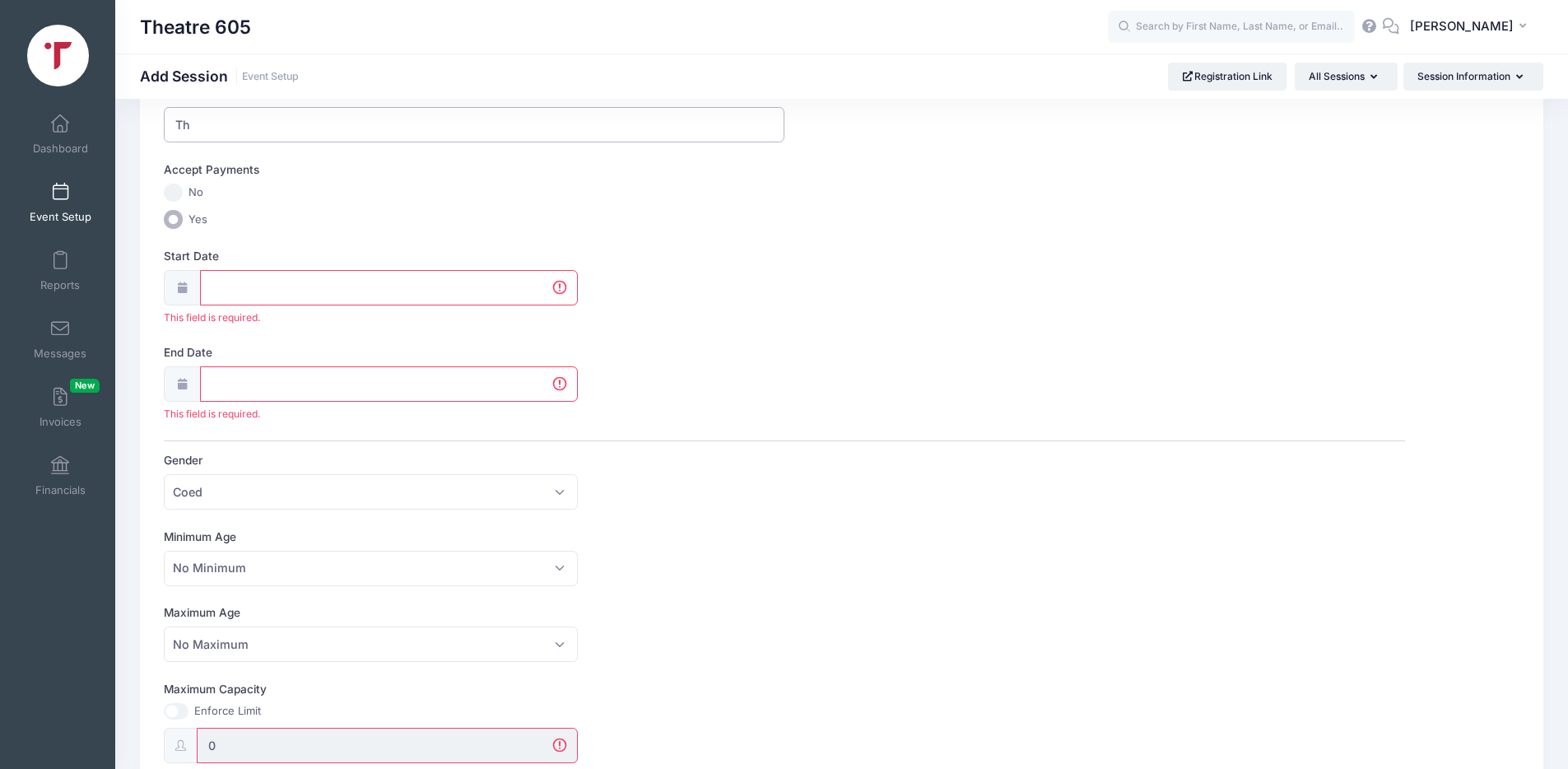
type input "T"
type input "Summer Theatre Camp 2026"
click at [188, 227] on span "Yes" at bounding box center [198, 219] width 19 height 16
click at [182, 227] on input "Yes" at bounding box center [174, 219] width 19 height 19
click at [172, 284] on div at bounding box center [182, 288] width 37 height 36
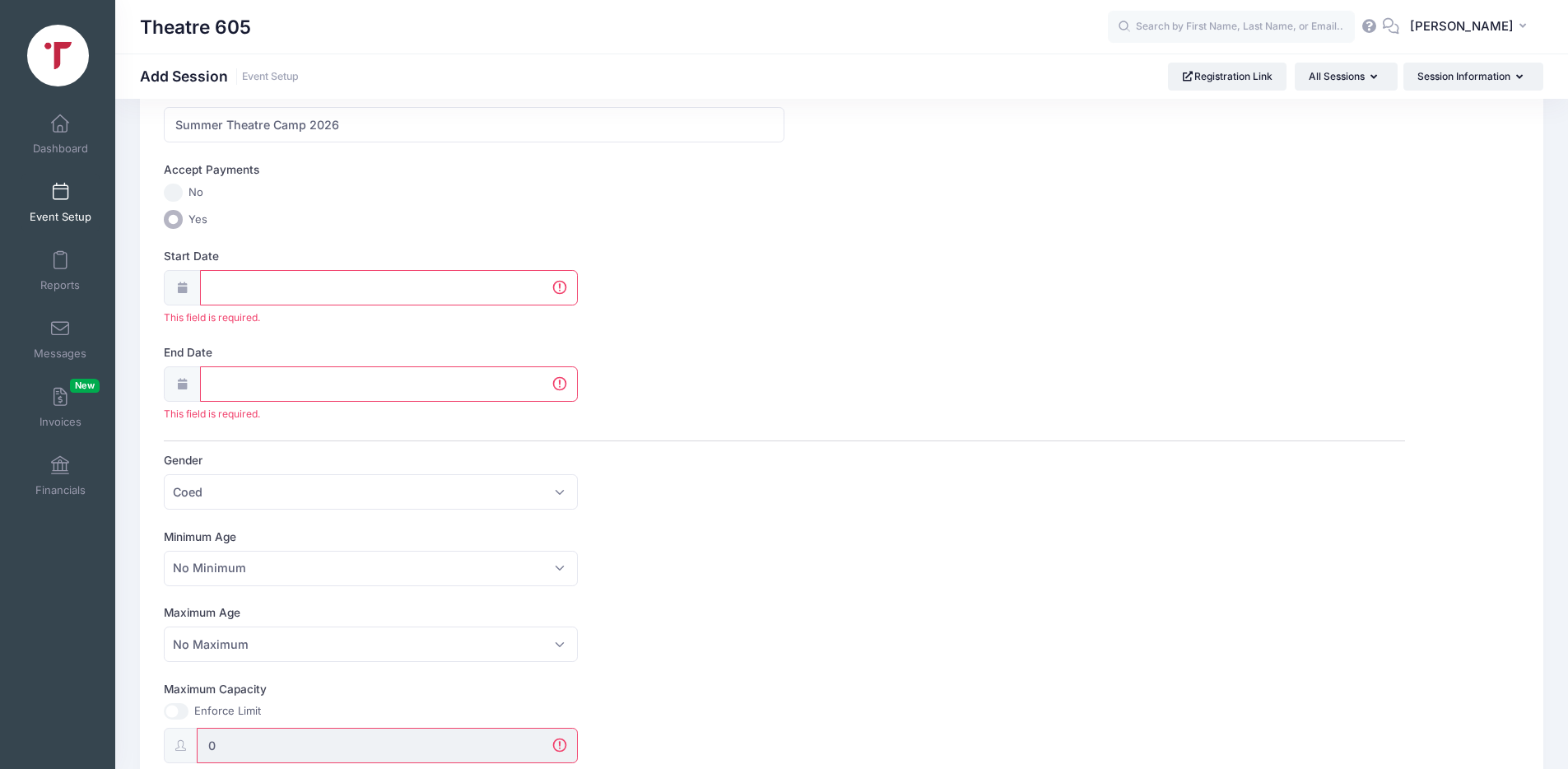
click at [180, 288] on icon at bounding box center [182, 288] width 14 height 11
click at [217, 287] on input "Start Date" at bounding box center [388, 288] width 377 height 36
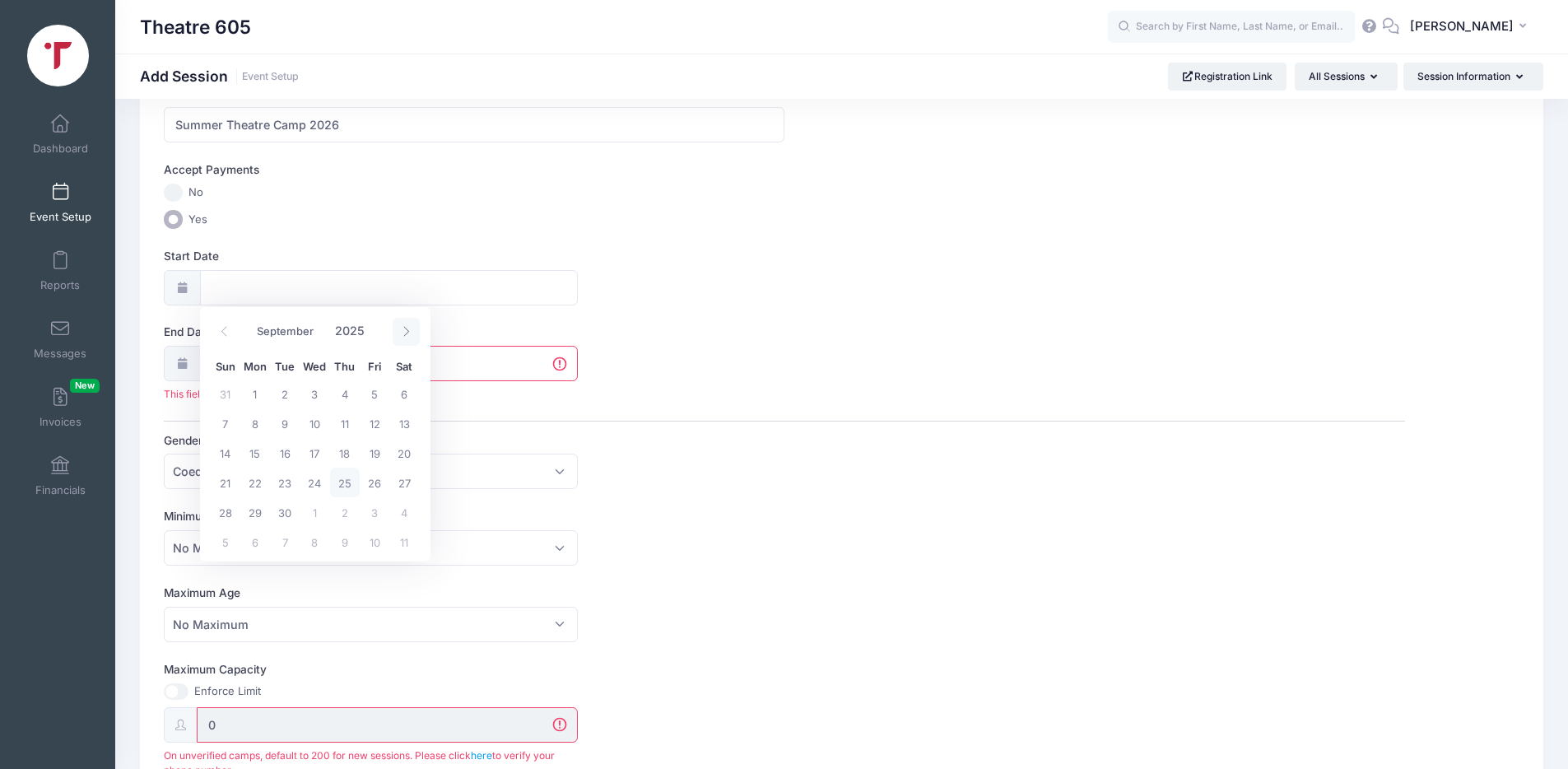
click at [412, 331] on span at bounding box center [406, 331] width 27 height 28
click at [411, 330] on span at bounding box center [406, 331] width 27 height 28
select select "11"
click at [411, 330] on span at bounding box center [406, 331] width 27 height 28
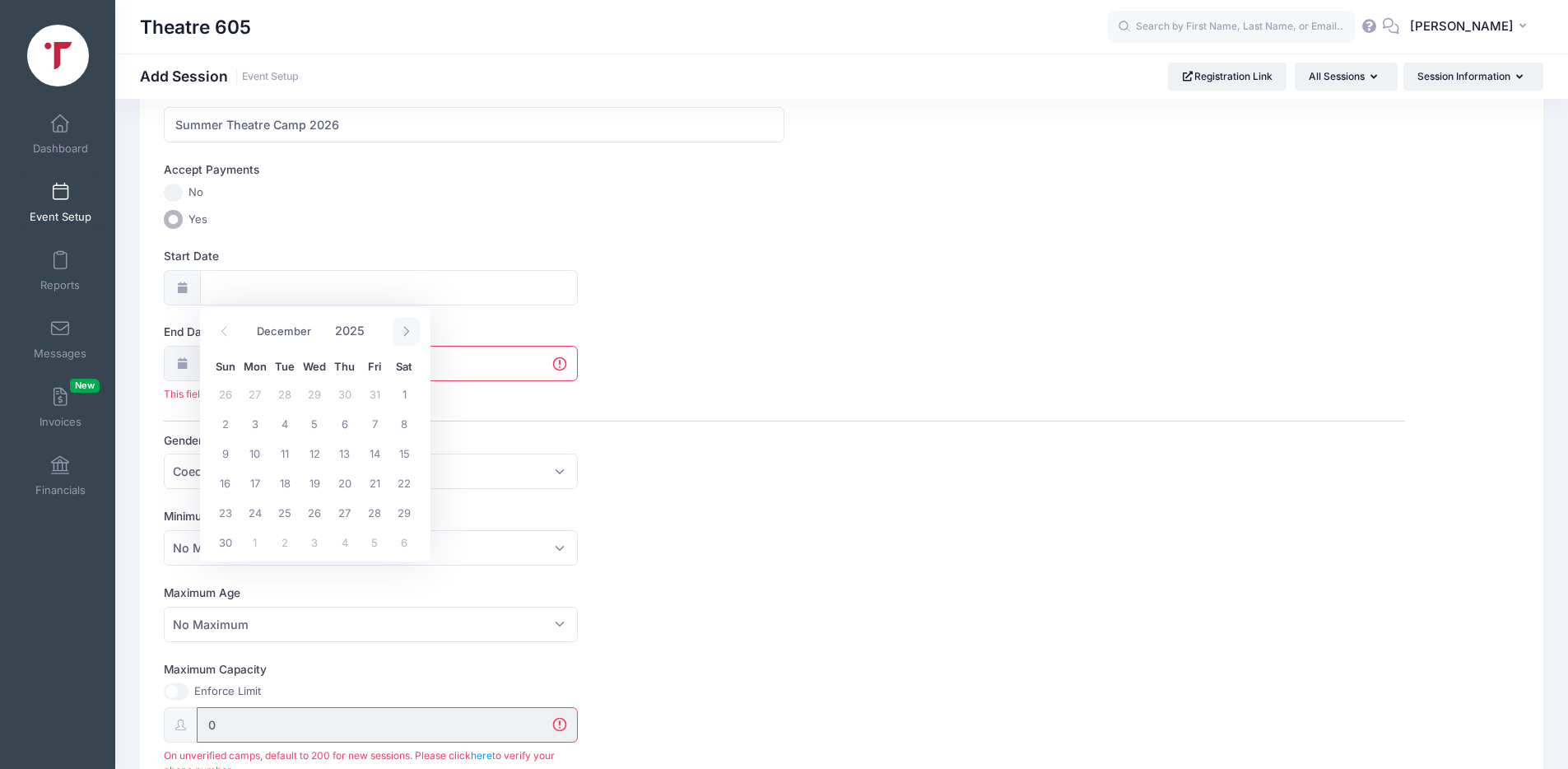
type input "2026"
click at [411, 330] on span at bounding box center [406, 331] width 27 height 28
click at [411, 331] on span at bounding box center [406, 331] width 27 height 28
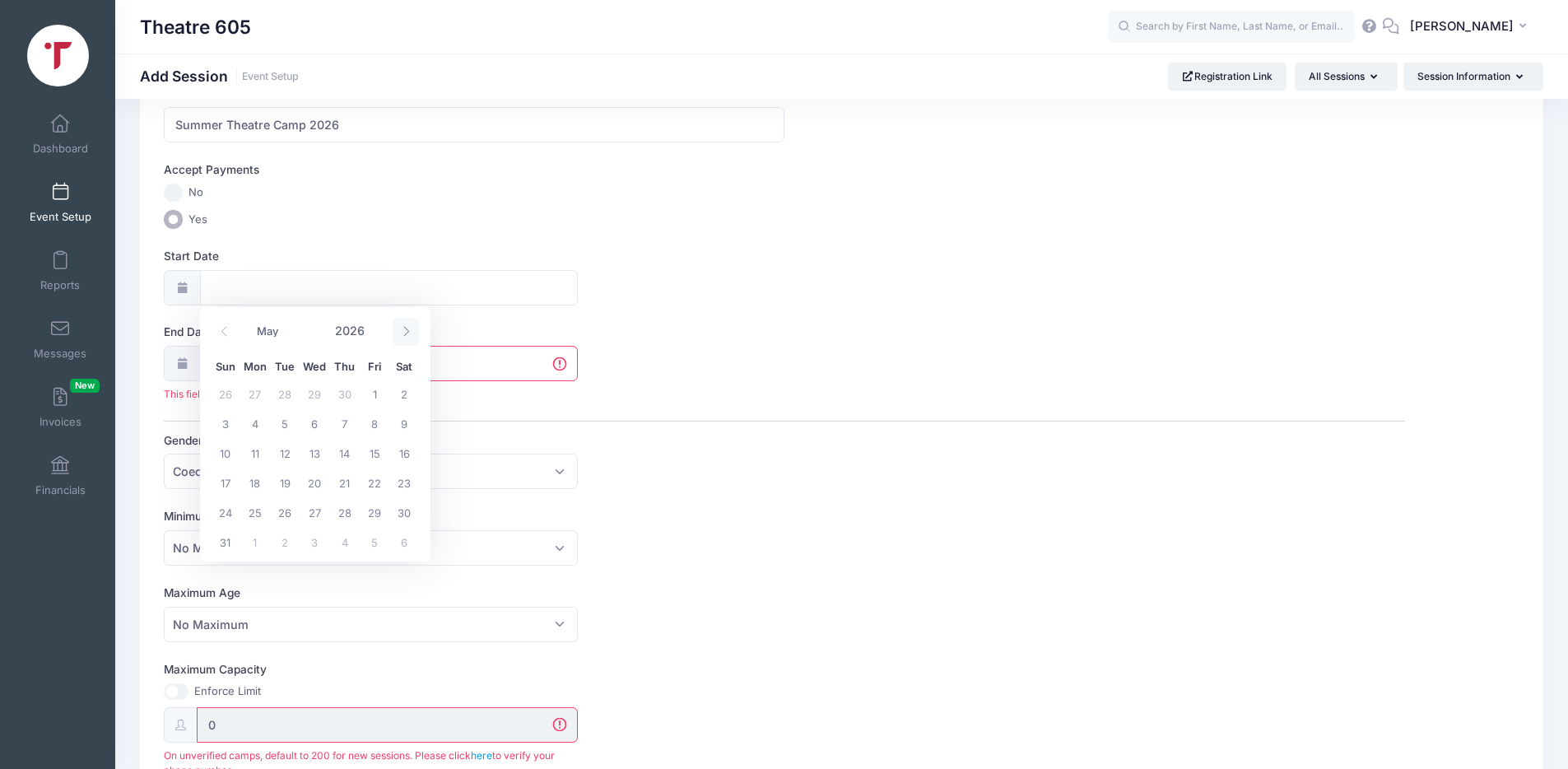
click at [411, 331] on span at bounding box center [406, 331] width 27 height 28
select select "6"
click at [232, 480] on span "19" at bounding box center [225, 481] width 30 height 30
type input "07/19/2026"
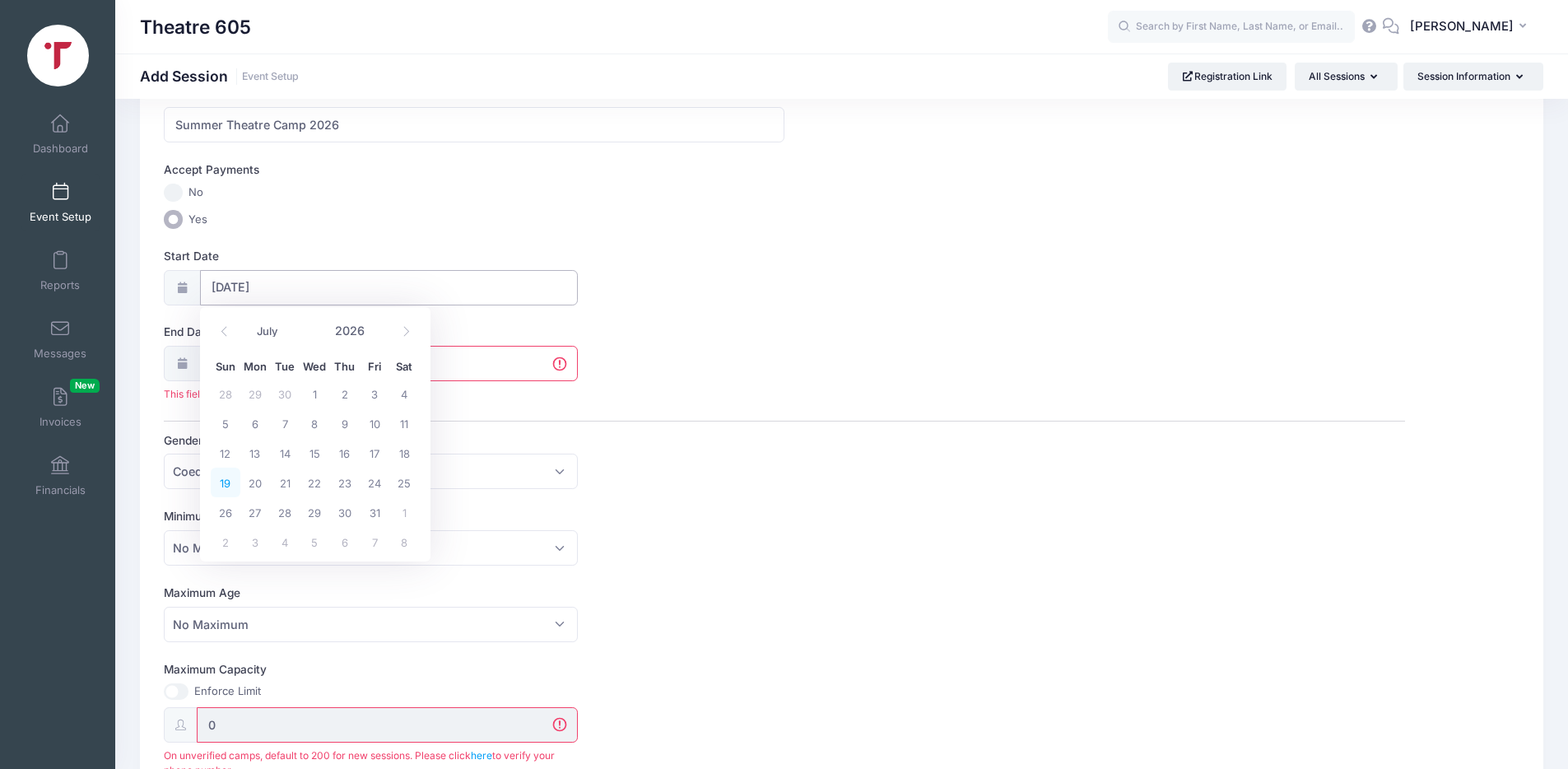
type input "07/20/2026"
type input "2026"
select select "6"
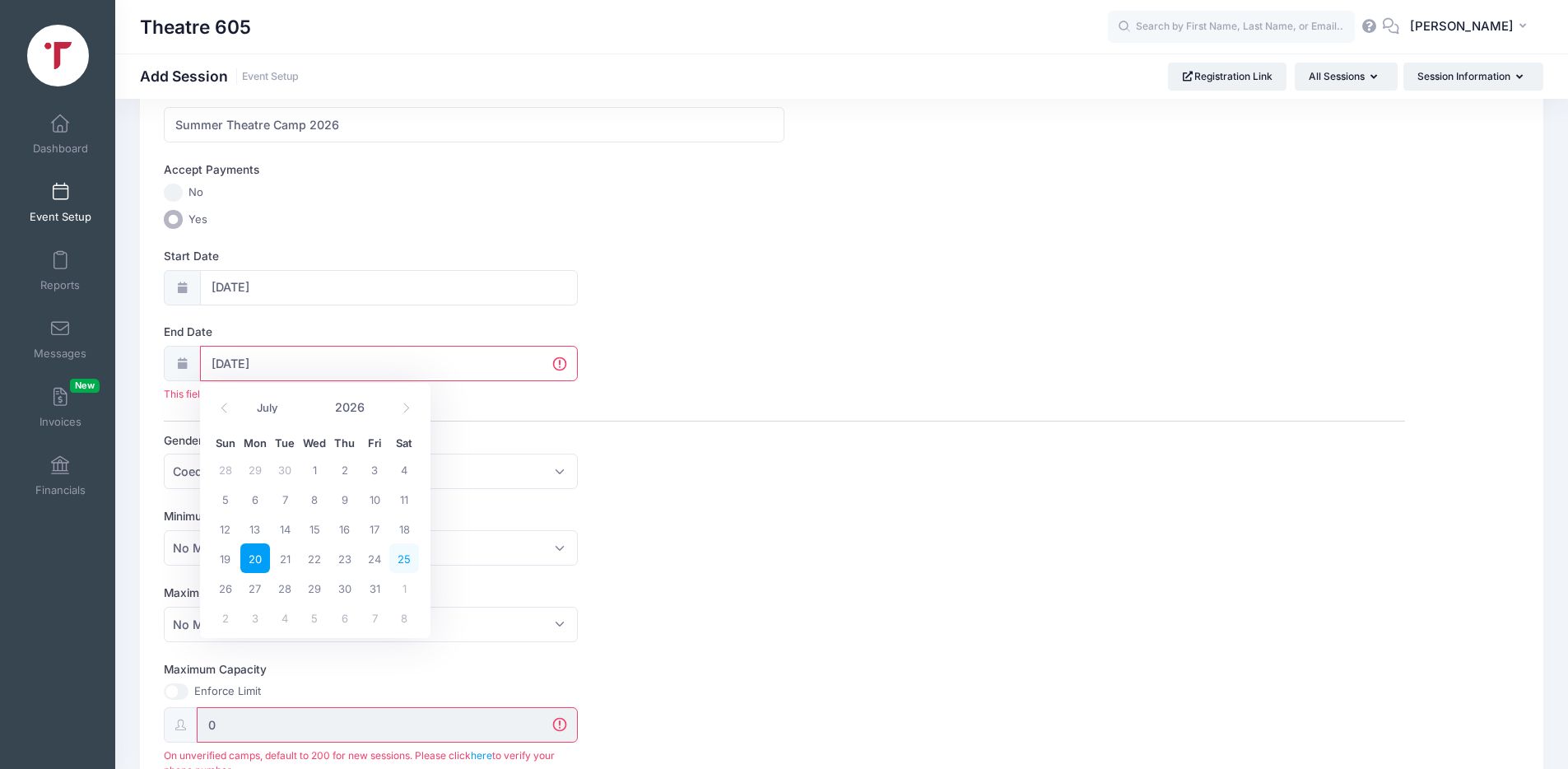
click at [403, 563] on span "25" at bounding box center [403, 558] width 30 height 30
type input "07/25/2026"
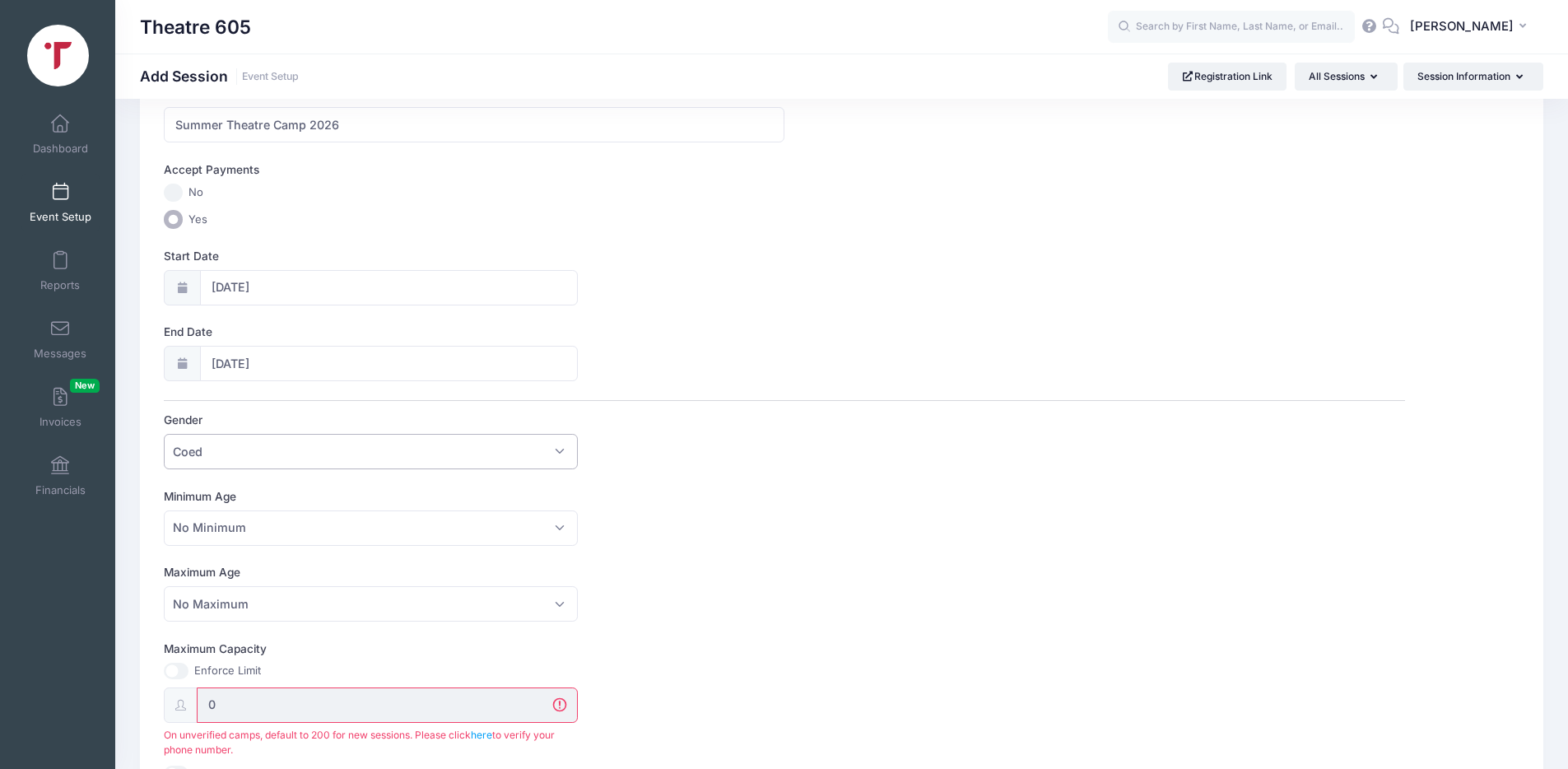
click at [321, 450] on span "Coed" at bounding box center [371, 451] width 414 height 36
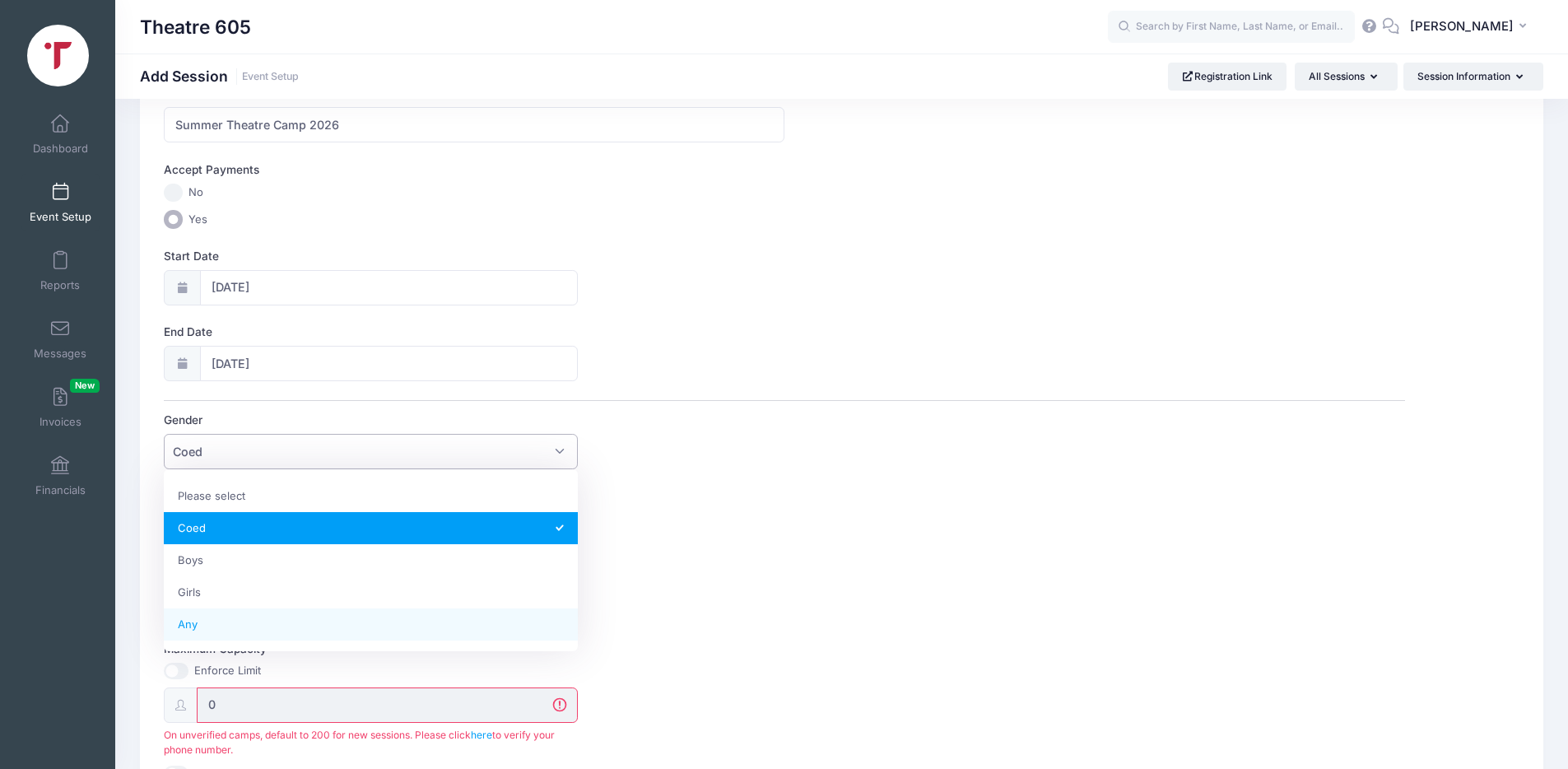
select select "Any"
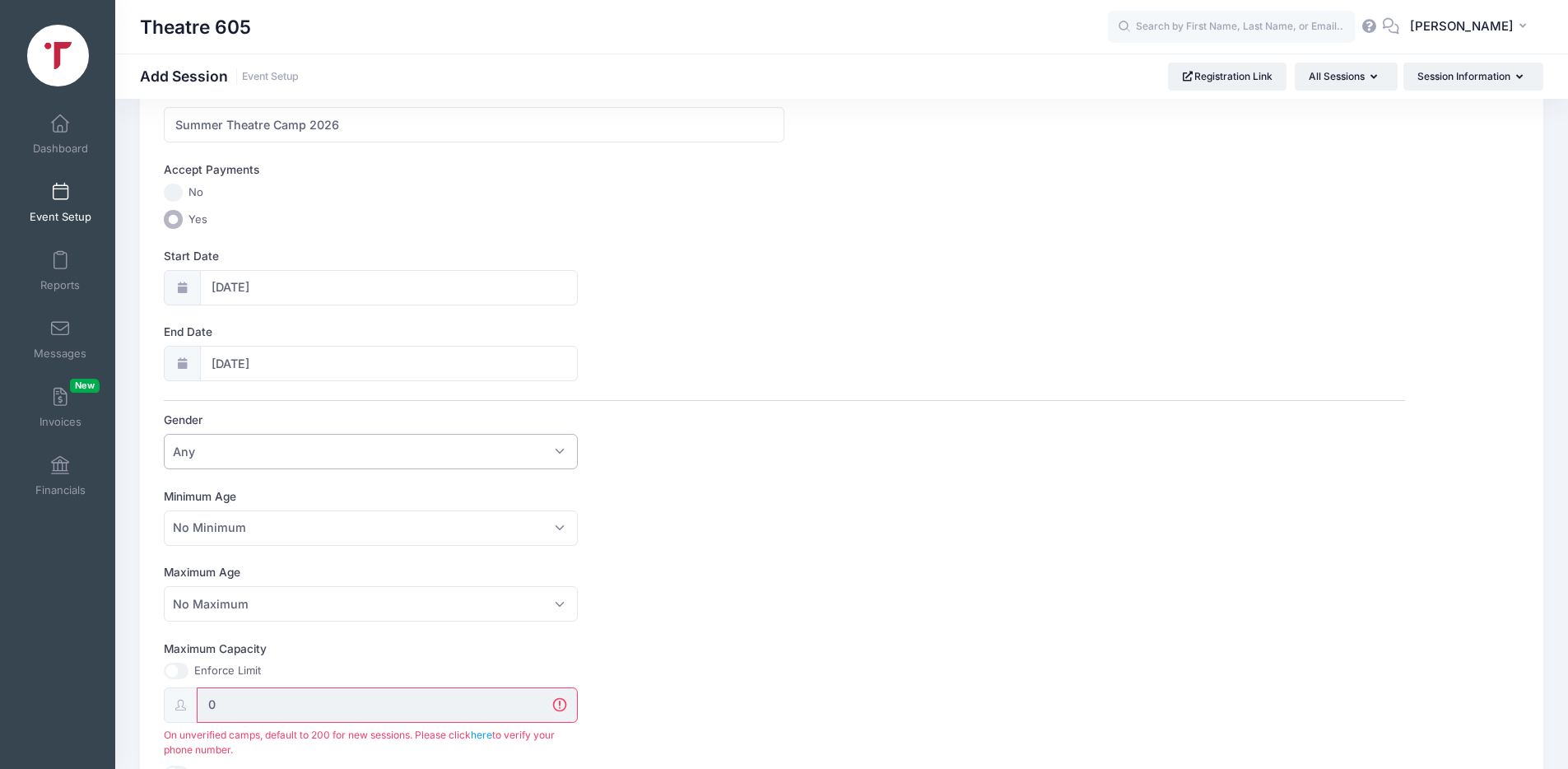
scroll to position [394, 0]
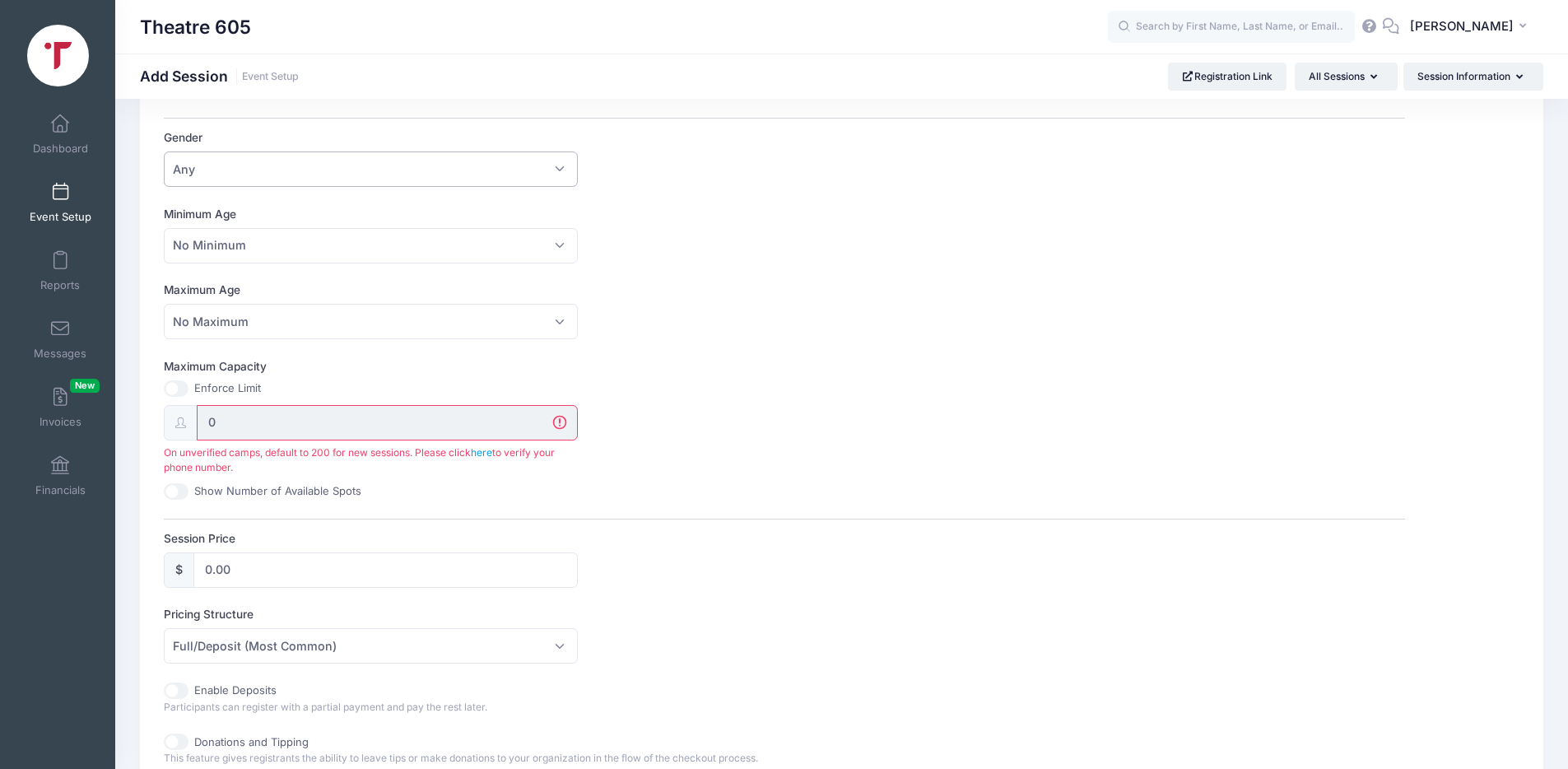
click at [314, 424] on input "0" at bounding box center [387, 423] width 381 height 36
drag, startPoint x: 234, startPoint y: 426, endPoint x: 209, endPoint y: 426, distance: 25.0
click at [209, 426] on input "0" at bounding box center [387, 423] width 381 height 36
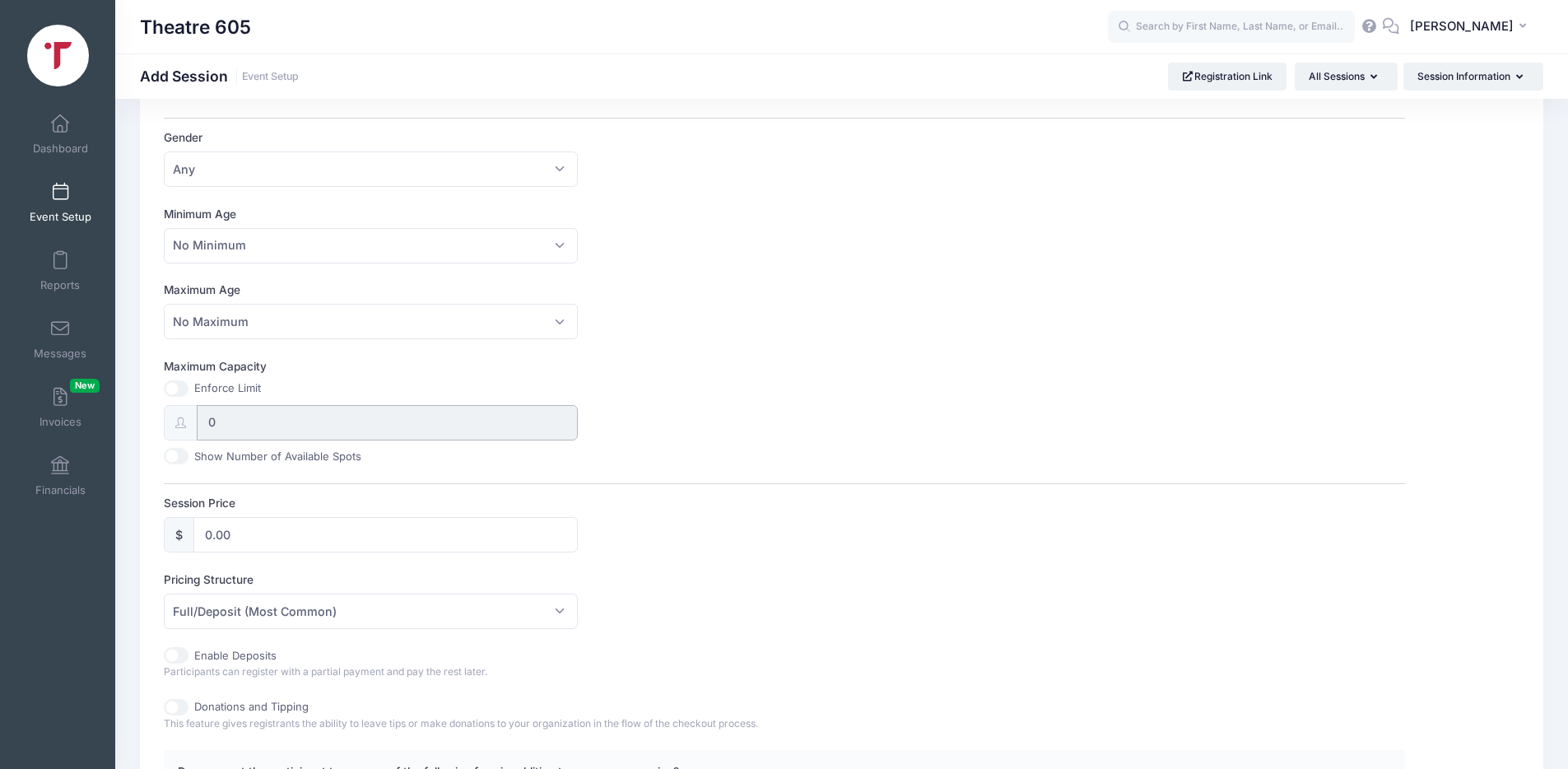
click at [283, 422] on input "0" at bounding box center [387, 423] width 381 height 36
drag, startPoint x: 228, startPoint y: 424, endPoint x: 204, endPoint y: 425, distance: 24.0
click at [204, 426] on input "0" at bounding box center [387, 423] width 381 height 36
click at [305, 480] on div "Session Name Summer Theatre Camp 2026 Accept Payments No Yes Start Date 07/19/2…" at bounding box center [784, 348] width 1241 height 1093
click at [269, 536] on input "0.00" at bounding box center [385, 535] width 384 height 36
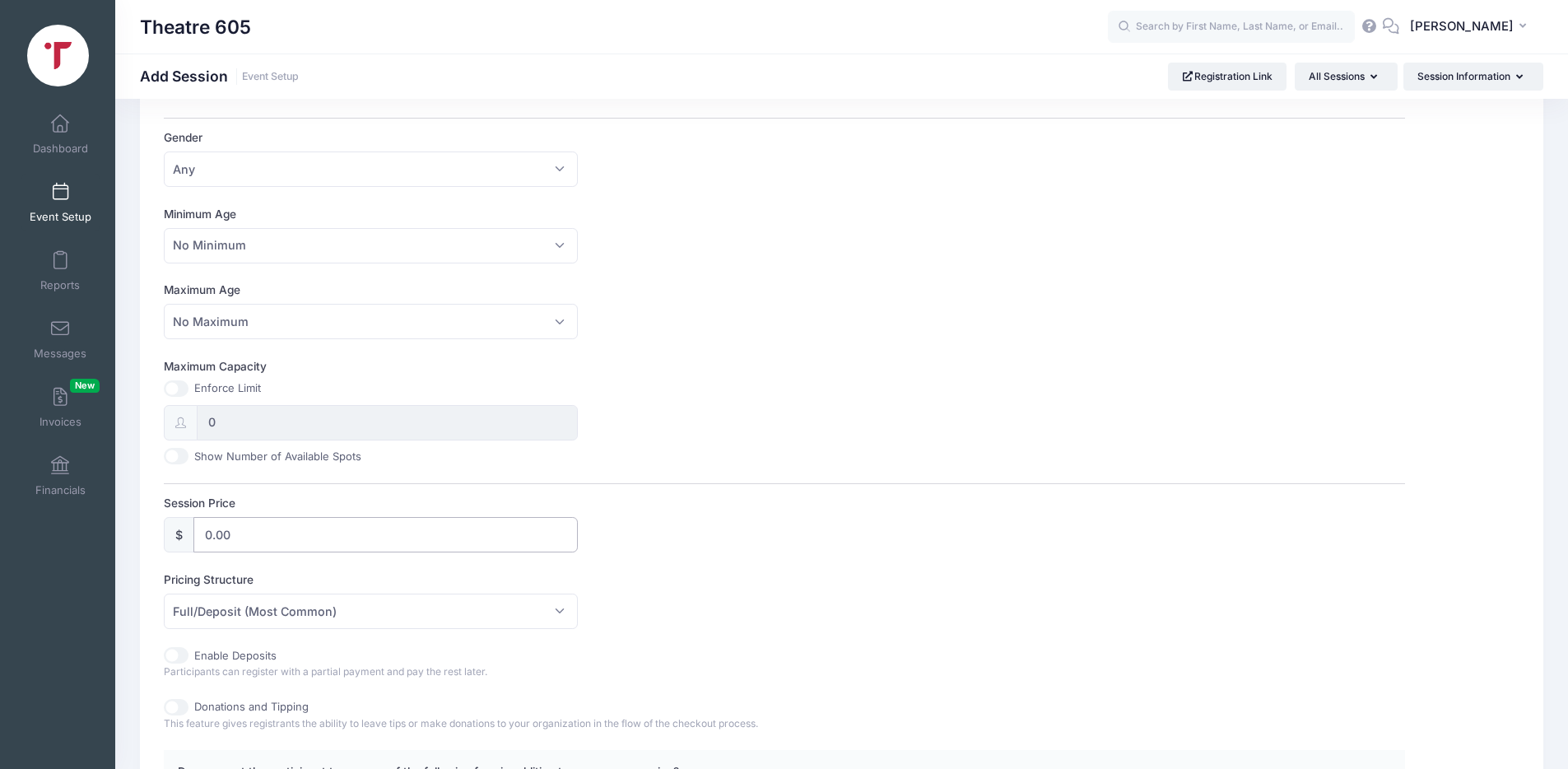
drag, startPoint x: 256, startPoint y: 539, endPoint x: 200, endPoint y: 541, distance: 56.0
click at [200, 541] on input "0.00" at bounding box center [385, 535] width 384 height 36
type input "800.00"
click at [411, 573] on label "Pricing Structure" at bounding box center [474, 579] width 620 height 16
click at [165, 593] on select "Full/Deposit (Most Common) Payment Schedule" at bounding box center [164, 593] width 1 height 1
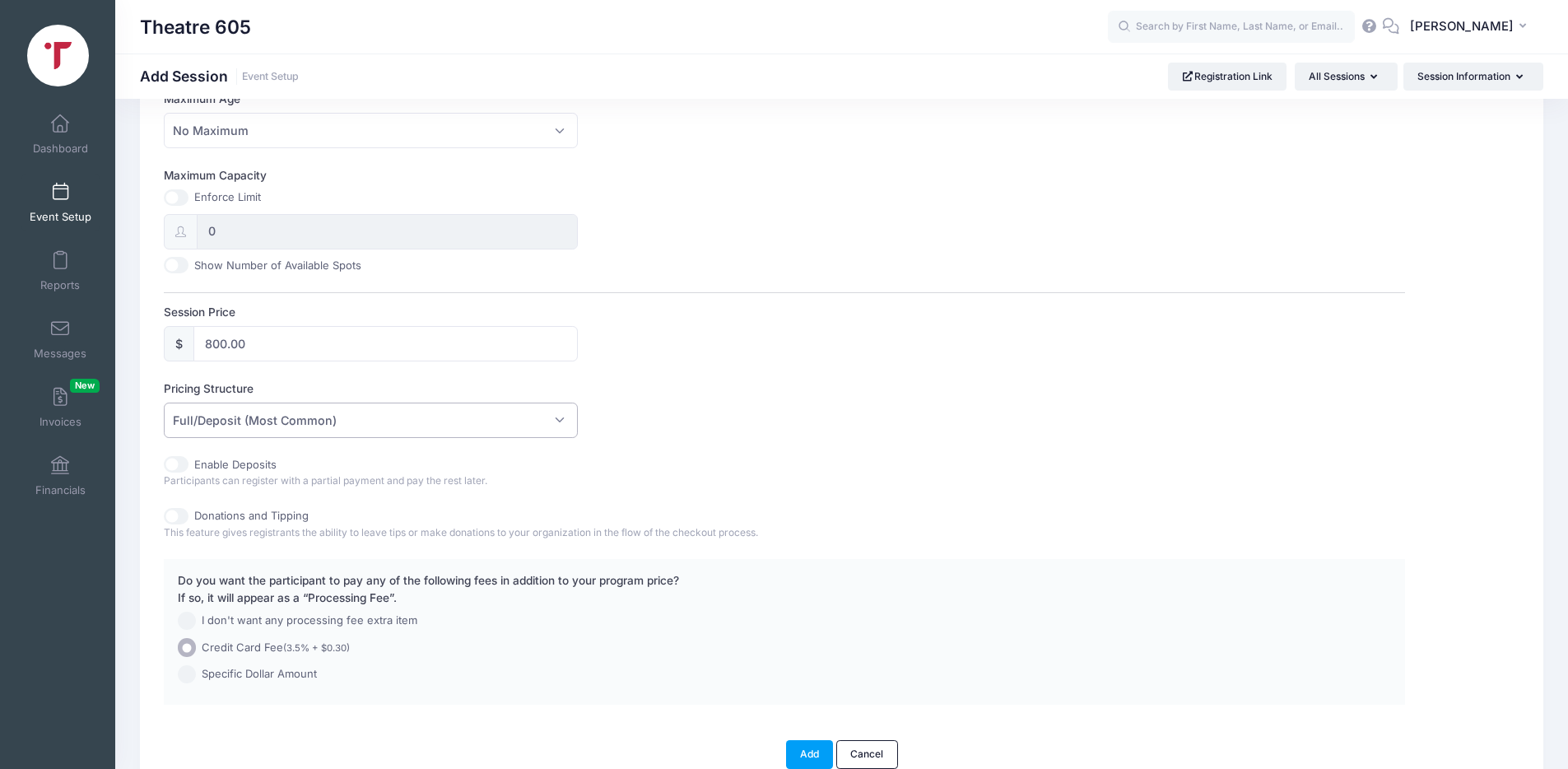
scroll to position [654, 0]
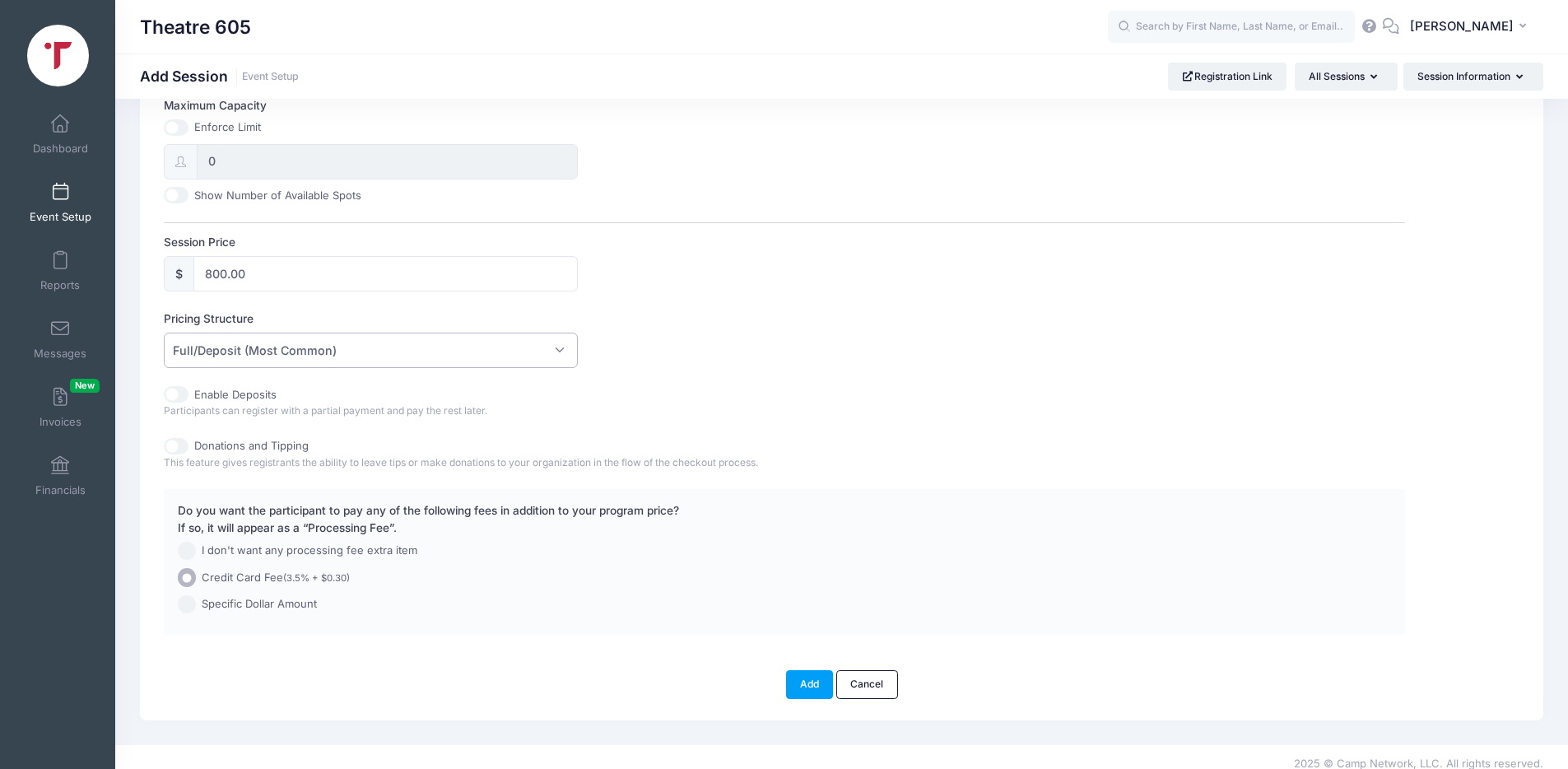
click at [302, 550] on span "I don't want any processing fee extra item" at bounding box center [309, 550] width 215 height 16
click at [197, 550] on input "I don't want any processing fee extra item" at bounding box center [187, 551] width 19 height 19
radio input "true"
click at [814, 687] on button "Add" at bounding box center [809, 683] width 47 height 28
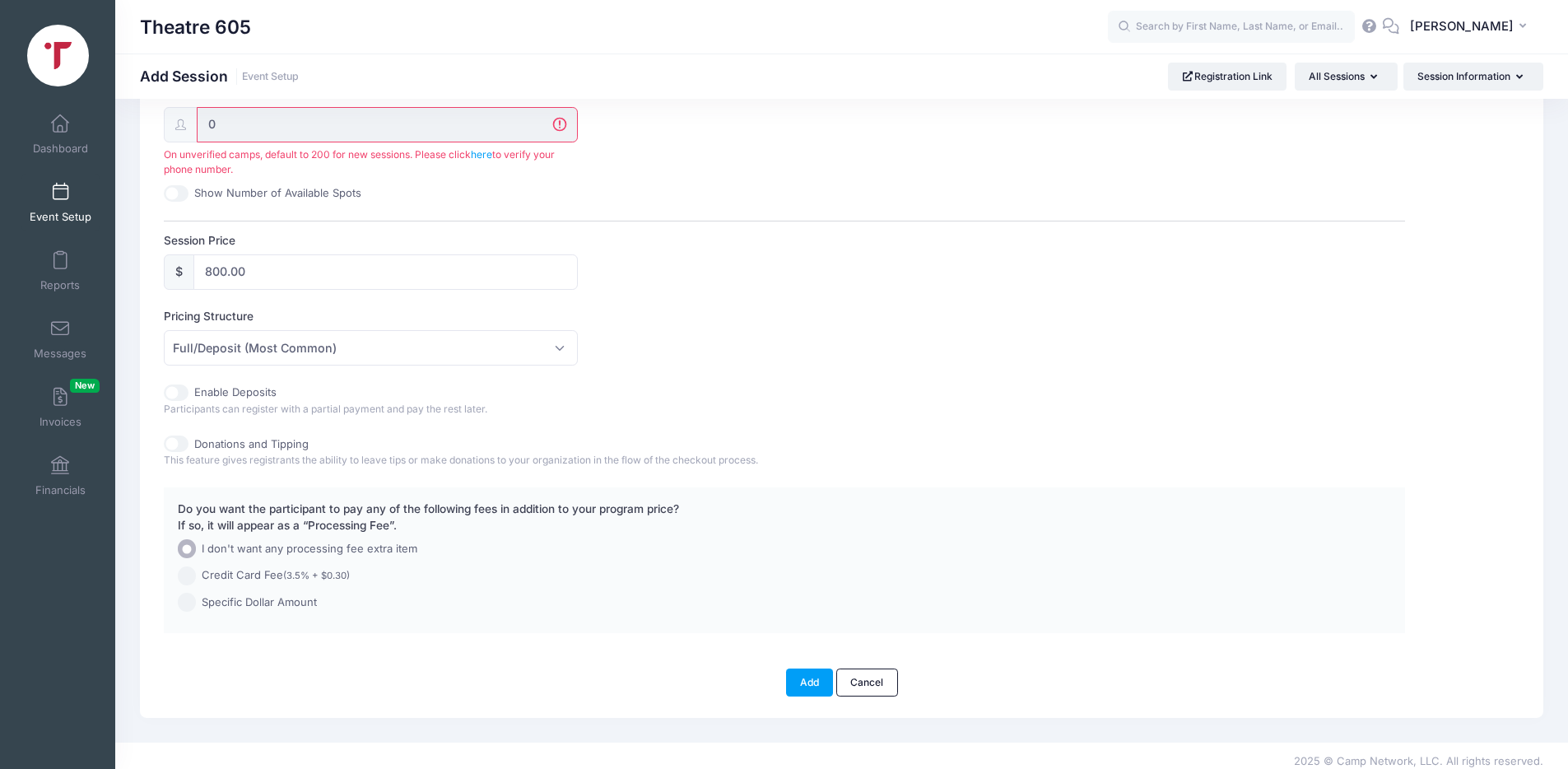
scroll to position [671, 0]
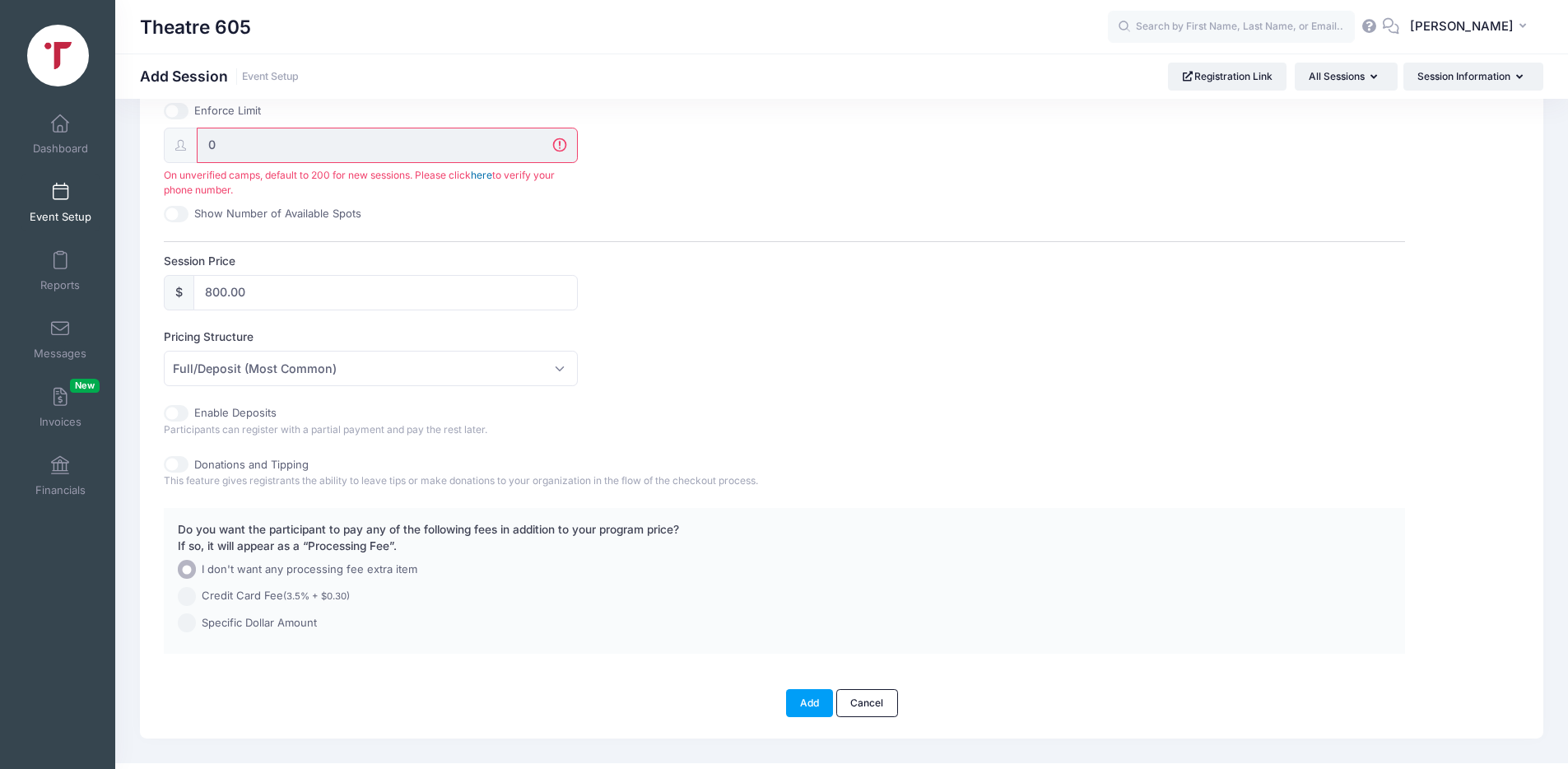
click at [488, 177] on link "here" at bounding box center [481, 175] width 21 height 13
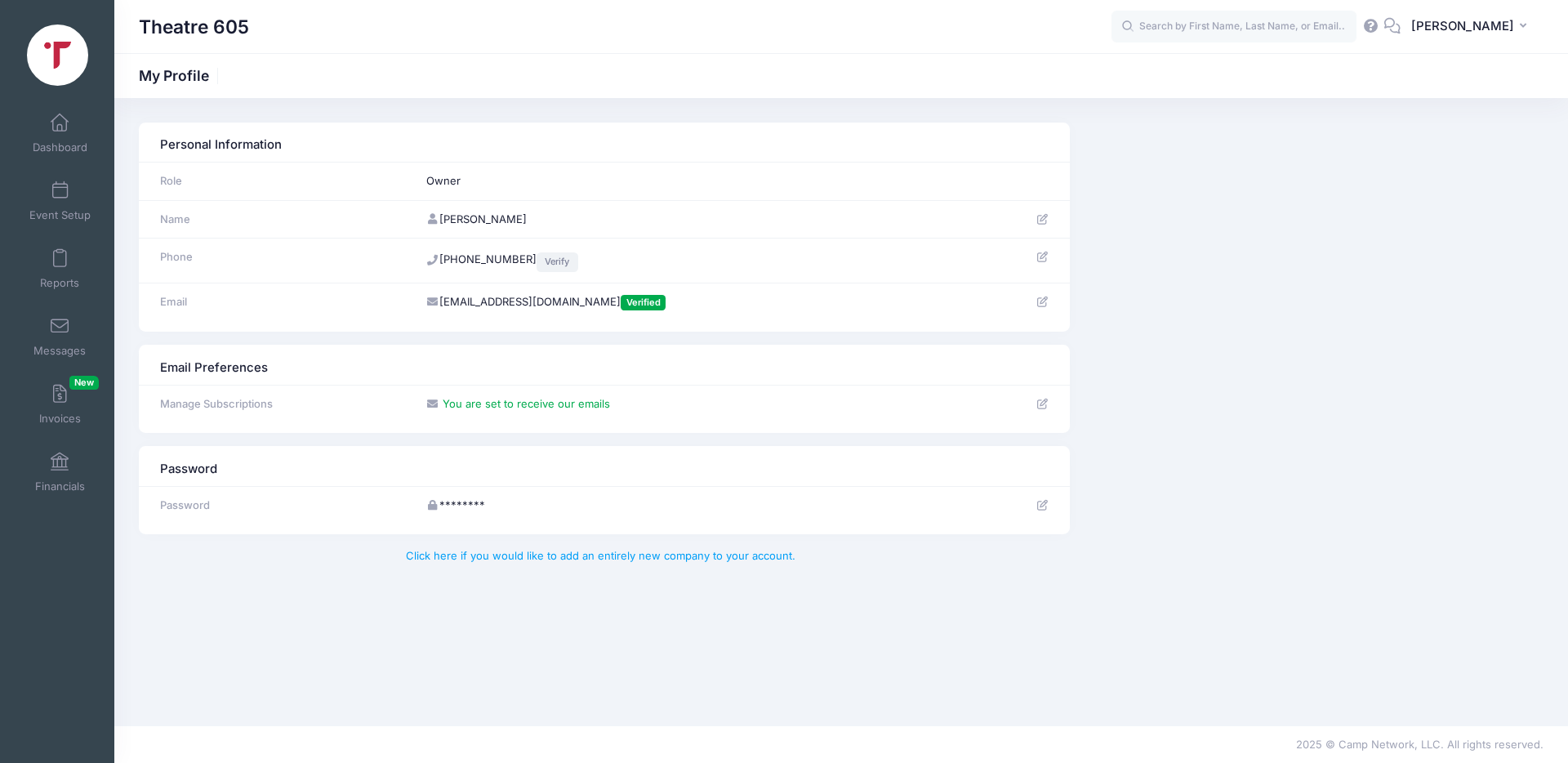
click at [536, 253] on link "Verify" at bounding box center [557, 262] width 41 height 19
click at [540, 257] on link "Verify" at bounding box center [557, 262] width 41 height 19
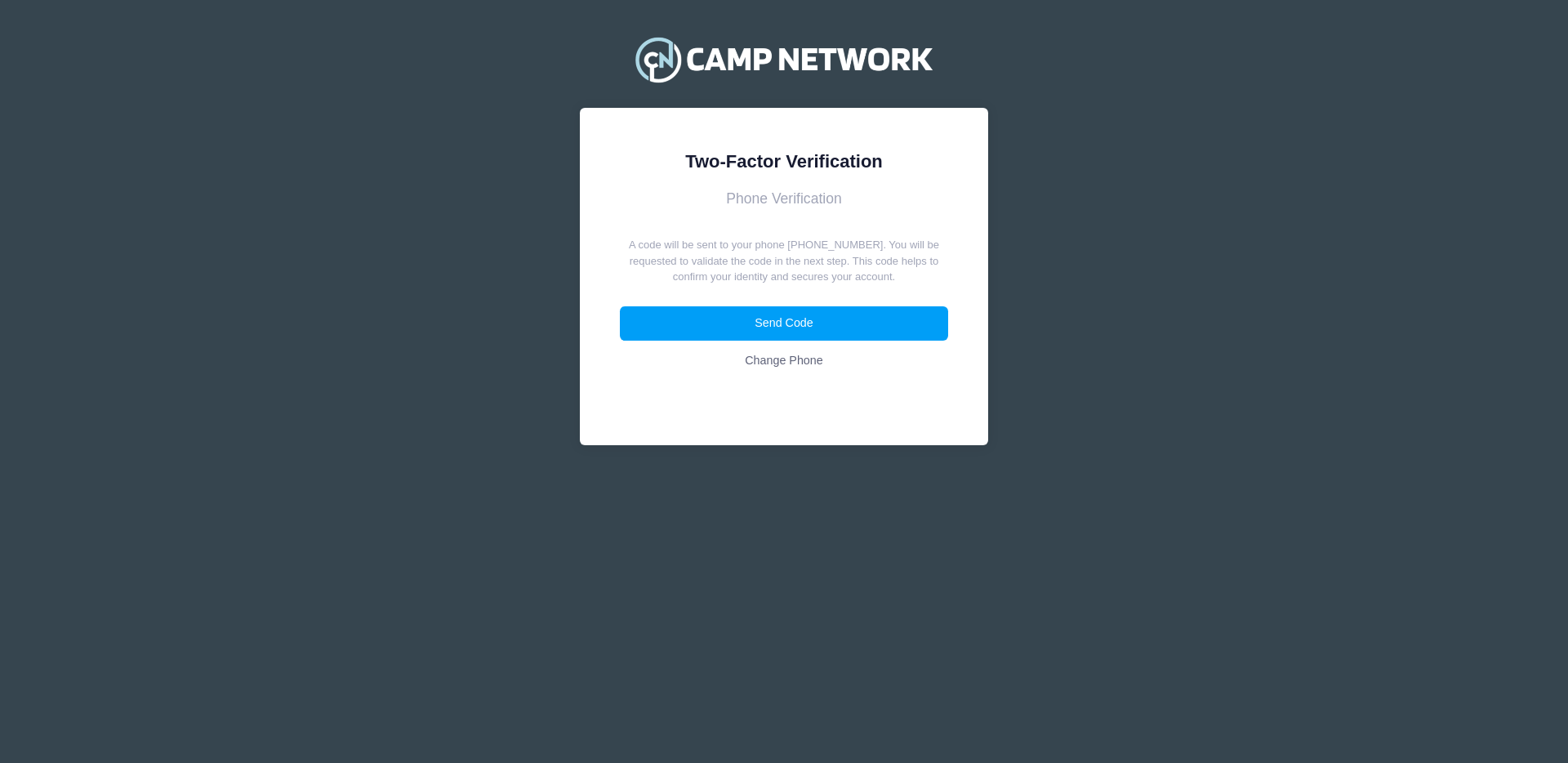
click at [794, 364] on link "Change Phone" at bounding box center [784, 361] width 330 height 35
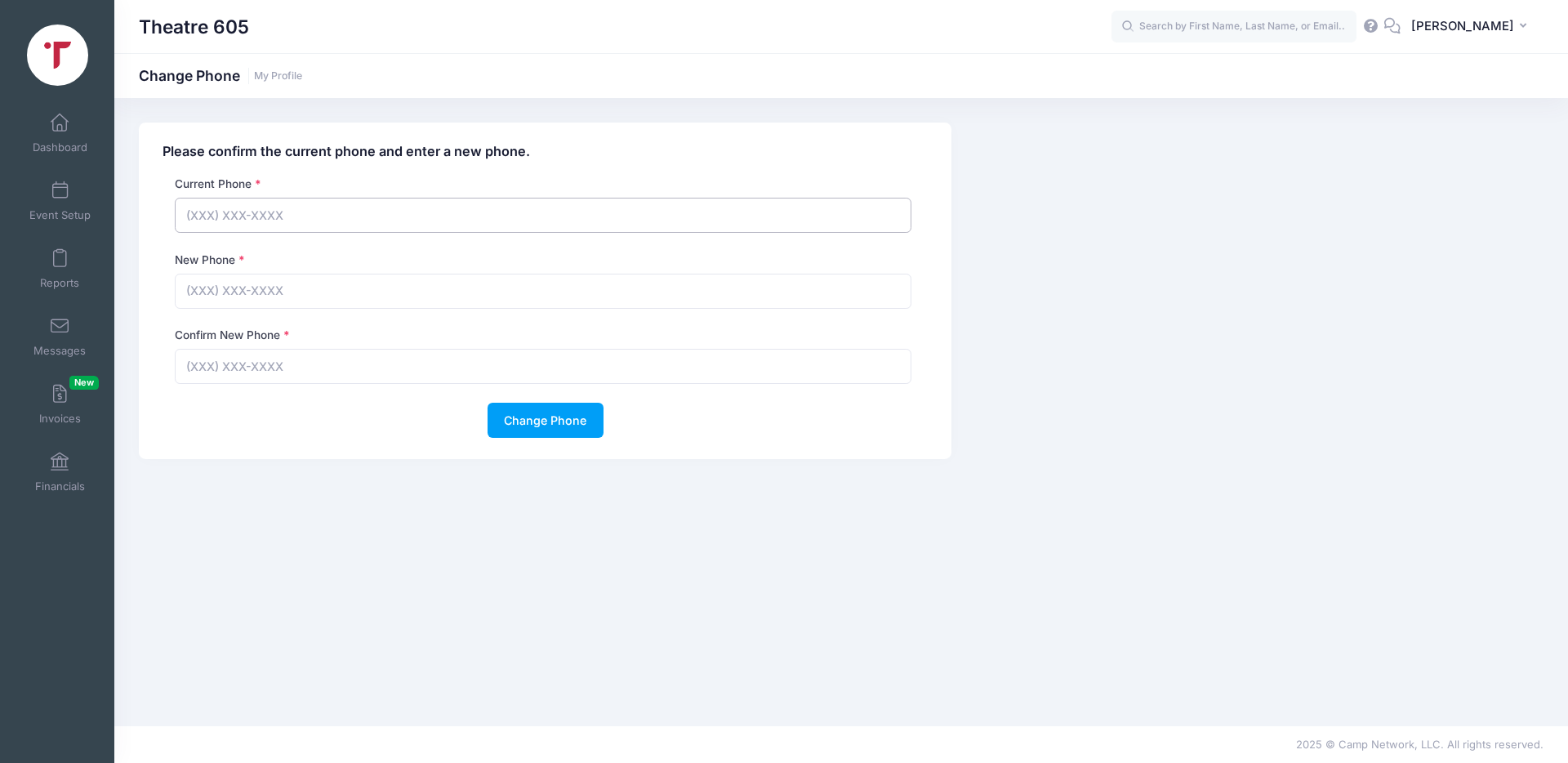
click at [266, 216] on input "text" at bounding box center [543, 214] width 737 height 35
type input "[PHONE_NUMBER]"
click at [222, 300] on input "text" at bounding box center [543, 291] width 737 height 35
type input "[PHONE_NUMBER]"
click at [237, 364] on input "text" at bounding box center [543, 366] width 737 height 35
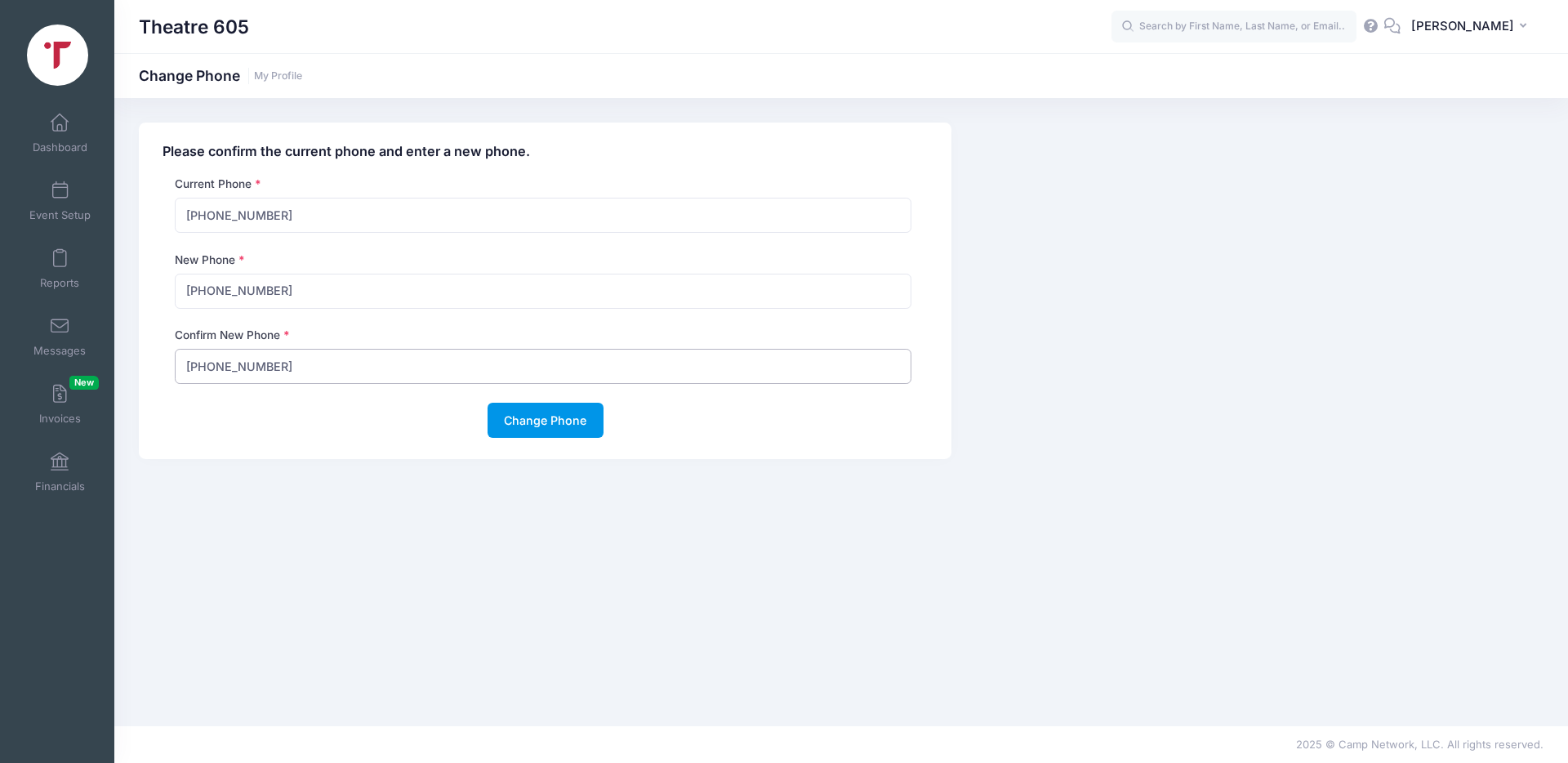
type input "[PHONE_NUMBER]"
click at [553, 417] on button "Change Phone" at bounding box center [545, 419] width 116 height 35
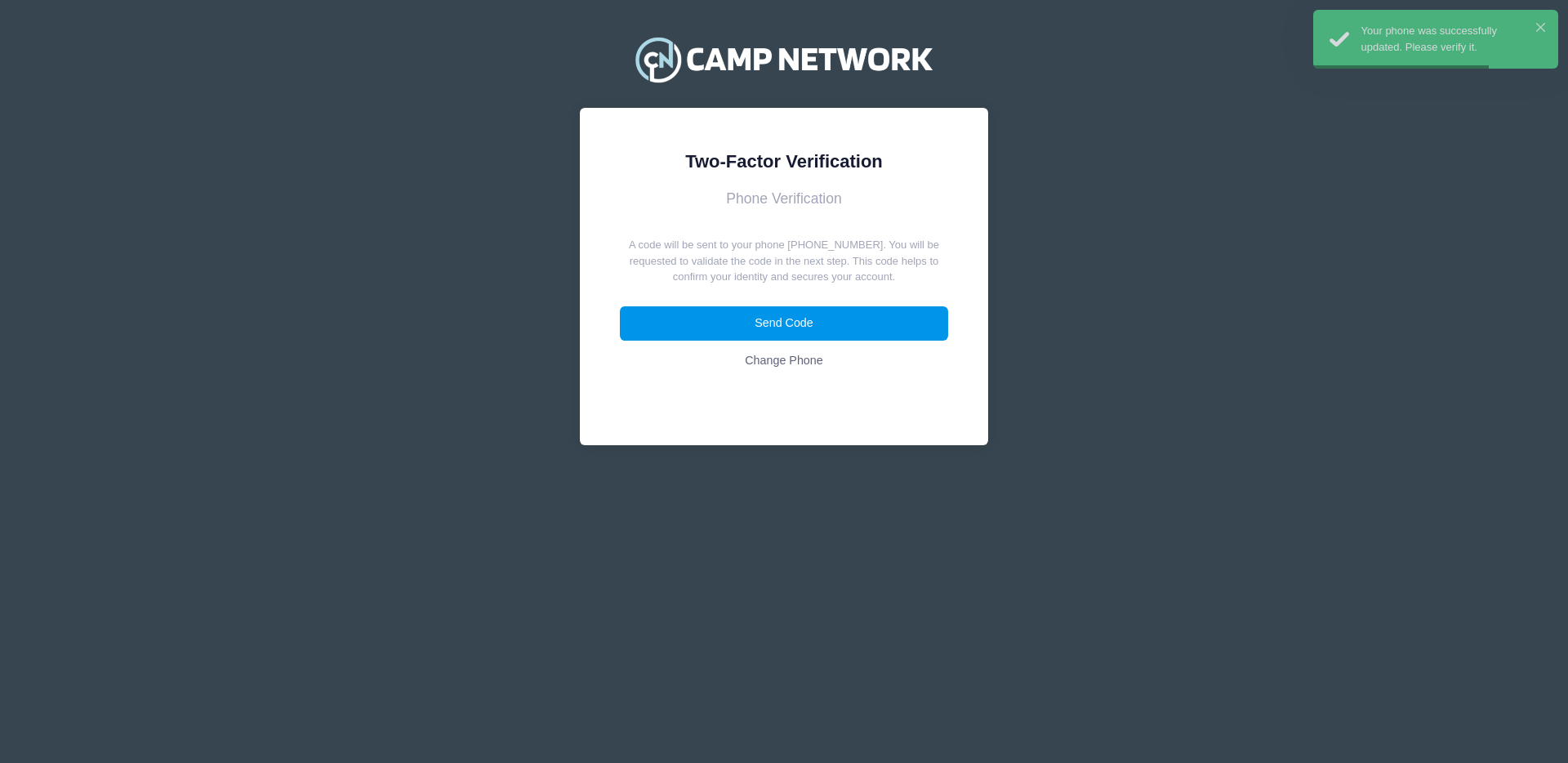
click at [807, 319] on button "Send Code" at bounding box center [784, 324] width 330 height 35
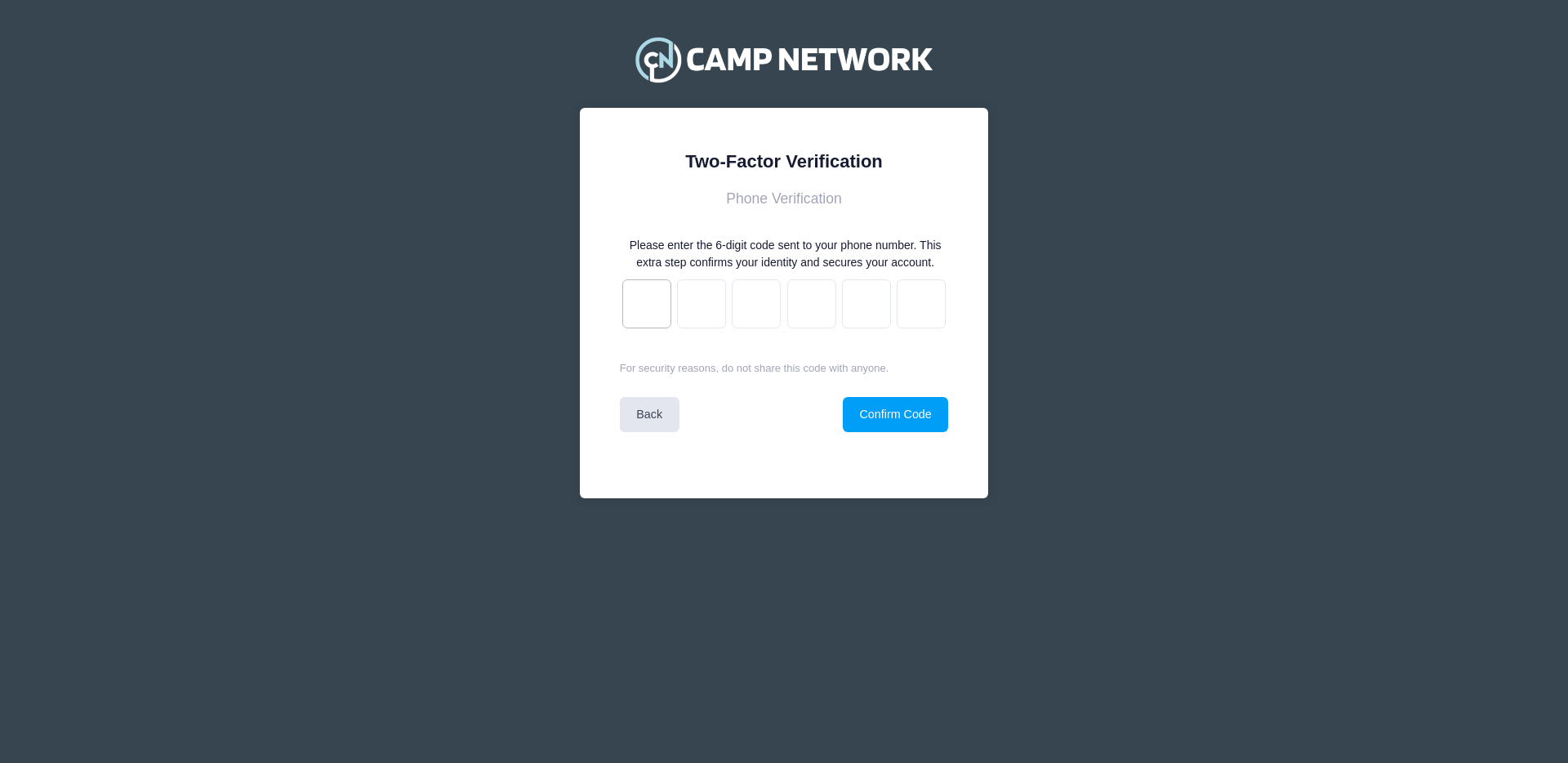
click at [652, 321] on input "text" at bounding box center [647, 303] width 49 height 49
type input "6"
type input "7"
type input "a"
type input "b"
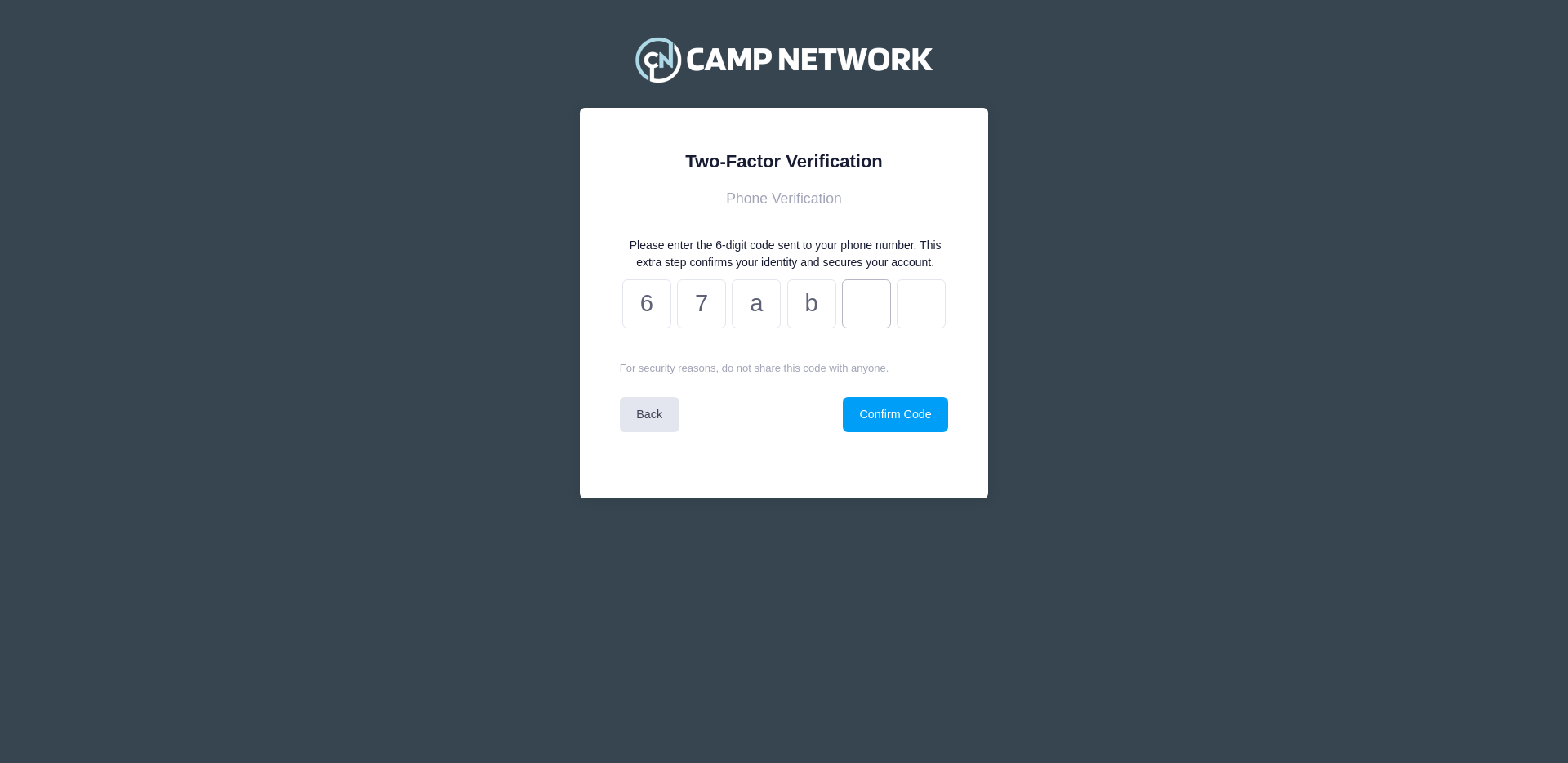
type input "8"
type input "1"
click at [908, 432] on button "Confirm Code" at bounding box center [896, 414] width 105 height 35
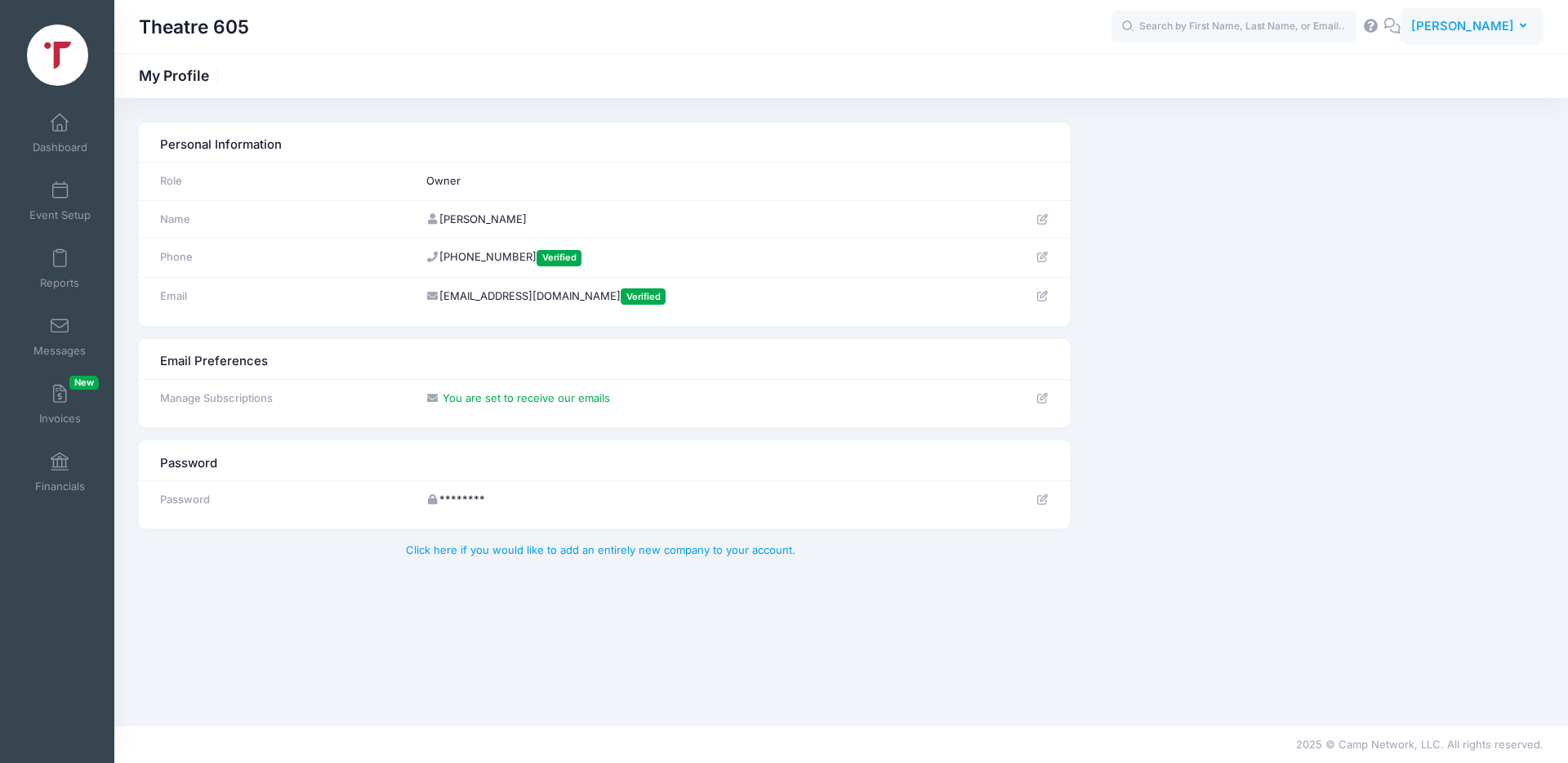
click at [1479, 32] on span "[PERSON_NAME]" at bounding box center [1463, 26] width 102 height 18
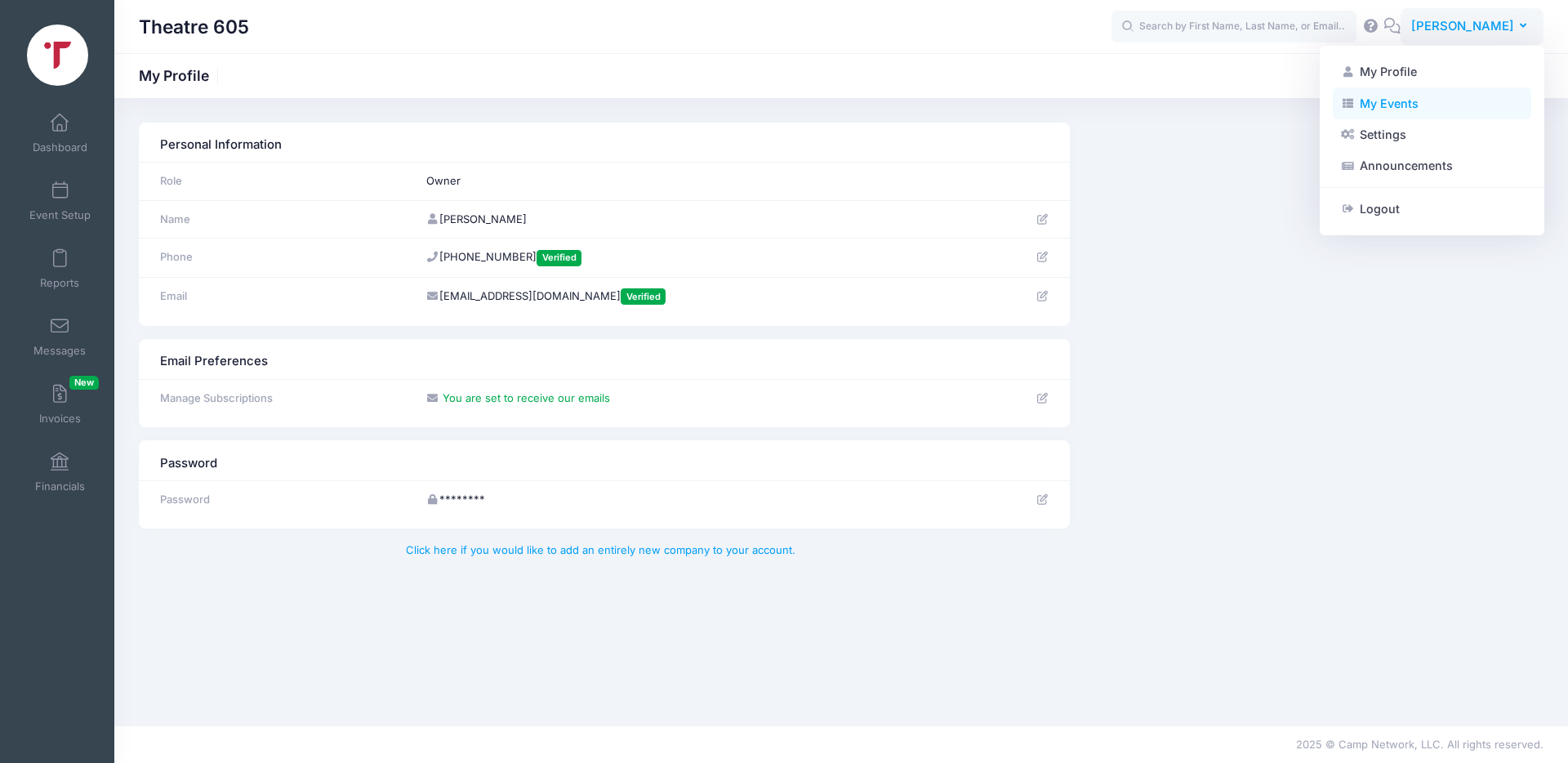
click at [1398, 108] on link "My Events" at bounding box center [1432, 102] width 198 height 31
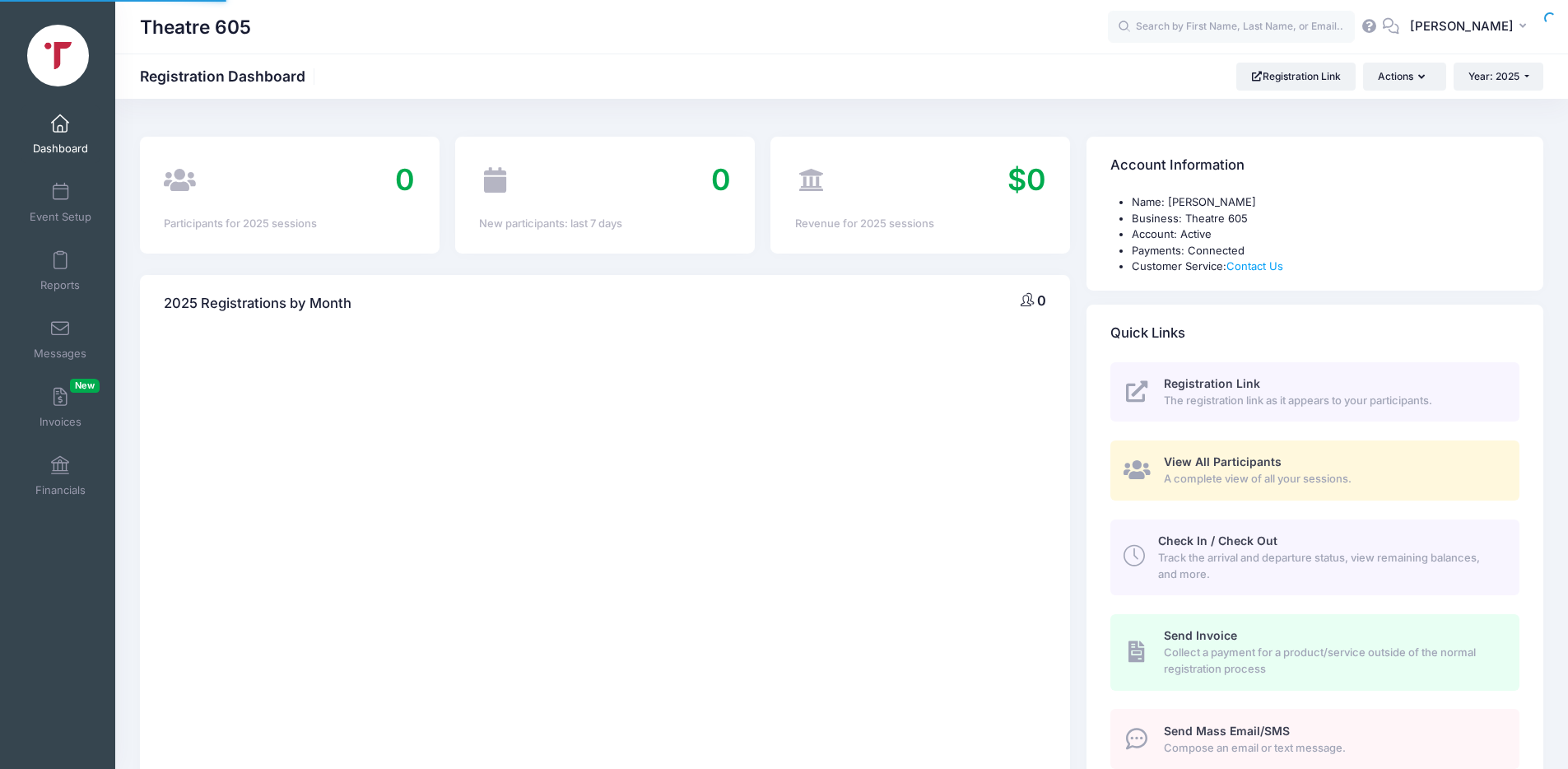
select select
click at [60, 128] on span at bounding box center [60, 124] width 0 height 18
select select
click at [1408, 74] on button "Actions" at bounding box center [1403, 76] width 82 height 28
click at [1373, 147] on link "Participant" at bounding box center [1362, 148] width 149 height 31
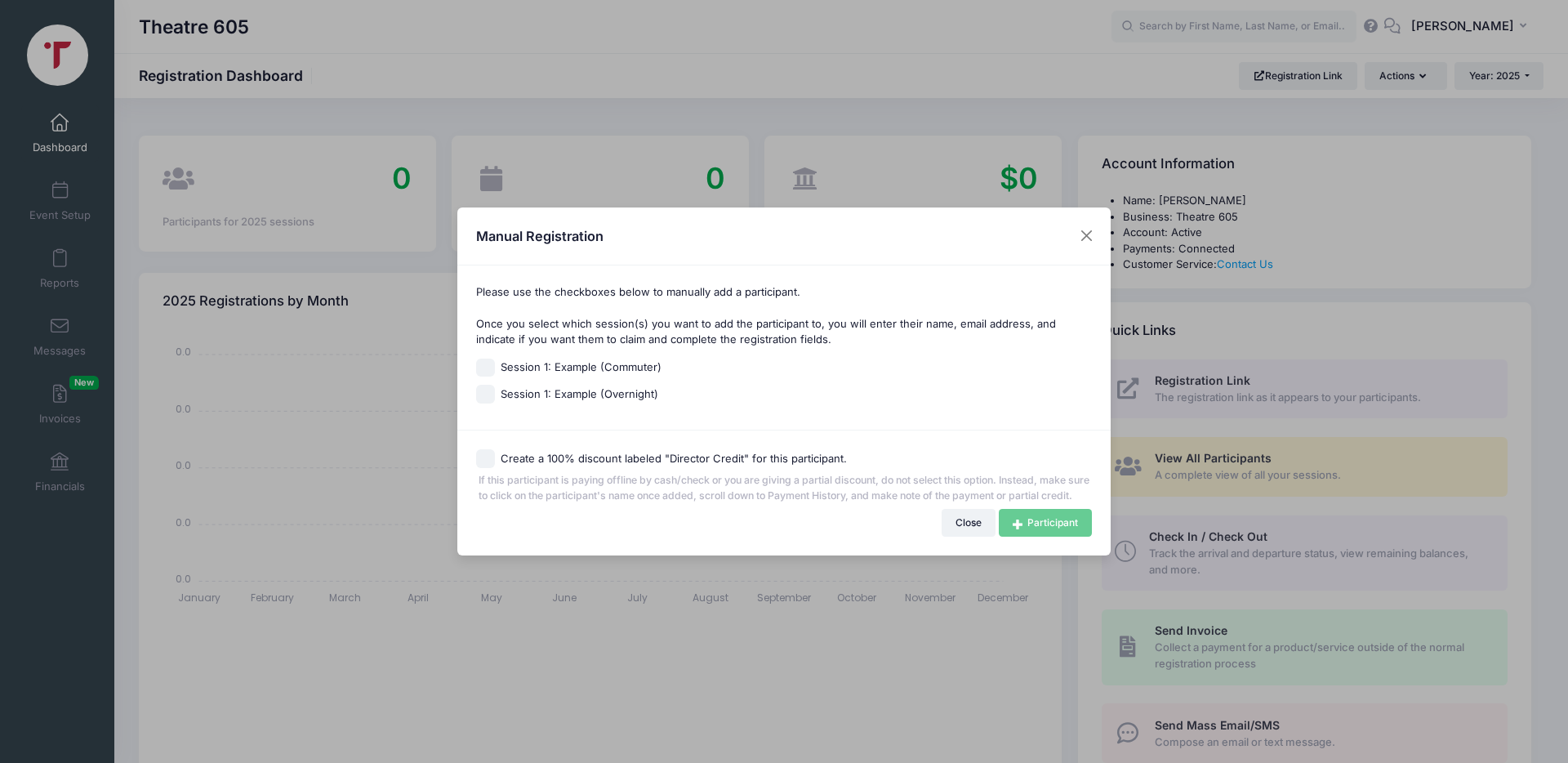
click at [1041, 533] on div "Close Participant" at bounding box center [1017, 522] width 151 height 28
click at [705, 347] on div "Please use the checkboxes below to manually add a participant. Once you select …" at bounding box center [784, 348] width 653 height 165
click at [591, 342] on div "Please use the checkboxes below to manually add a participant. Once you select …" at bounding box center [784, 348] width 653 height 165
click at [494, 318] on p "Please use the checkboxes below to manually add a participant. Once you select …" at bounding box center [784, 316] width 617 height 64
click at [487, 358] on input "Session 1: Example (Commuter)" at bounding box center [486, 368] width 19 height 19
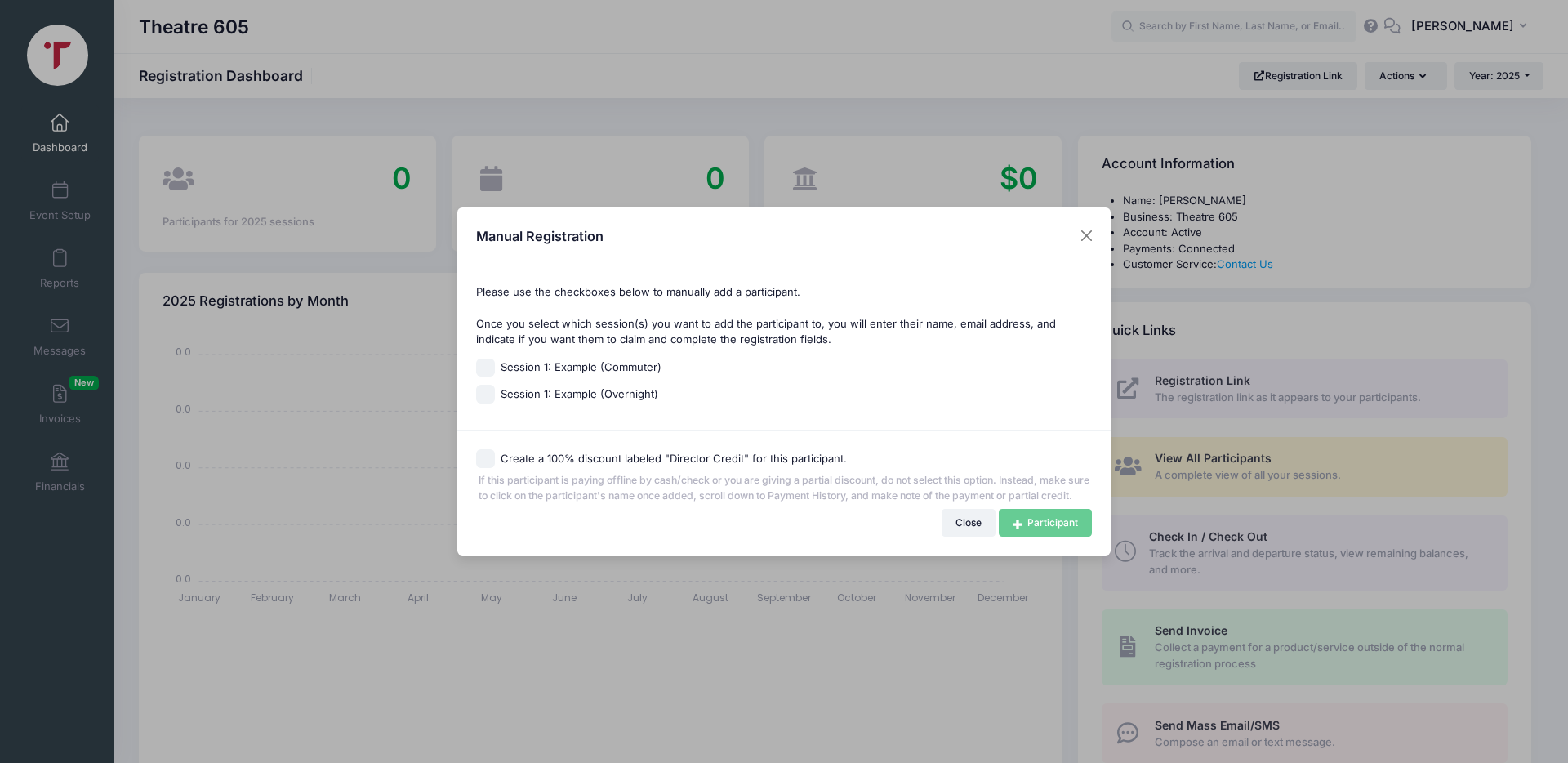
checkbox input "true"
click at [1037, 528] on link "Participant" at bounding box center [1045, 522] width 93 height 28
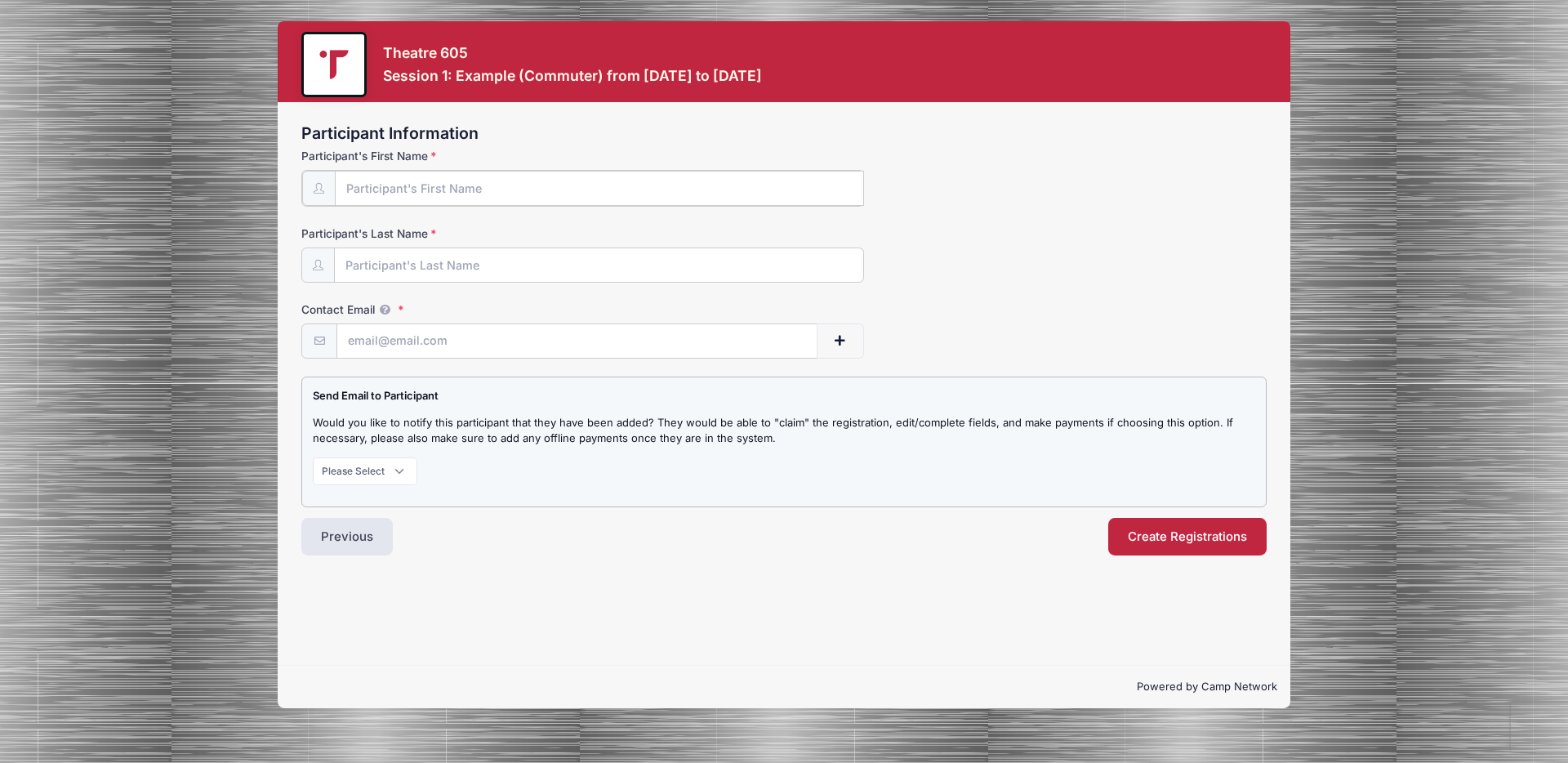
click at [536, 187] on input "Participant's First Name" at bounding box center [600, 188] width 530 height 35
type input "DEBRA"
type input "WORKMAN"
type input "DEBRAKERNWORKMAN@GMAIL.COM"
click at [382, 468] on select "Please Select Don't Notify Notify" at bounding box center [365, 469] width 104 height 28
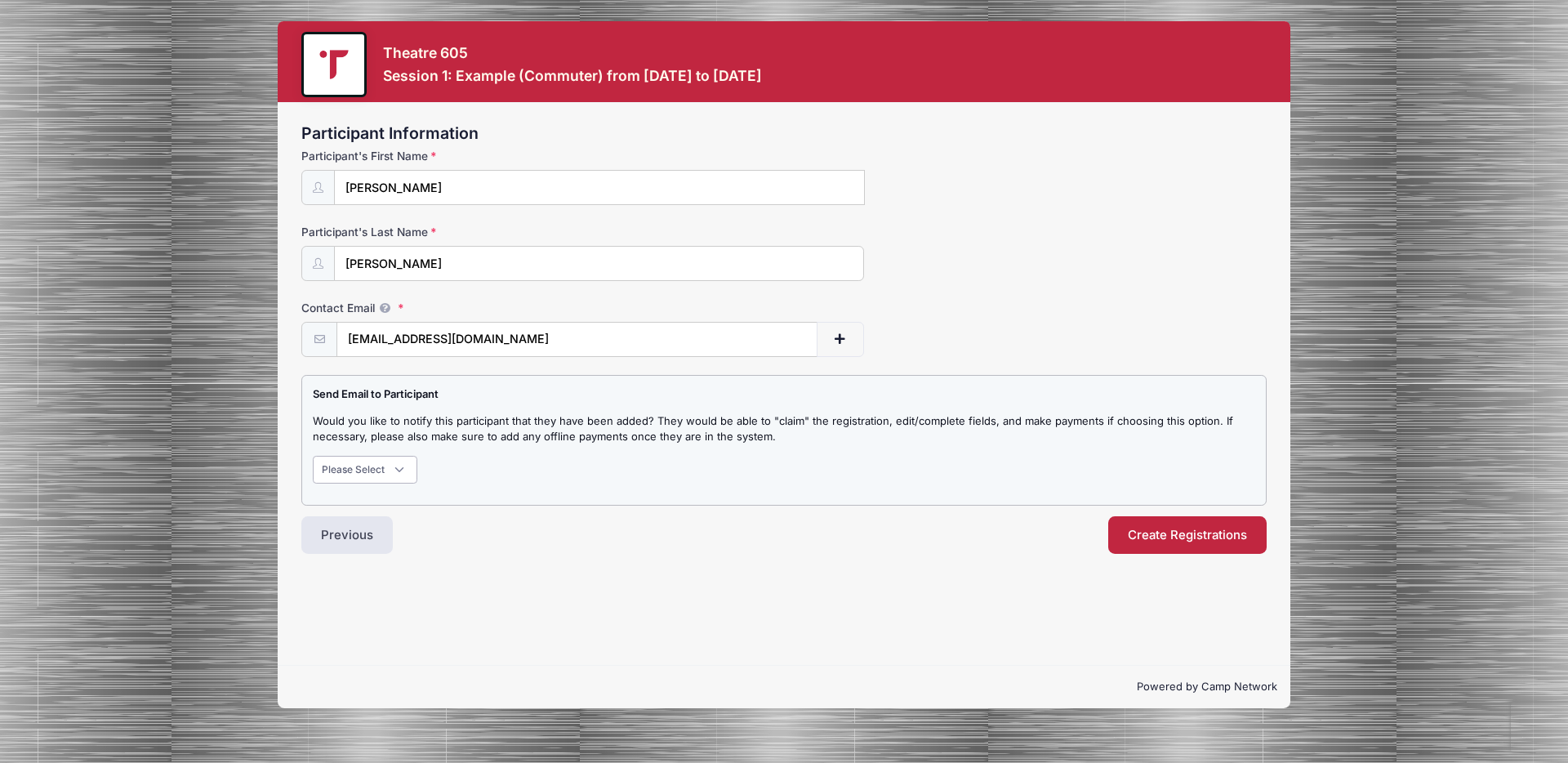
click at [313, 456] on select "Please Select Don't Notify Notify" at bounding box center [365, 469] width 104 height 28
click at [379, 469] on select "Please Select Don't Notify Notify" at bounding box center [365, 469] width 104 height 28
select select "1"
click at [313, 456] on select "Please Select Don't Notify Notify" at bounding box center [365, 469] width 104 height 28
click at [1157, 537] on button "Create Registrations" at bounding box center [1187, 534] width 158 height 37
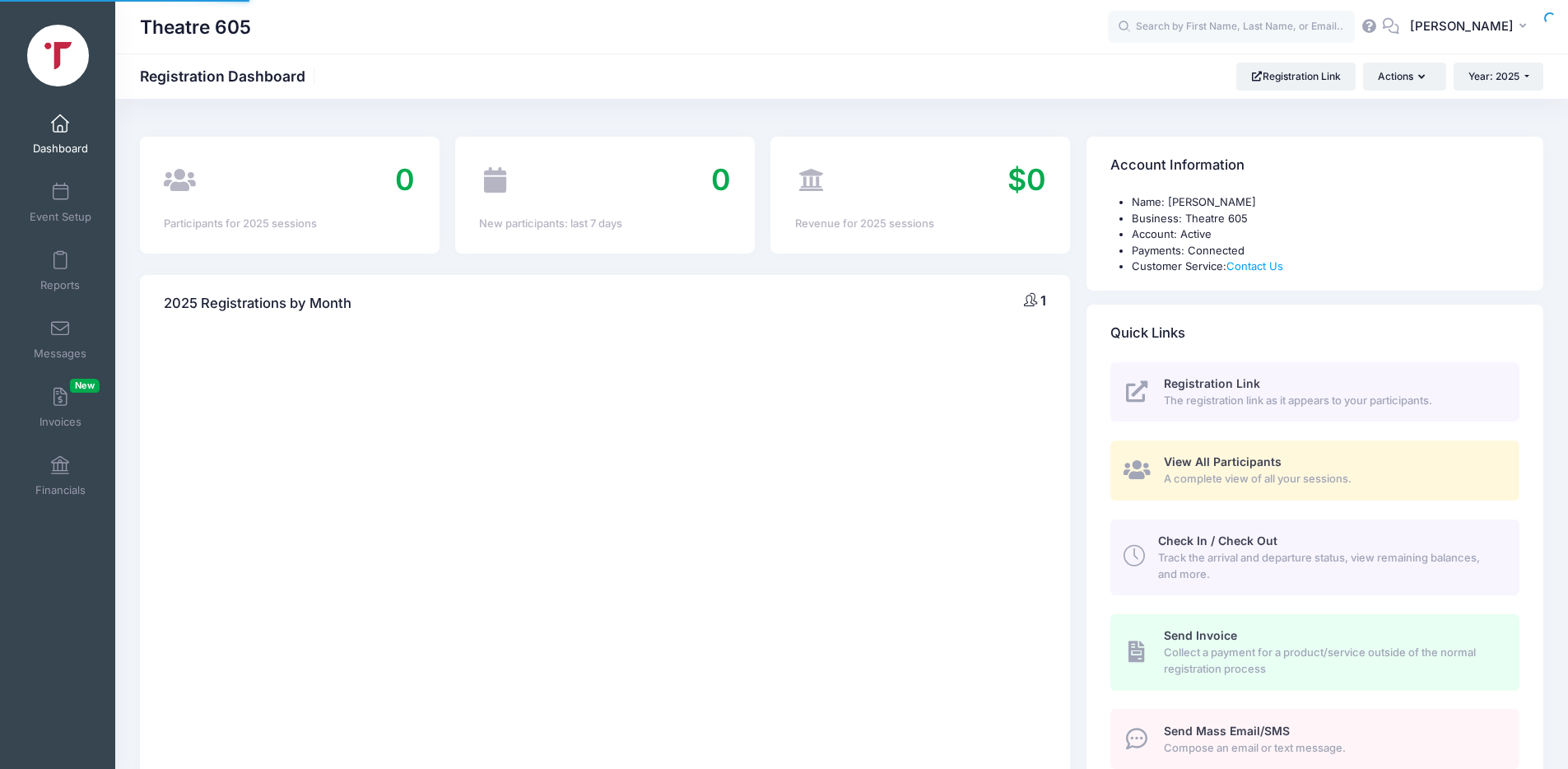
select select
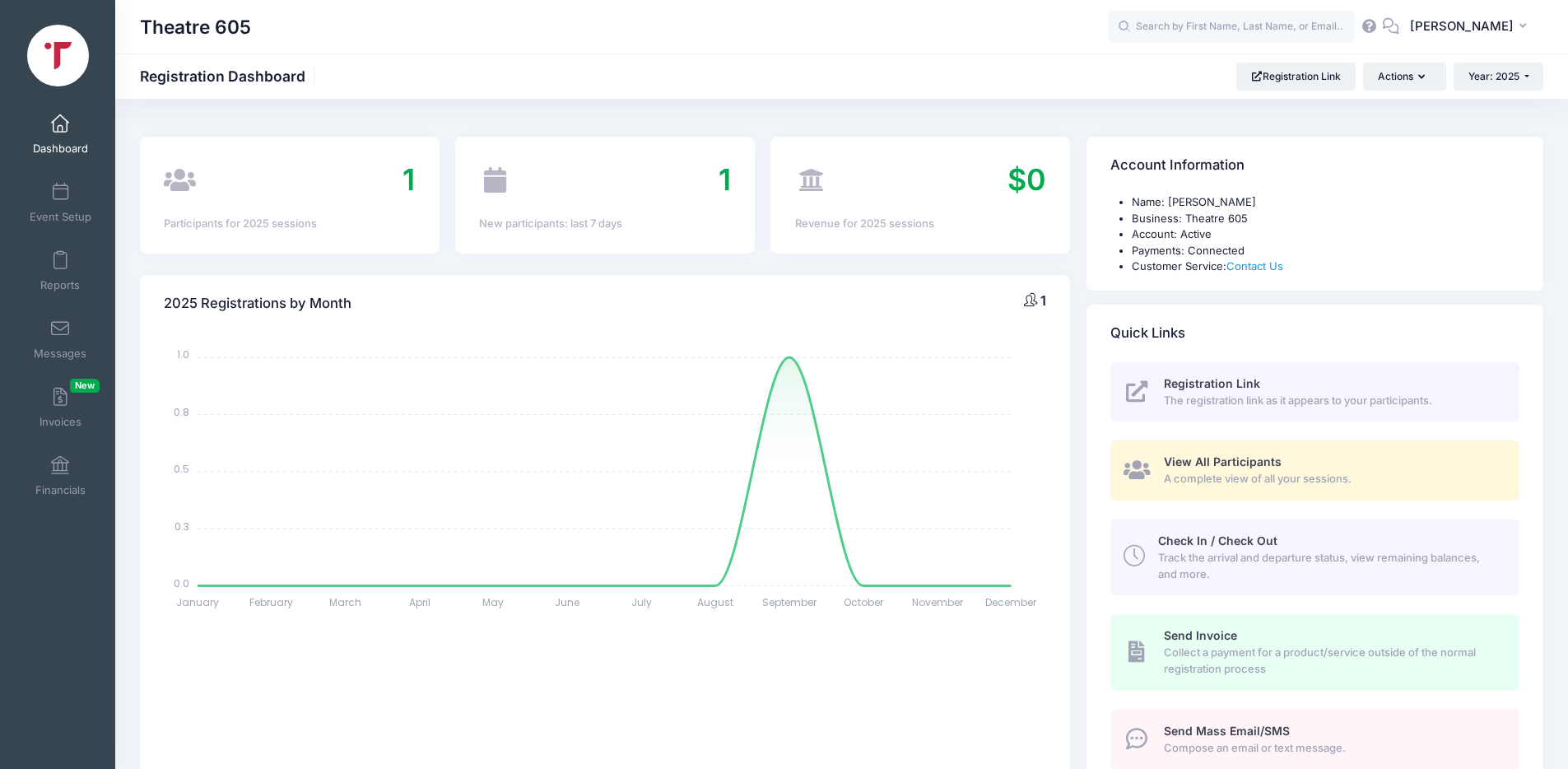
click at [1189, 464] on span "View All Participants" at bounding box center [1223, 461] width 118 height 14
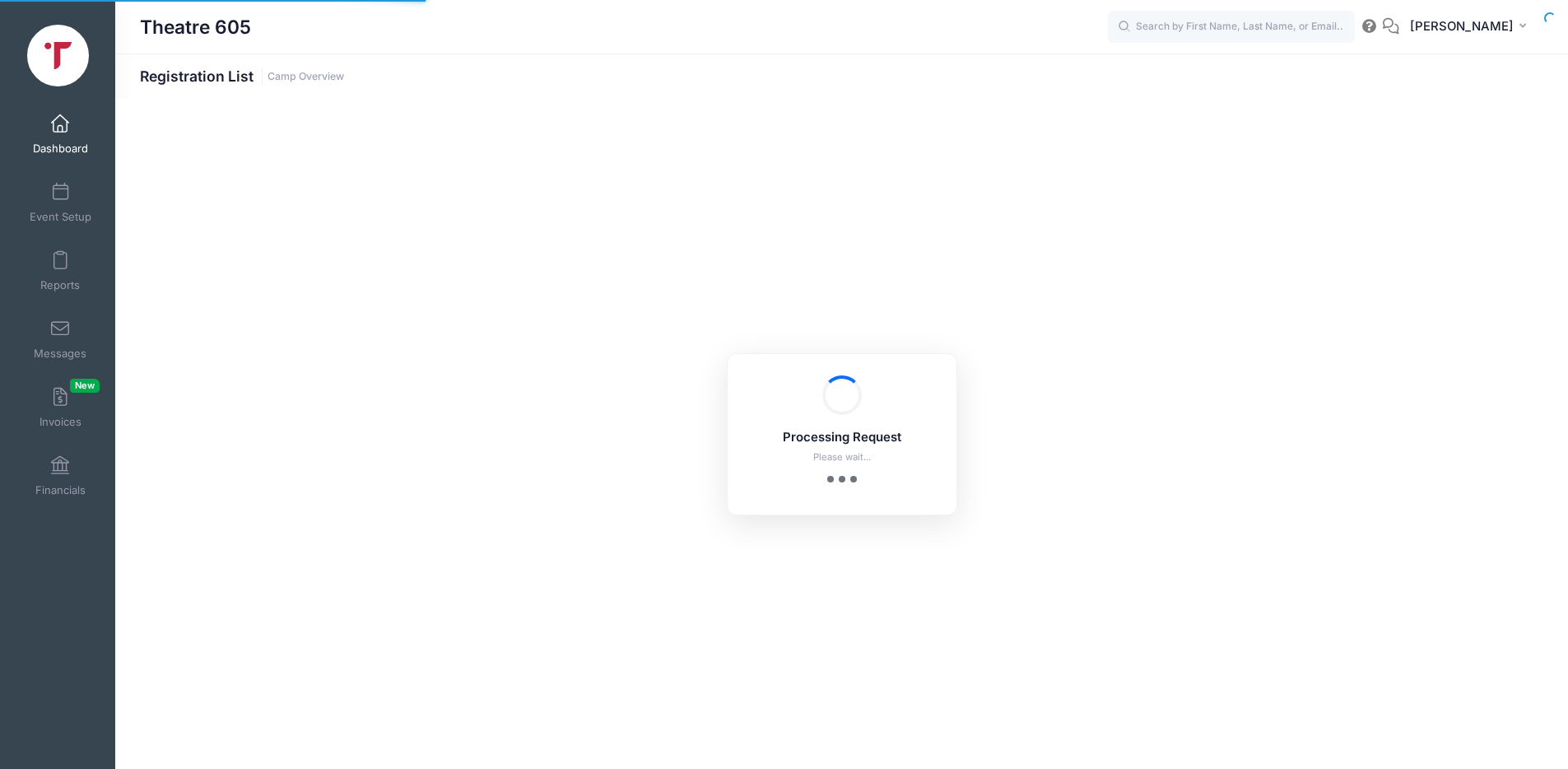
select select "10"
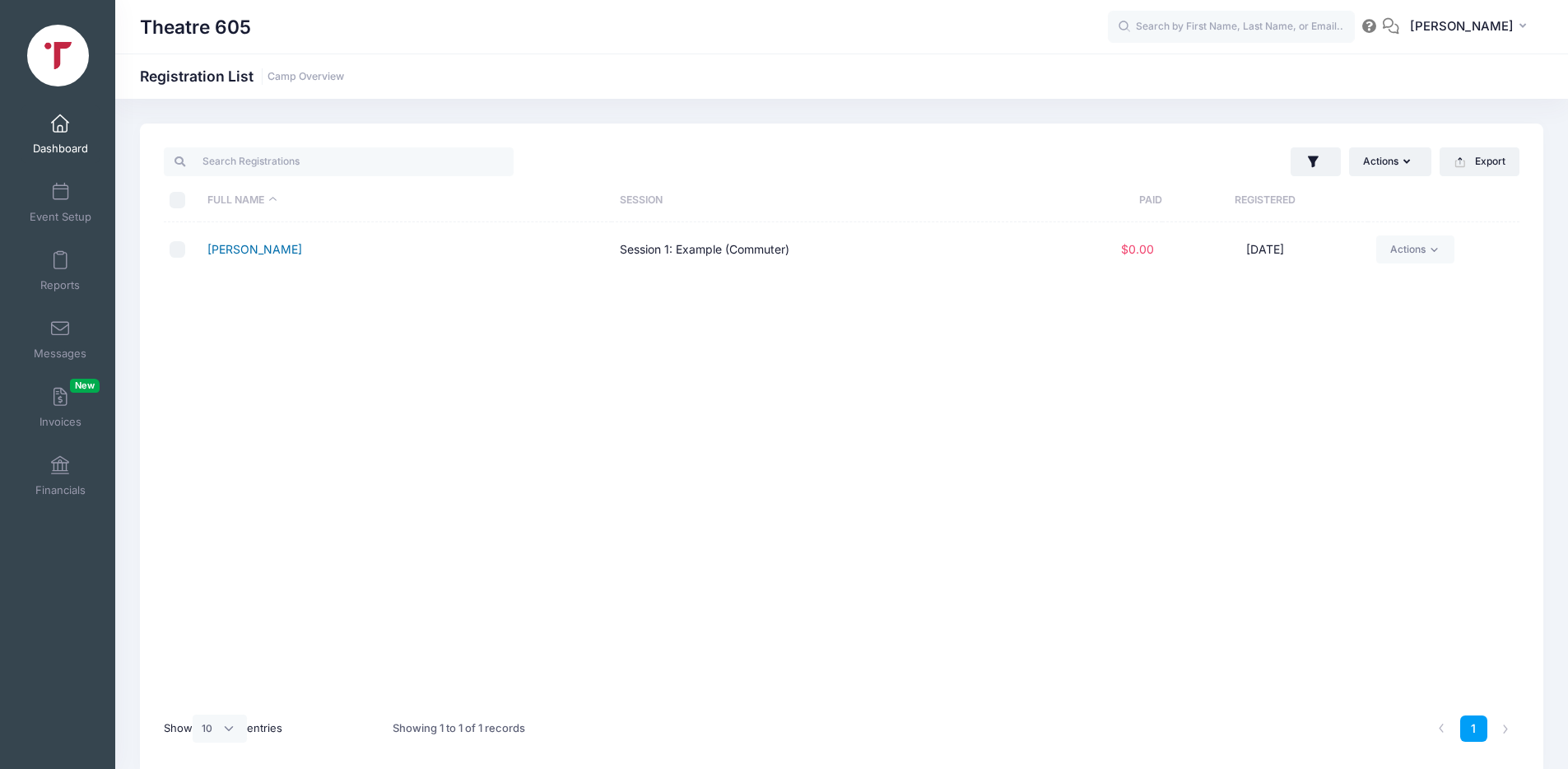
click at [250, 248] on link "WORKMAN, DEBRA" at bounding box center [255, 249] width 95 height 14
click at [1415, 246] on link "Actions" at bounding box center [1415, 249] width 78 height 28
click at [1318, 321] on link "Assign Labels" at bounding box center [1352, 320] width 190 height 31
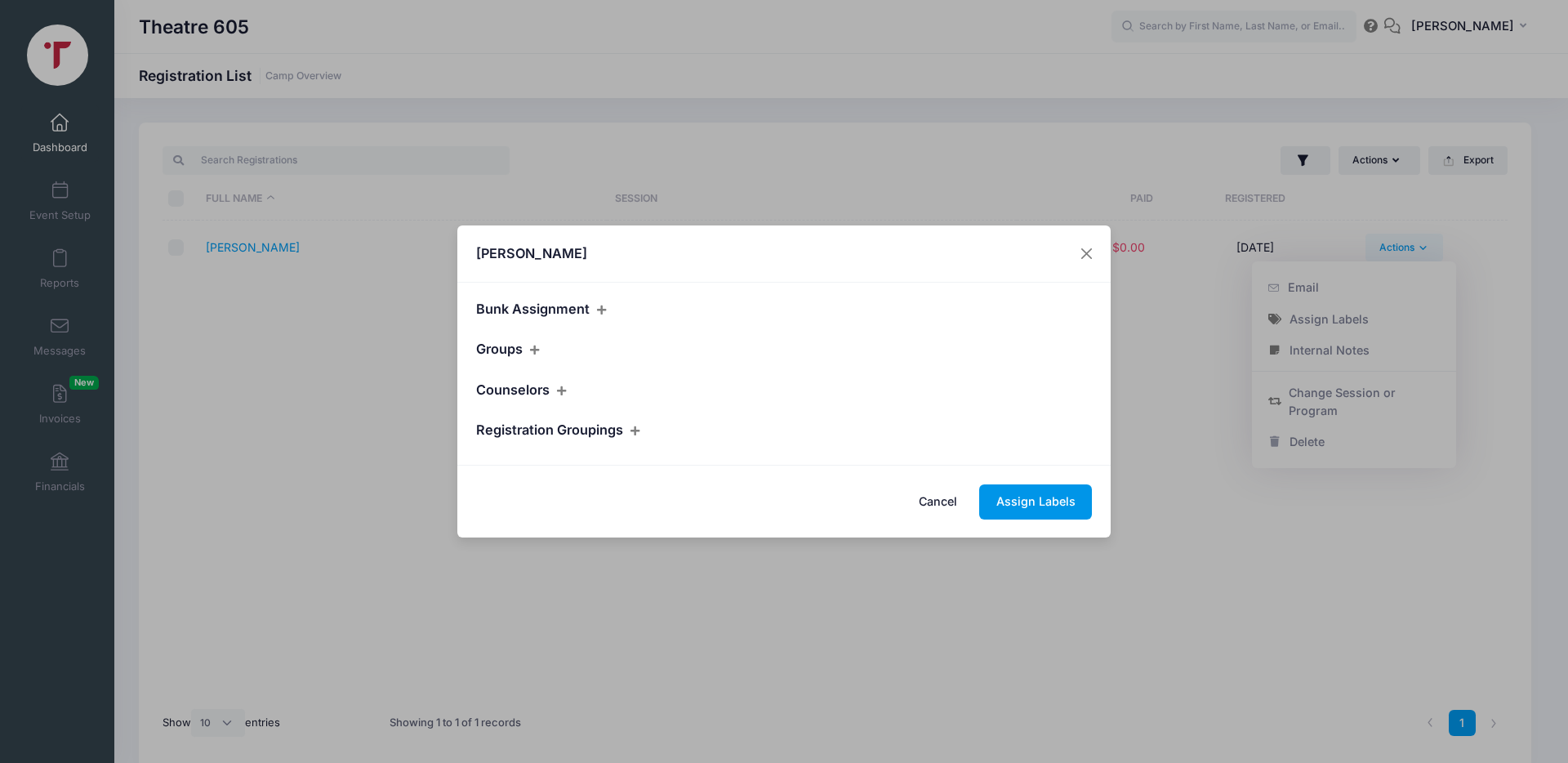
click at [1038, 503] on button "Assign Labels" at bounding box center [1036, 502] width 113 height 35
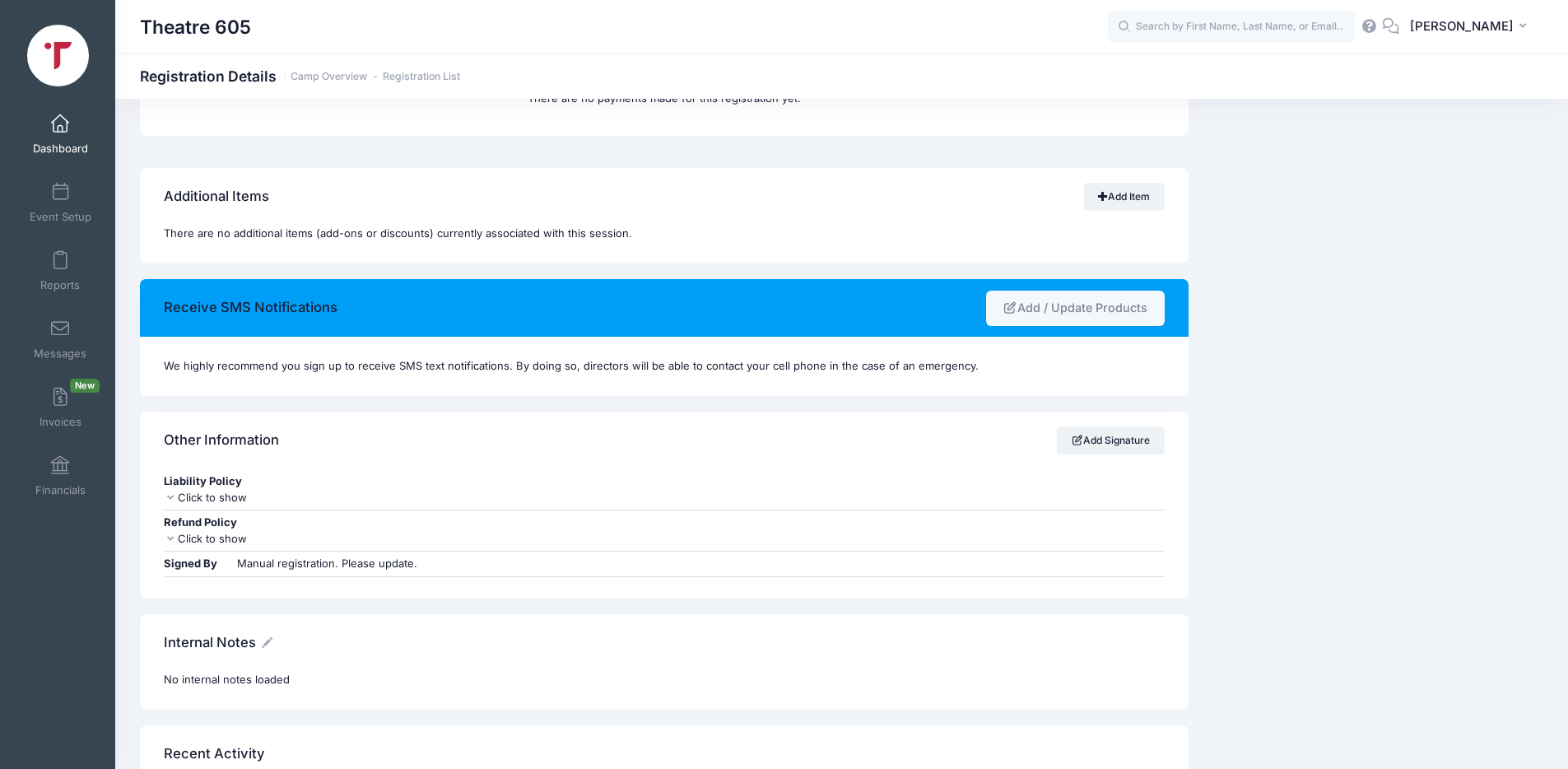
scroll to position [1271, 0]
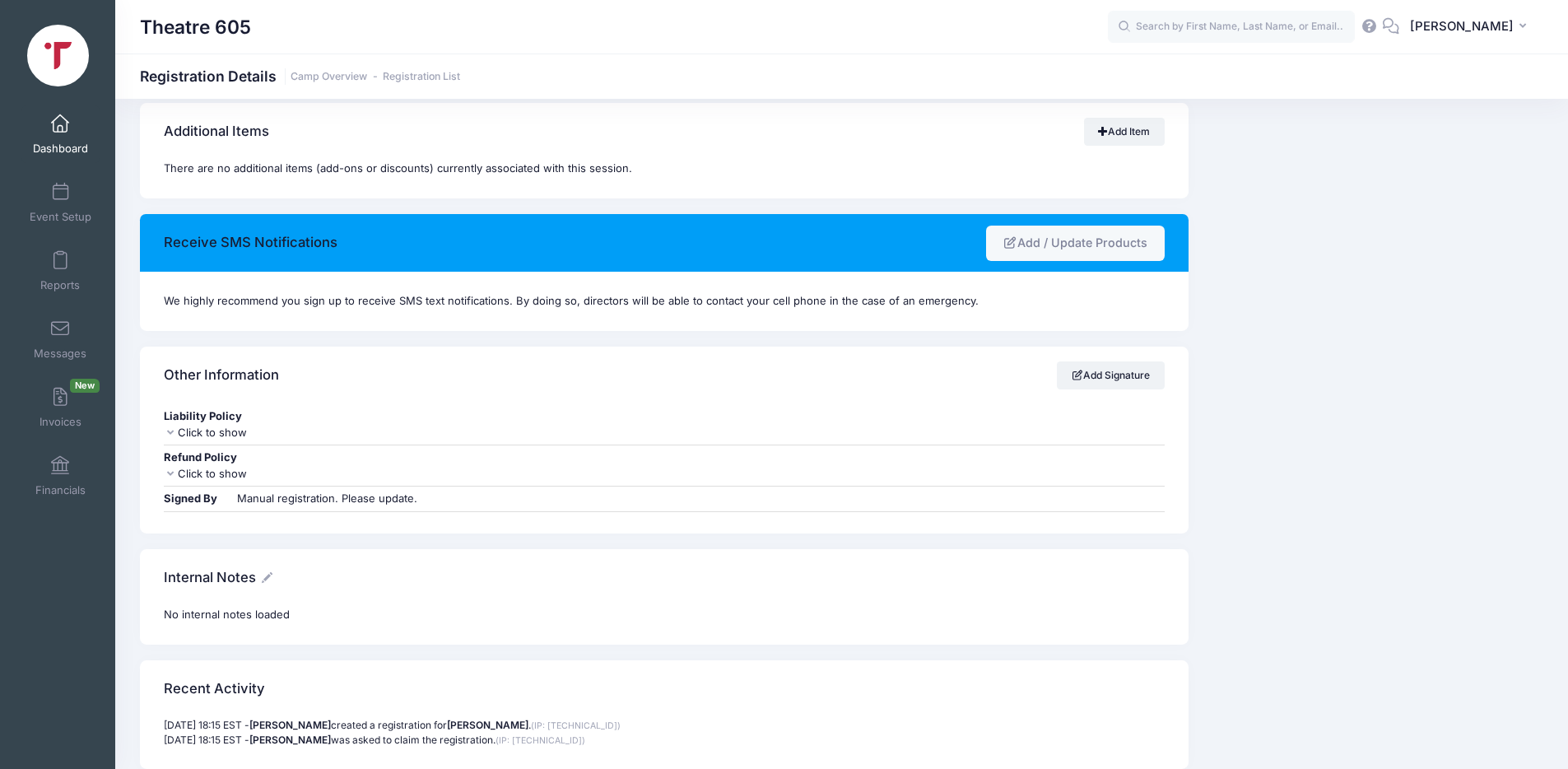
click at [199, 433] on div "Click to show" at bounding box center [664, 432] width 1000 height 16
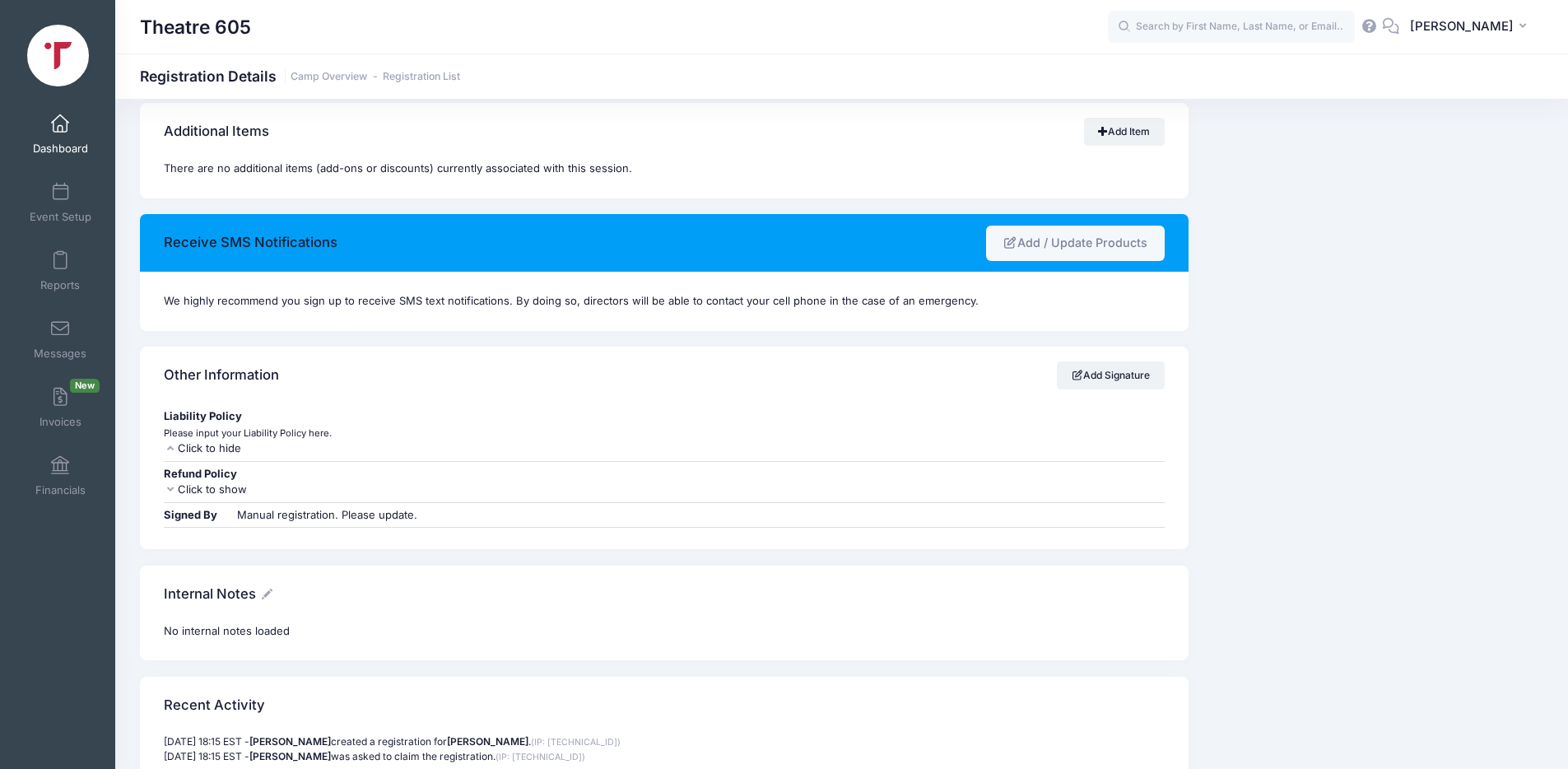
click at [211, 485] on div "Click to show" at bounding box center [664, 489] width 1000 height 16
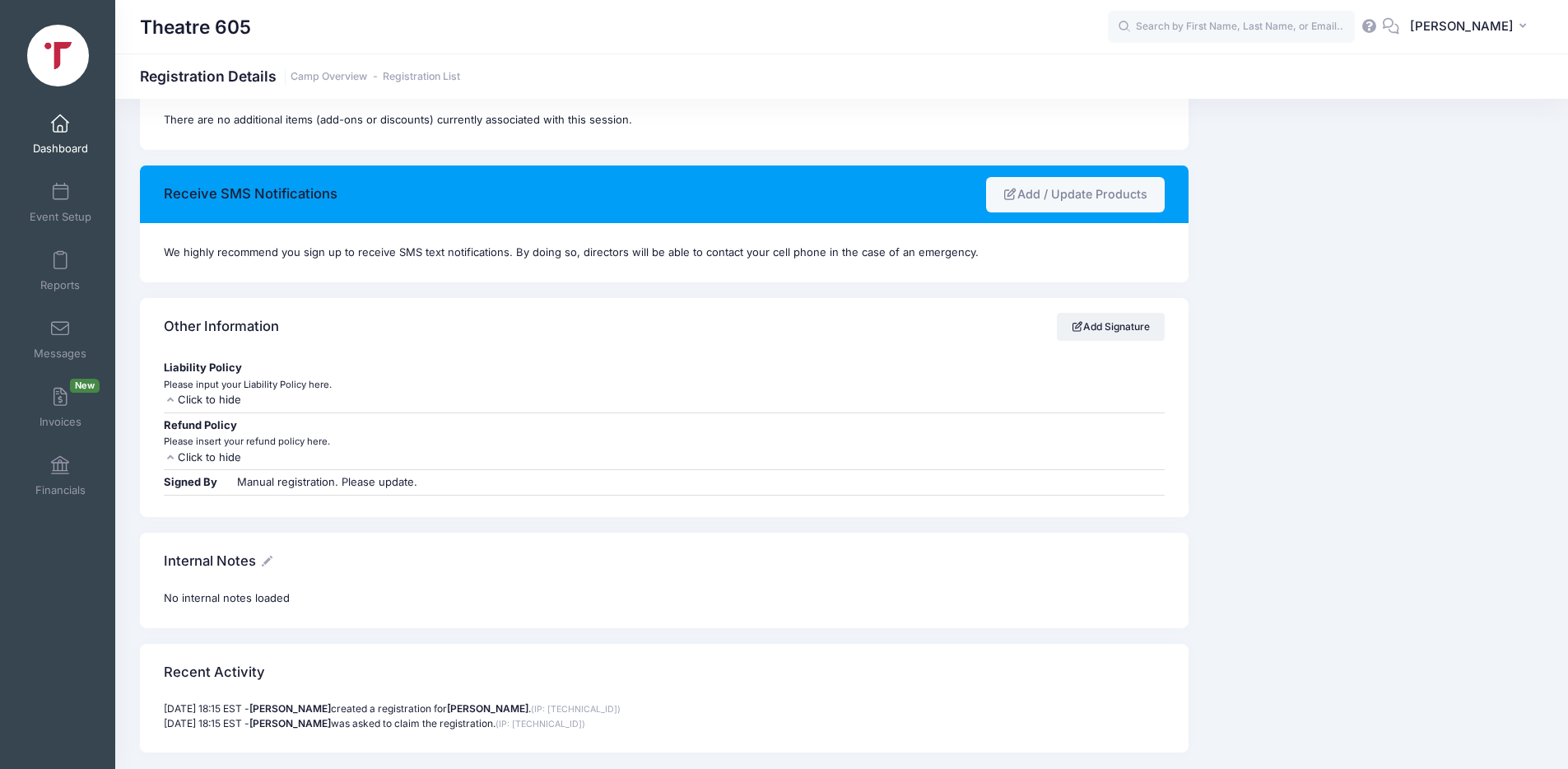
scroll to position [1352, 0]
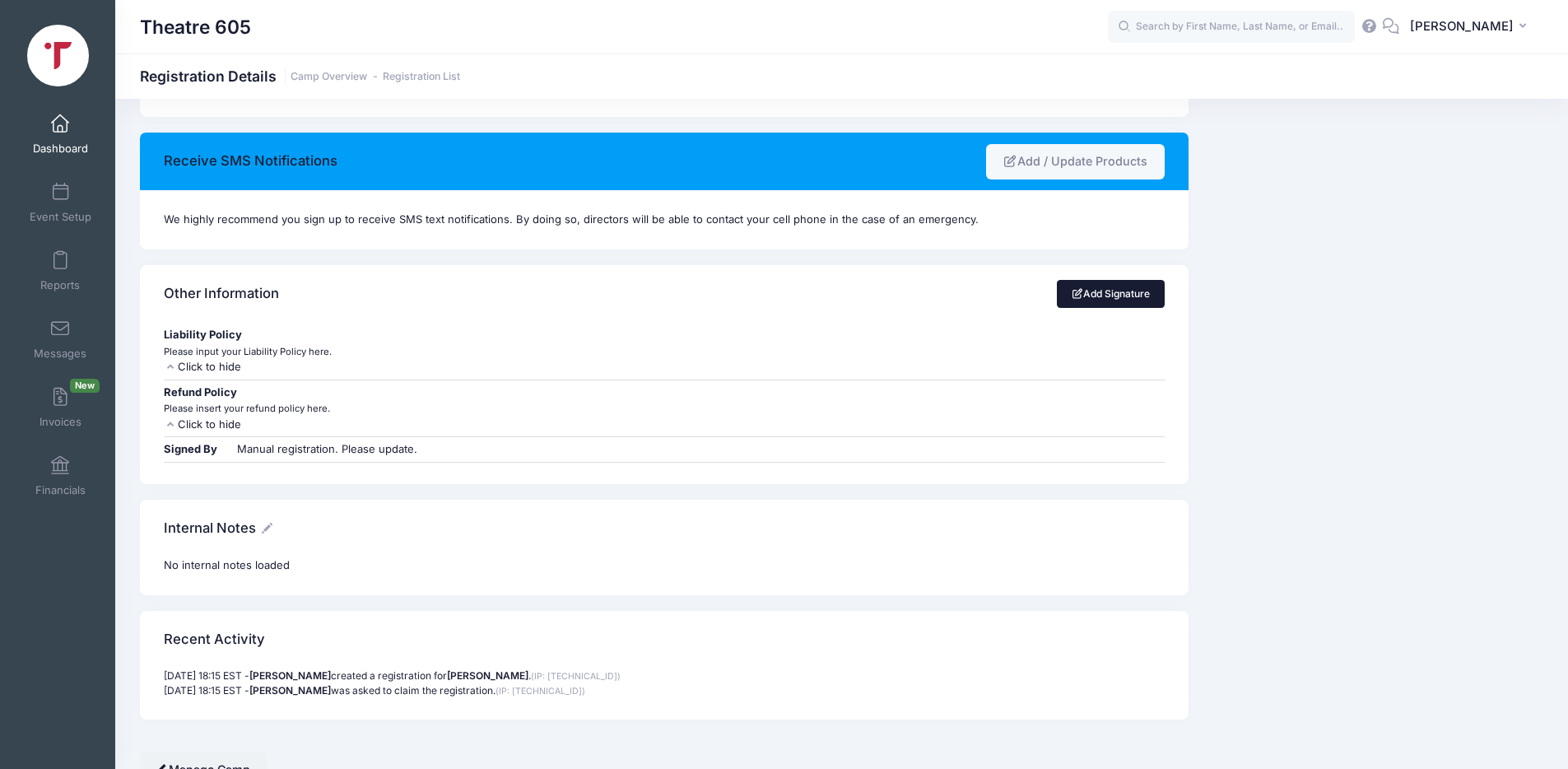
click at [1123, 293] on link "Add Signature" at bounding box center [1111, 293] width 108 height 28
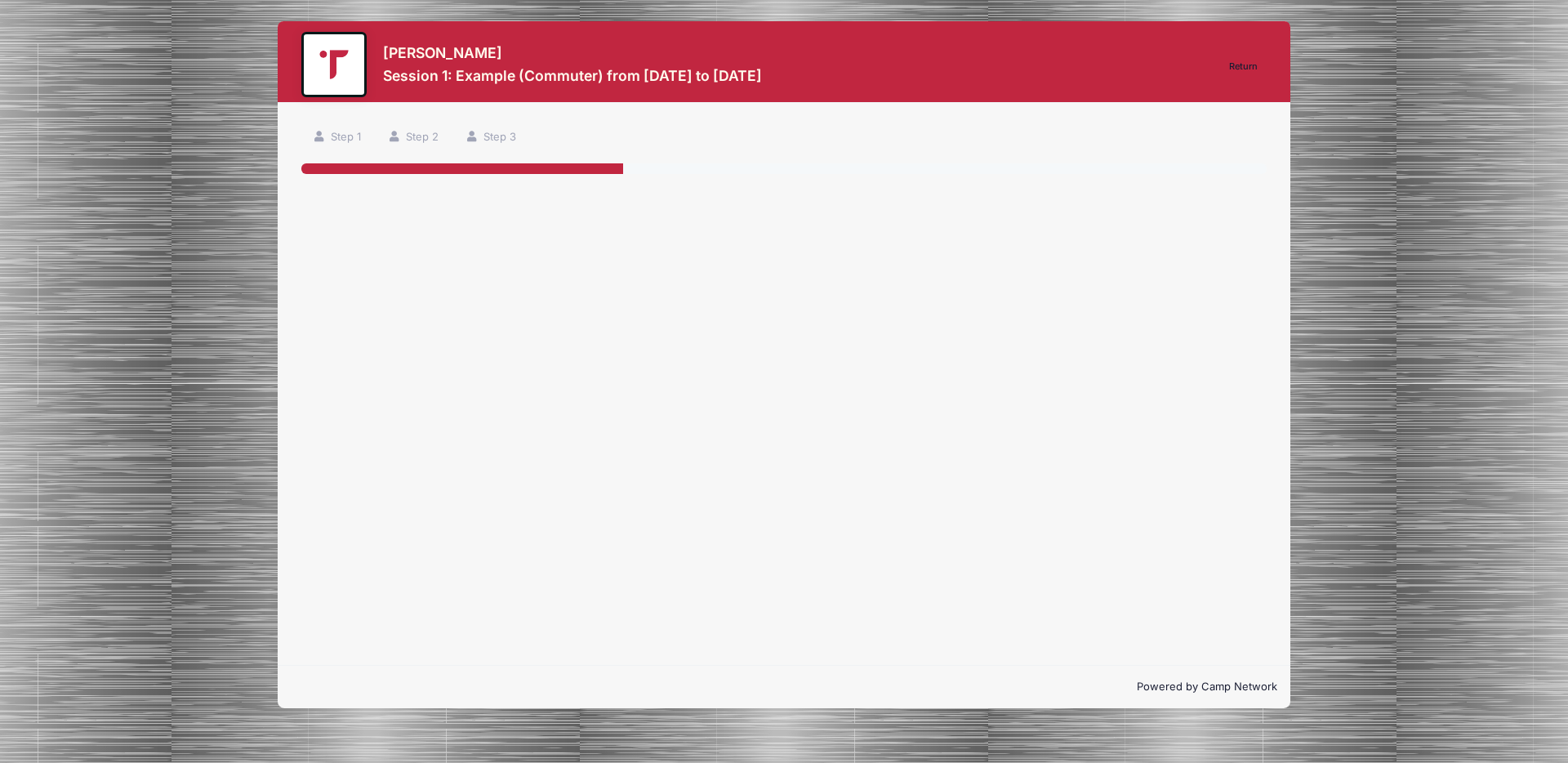
drag, startPoint x: 428, startPoint y: 415, endPoint x: 1233, endPoint y: 402, distance: 805.1
click at [1233, 402] on div "Step 1 /7 Return Step 1 Step 2 Step 3 Participant Information Participant's Fir…" at bounding box center [784, 383] width 1012 height 562
click at [338, 139] on link "Step 1" at bounding box center [336, 138] width 70 height 27
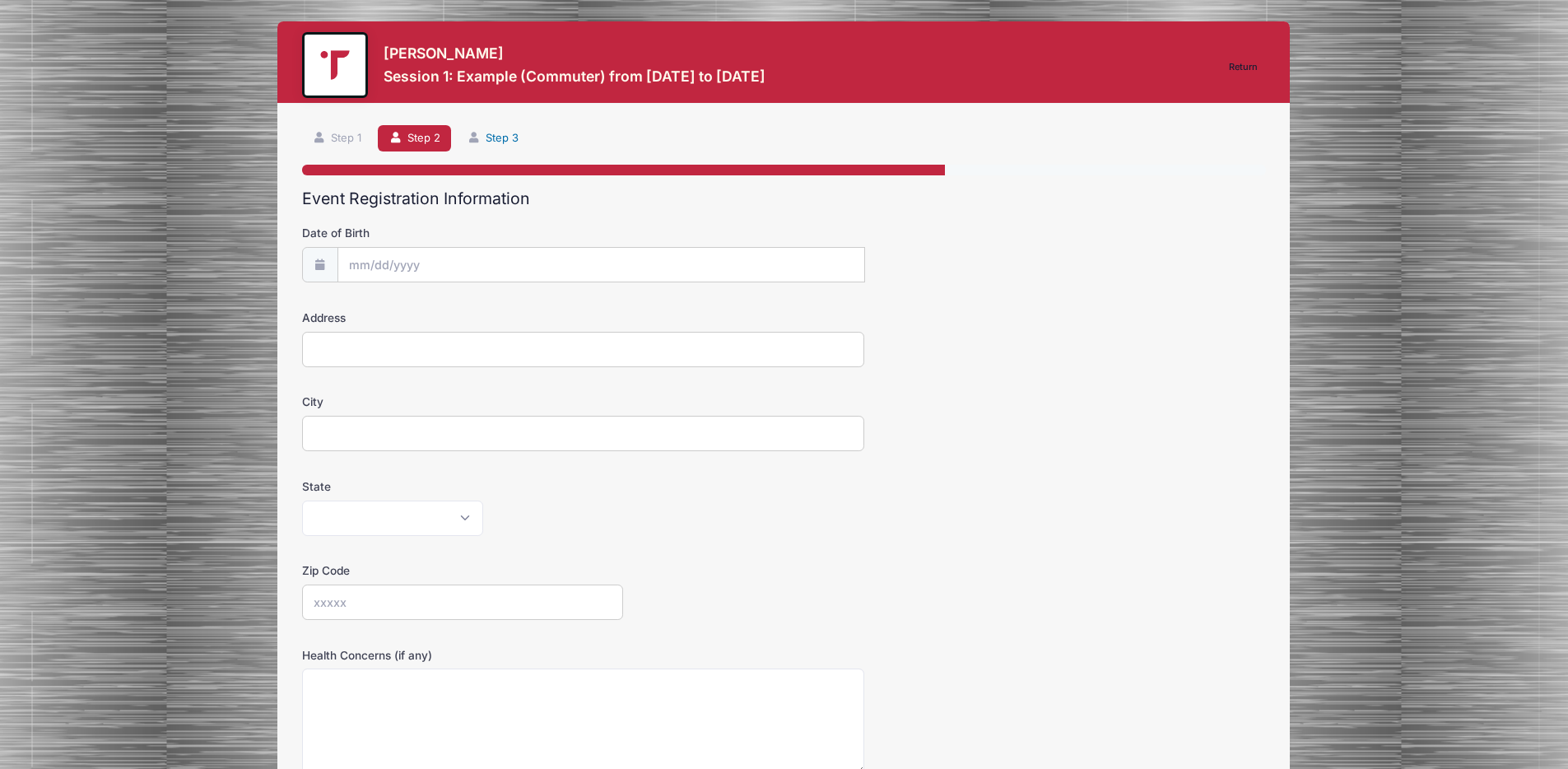
click at [491, 133] on link "Step 3" at bounding box center [492, 139] width 73 height 27
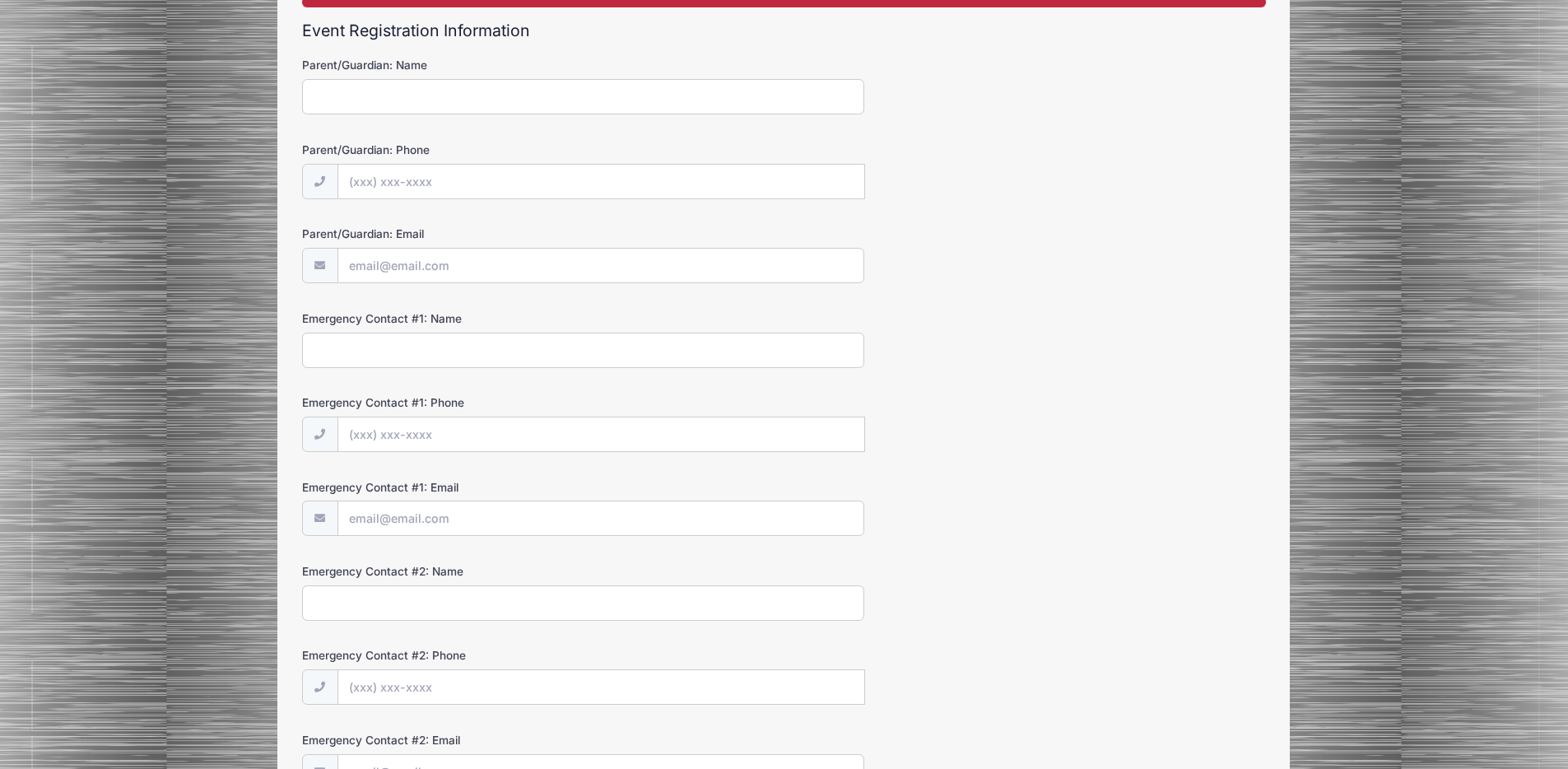
scroll to position [339, 0]
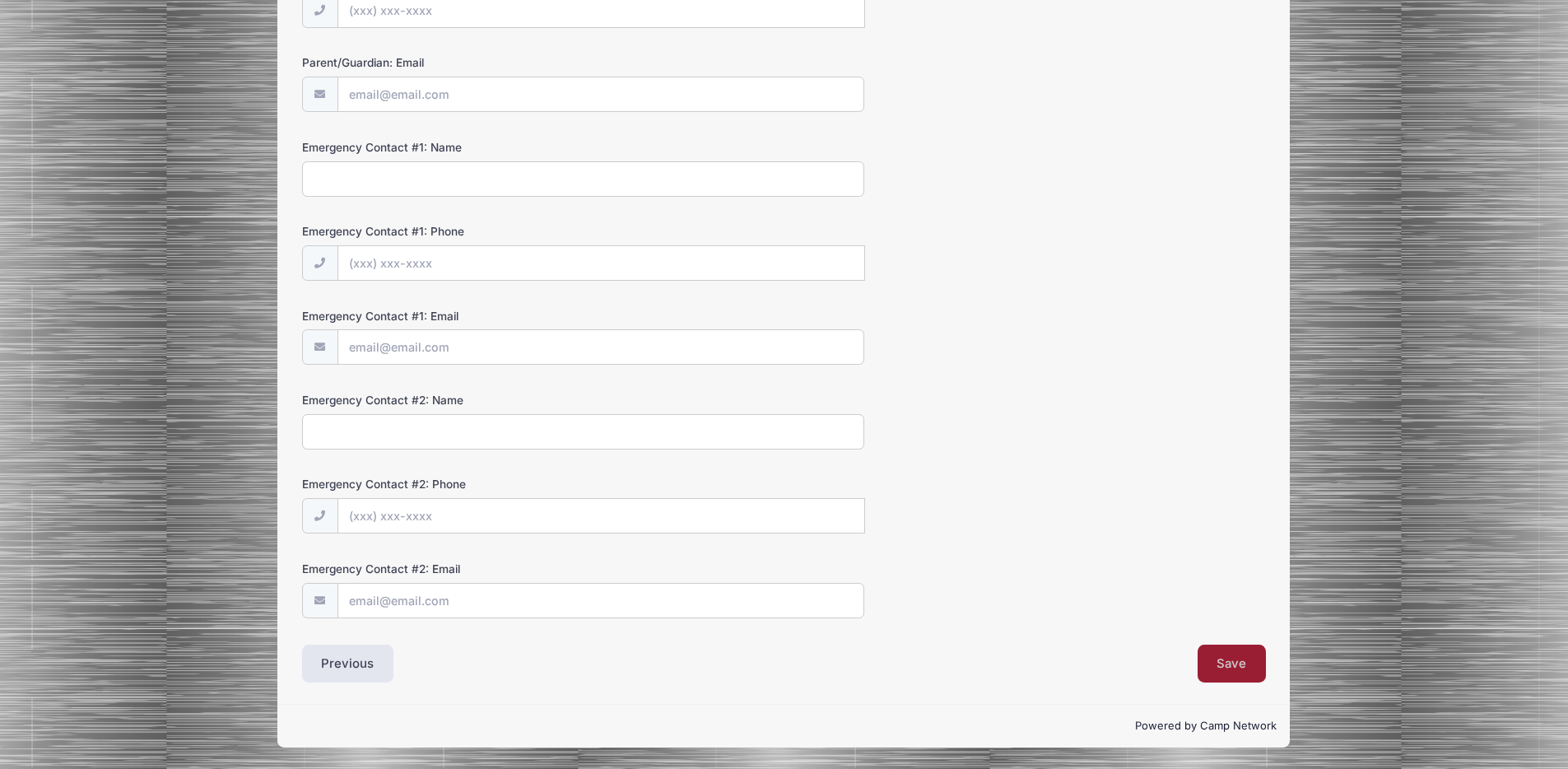
click at [1241, 668] on button "Save" at bounding box center [1232, 663] width 69 height 38
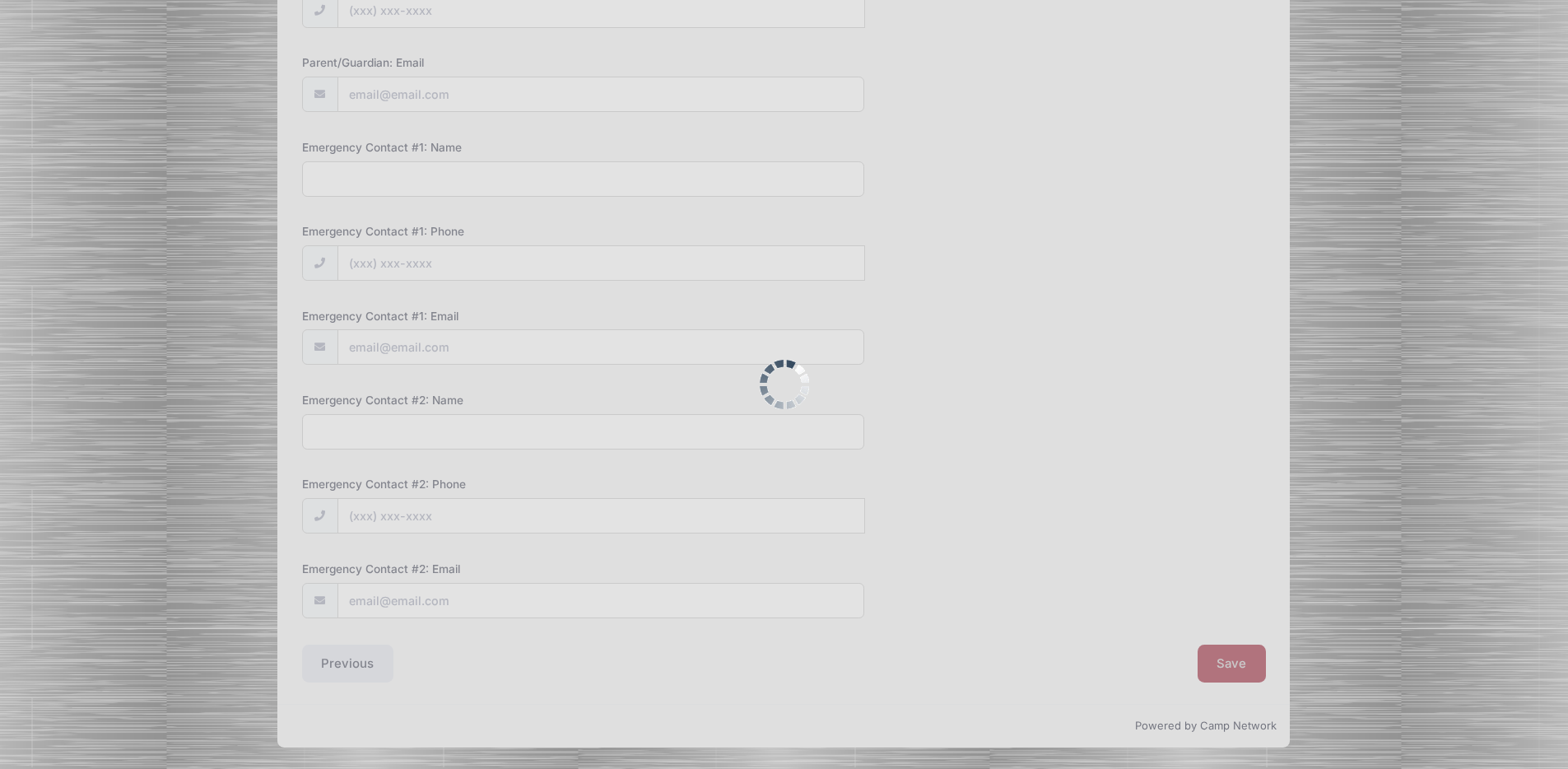
scroll to position [0, 0]
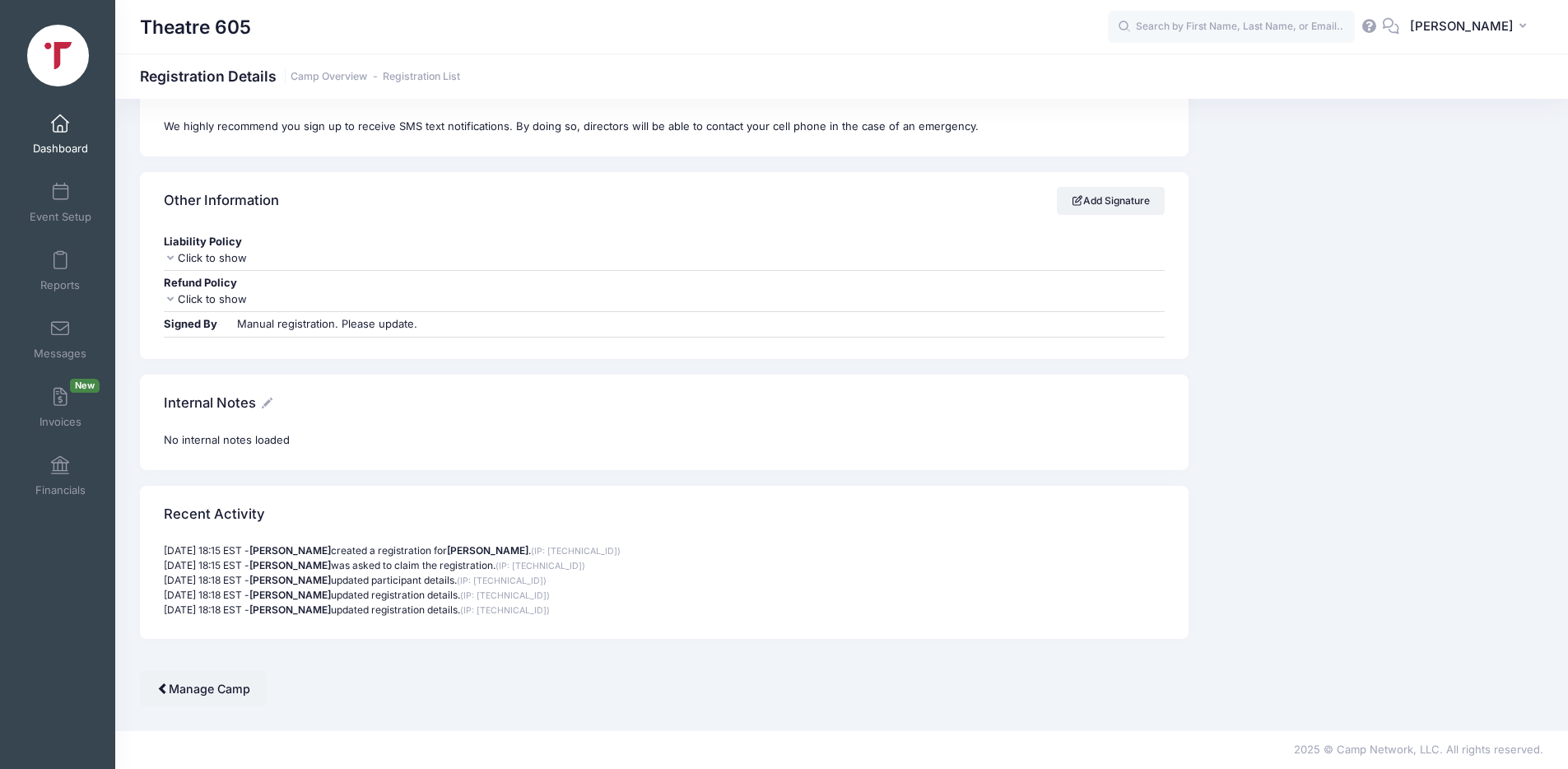
scroll to position [1079, 0]
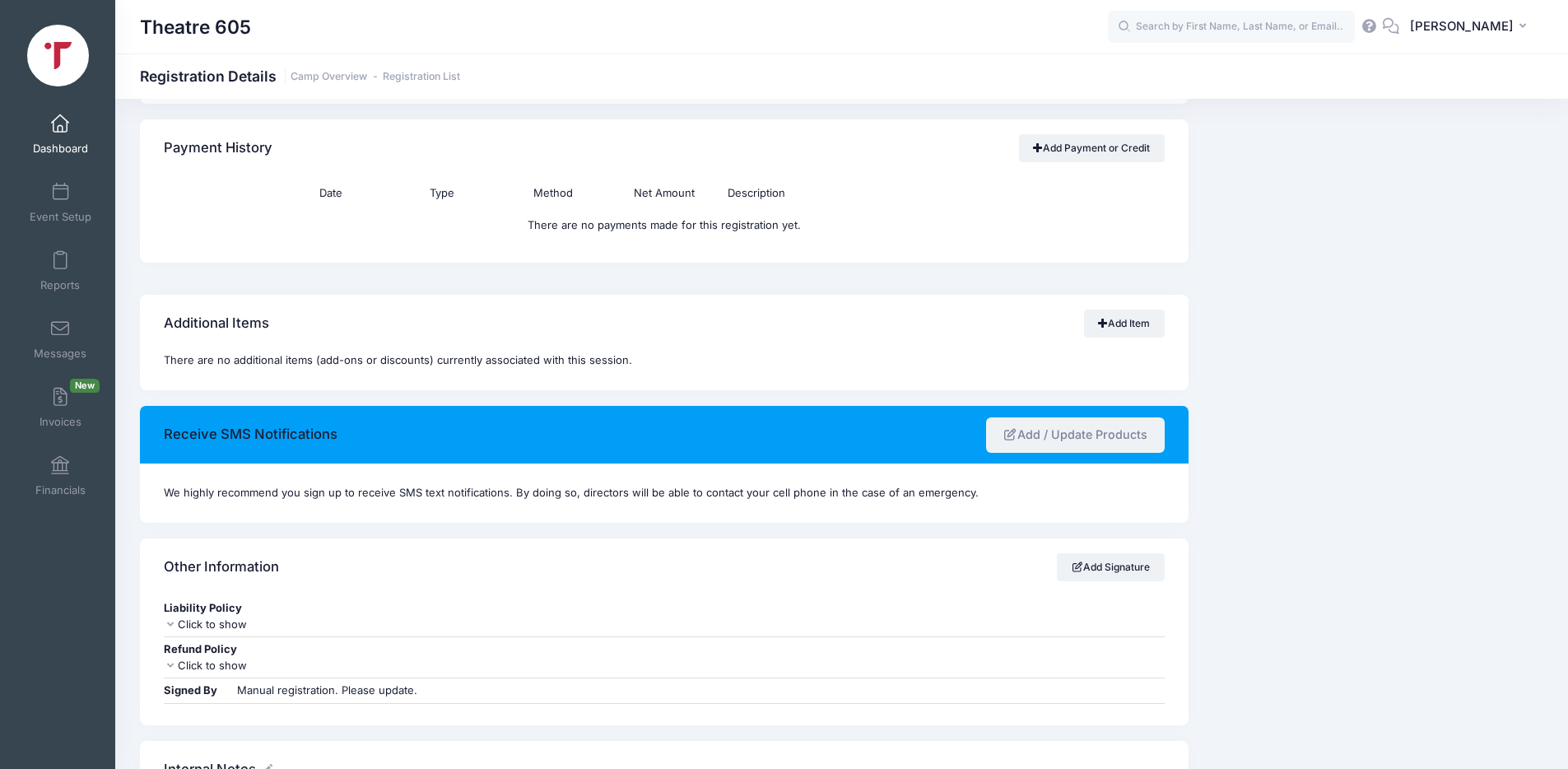
click at [1091, 438] on link "Add / Update Products" at bounding box center [1075, 434] width 179 height 36
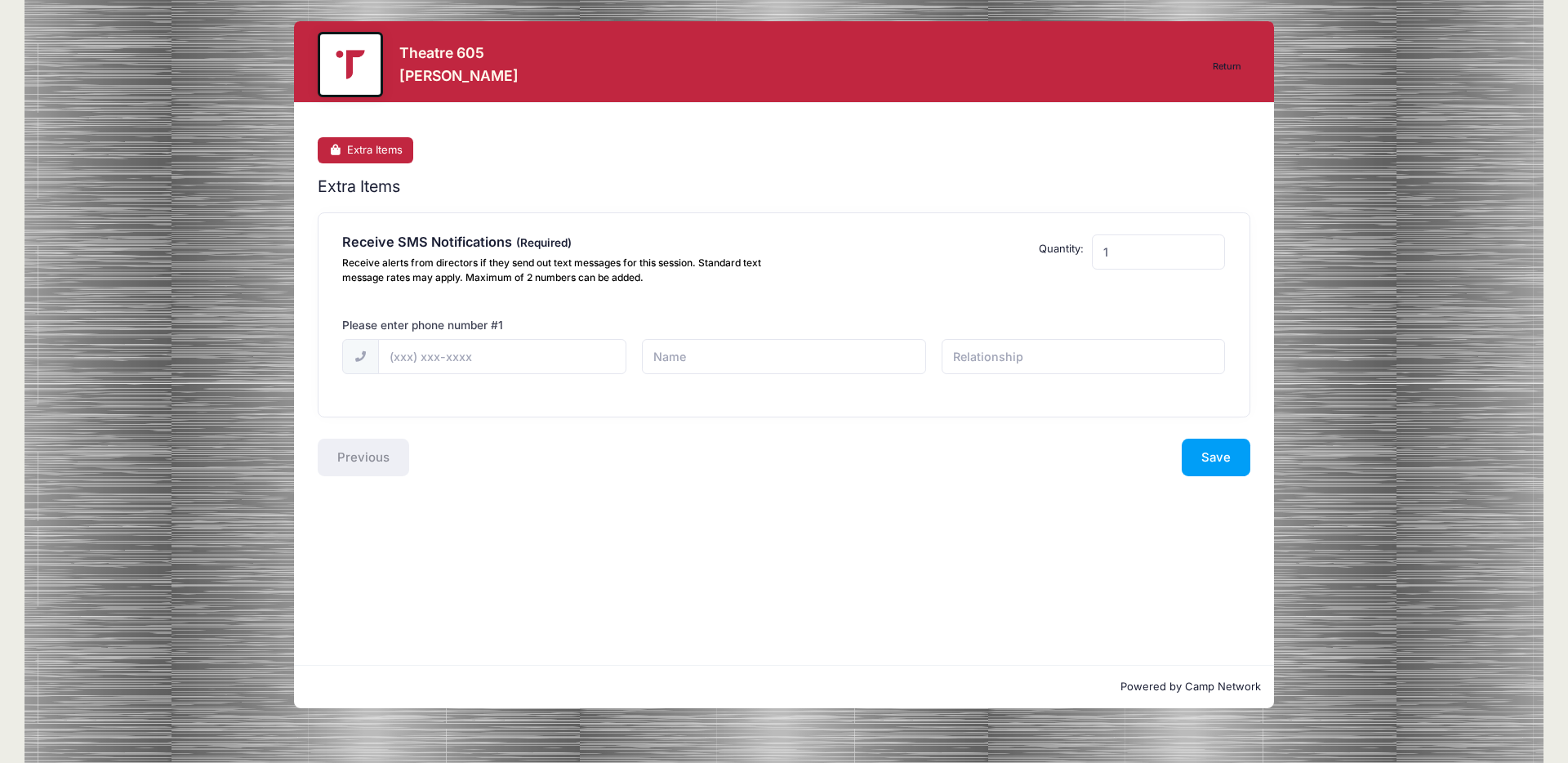
click at [352, 151] on link "Extra Items" at bounding box center [366, 150] width 96 height 27
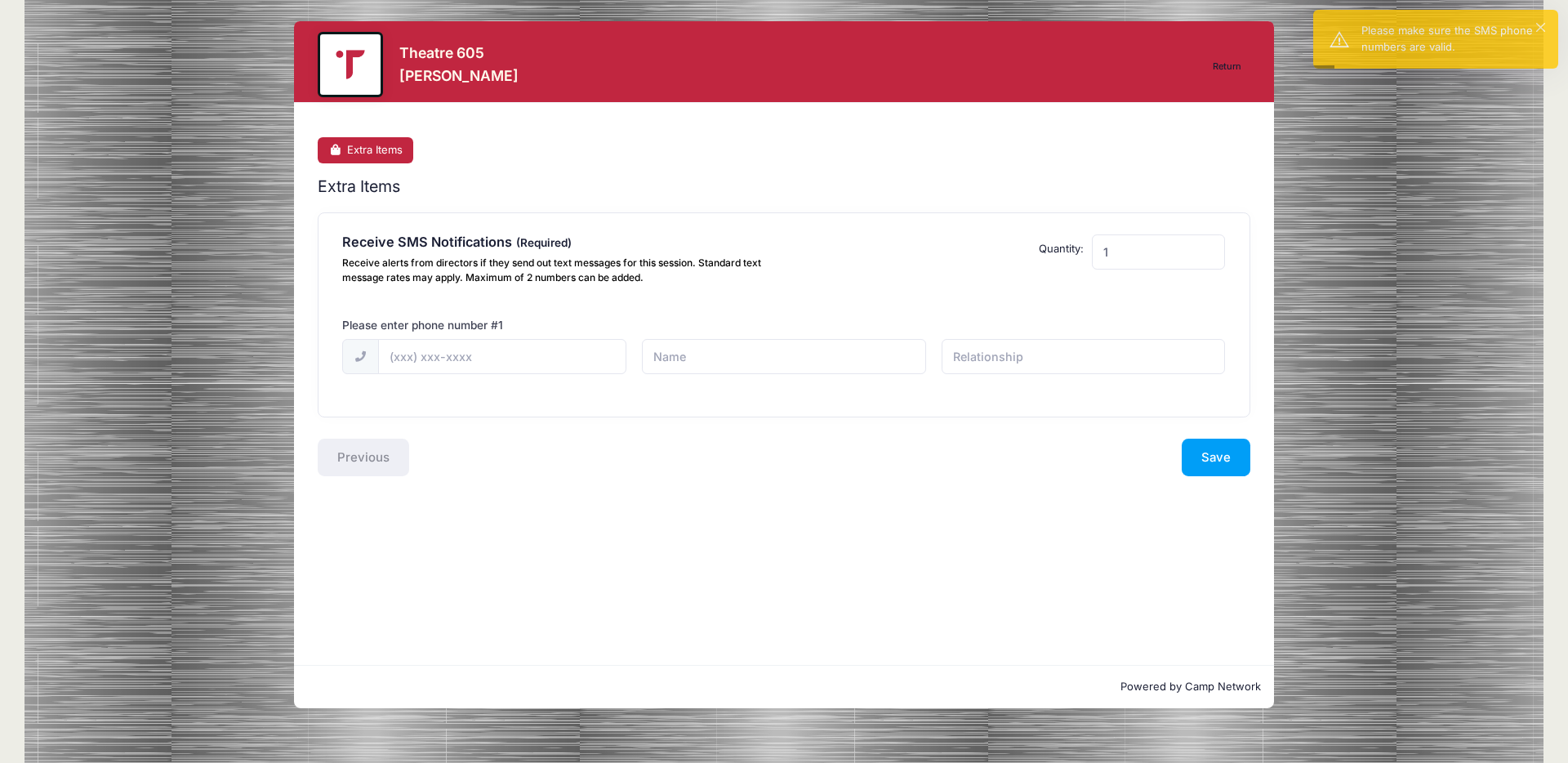
click at [1226, 62] on link "Return" at bounding box center [1228, 67] width 46 height 19
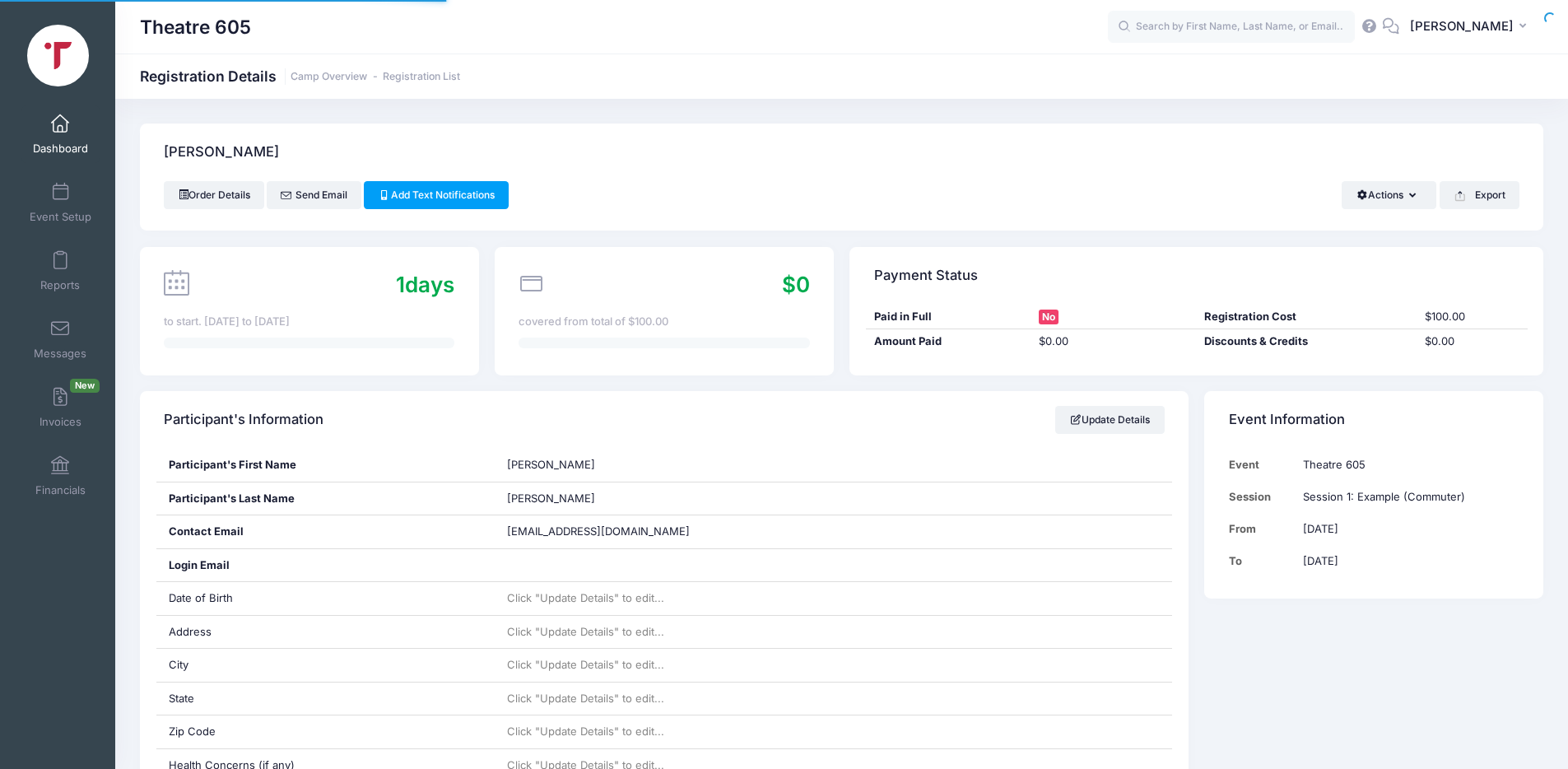
click at [1238, 68] on div "Theatre 605 Registration Details Camp Overview Registration List" at bounding box center [840, 76] width 1452 height 23
click at [1395, 195] on button "Actions" at bounding box center [1389, 195] width 95 height 28
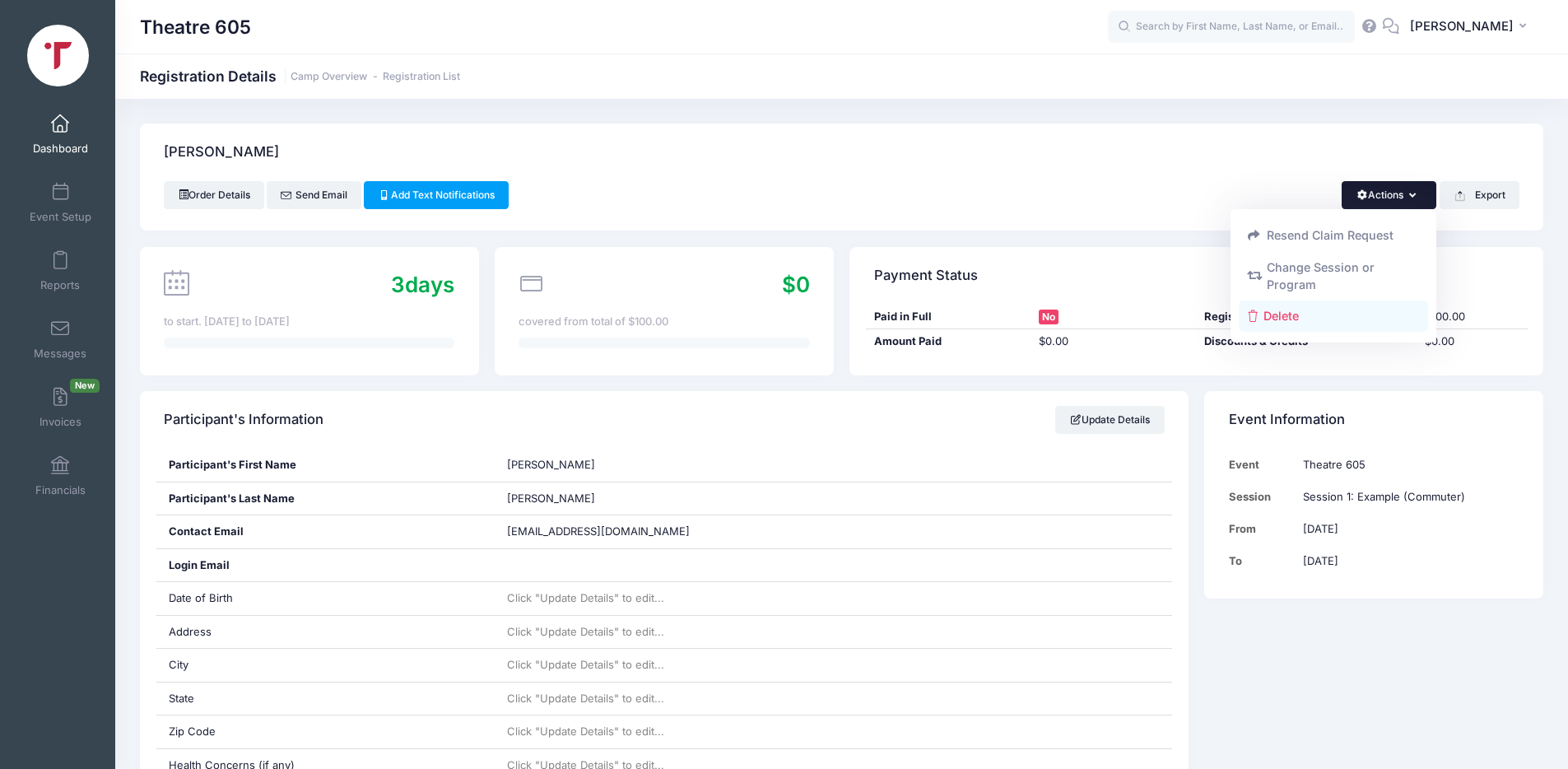
click at [1277, 316] on link "Delete" at bounding box center [1333, 316] width 190 height 31
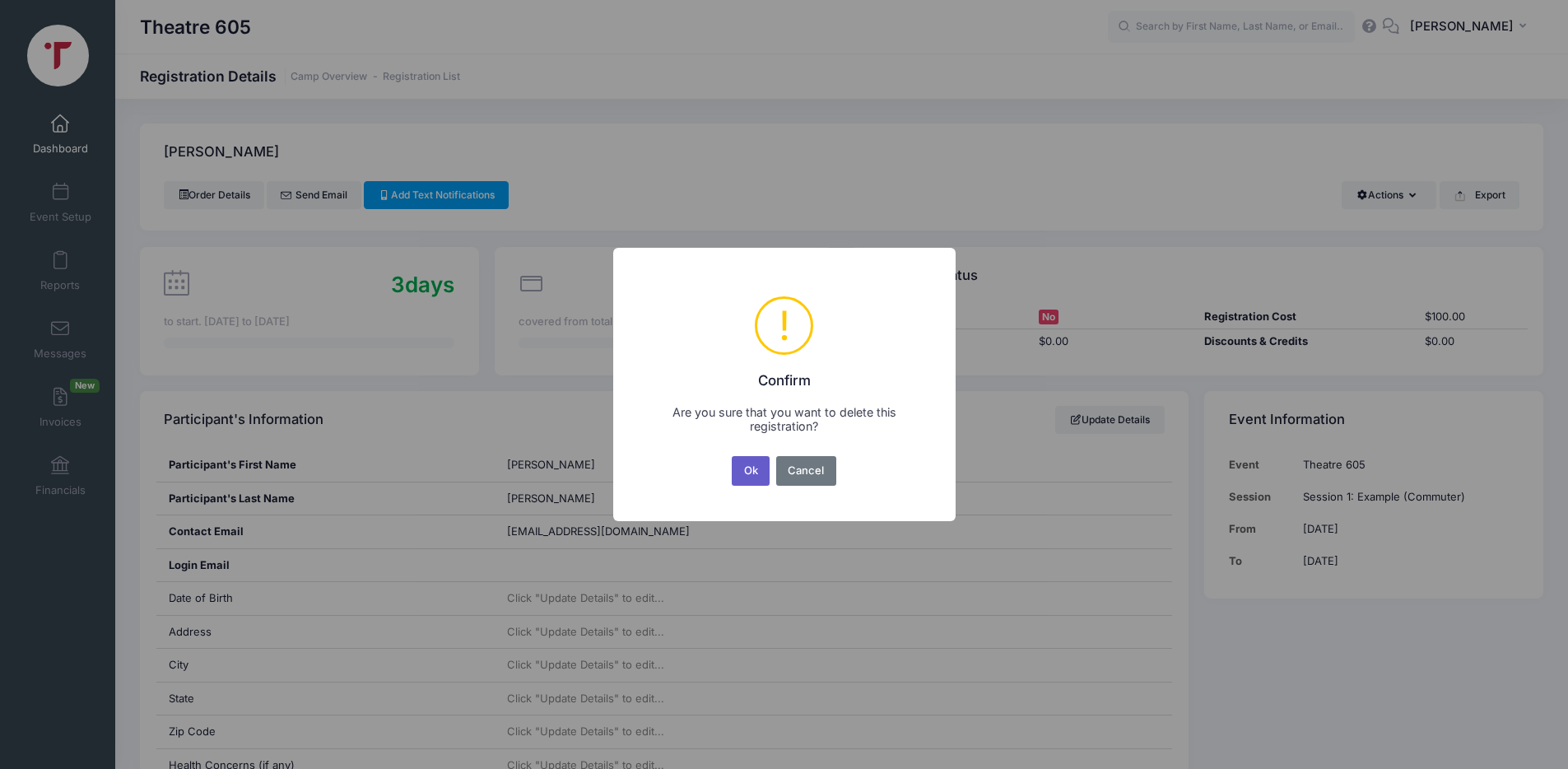
click at [757, 468] on button "Ok" at bounding box center [750, 470] width 38 height 30
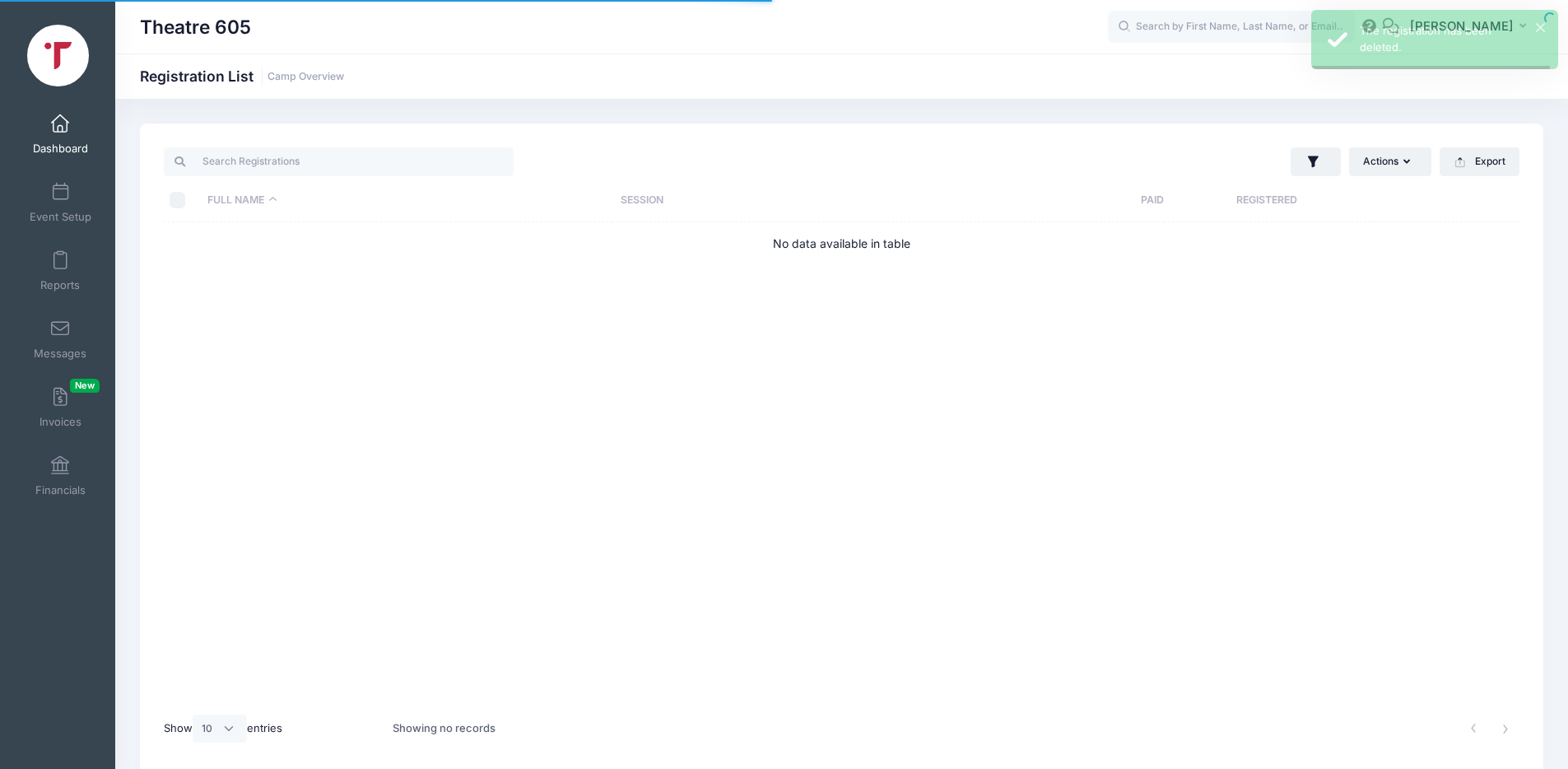
select select "10"
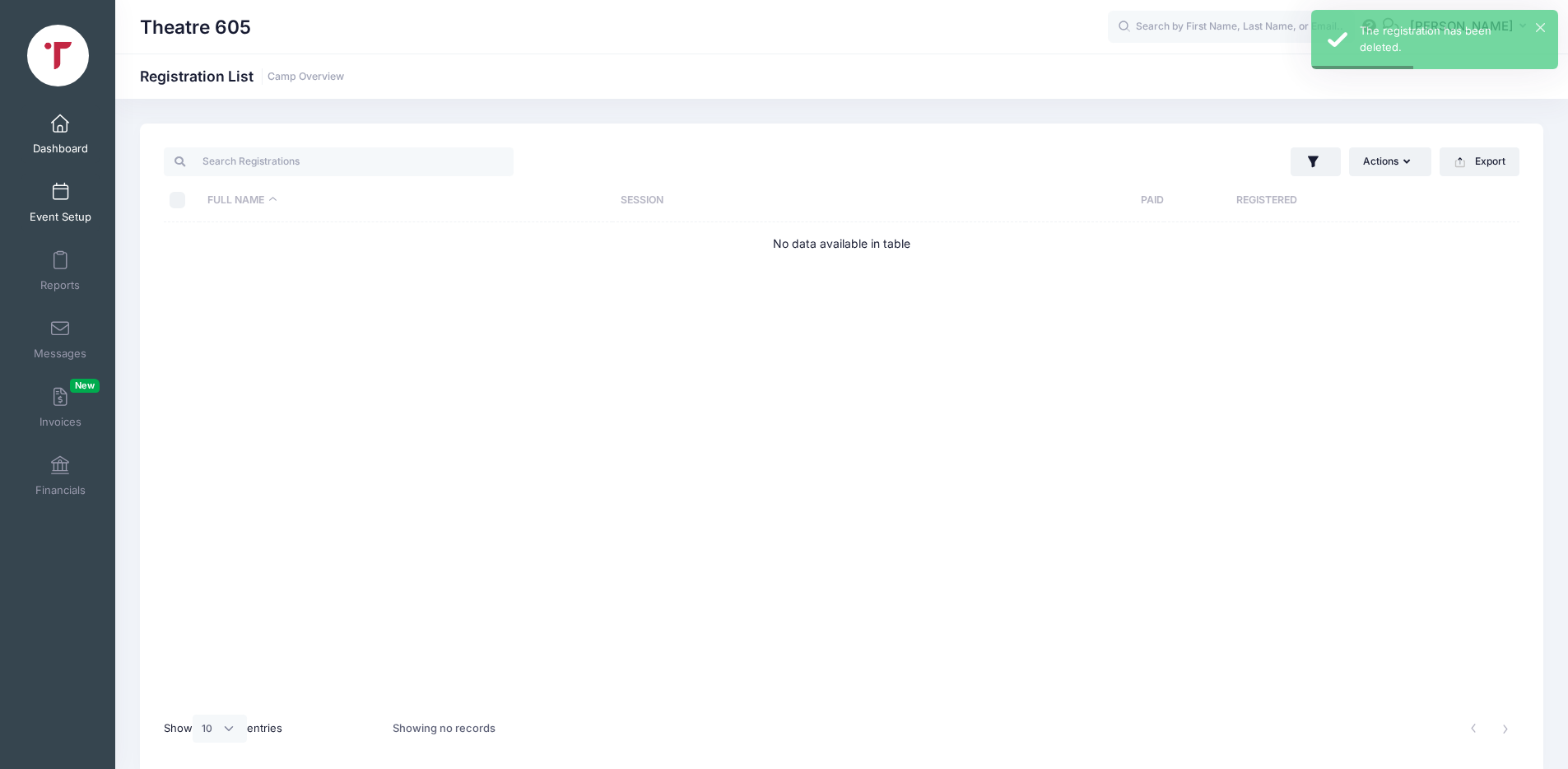
click at [60, 185] on span at bounding box center [60, 192] width 0 height 18
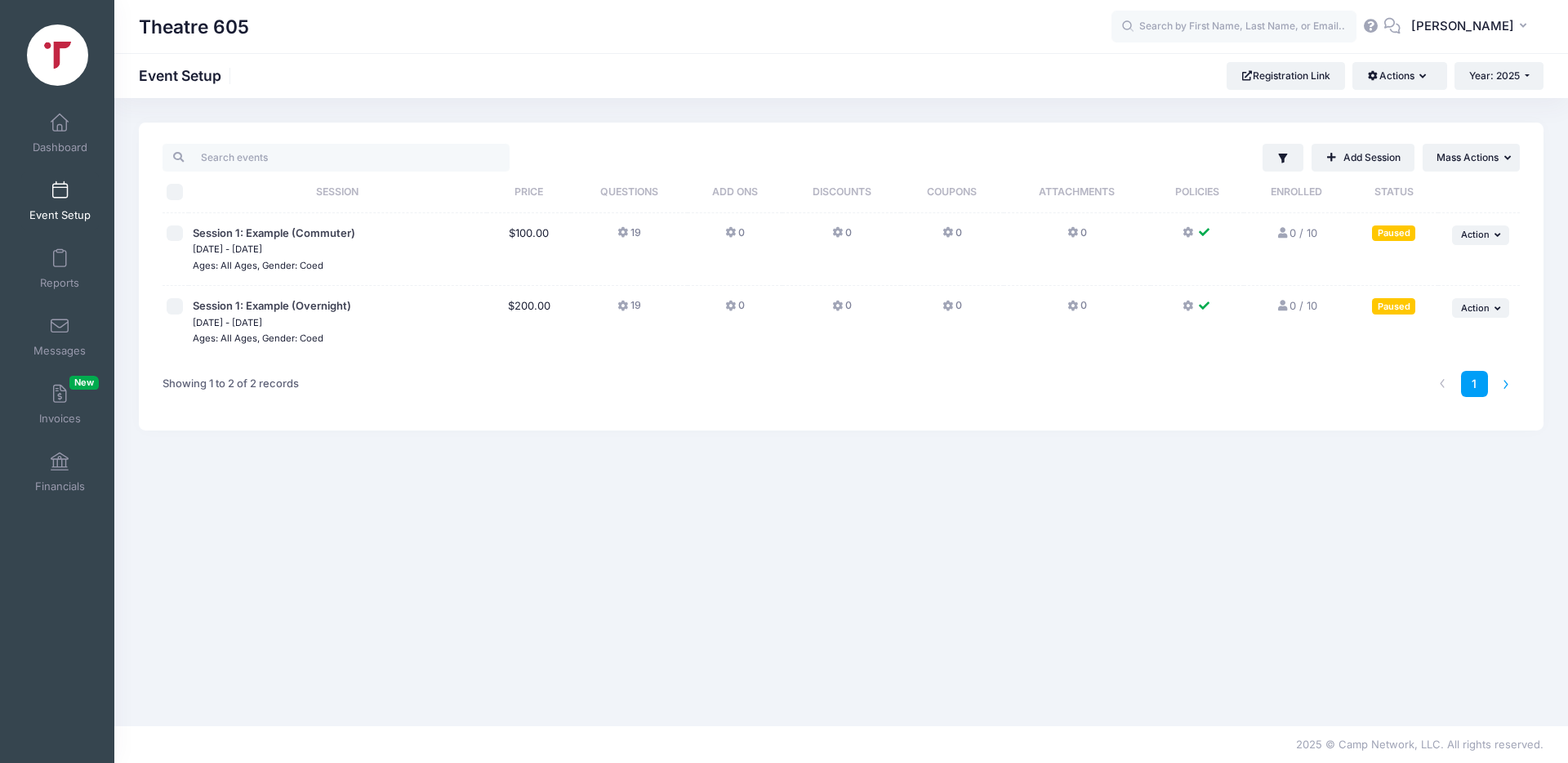
click at [1501, 388] on li at bounding box center [1507, 384] width 27 height 27
click at [1468, 385] on link "1" at bounding box center [1475, 384] width 27 height 27
click at [1477, 233] on span "Action" at bounding box center [1476, 235] width 29 height 11
click at [1411, 302] on link "Edit Session" at bounding box center [1428, 302] width 148 height 31
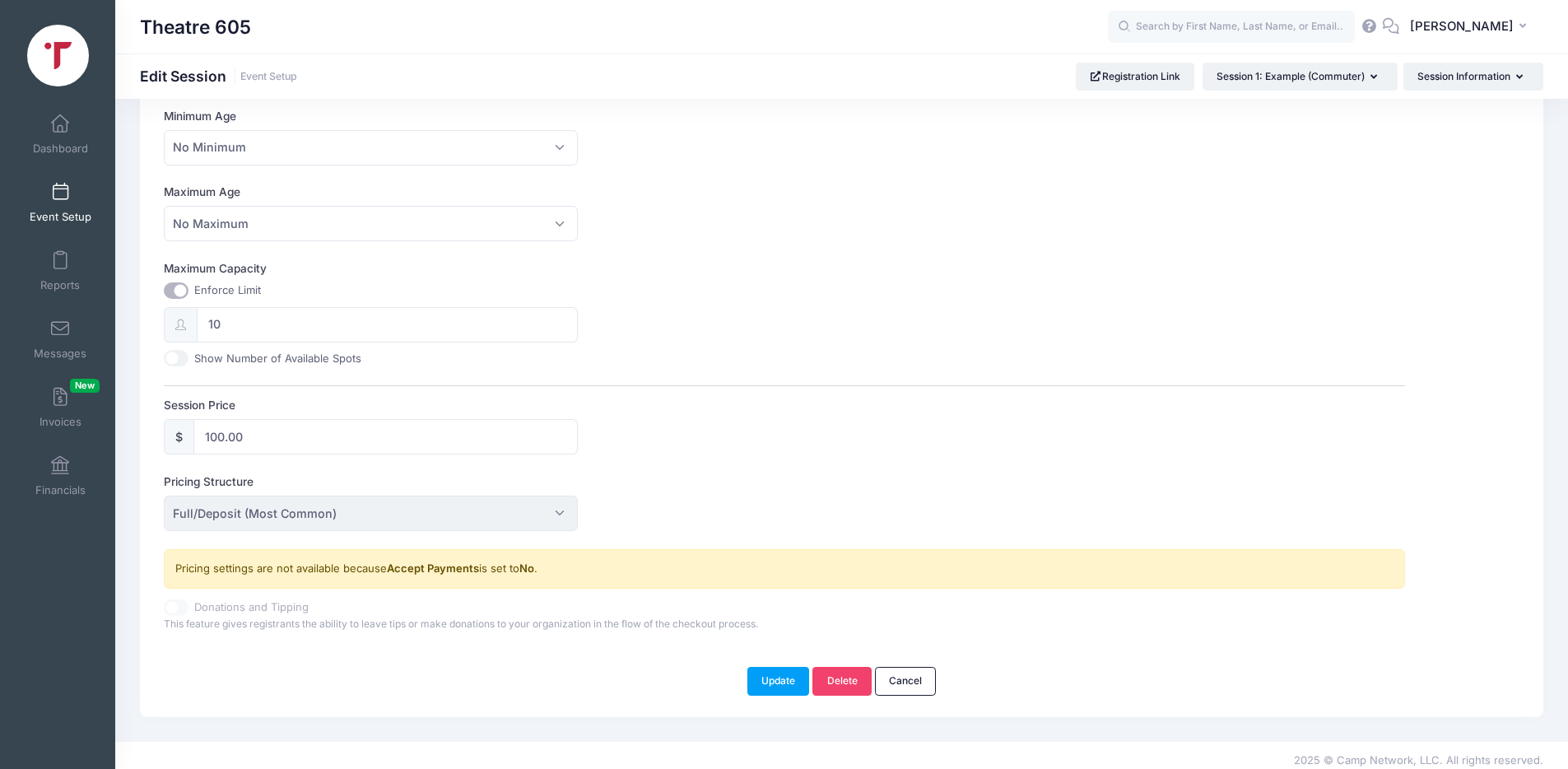
scroll to position [501, 0]
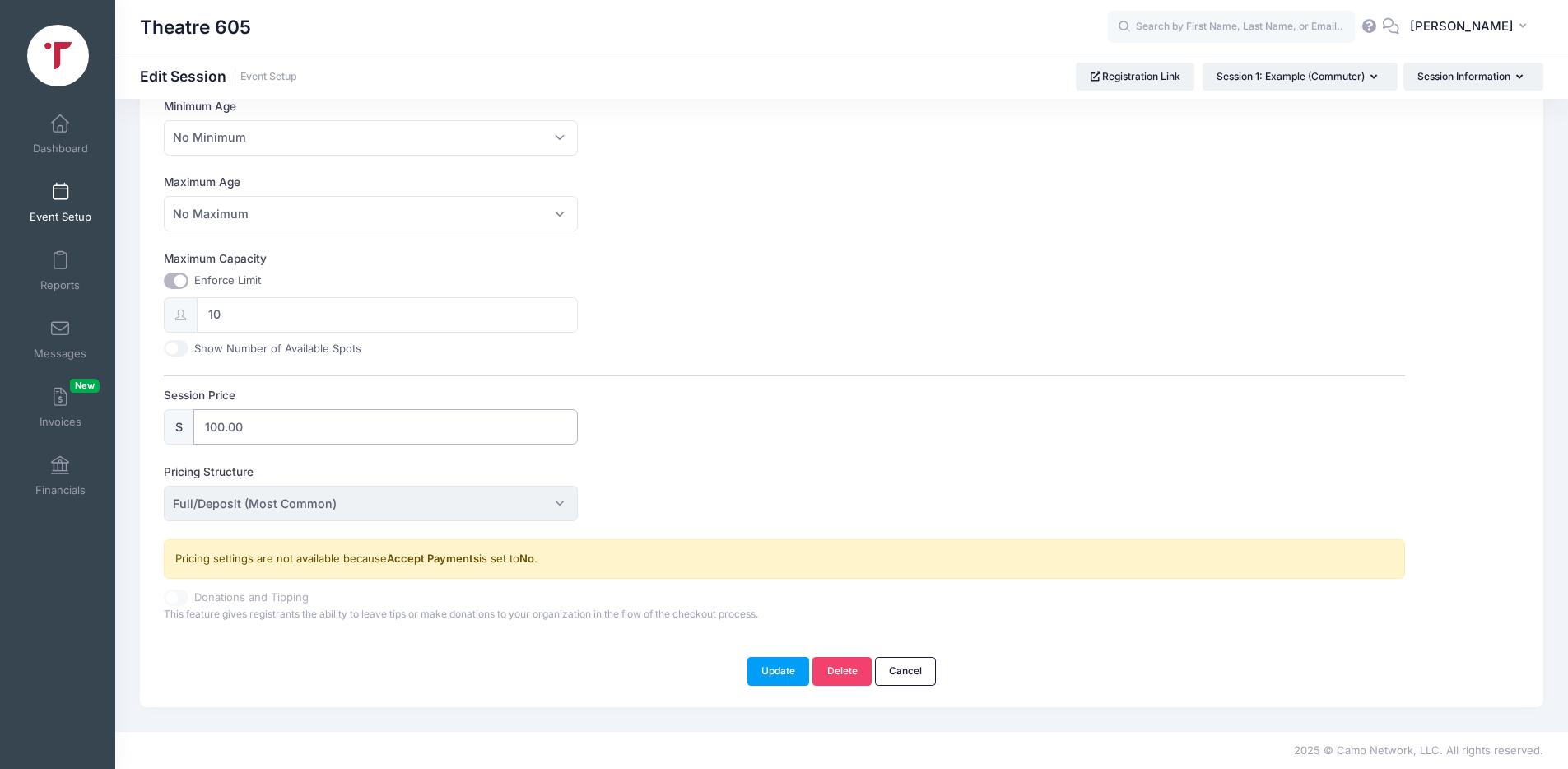
click at [272, 426] on input "100.00" at bounding box center [385, 426] width 384 height 36
drag, startPoint x: 265, startPoint y: 427, endPoint x: 172, endPoint y: 426, distance: 93.0
click at [172, 426] on div "$ 100.00" at bounding box center [371, 426] width 414 height 36
click at [433, 387] on label "Session Price" at bounding box center [474, 395] width 620 height 16
click at [433, 409] on input "100.00" at bounding box center [385, 426] width 384 height 36
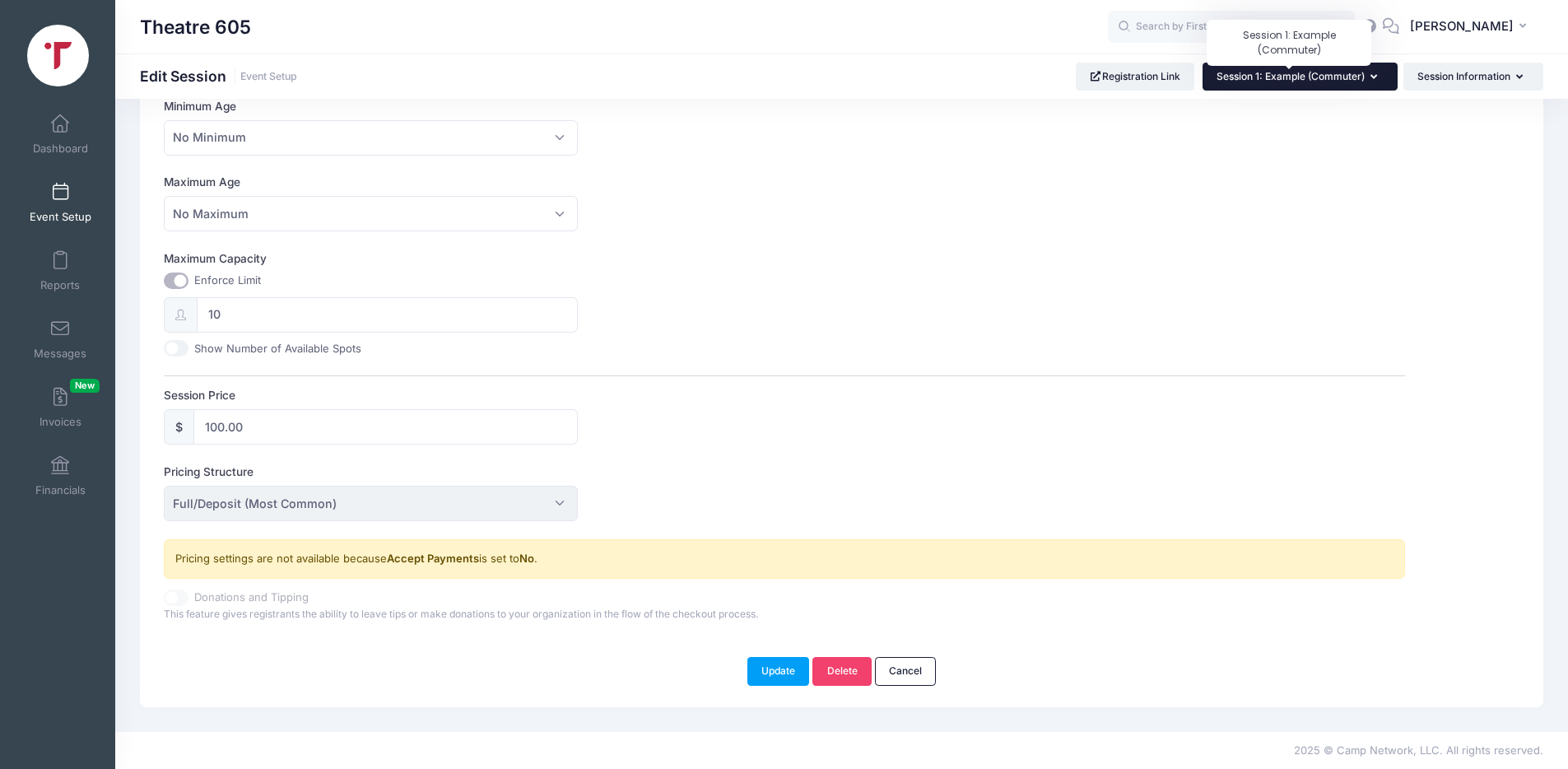
click at [1356, 74] on span "Session 1: Example (Commuter)" at bounding box center [1290, 75] width 149 height 13
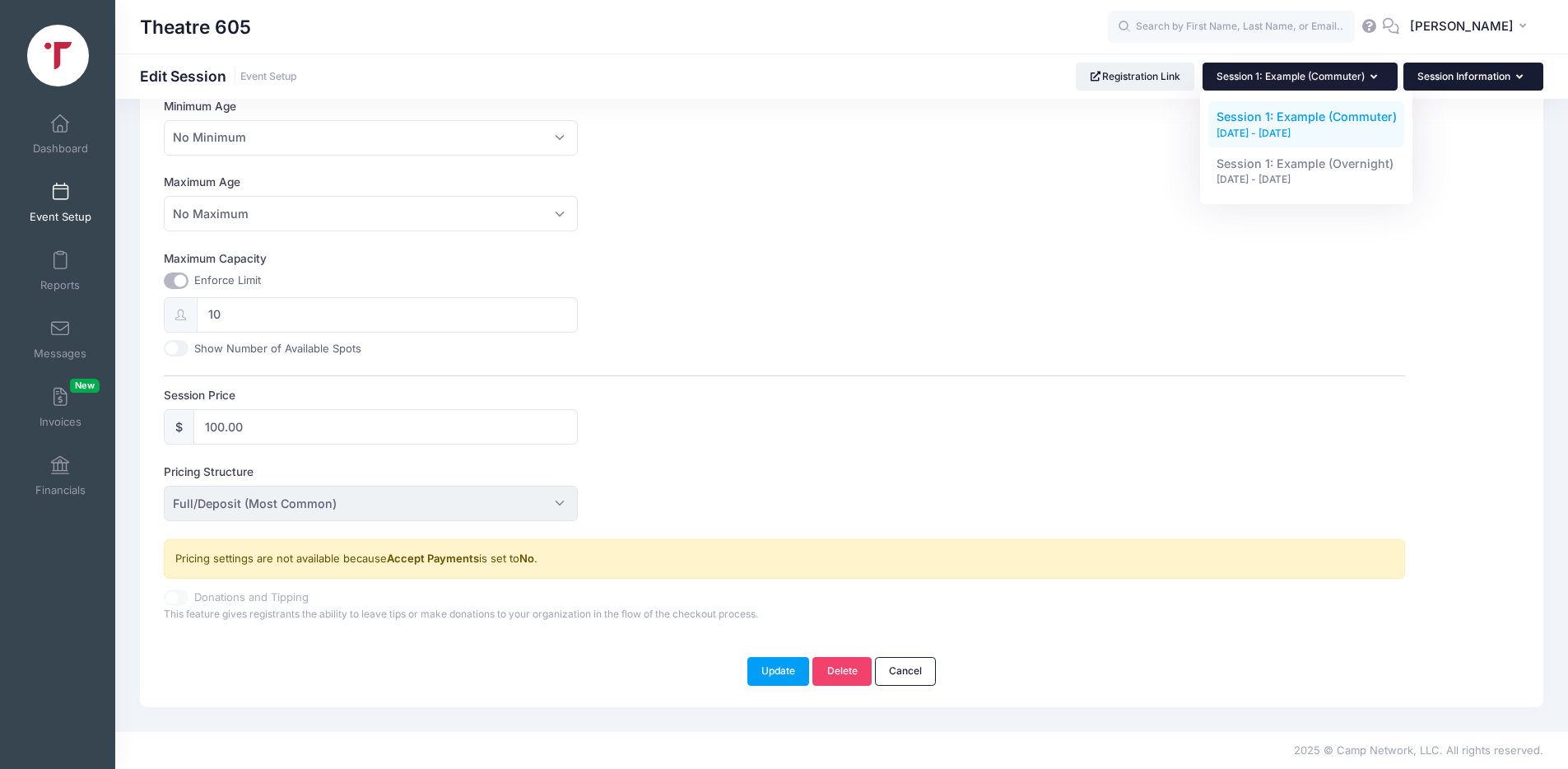
click at [1456, 72] on button "Session Information" at bounding box center [1472, 76] width 140 height 28
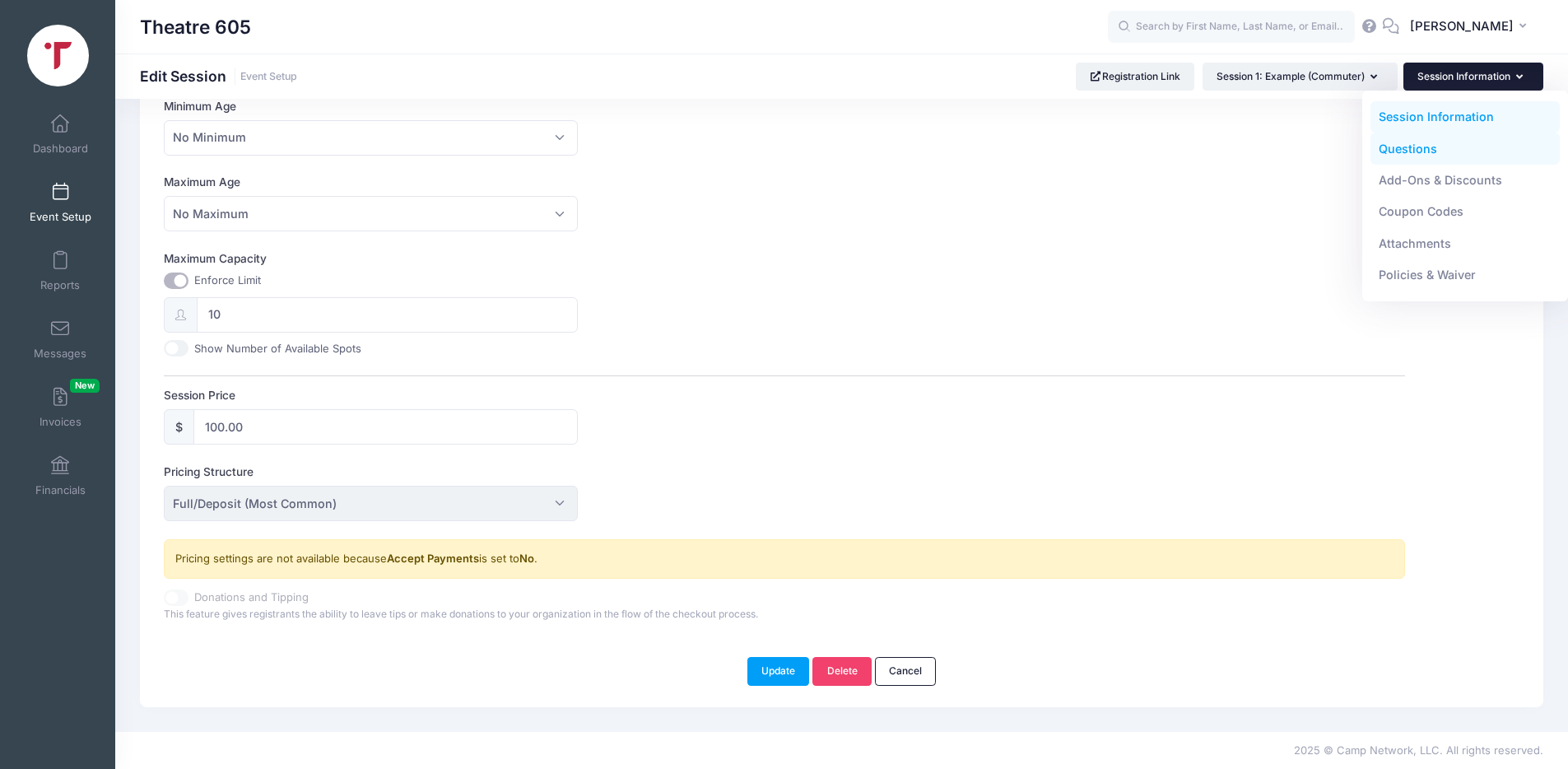
click at [1418, 149] on link "Questions" at bounding box center [1465, 148] width 190 height 31
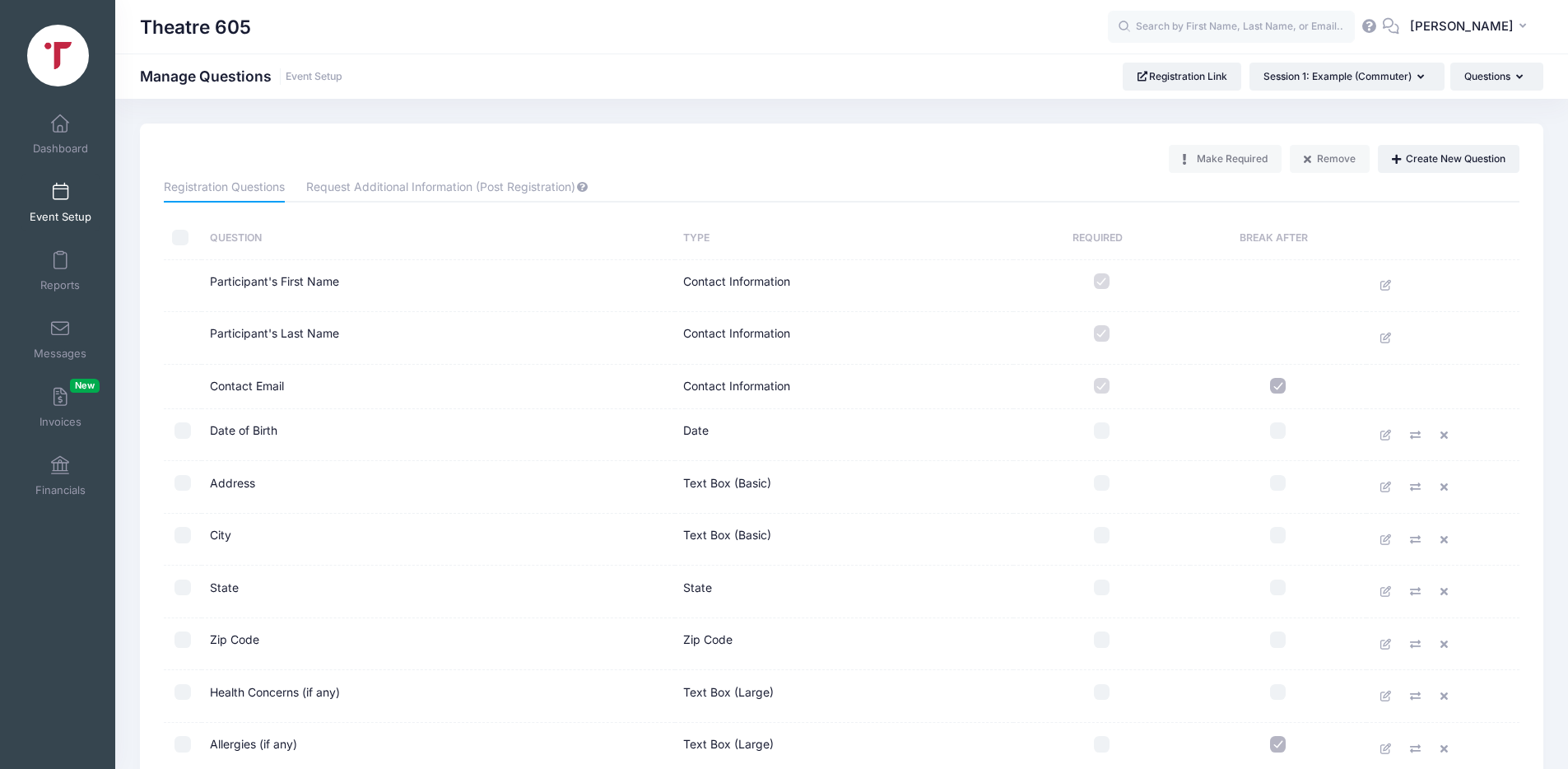
click at [1103, 288] on td at bounding box center [1101, 286] width 177 height 53
click at [1101, 283] on label at bounding box center [1101, 281] width 160 height 16
click at [1526, 82] on button "Questions" at bounding box center [1497, 76] width 93 height 28
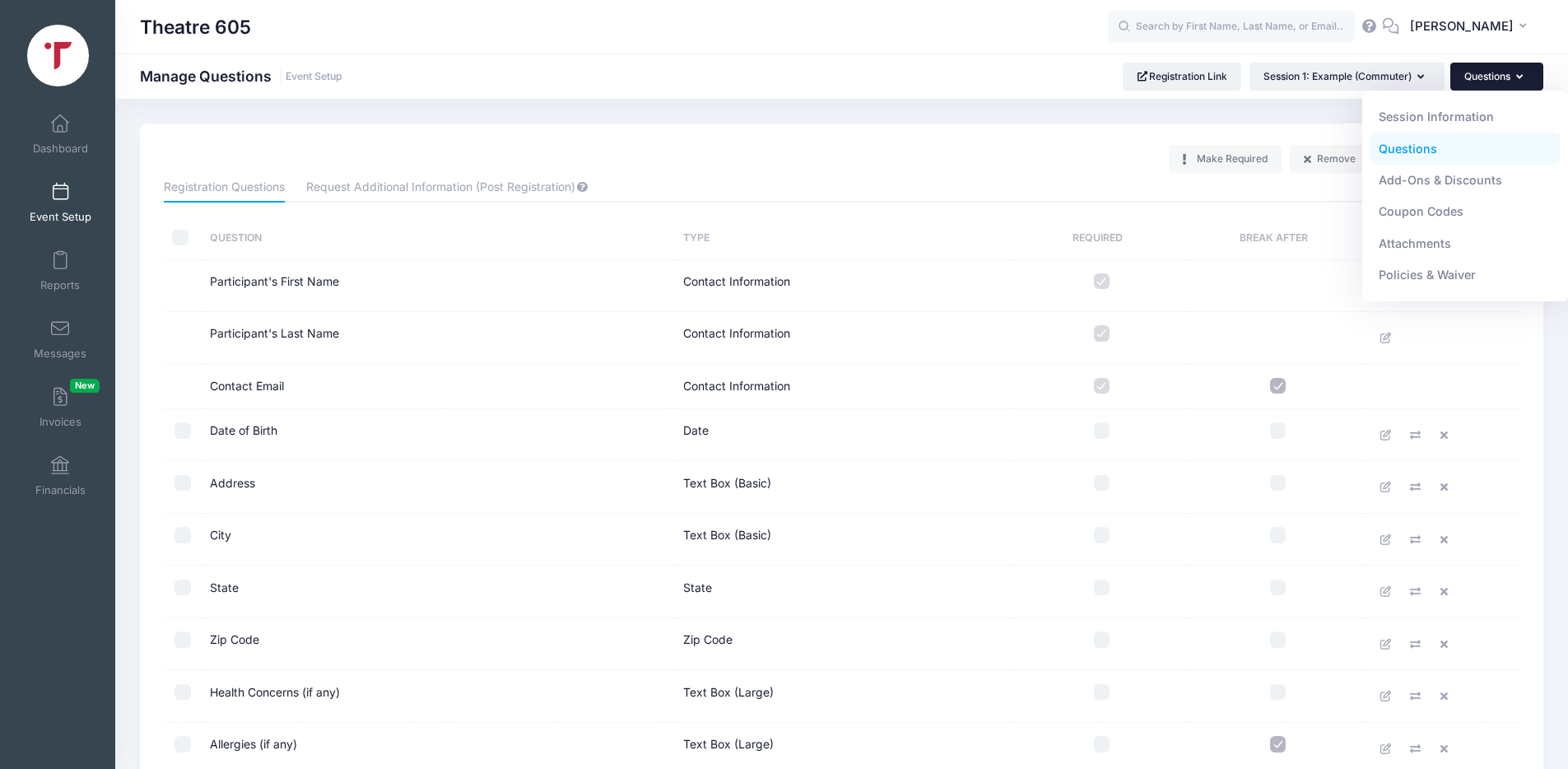
click at [1520, 77] on icon "button" at bounding box center [1523, 77] width 14 height 0
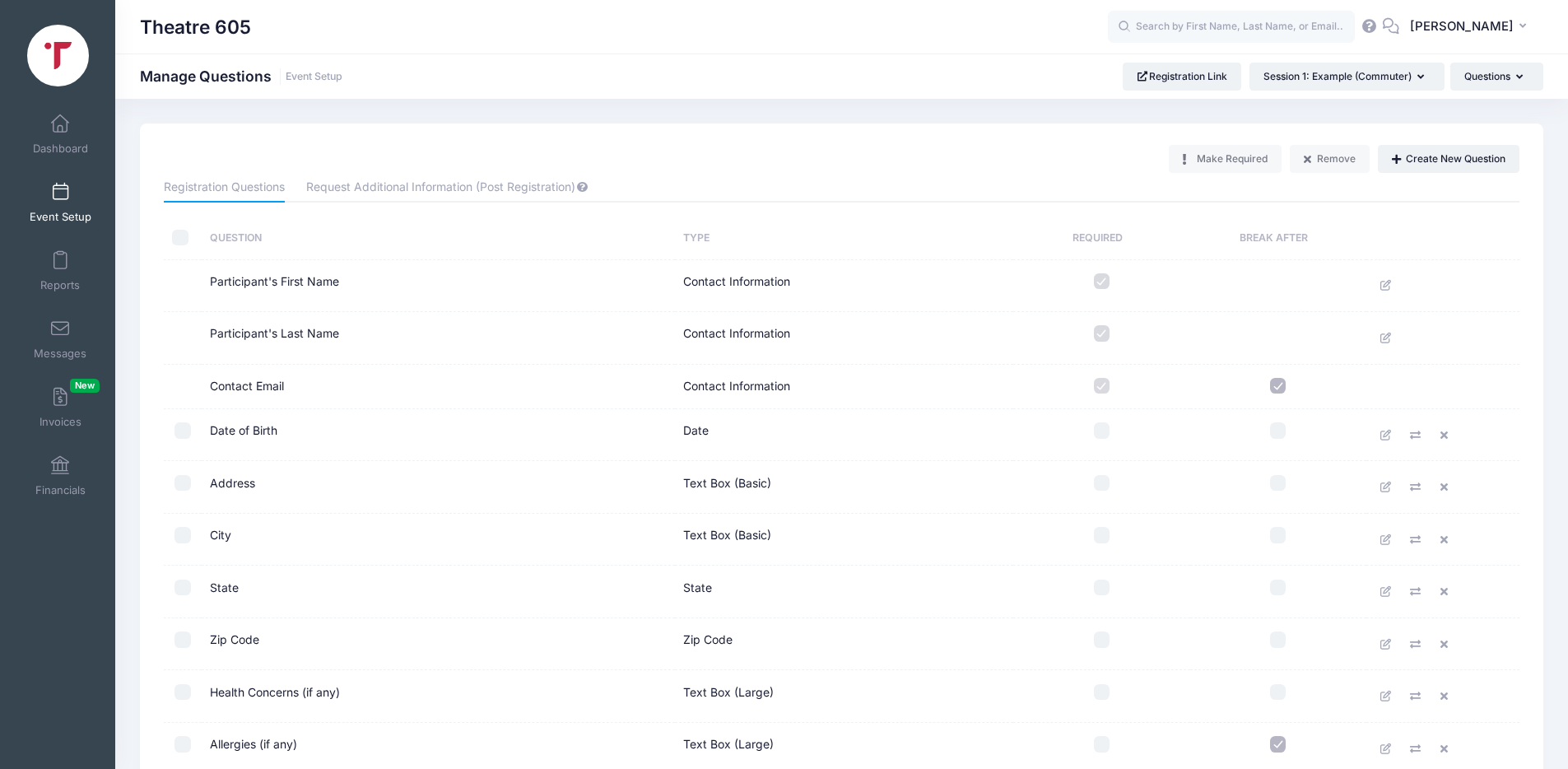
click at [1197, 161] on div "Make Required Remove Create New Question" at bounding box center [1343, 158] width 350 height 28
click at [1173, 155] on div "Make Required Remove Create New Question" at bounding box center [1343, 158] width 350 height 28
click at [735, 271] on td "Contact Information" at bounding box center [843, 286] width 339 height 53
click at [264, 277] on td "Participant's First Name" at bounding box center [438, 286] width 473 height 53
click at [247, 286] on td "Participant's First Name" at bounding box center [438, 286] width 473 height 53
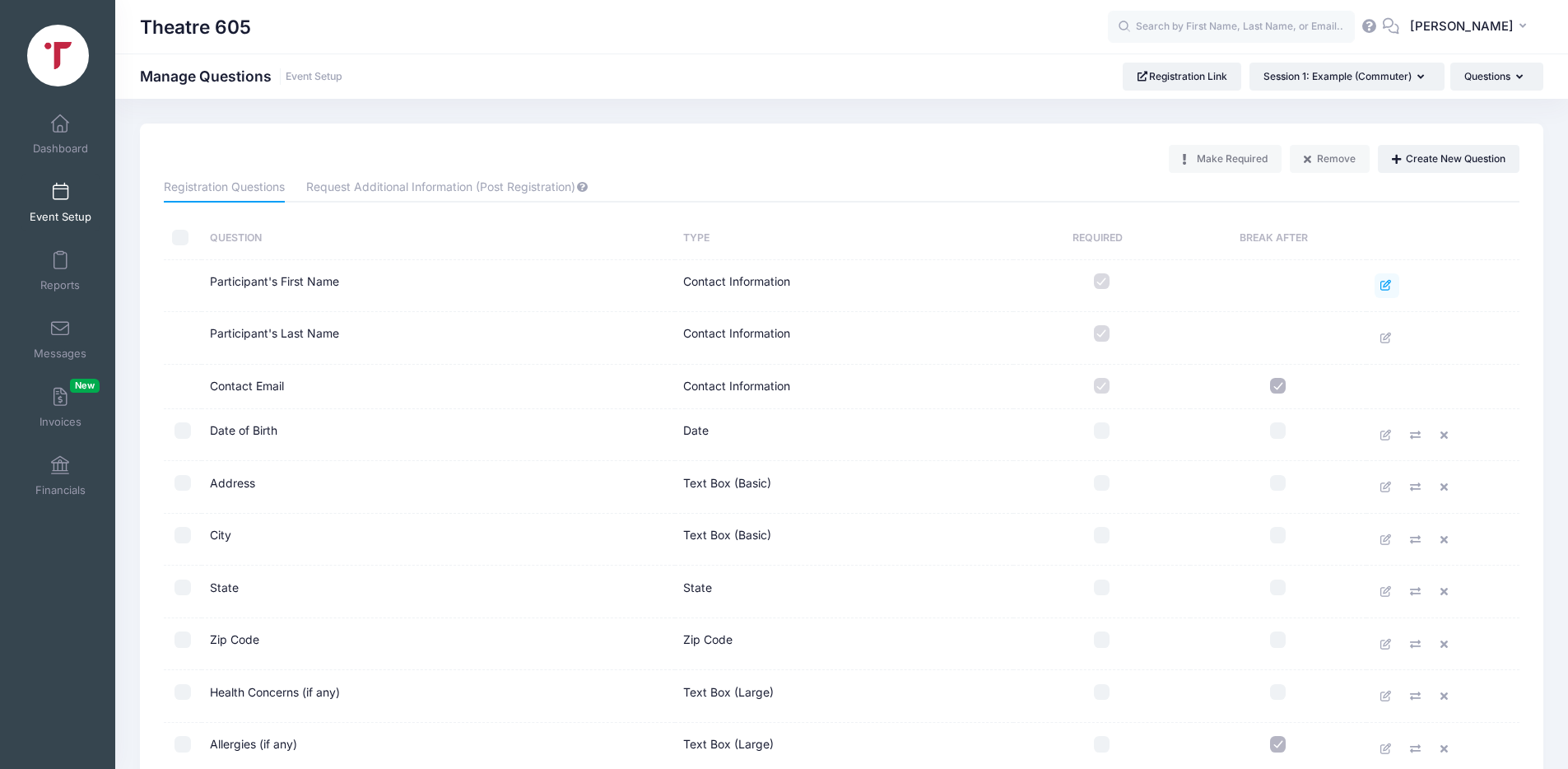
click at [1383, 287] on icon at bounding box center [1387, 285] width 14 height 11
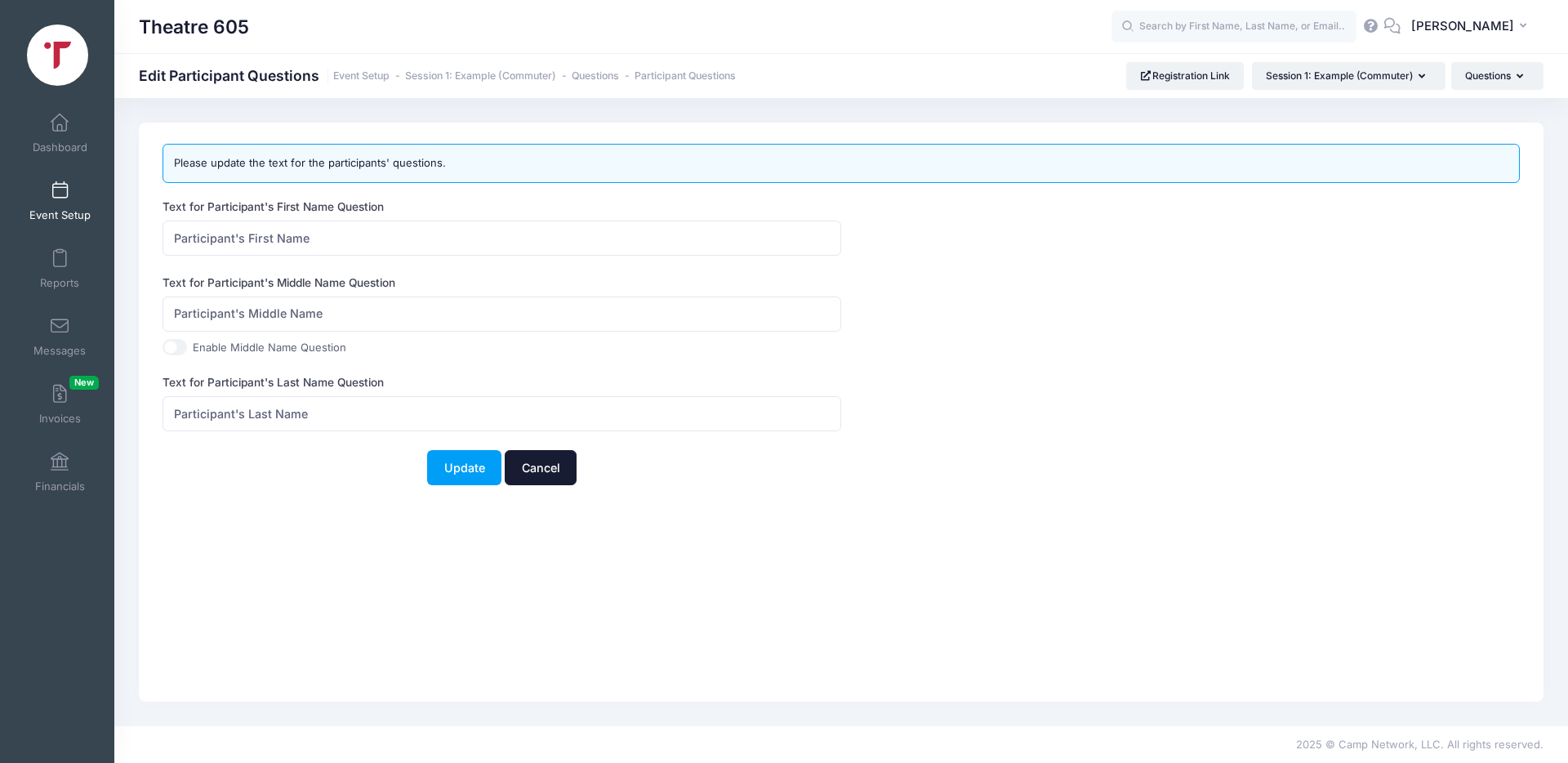
click at [532, 463] on link "Cancel" at bounding box center [540, 467] width 72 height 35
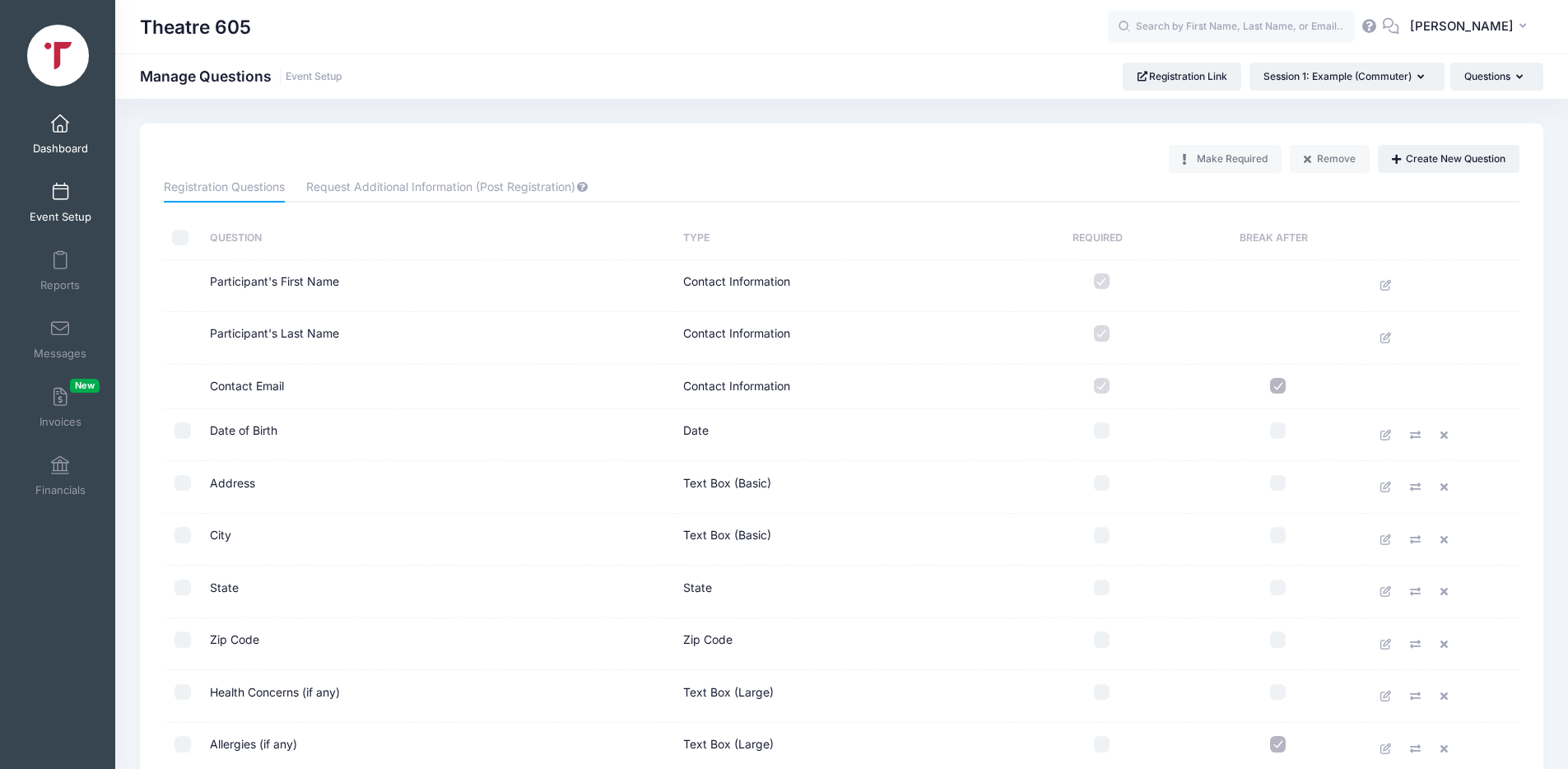
click at [60, 127] on span at bounding box center [60, 124] width 0 height 18
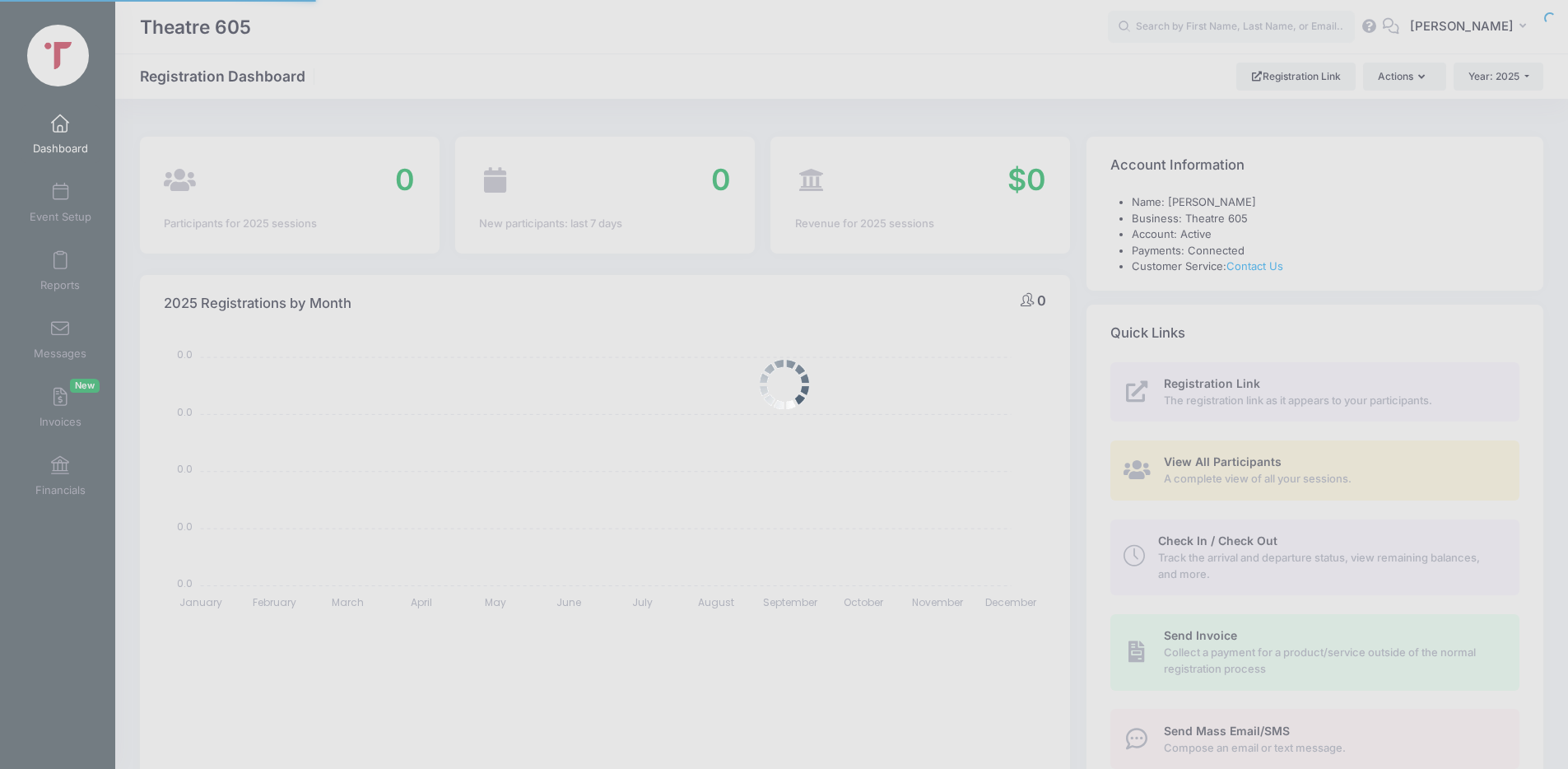
select select
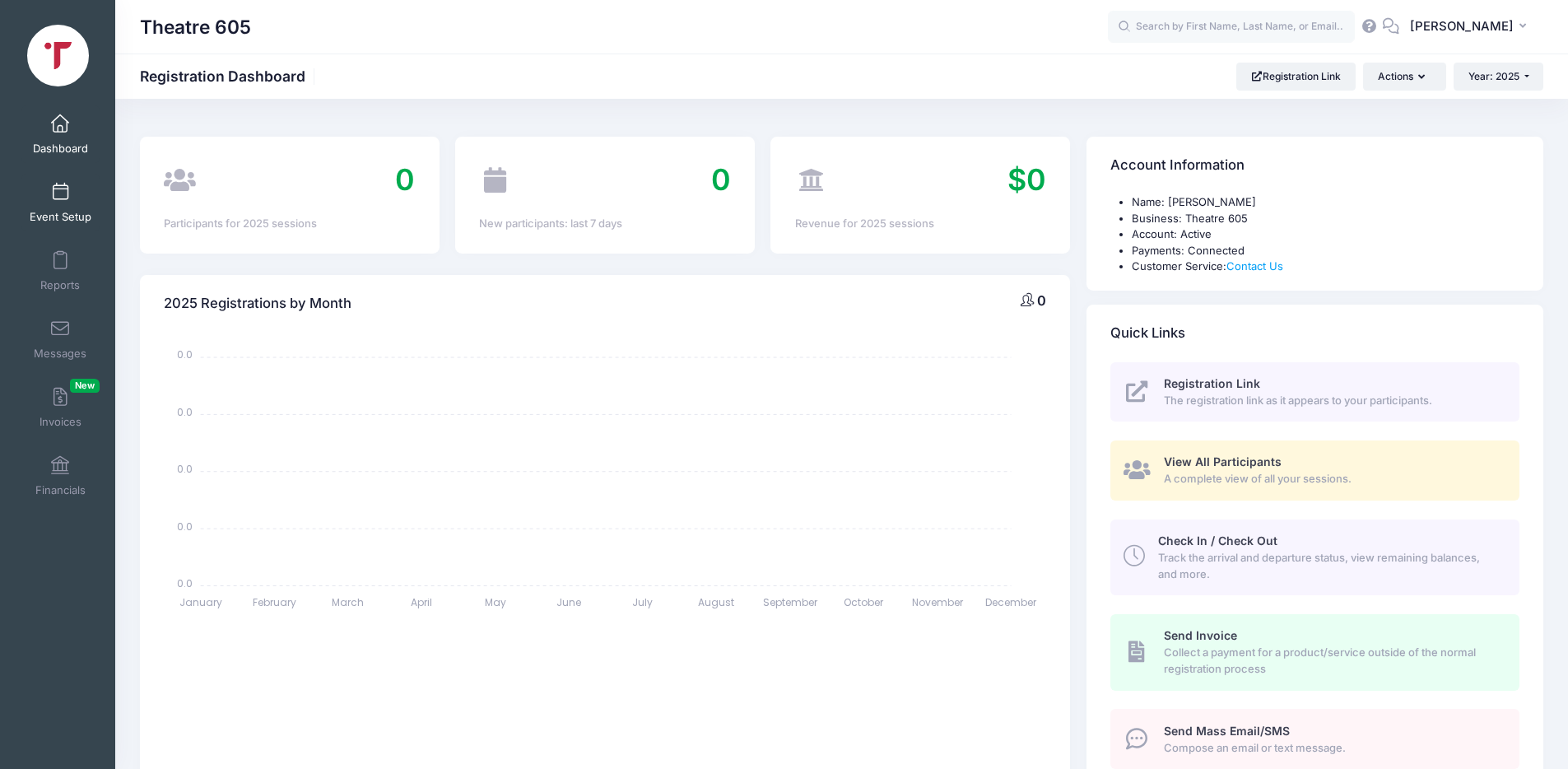
click at [44, 198] on link "Event Setup" at bounding box center [60, 203] width 78 height 58
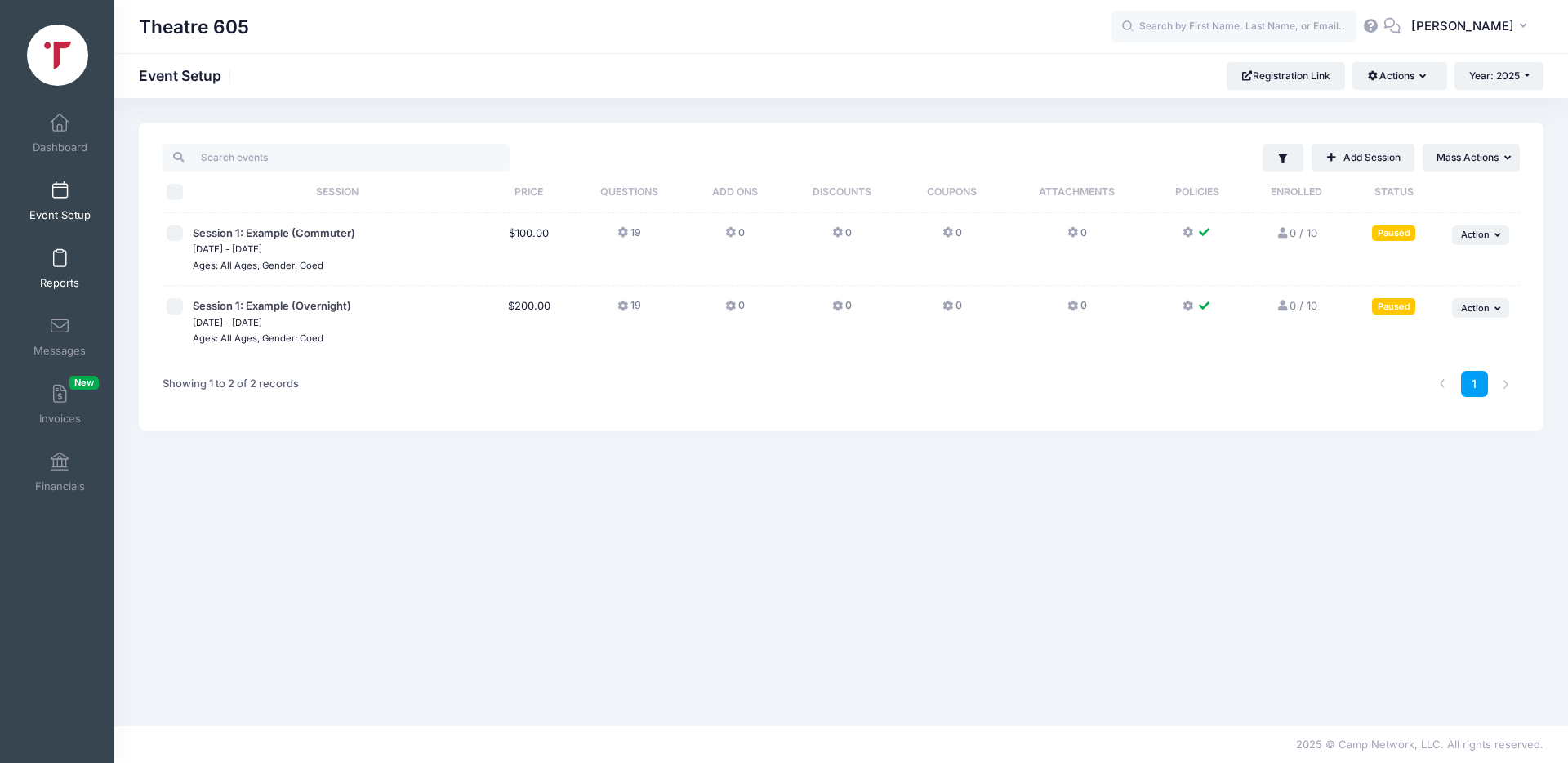
click at [59, 267] on span at bounding box center [59, 258] width 0 height 18
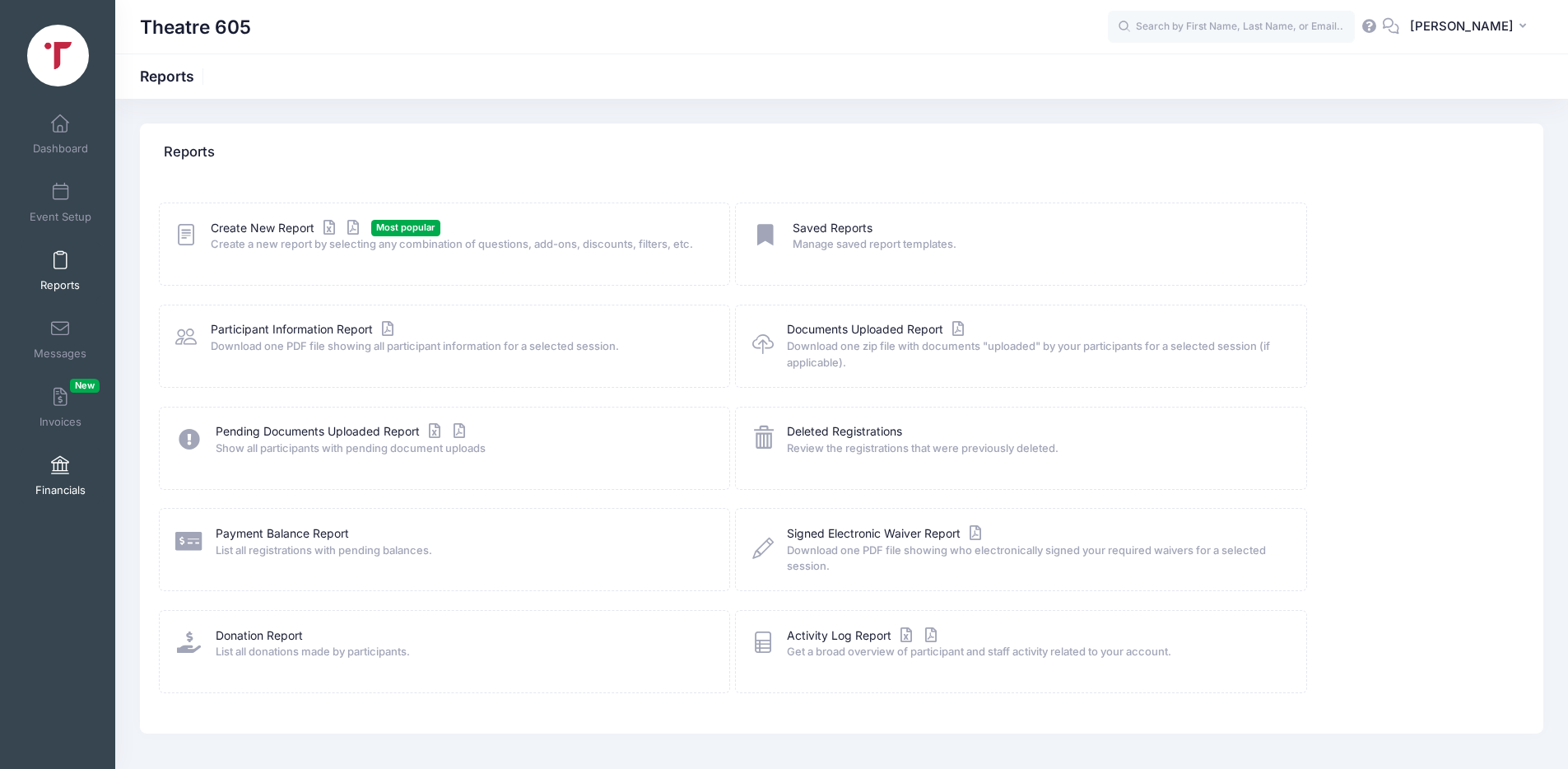
click at [60, 472] on span at bounding box center [60, 465] width 0 height 18
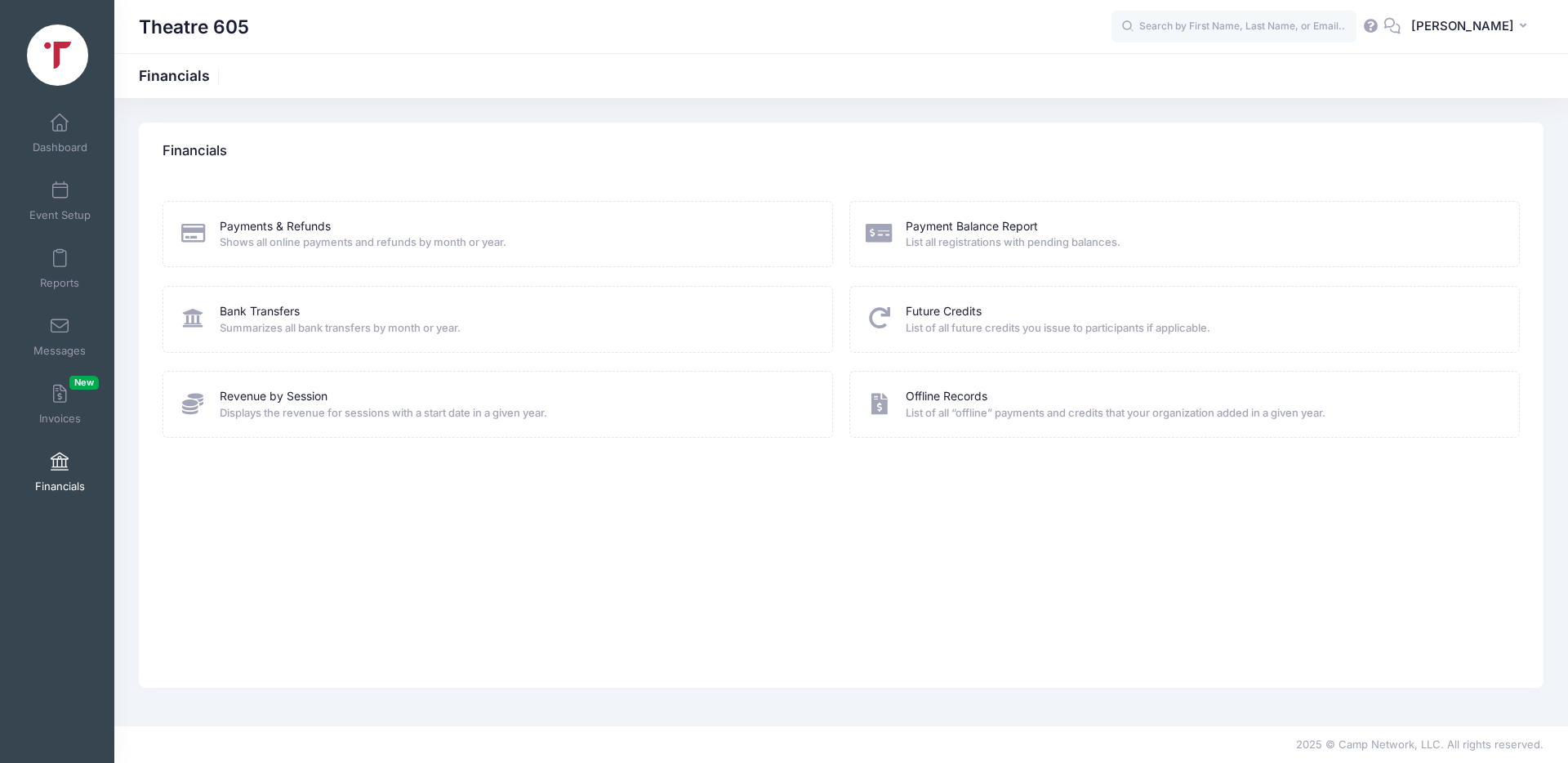
click at [930, 244] on span "List all registrations with pending balances." at bounding box center [1202, 242] width 592 height 16
click at [956, 227] on link "Payment Balance Report" at bounding box center [972, 227] width 132 height 17
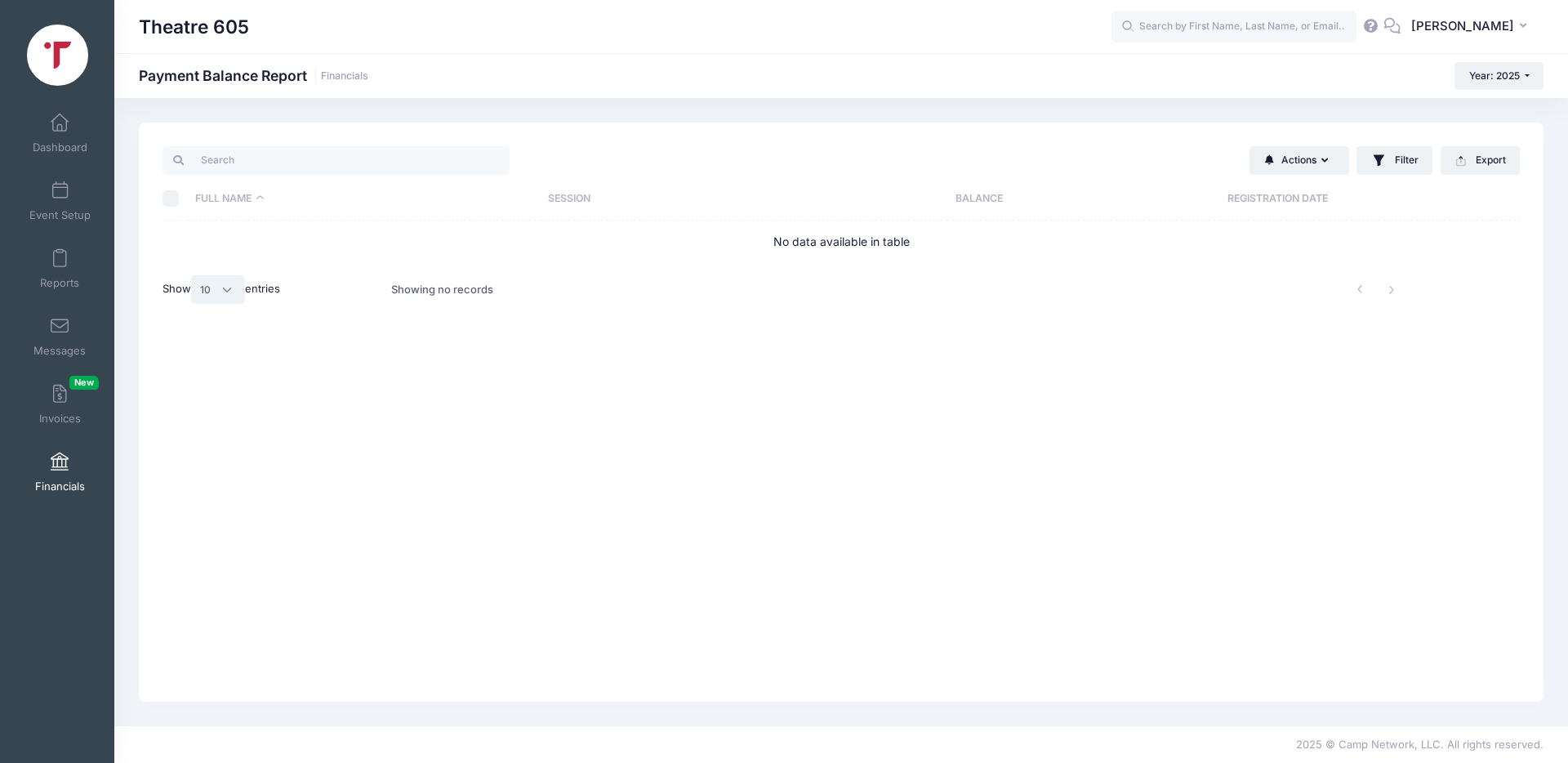
click at [222, 281] on select "All 10 25 50" at bounding box center [218, 288] width 54 height 28
select select "-1"
click at [193, 275] on select "All 10 25 50" at bounding box center [218, 288] width 54 height 28
click at [59, 129] on span at bounding box center [59, 123] width 0 height 18
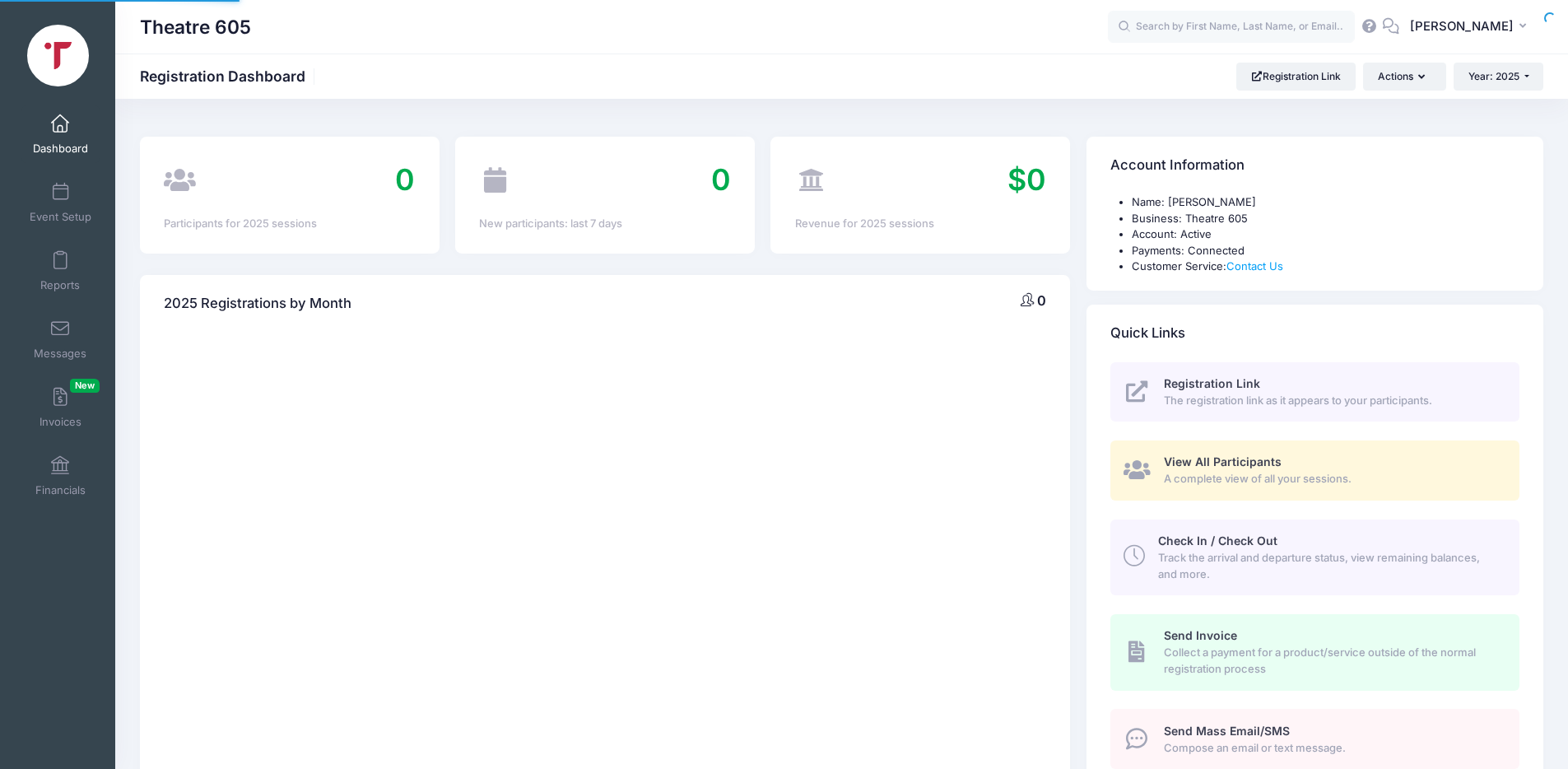
select select
click at [1409, 74] on button "Actions" at bounding box center [1403, 76] width 82 height 28
click at [1357, 119] on link "Check In/Check Out" at bounding box center [1362, 117] width 149 height 31
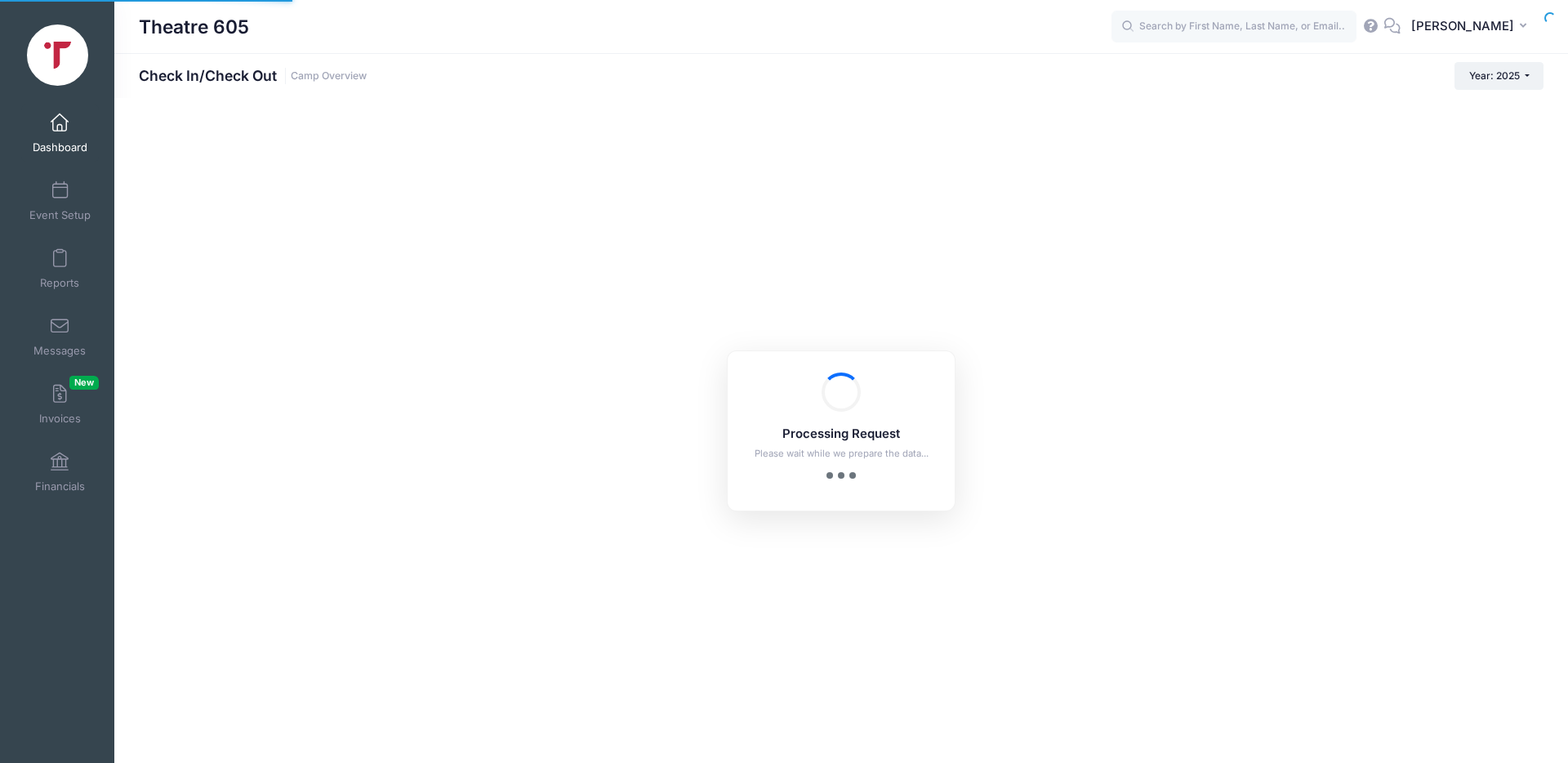
checkbox input "true"
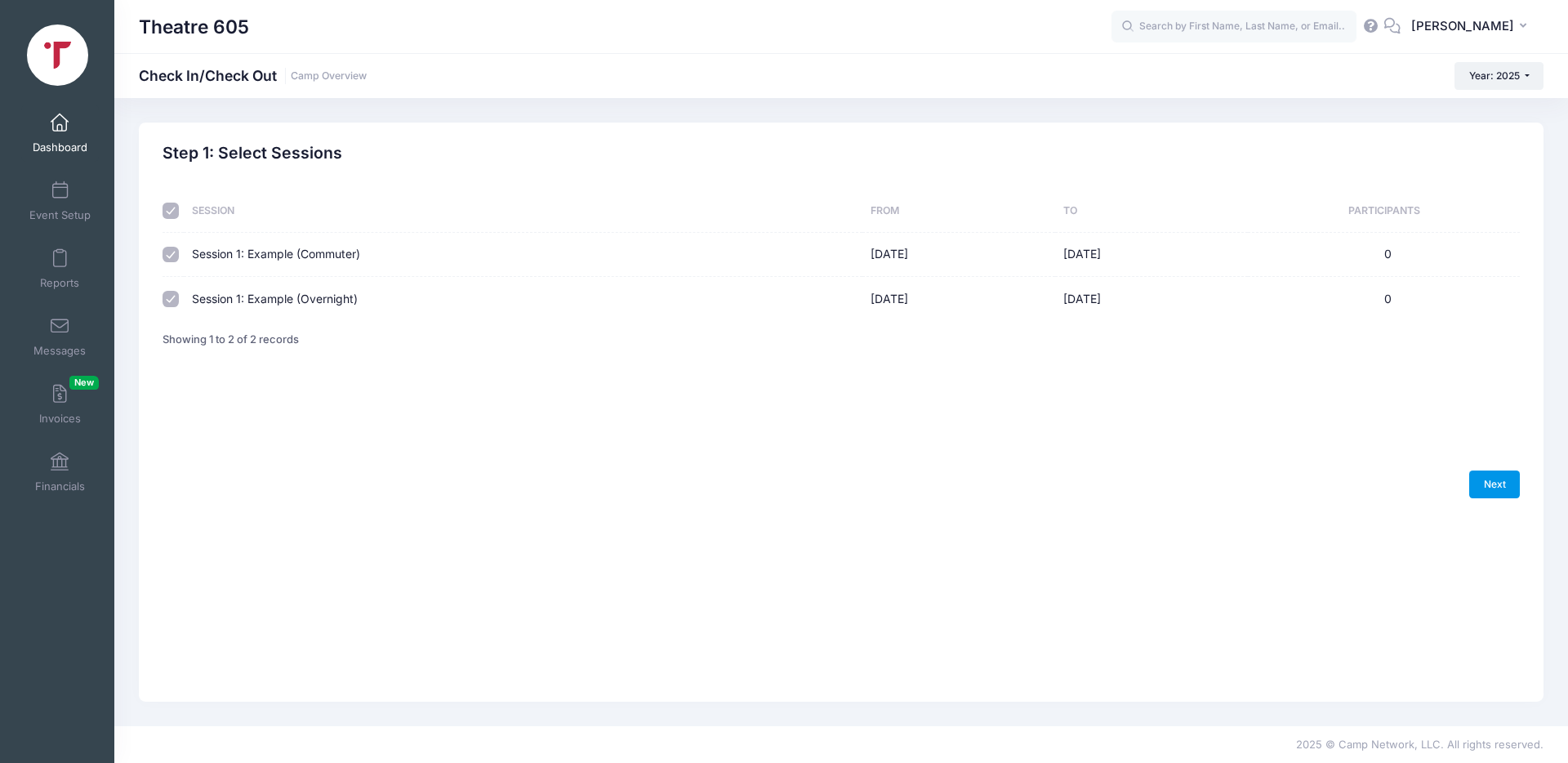
click at [1501, 483] on link "Next" at bounding box center [1494, 483] width 51 height 28
select select "10"
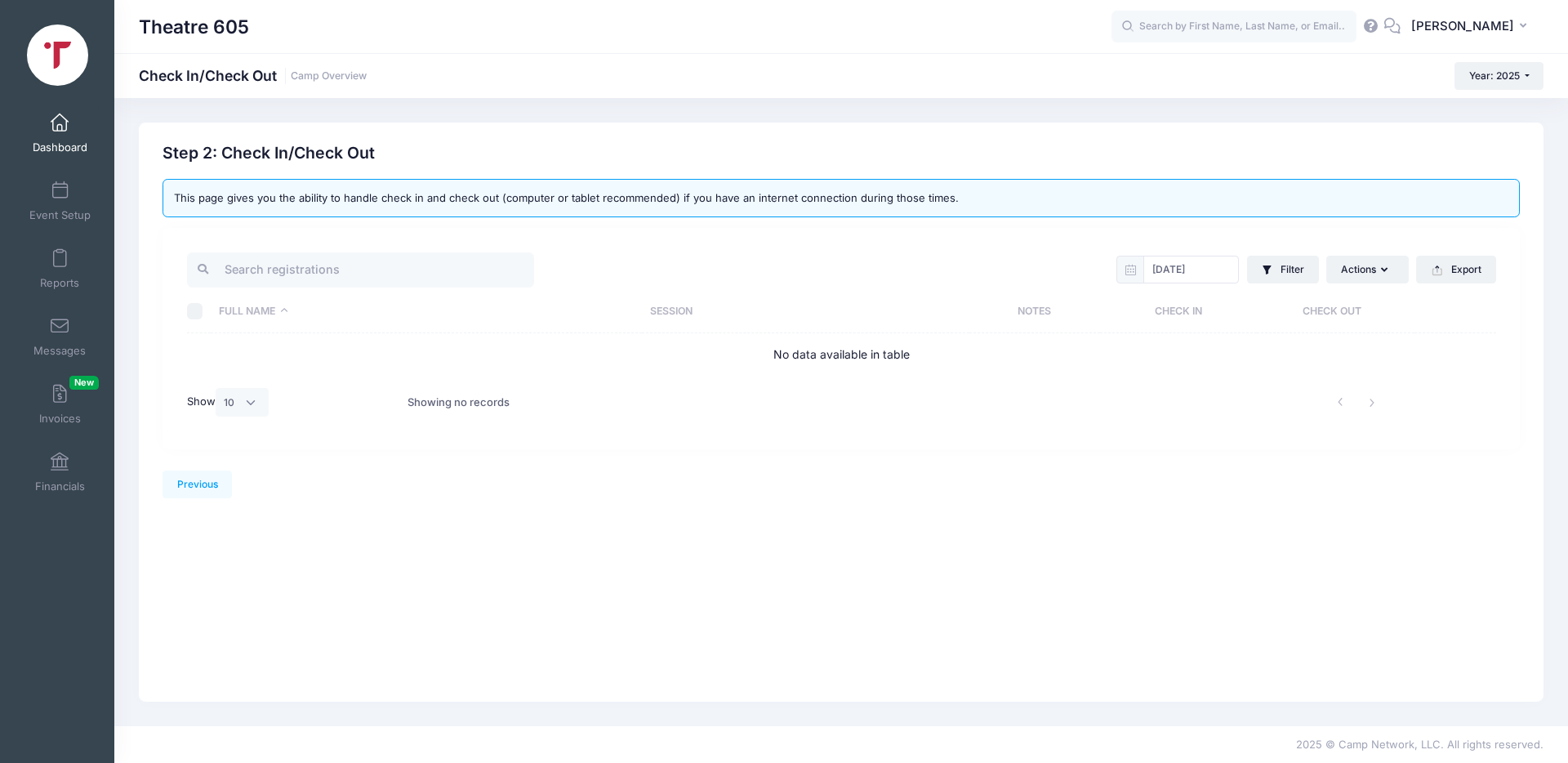
click at [806, 201] on div "This page gives you the ability to handle check in and check out (computer or t…" at bounding box center [841, 198] width 1357 height 39
click at [193, 482] on link "Previous" at bounding box center [197, 483] width 69 height 28
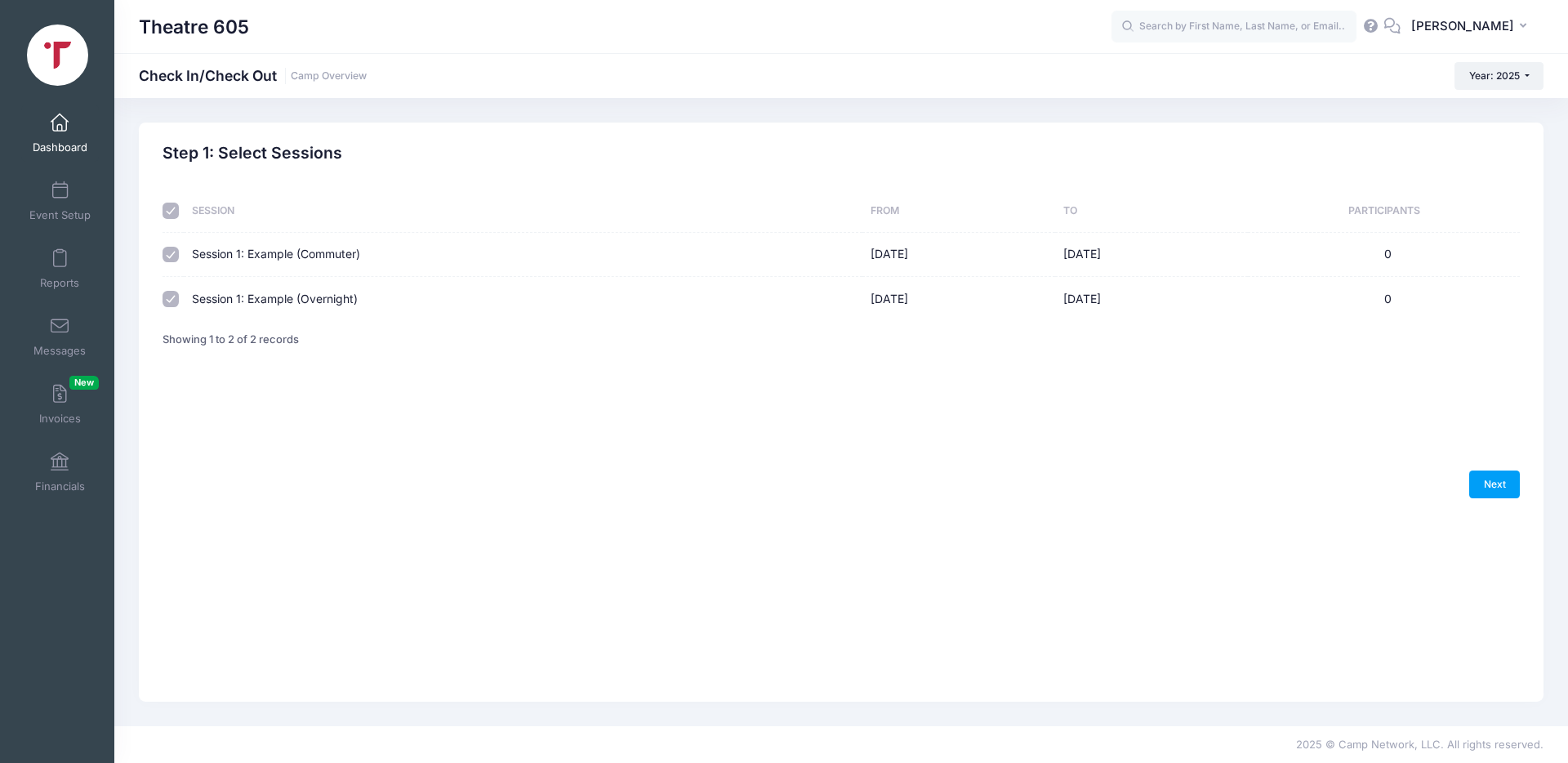
click at [1384, 31] on icon at bounding box center [1393, 25] width 18 height 11
click at [1430, 30] on span "[PERSON_NAME]" at bounding box center [1463, 26] width 102 height 18
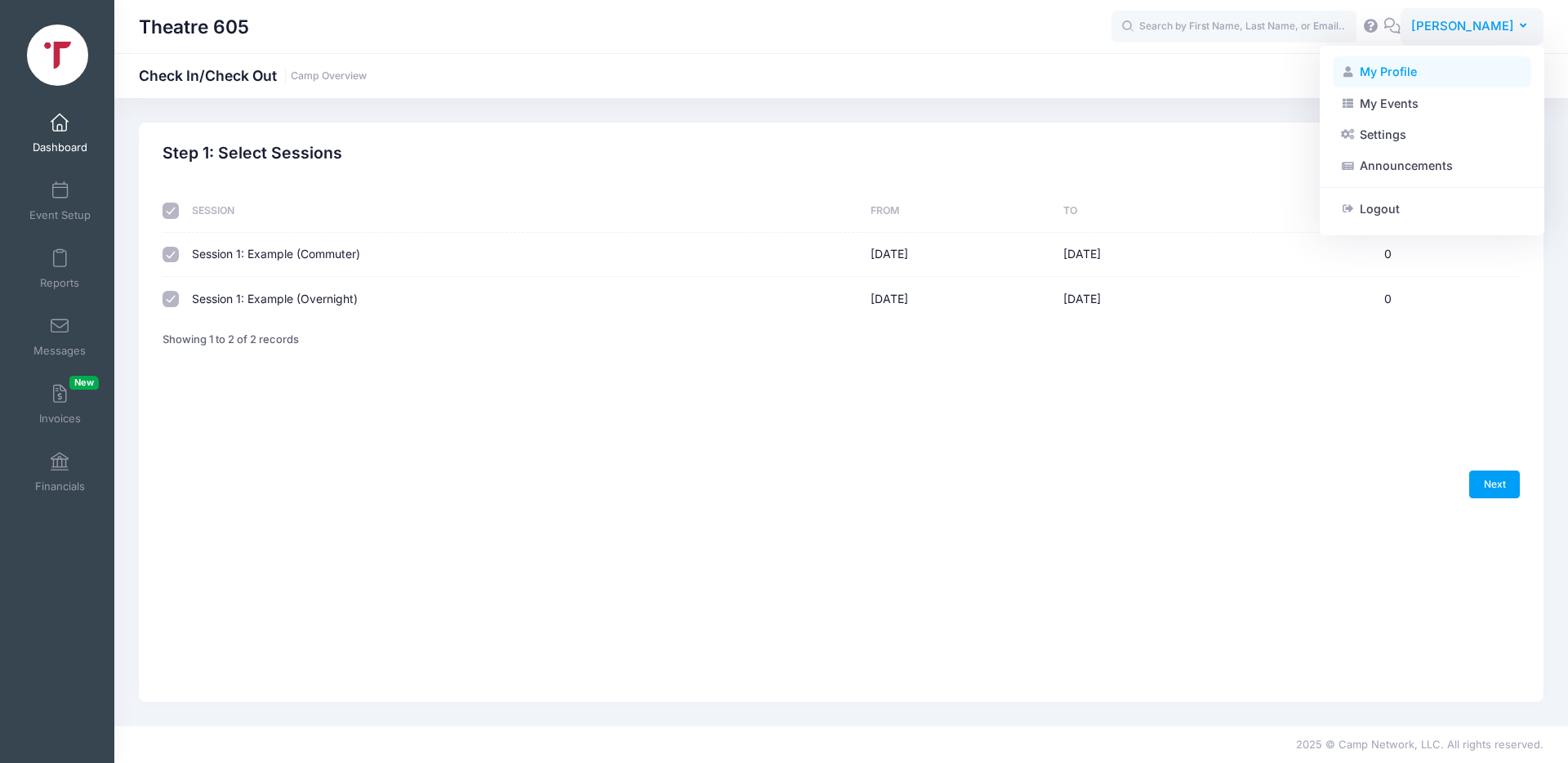
click at [1396, 68] on link "My Profile" at bounding box center [1432, 72] width 198 height 31
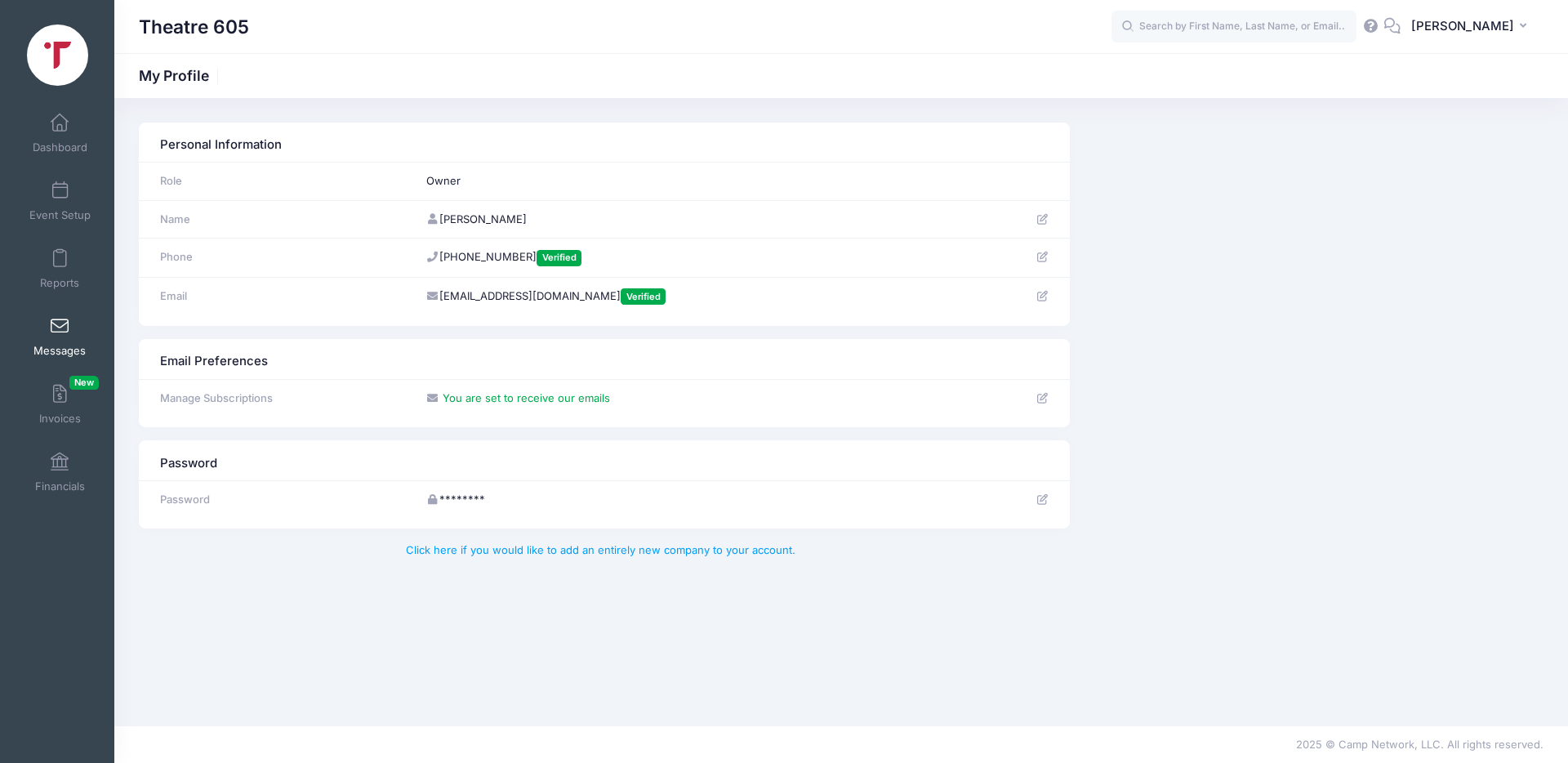
click at [59, 331] on span at bounding box center [59, 326] width 0 height 18
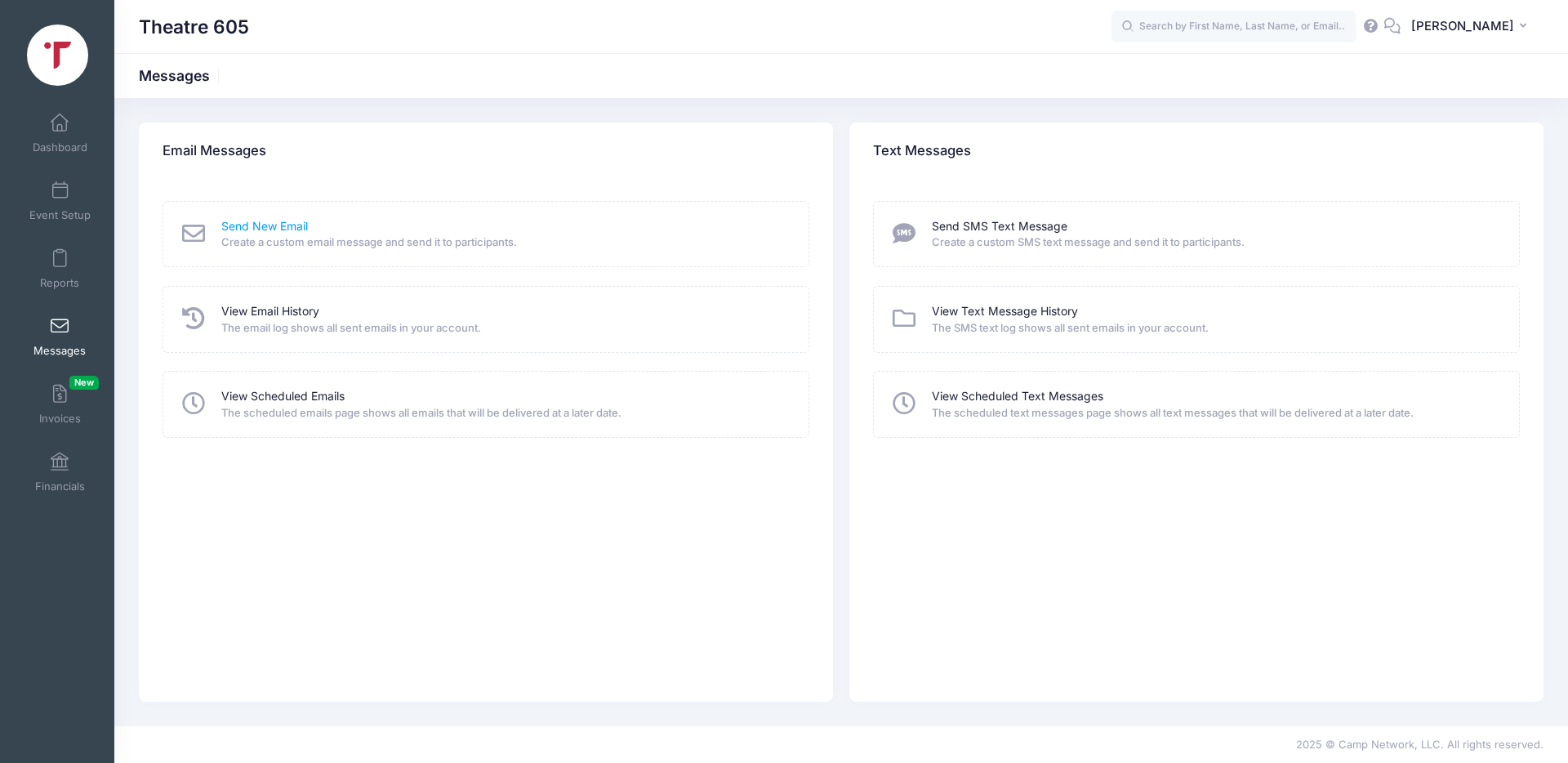
click at [277, 229] on link "Send New Email" at bounding box center [264, 227] width 86 height 17
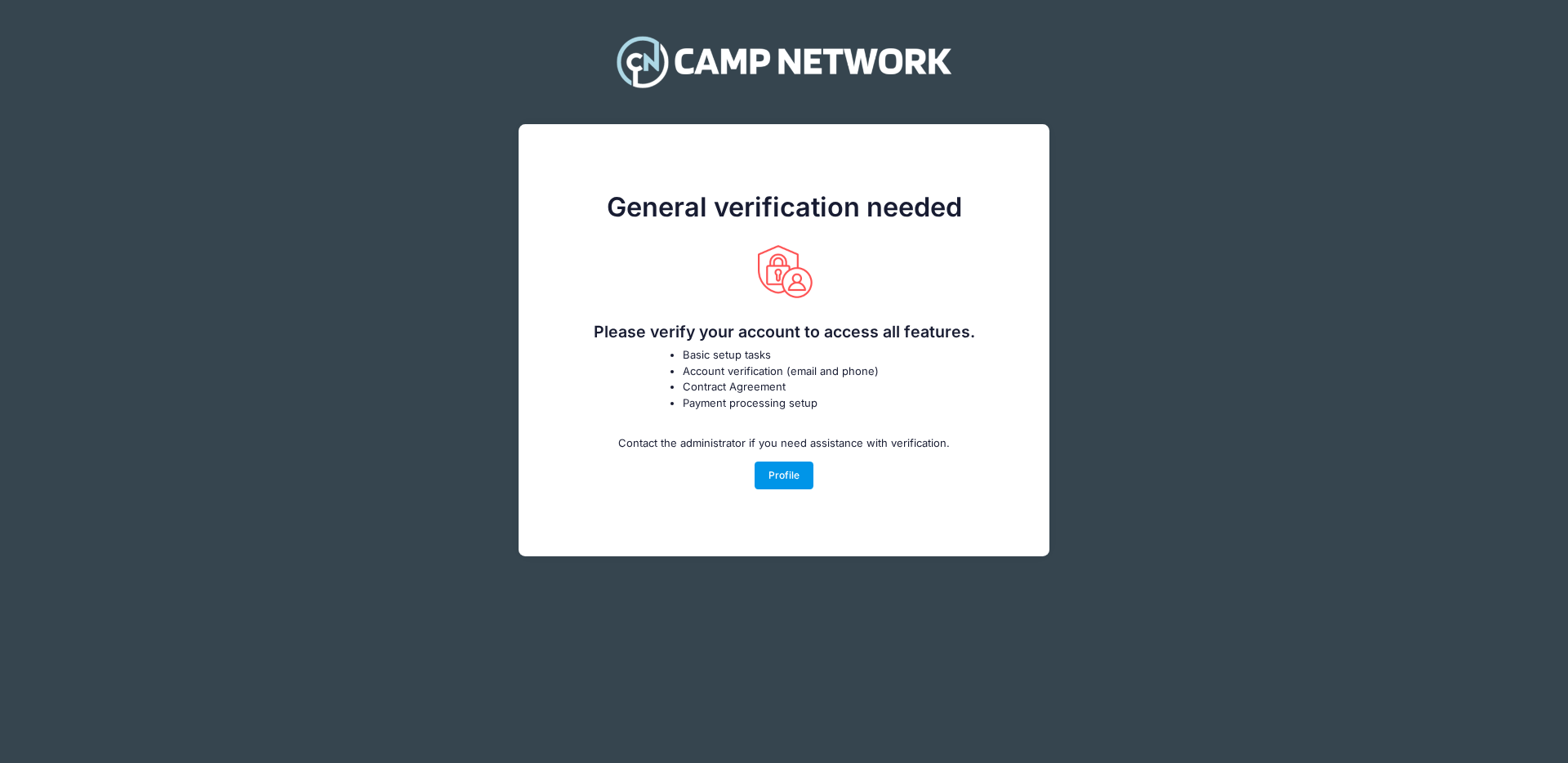
click at [789, 461] on link "Profile" at bounding box center [784, 475] width 59 height 28
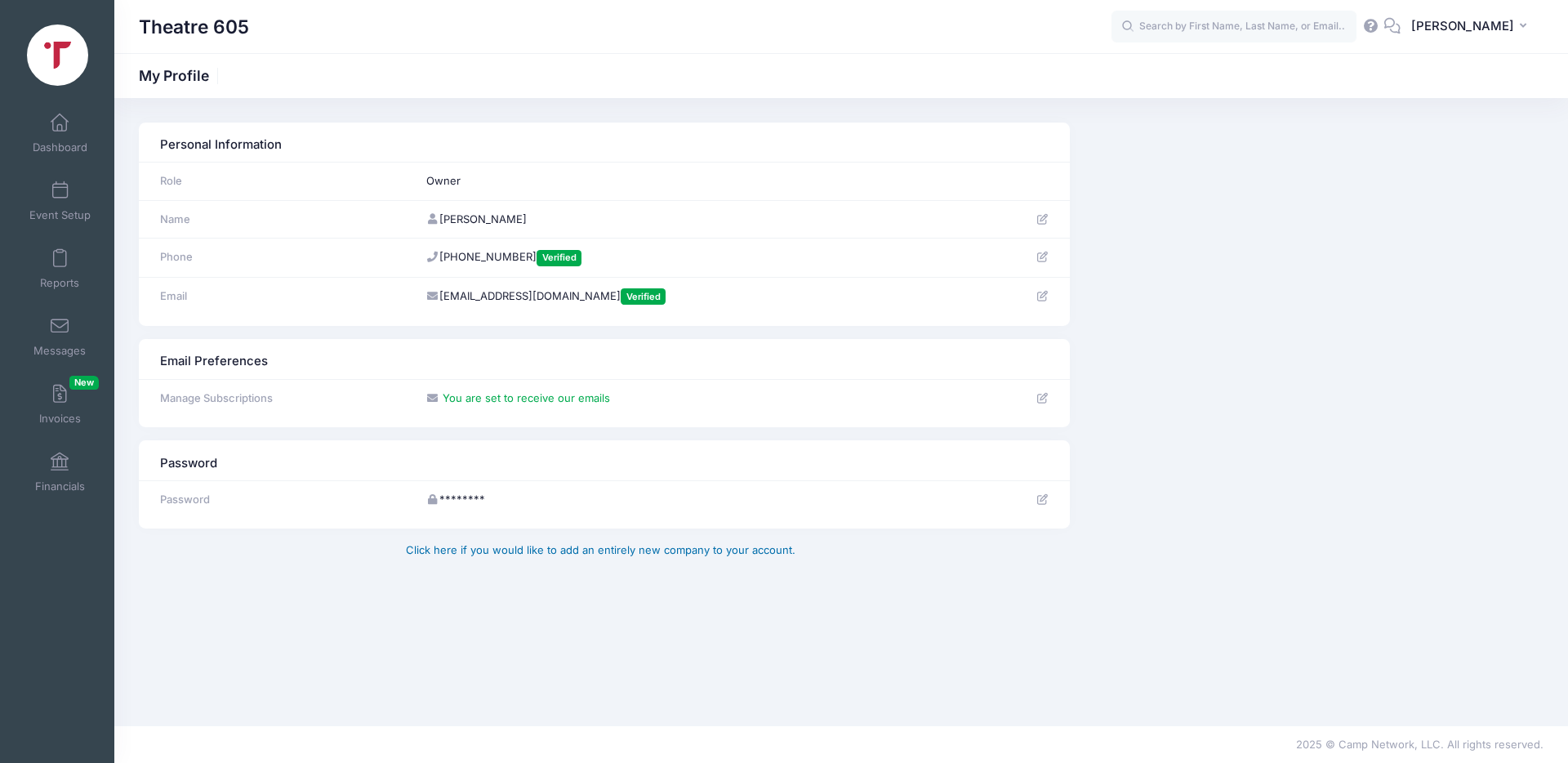
click at [721, 474] on th "Password" at bounding box center [604, 460] width 931 height 40
click at [737, 376] on th "Email Preferences" at bounding box center [604, 359] width 931 height 40
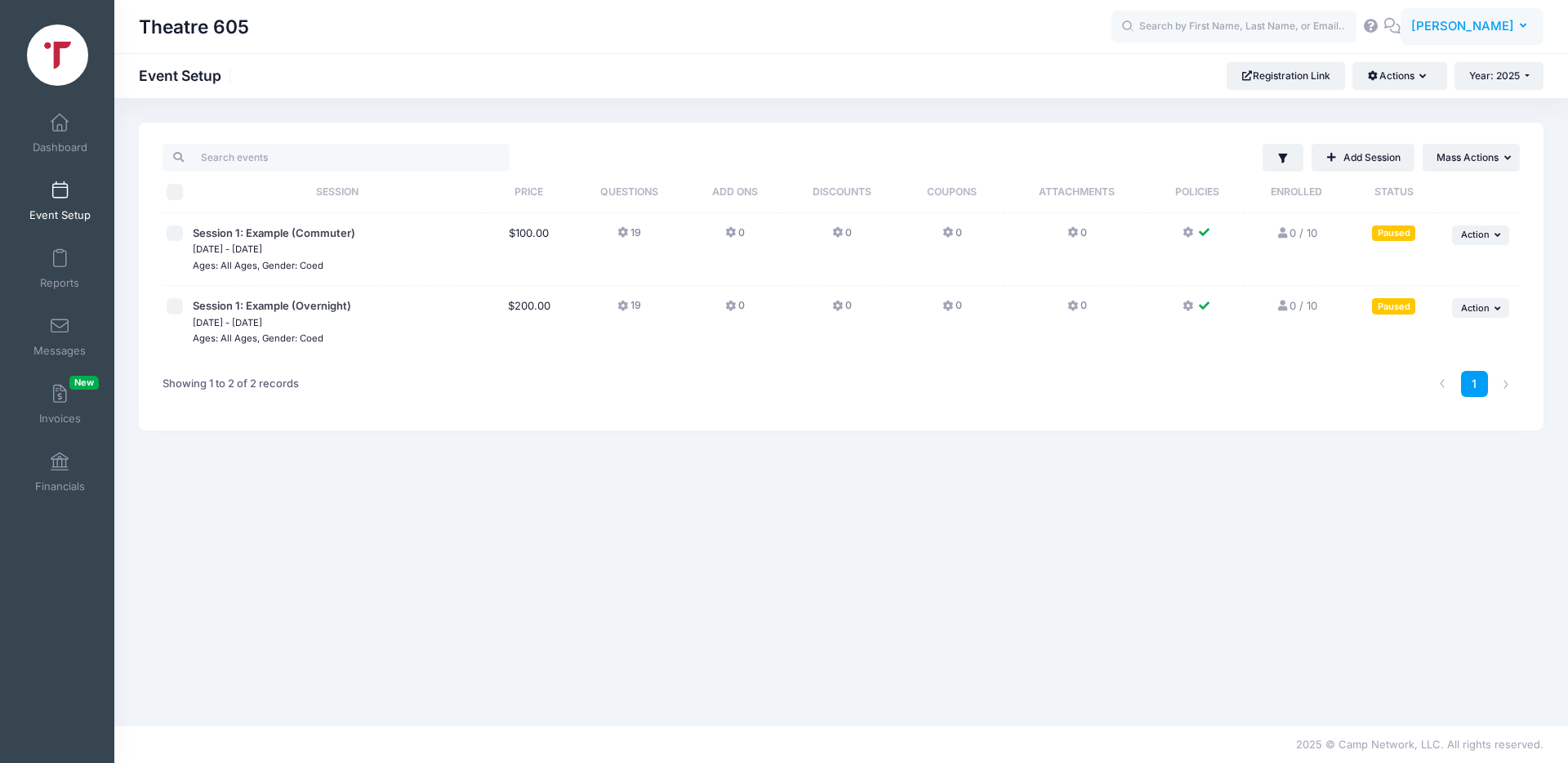
click at [1491, 26] on span "[PERSON_NAME]" at bounding box center [1463, 26] width 102 height 18
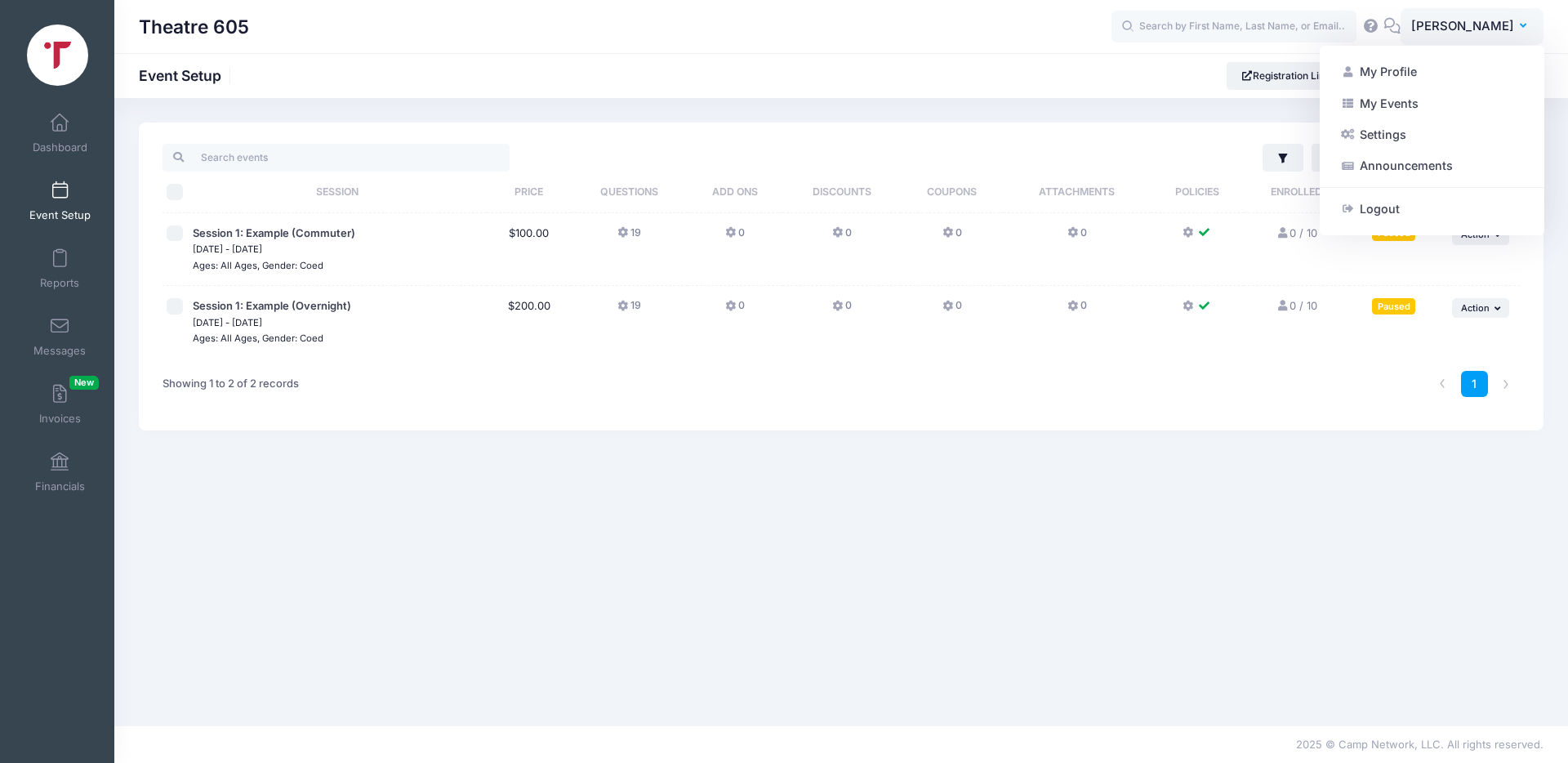
click at [908, 91] on div "Theatre 605 Event Setup Registration Link Actions Manage Registration Links Cus…" at bounding box center [841, 75] width 1454 height 45
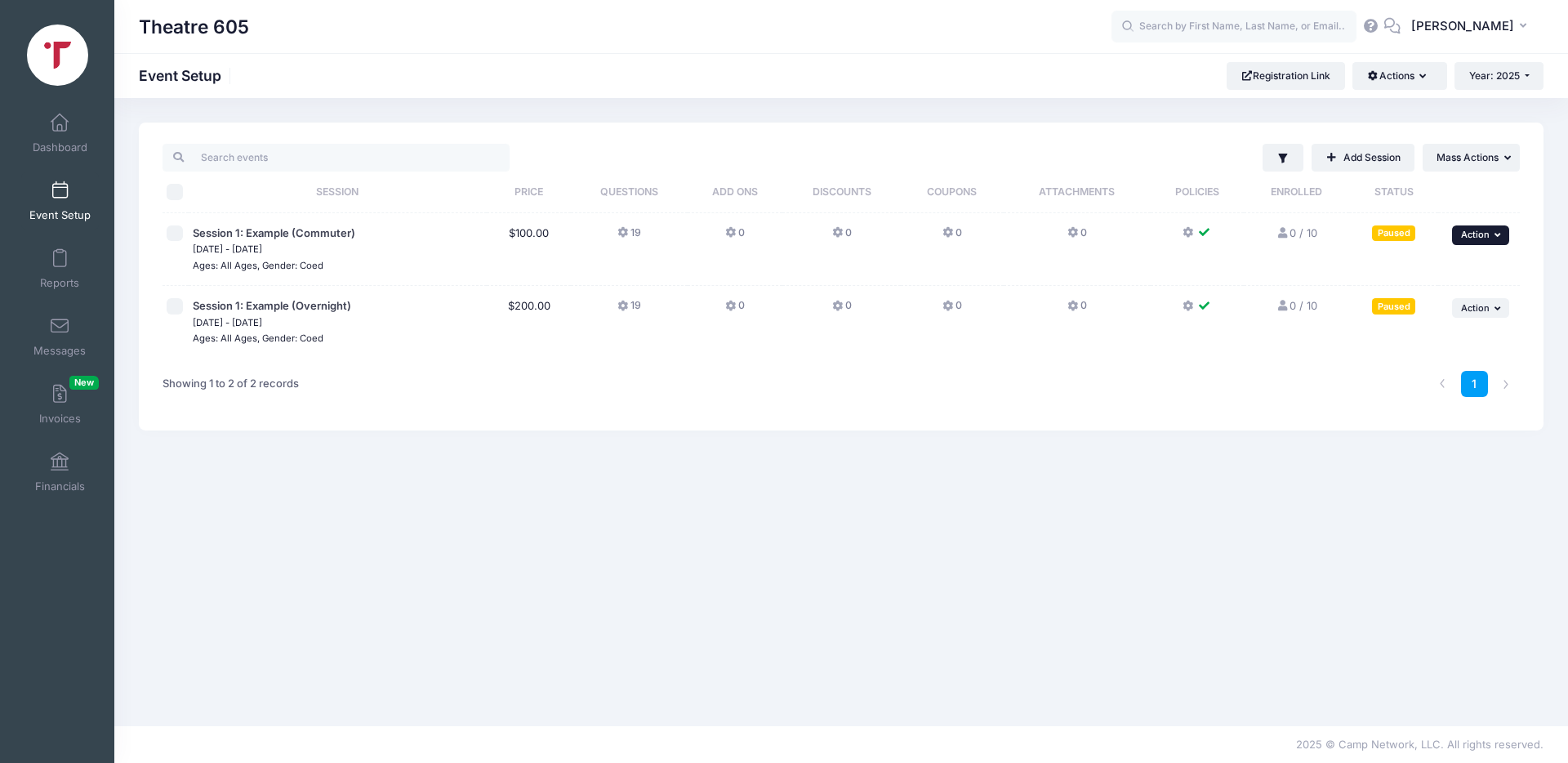
click at [1493, 235] on button "... Action" at bounding box center [1481, 235] width 57 height 19
click at [1410, 399] on link "Preview" at bounding box center [1428, 395] width 148 height 31
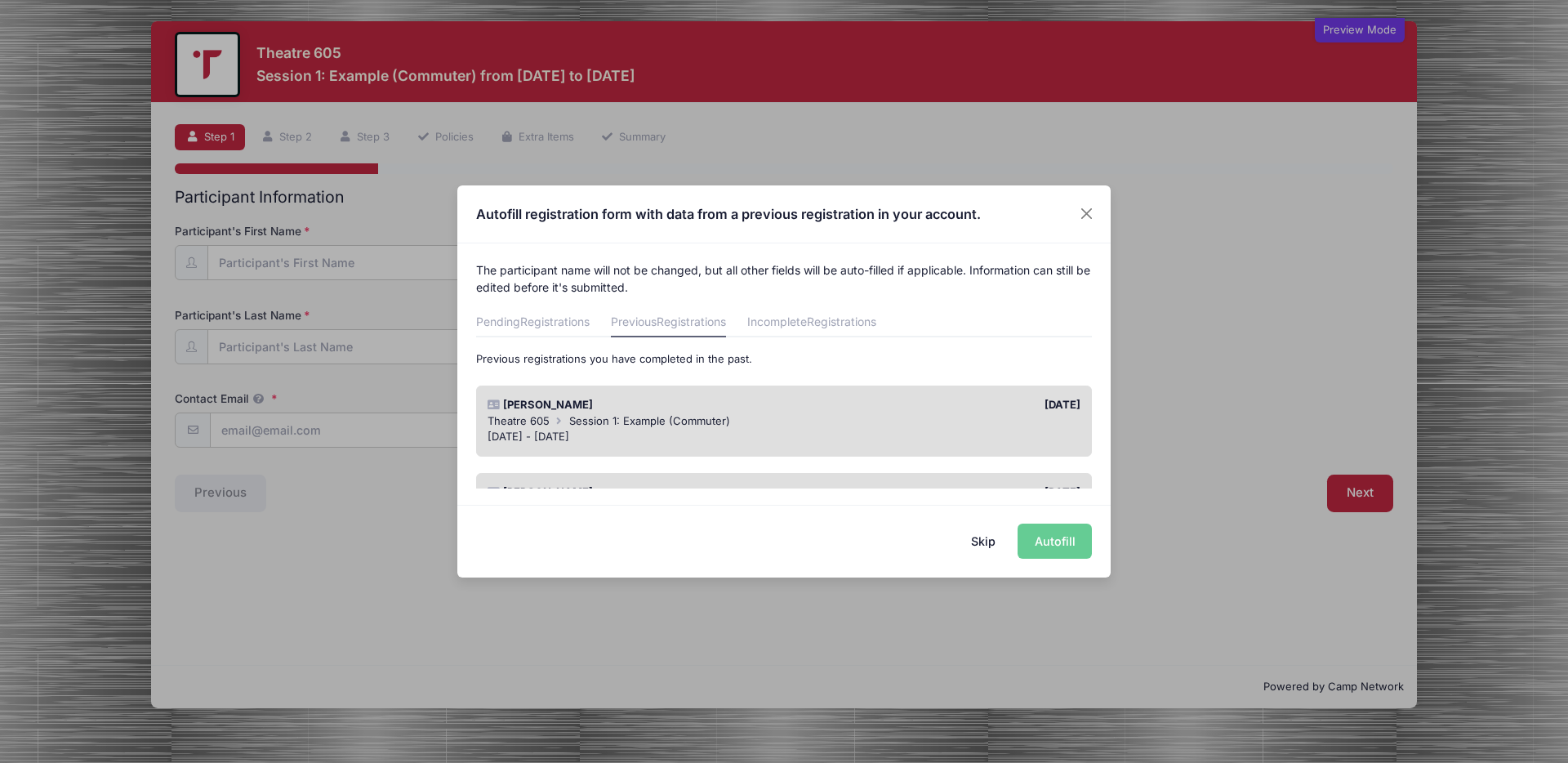
scroll to position [81, 0]
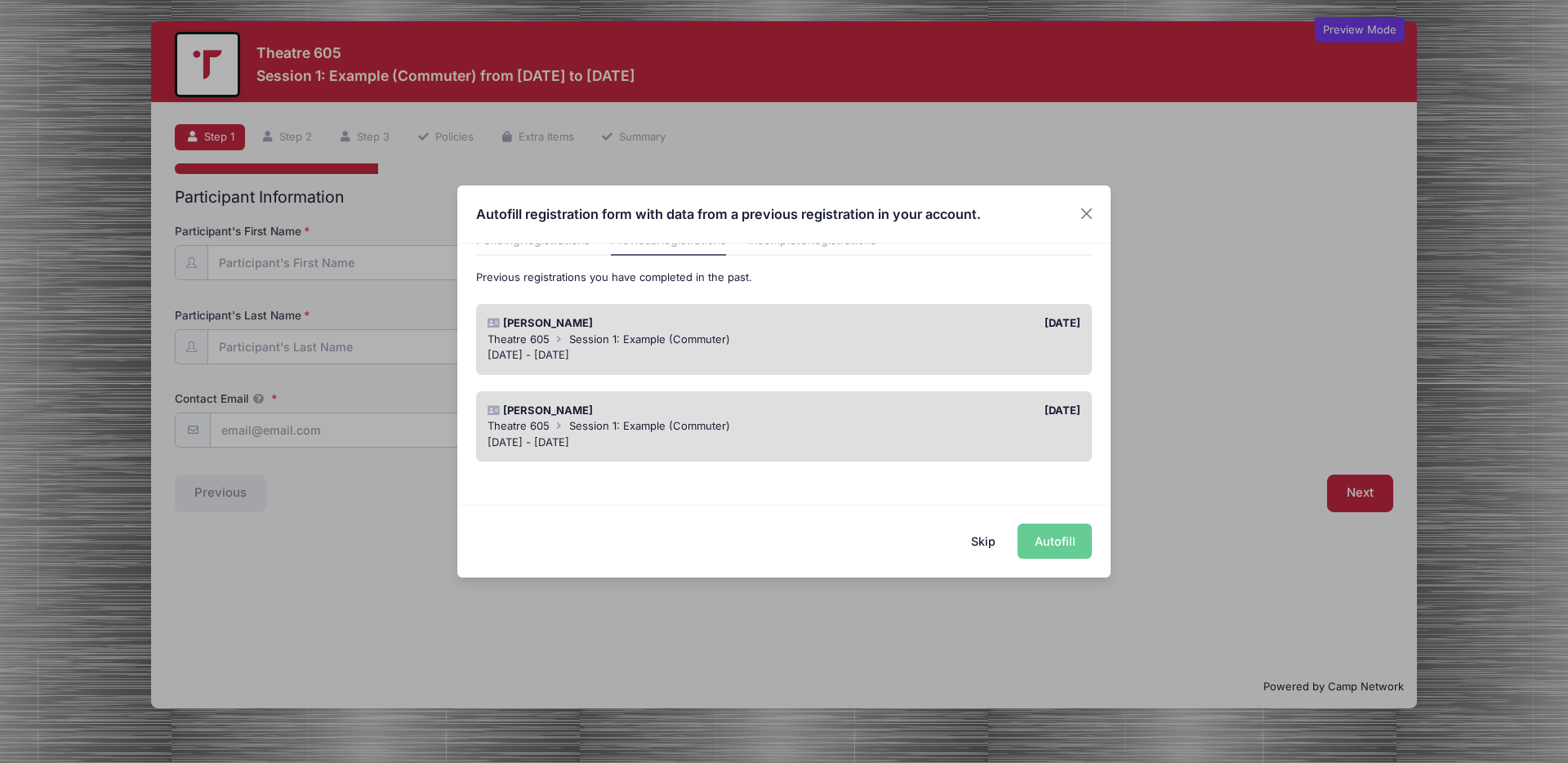
click at [1046, 550] on div "Skip Autofill" at bounding box center [784, 541] width 653 height 73
click at [1046, 539] on div "Skip Autofill" at bounding box center [784, 541] width 653 height 73
click at [992, 542] on button "Skip" at bounding box center [984, 541] width 58 height 35
